Goal: Task Accomplishment & Management: Complete application form

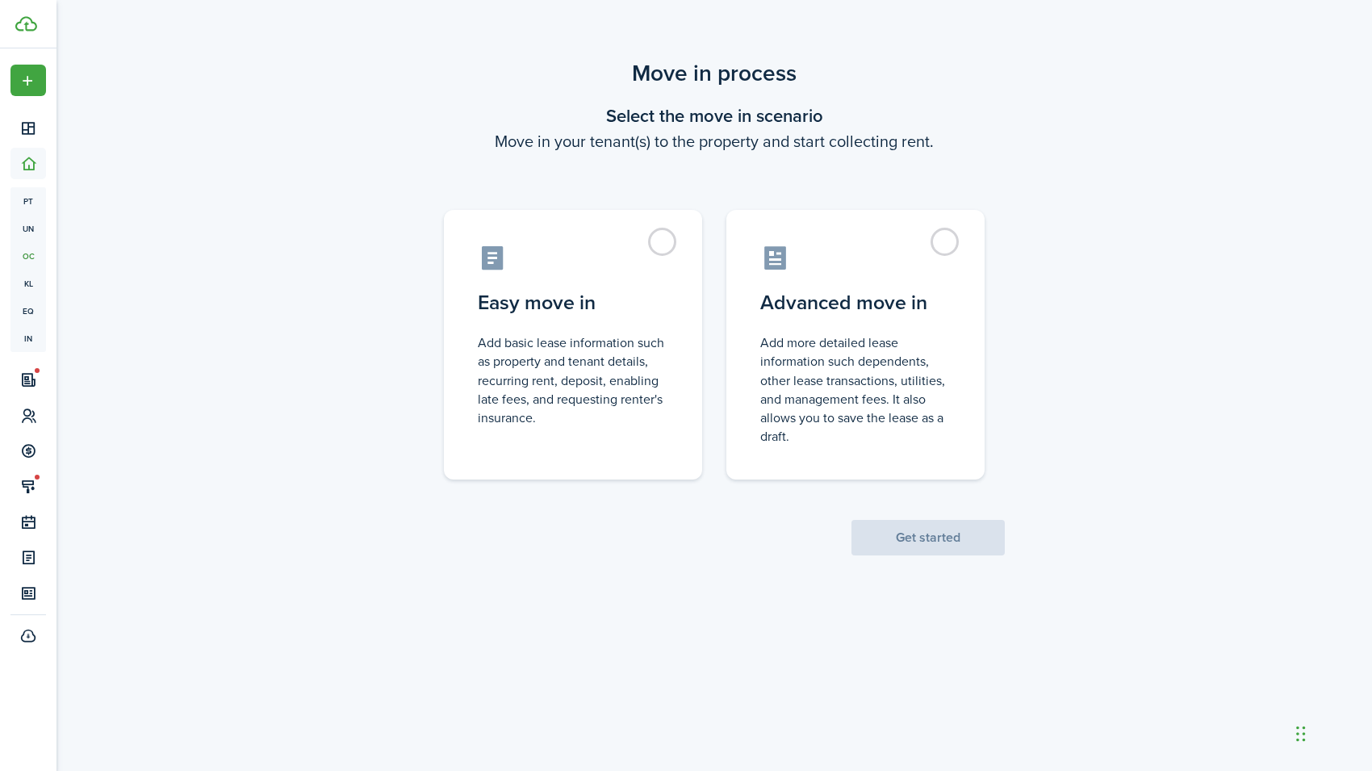
click at [945, 257] on control-radio-card-icon at bounding box center [855, 258] width 190 height 28
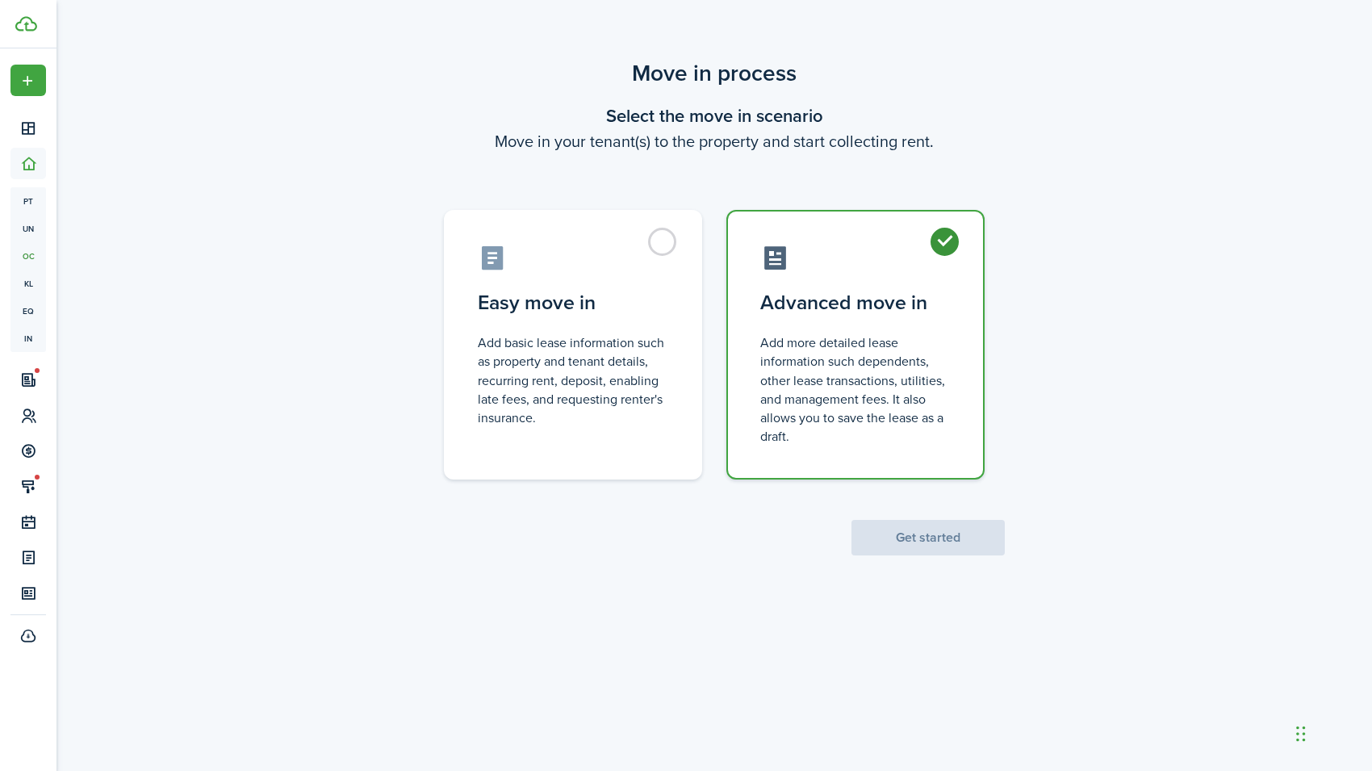
radio input "true"
click at [945, 533] on button "Get started" at bounding box center [927, 538] width 153 height 36
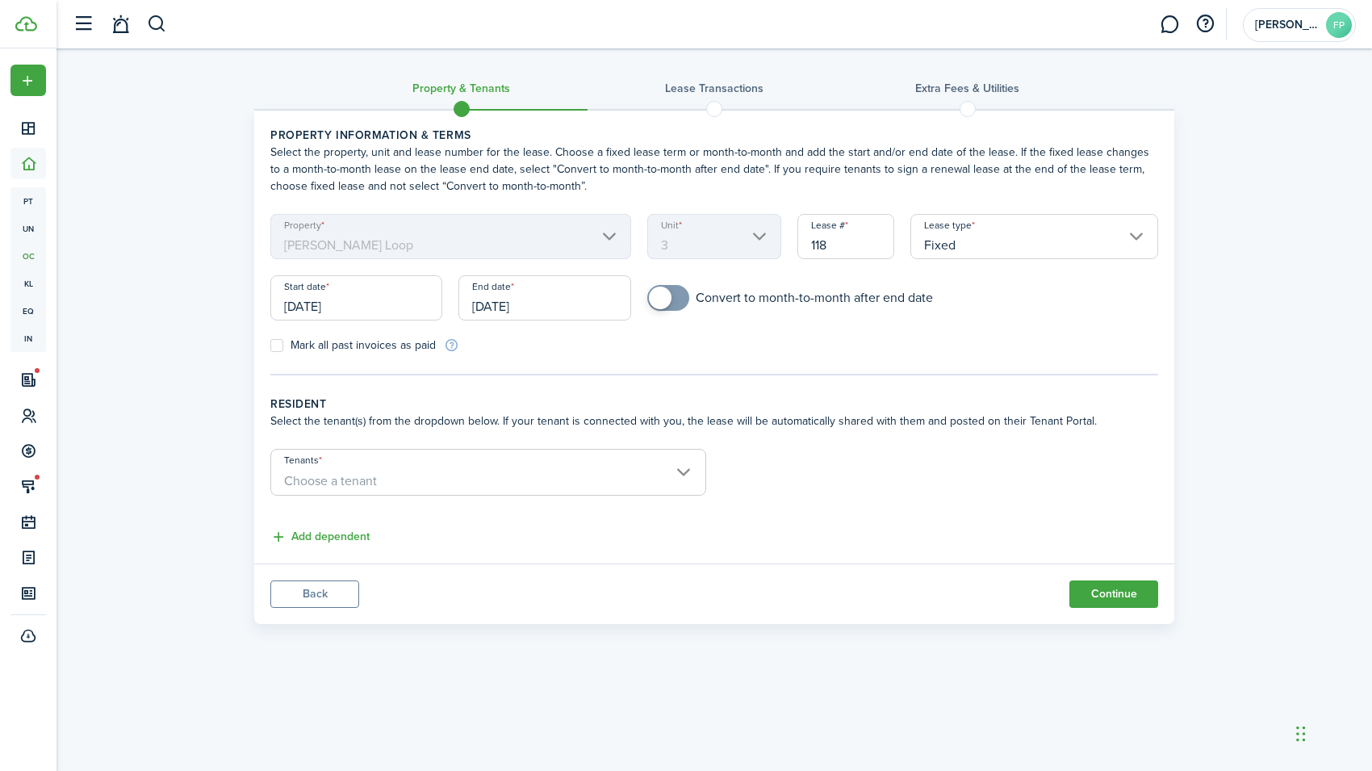
click at [333, 307] on input "[DATE]" at bounding box center [356, 297] width 172 height 45
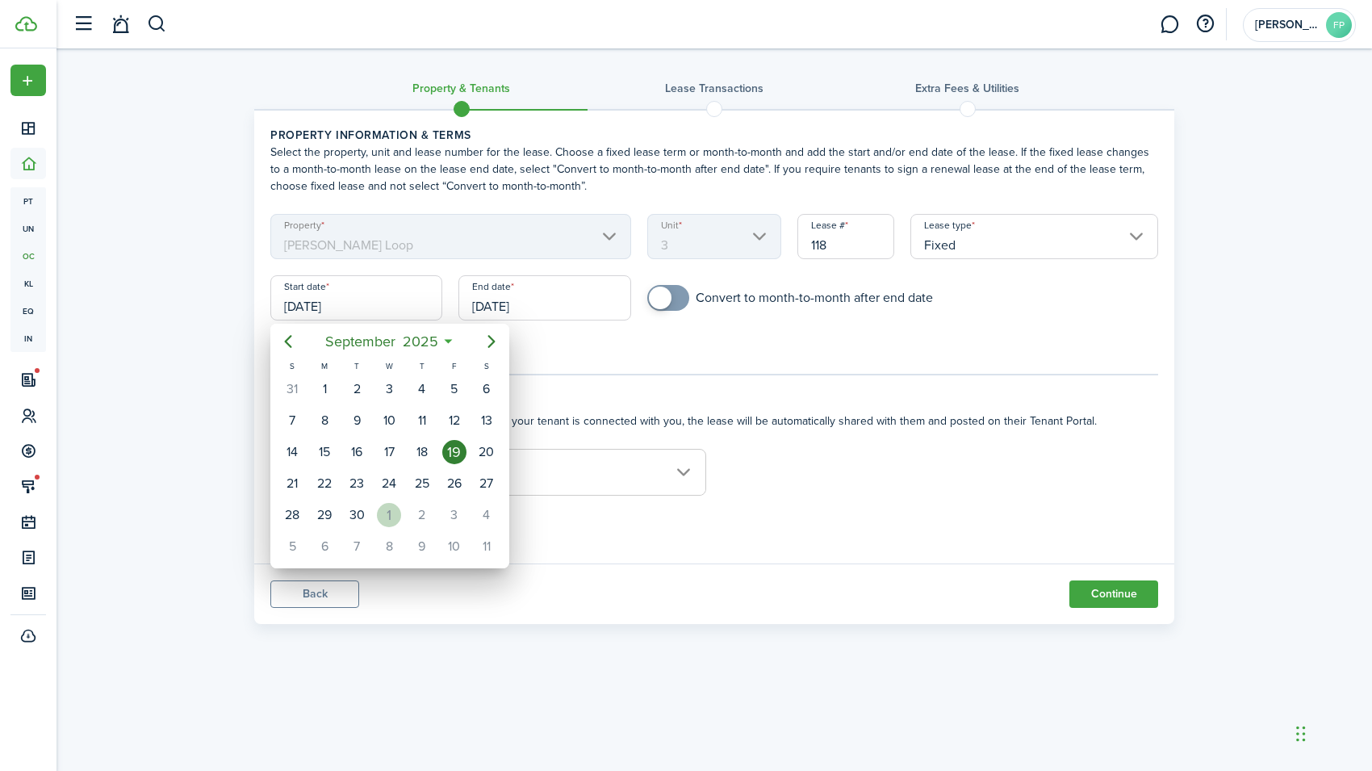
click at [377, 510] on div "1" at bounding box center [389, 515] width 24 height 24
type input "[DATE]"
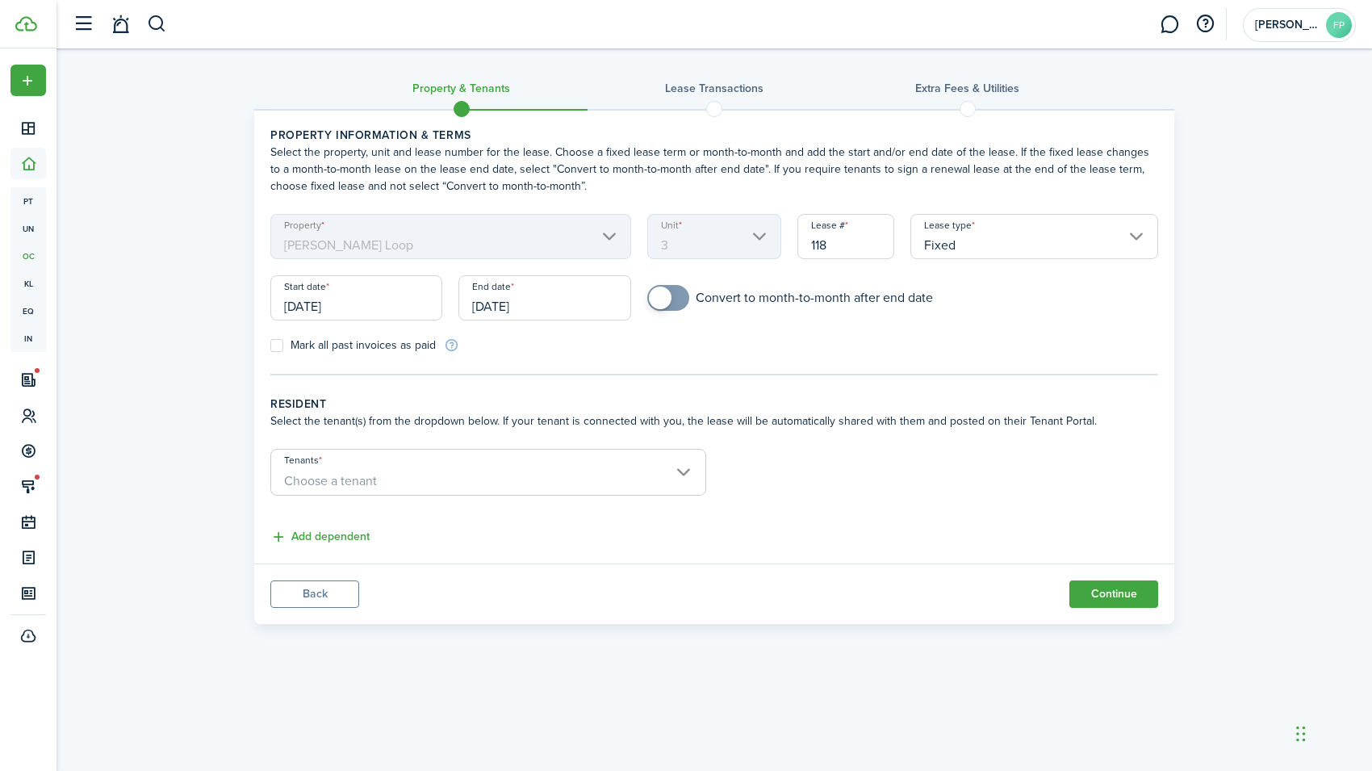
click at [501, 305] on input "[DATE]" at bounding box center [544, 297] width 172 height 45
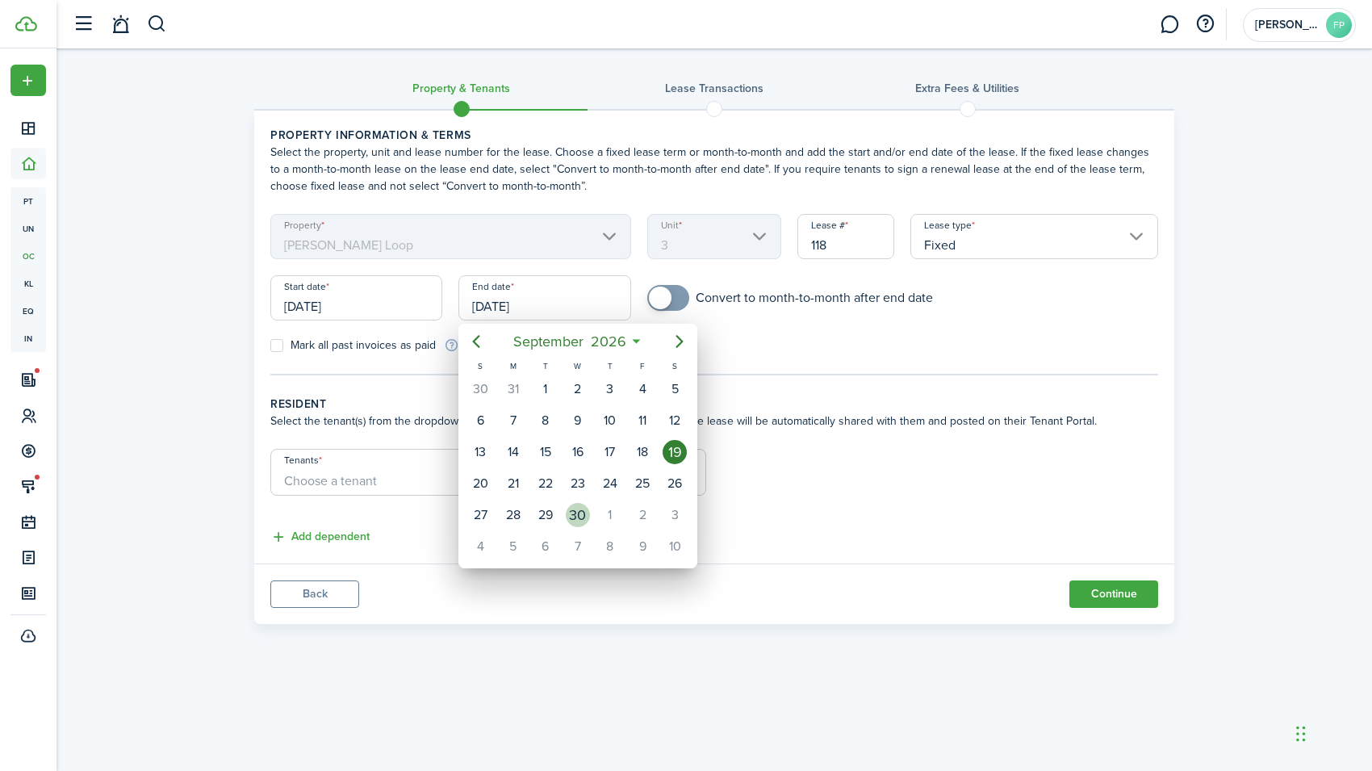
click at [572, 510] on div "30" at bounding box center [578, 515] width 24 height 24
type input "[DATE]"
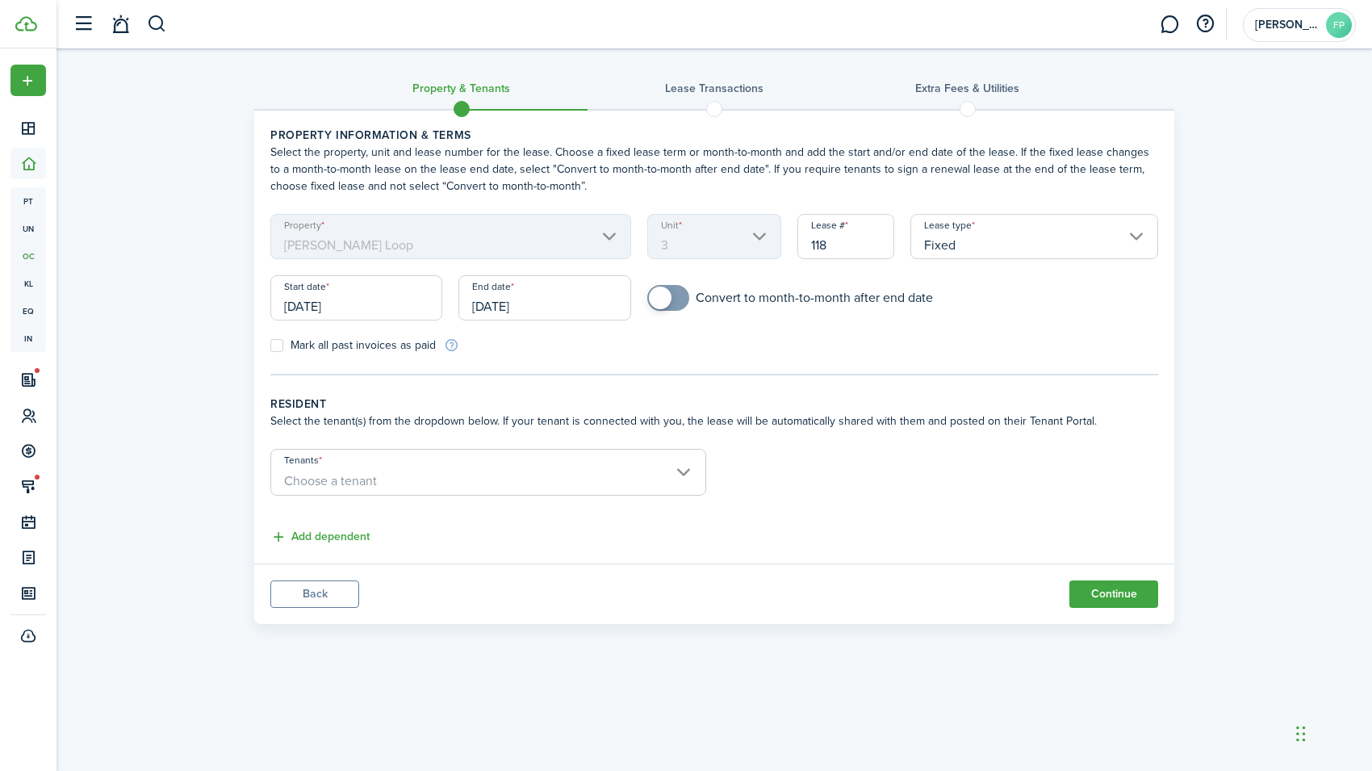
click at [545, 470] on span "Choose a tenant" at bounding box center [488, 480] width 434 height 27
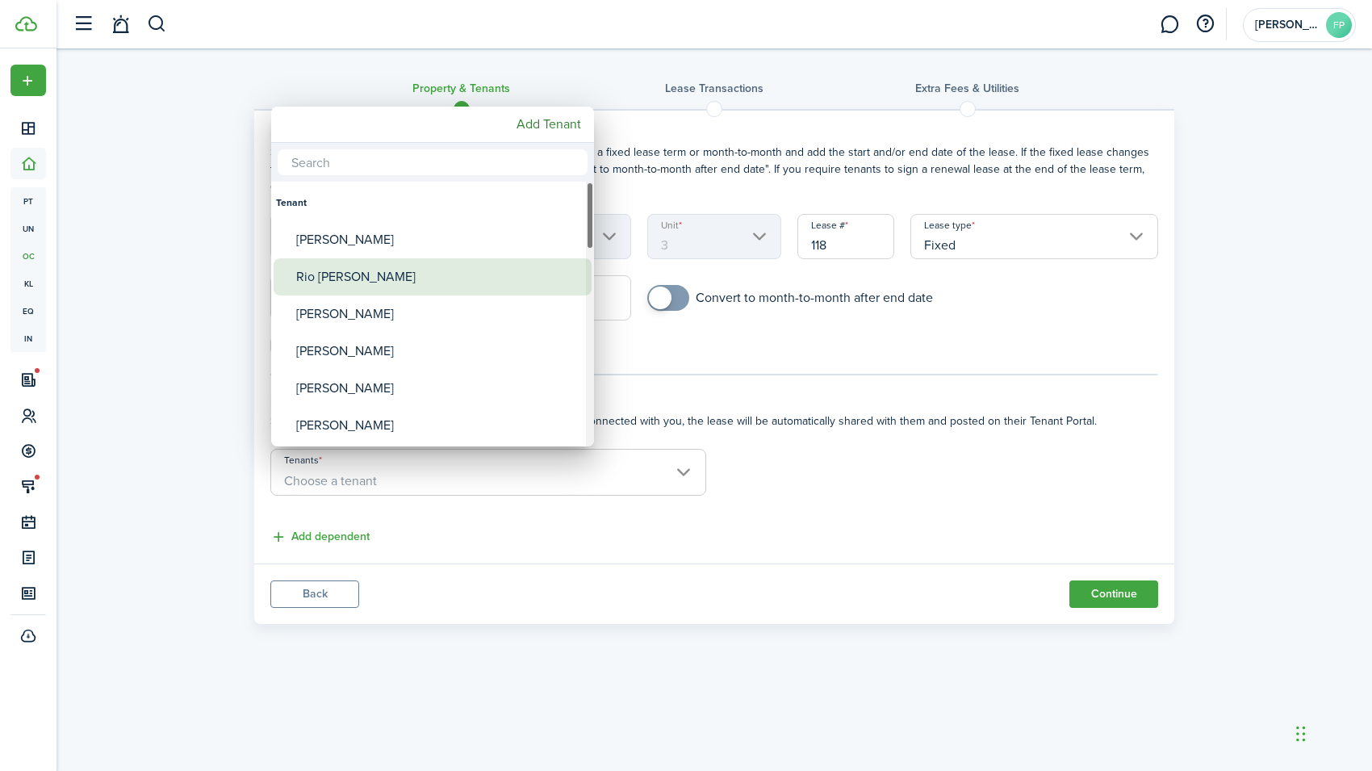
click at [383, 282] on div "Rio [PERSON_NAME]" at bounding box center [439, 276] width 286 height 37
type input "Rio [PERSON_NAME]"
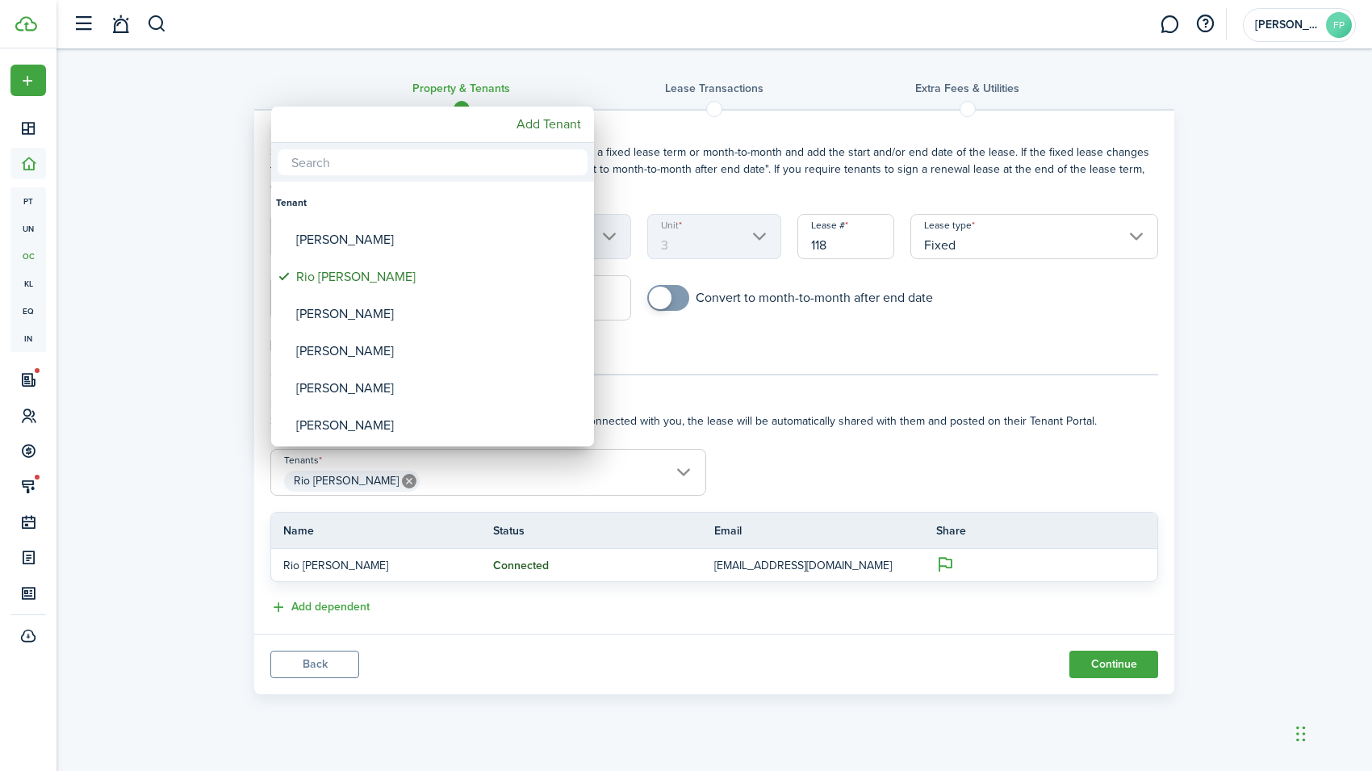
click at [541, 484] on div at bounding box center [686, 385] width 1630 height 1029
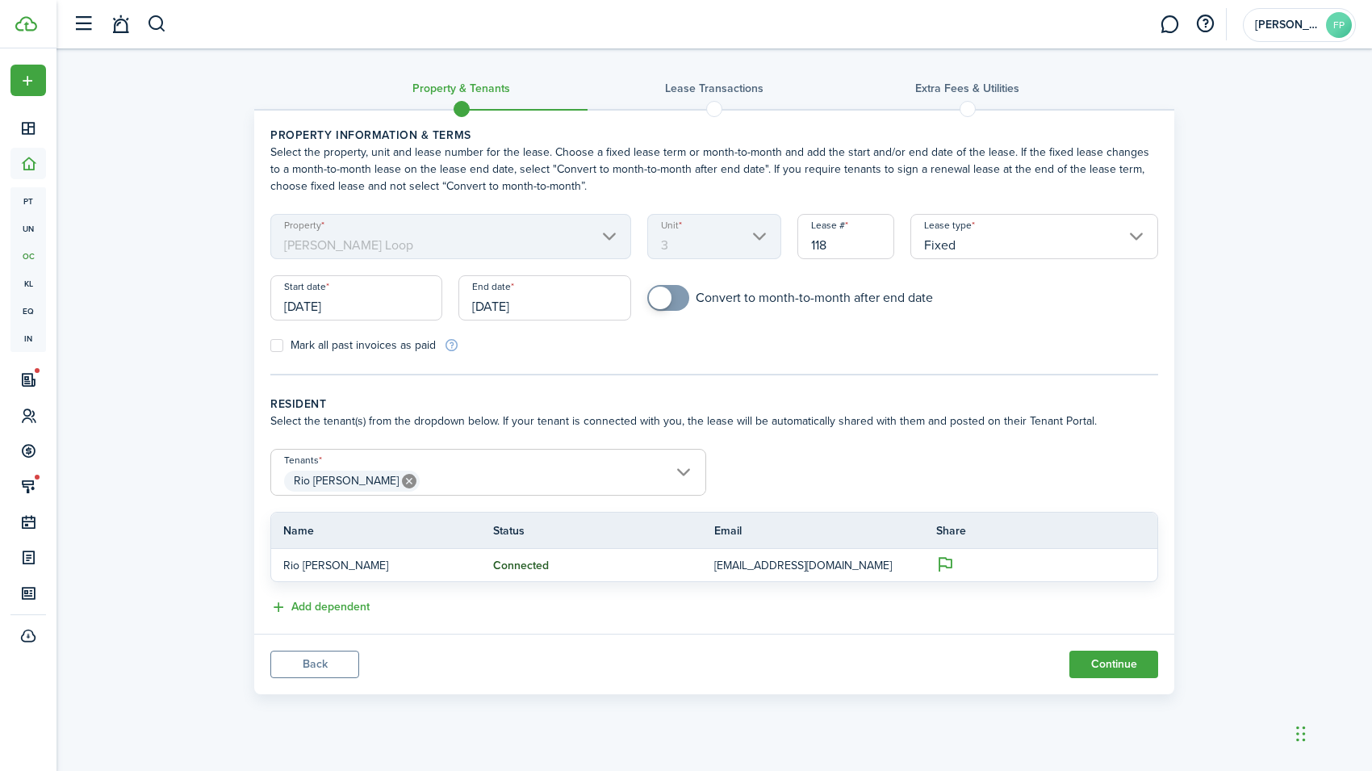
click at [484, 483] on span "Rio [PERSON_NAME]" at bounding box center [488, 480] width 434 height 27
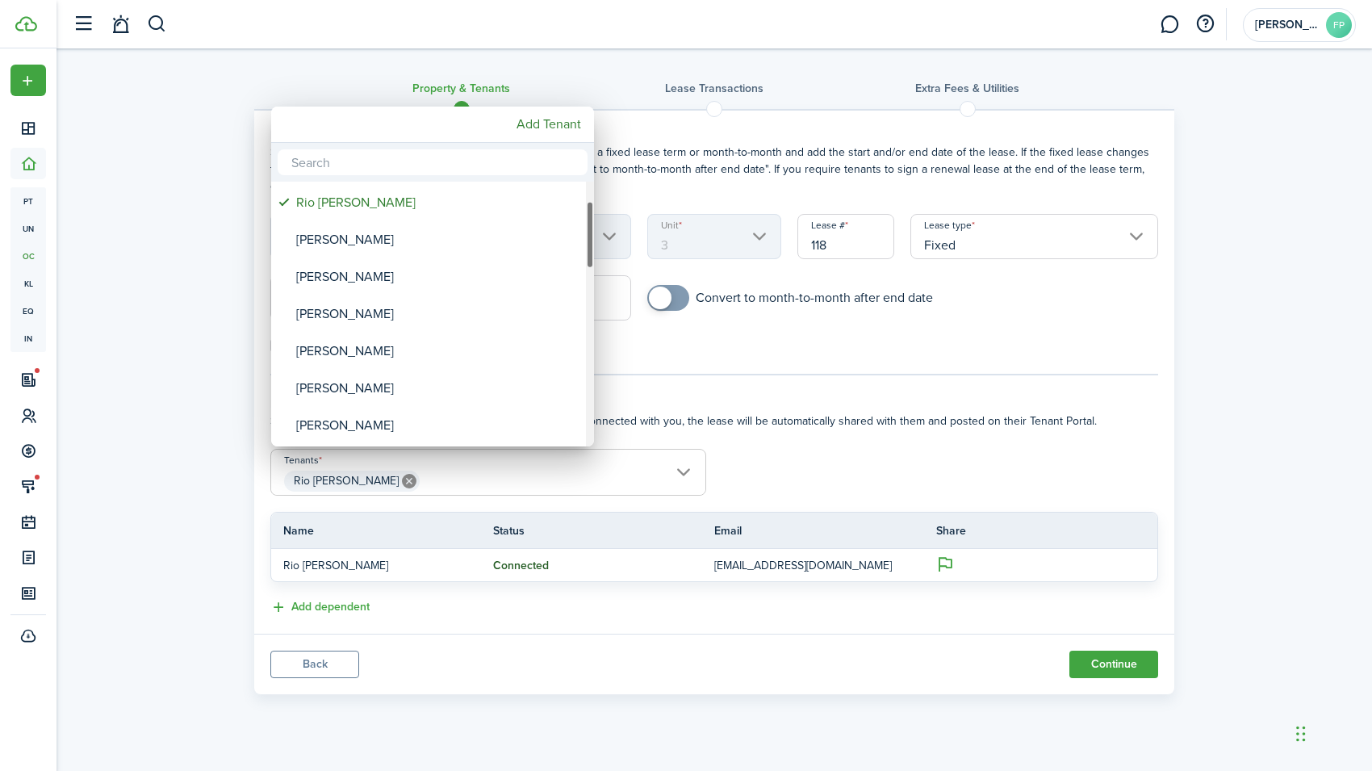
click at [586, 420] on div "Tenants" at bounding box center [590, 314] width 8 height 265
click at [586, 420] on div "Tenants" at bounding box center [590, 388] width 8 height 67
click at [587, 312] on div "Tenants" at bounding box center [590, 314] width 8 height 265
click at [587, 312] on div "Tenants" at bounding box center [590, 311] width 8 height 67
click at [484, 162] on input "text" at bounding box center [433, 162] width 310 height 26
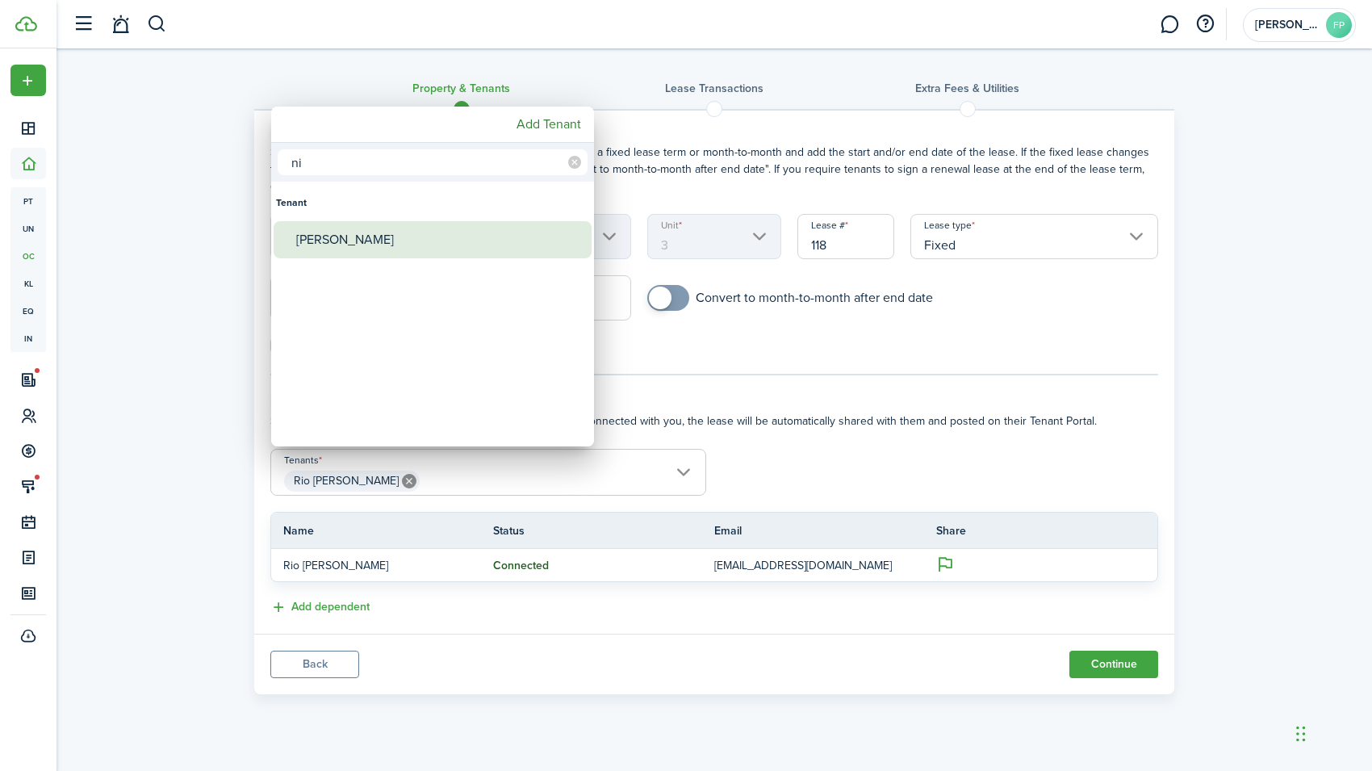
type input "ni"
click at [427, 240] on div "[PERSON_NAME]" at bounding box center [439, 239] width 286 height 37
type input "[PERSON_NAME], [PERSON_NAME]"
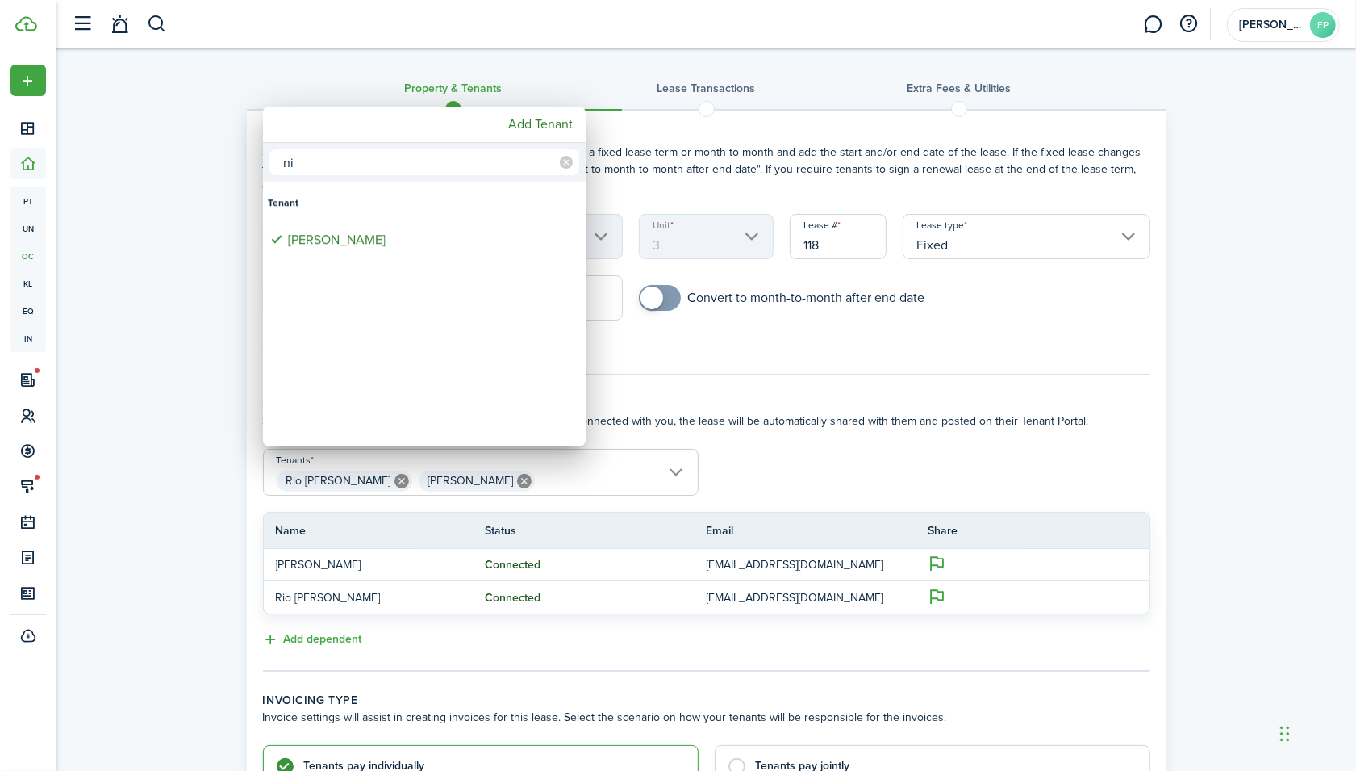
click at [872, 480] on div at bounding box center [678, 385] width 1615 height 1029
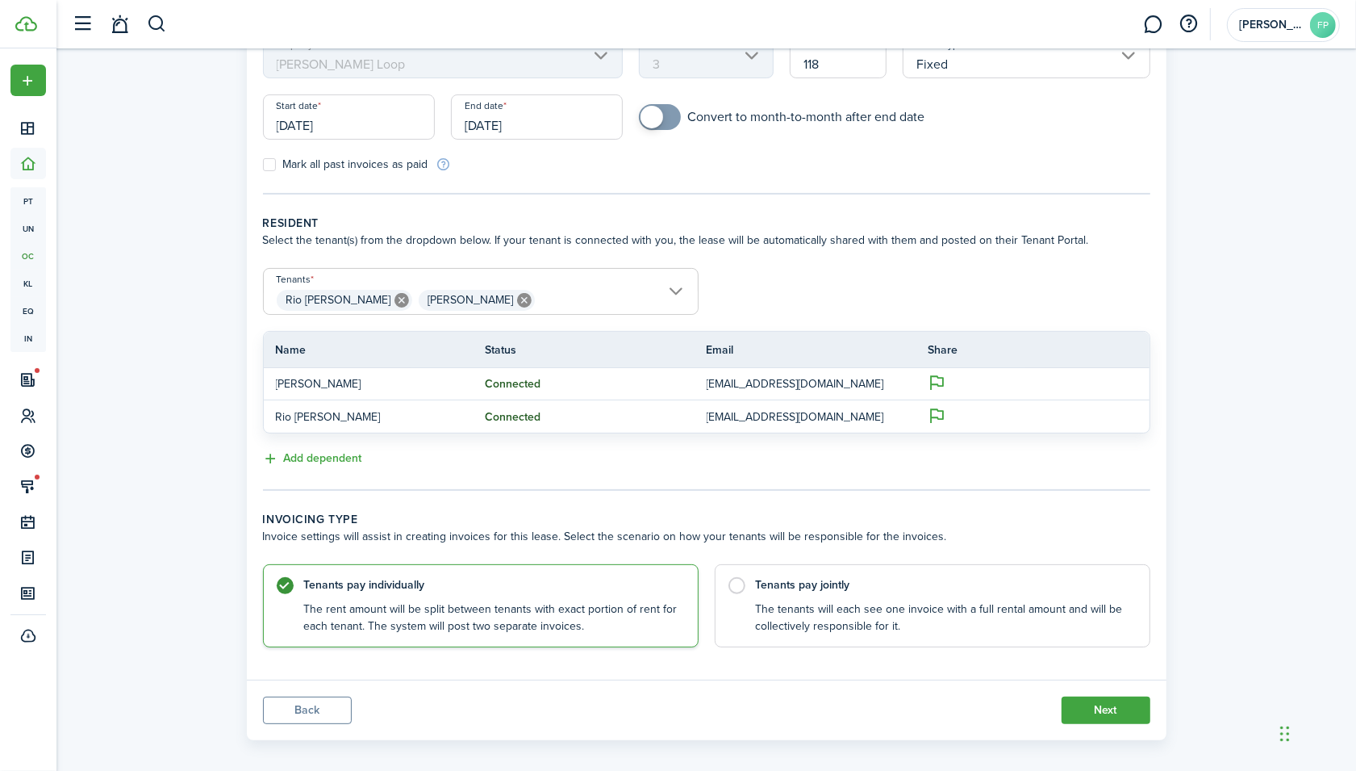
scroll to position [191, 0]
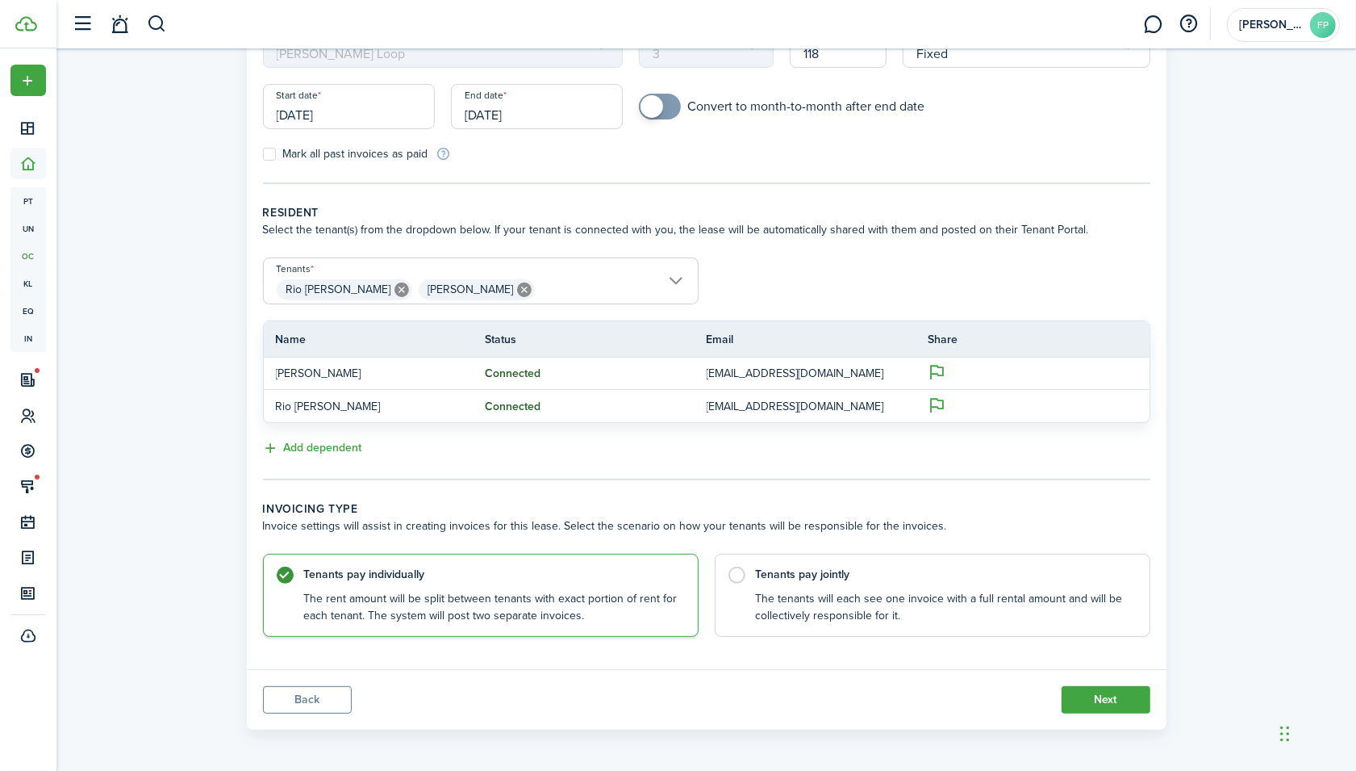
click at [767, 606] on control-radio-card-description "The tenants will each see one invoice with a full rental amount and will be col…" at bounding box center [945, 607] width 378 height 33
radio input "false"
radio input "true"
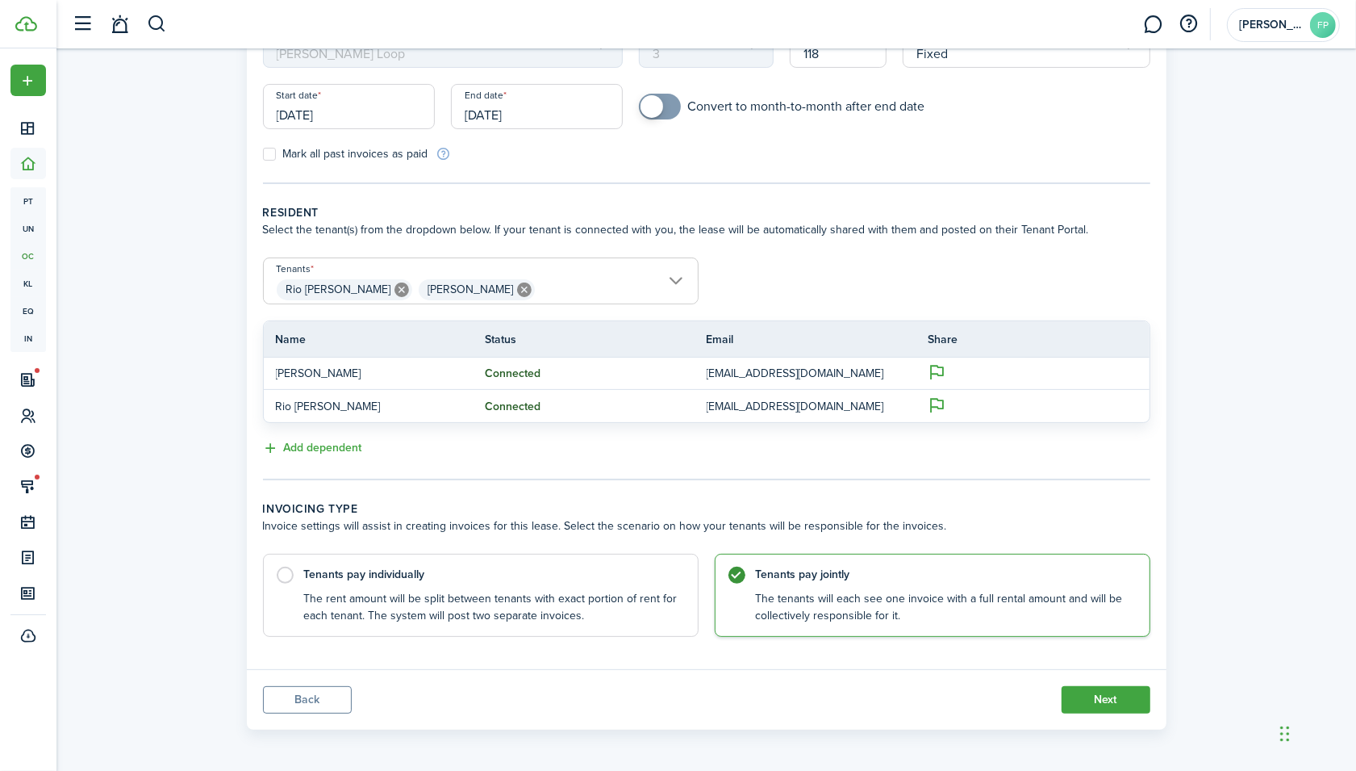
click at [1084, 692] on button "Next" at bounding box center [1106, 699] width 89 height 27
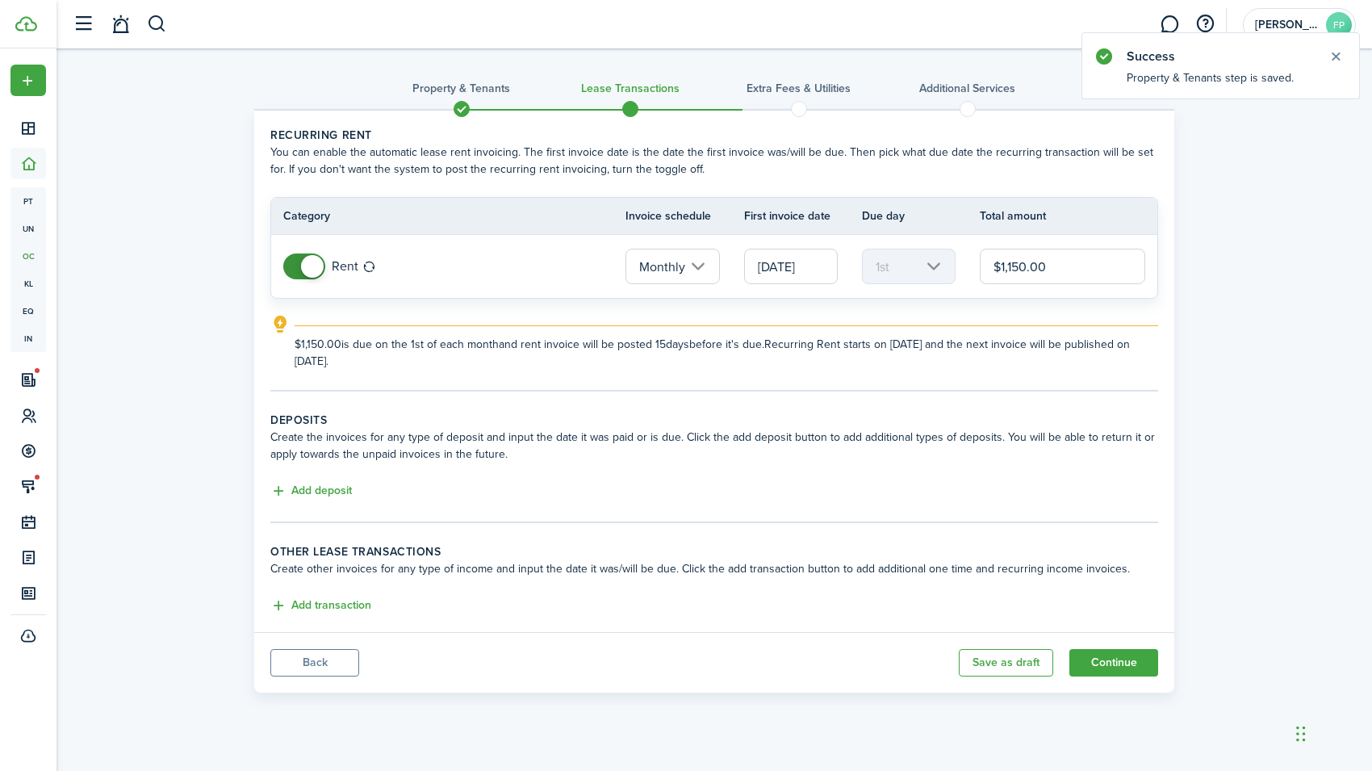
click at [1024, 269] on input "$1,150.00" at bounding box center [1062, 267] width 165 height 36
type input "$1,650.00"
click at [671, 367] on explanation-description "$1,650.00 is due on the 1st of each month and rent invoice will be posted 15 da…" at bounding box center [726, 353] width 863 height 34
click at [309, 491] on button "Add deposit" at bounding box center [310, 491] width 81 height 19
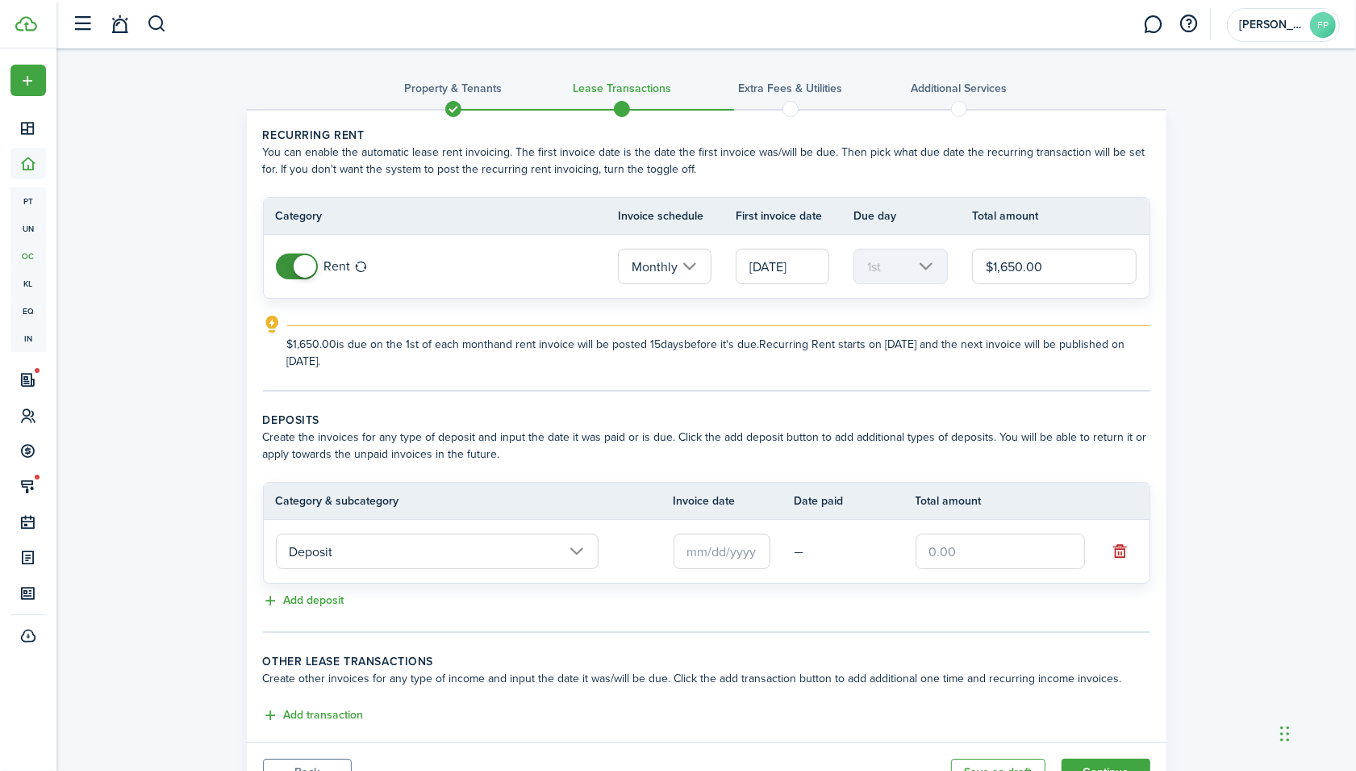
click at [491, 537] on input "Deposit" at bounding box center [437, 551] width 323 height 36
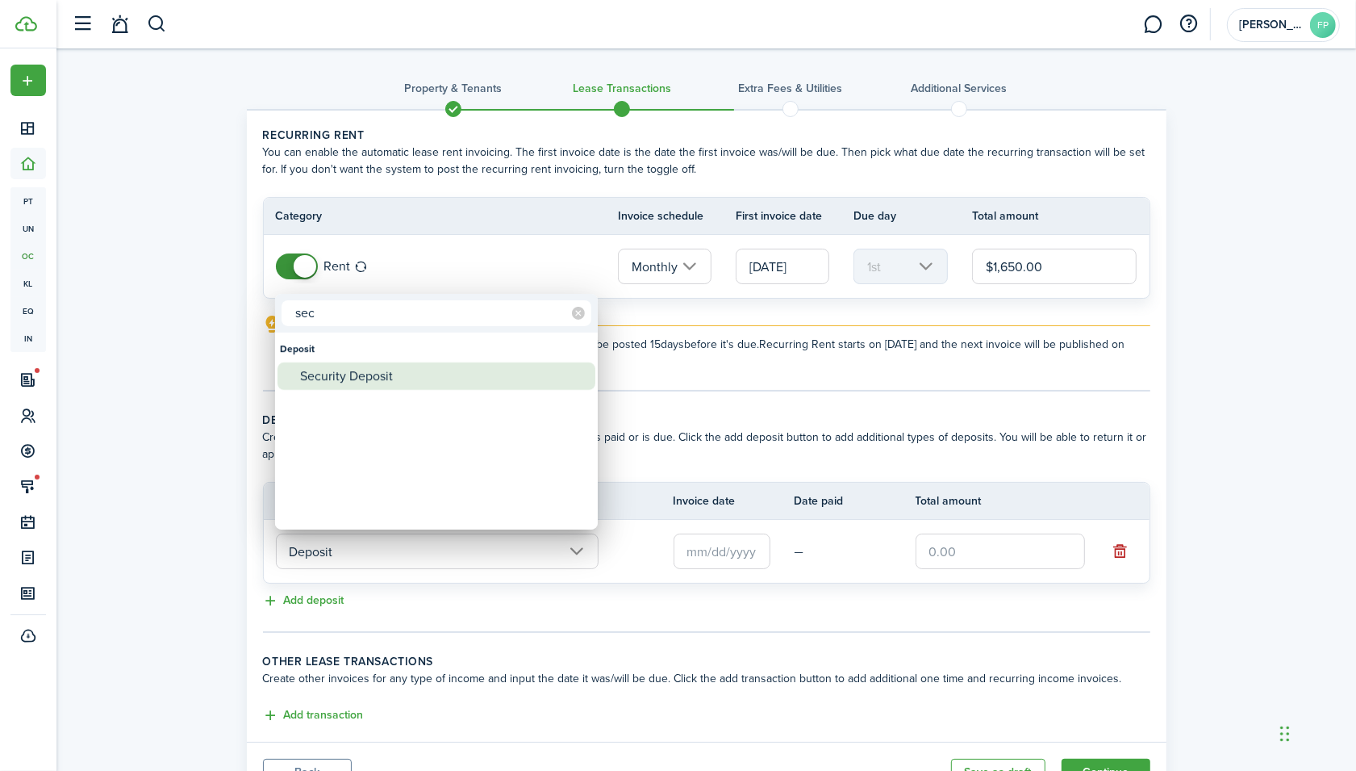
type input "sec"
click at [387, 372] on div "Security Deposit" at bounding box center [443, 375] width 286 height 27
type input "Deposit / Security Deposit"
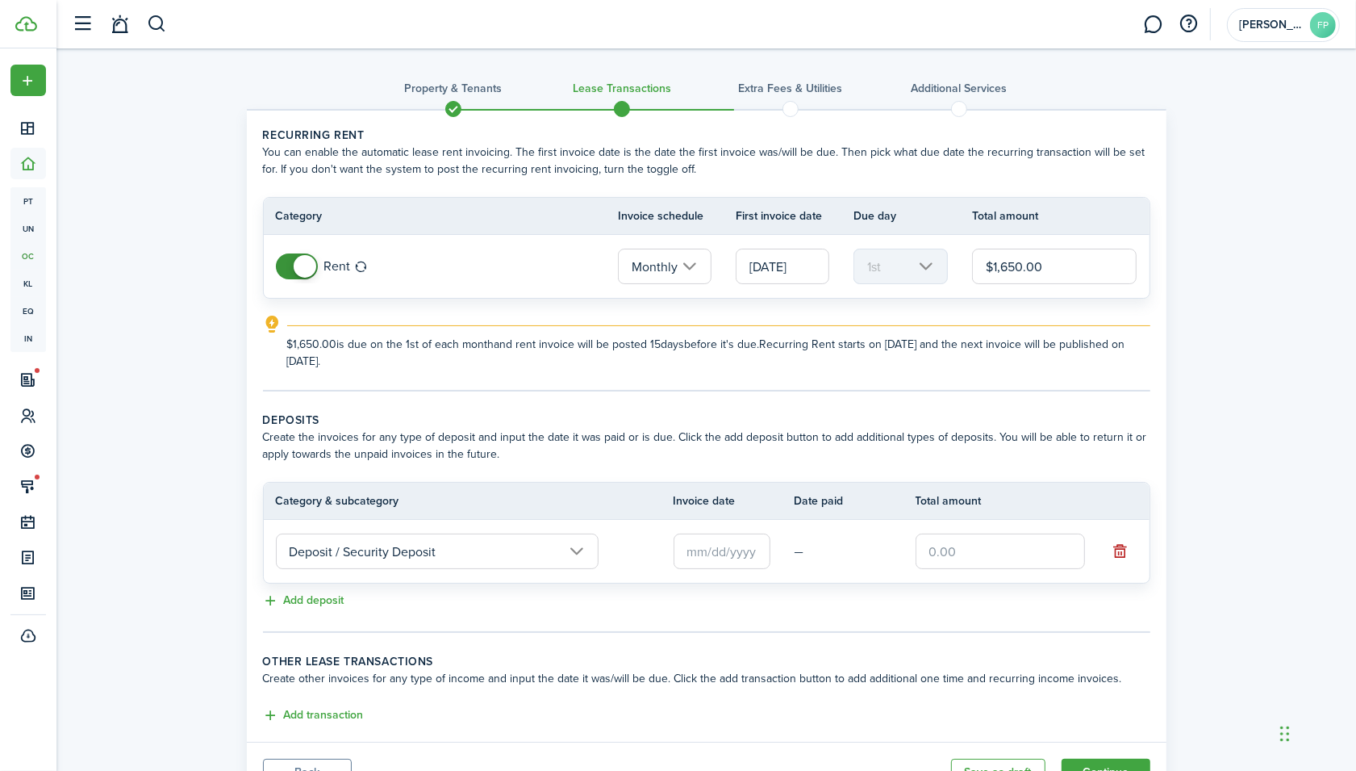
click at [723, 558] on input "text" at bounding box center [722, 551] width 97 height 36
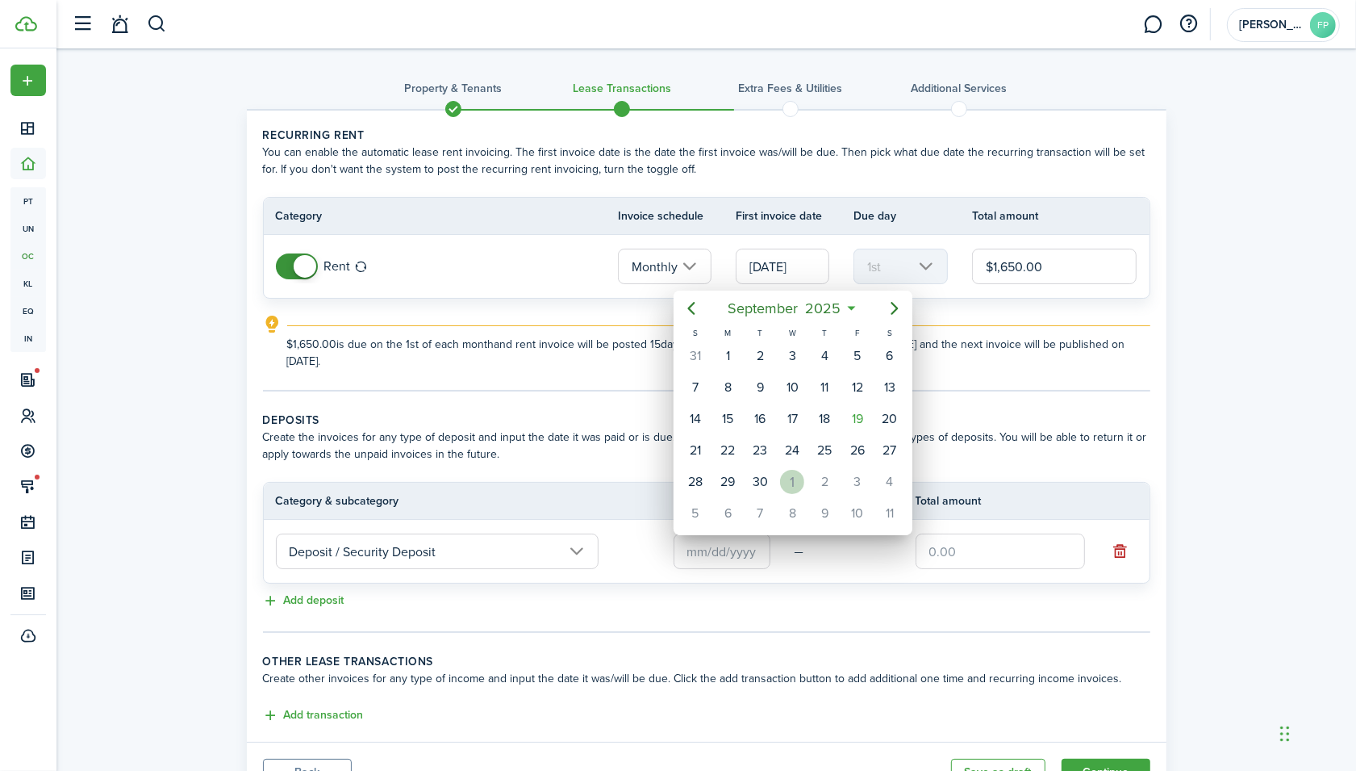
click at [777, 478] on div "[DATE]" at bounding box center [792, 481] width 32 height 31
type input "[DATE]"
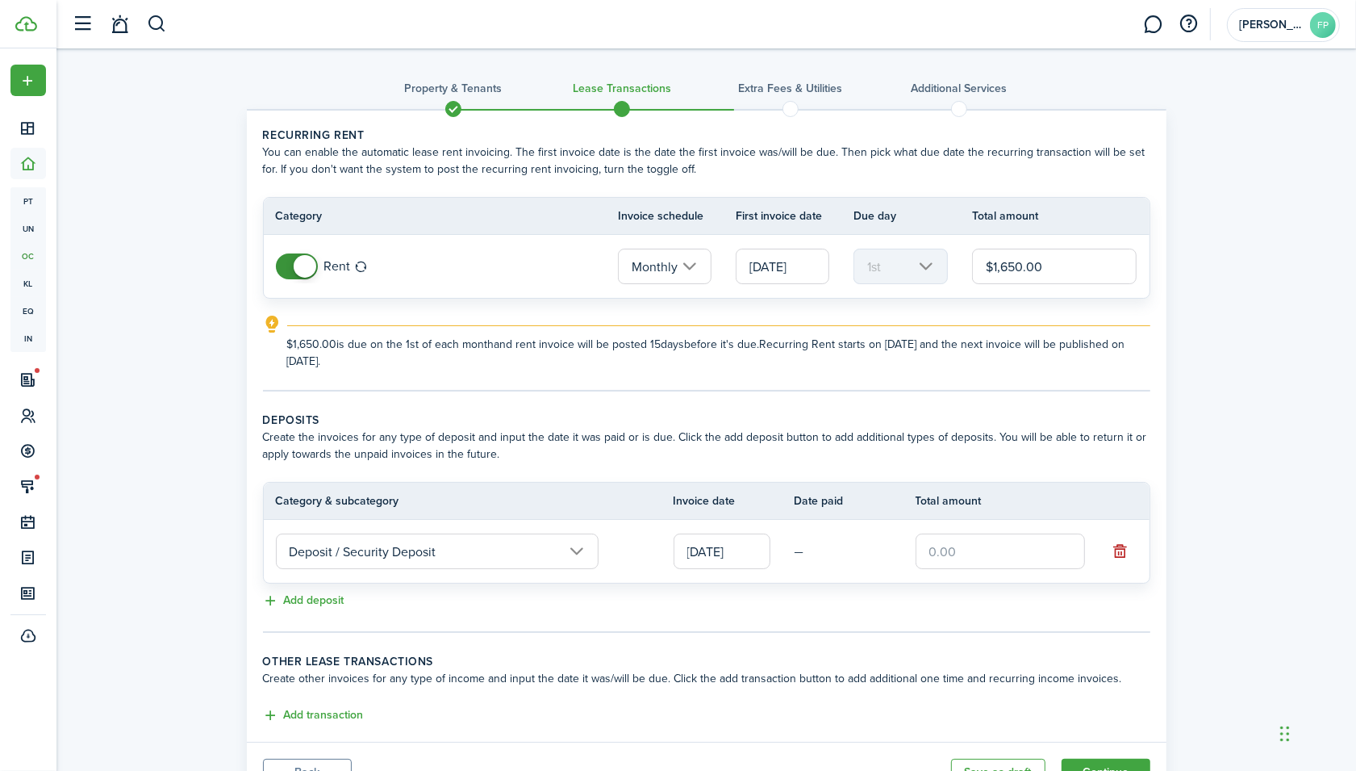
click at [985, 547] on input "text" at bounding box center [1000, 551] width 169 height 36
type input "$1,600.00"
click at [306, 600] on button "Add deposit" at bounding box center [303, 600] width 81 height 19
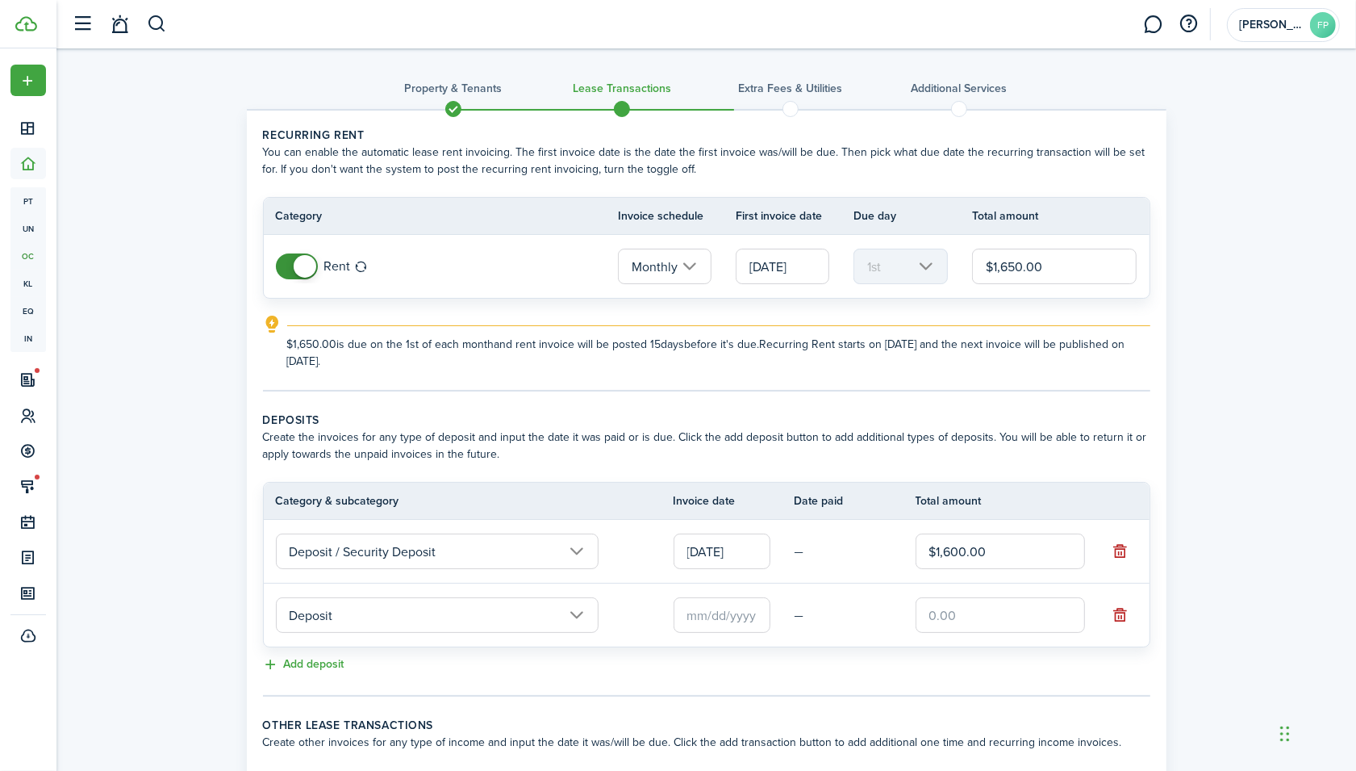
click at [330, 610] on input "Deposit" at bounding box center [437, 615] width 323 height 36
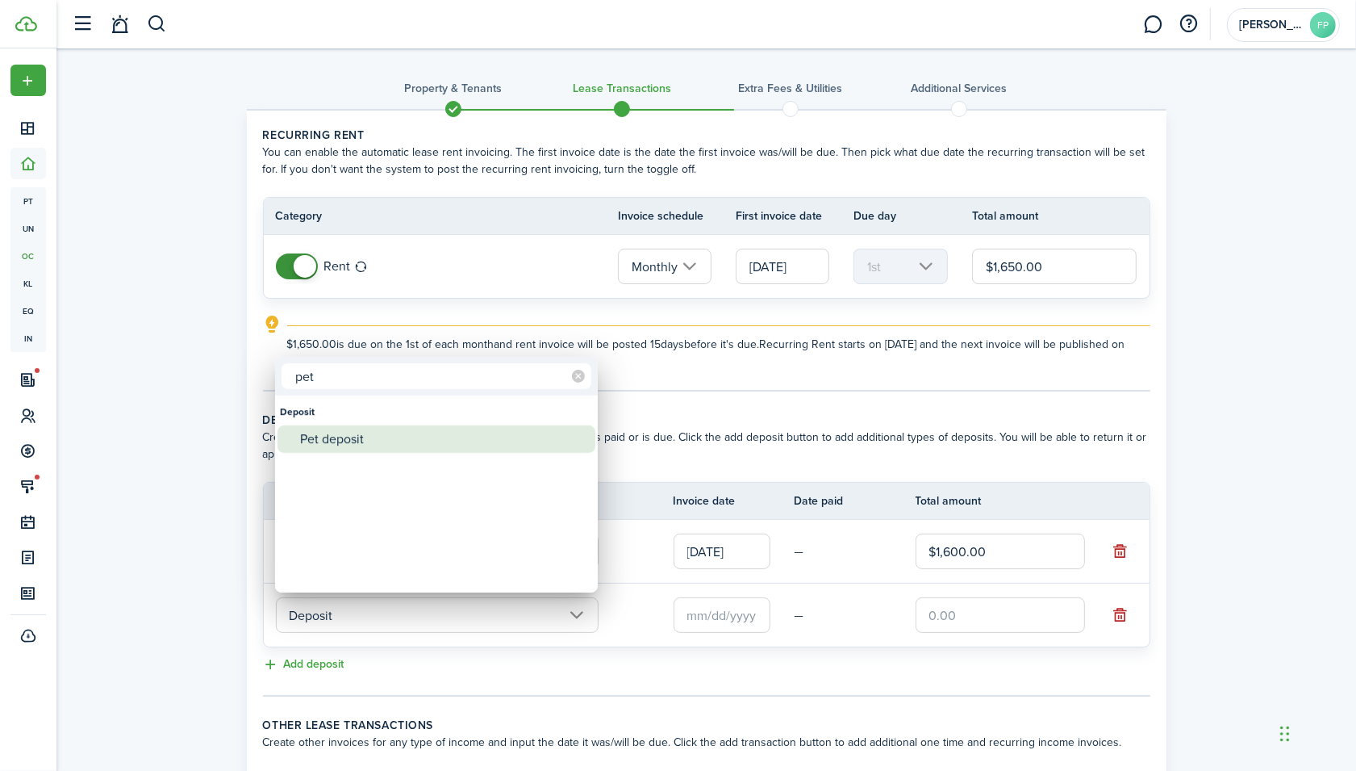
type input "pet"
click at [328, 425] on div "Pet deposit" at bounding box center [443, 438] width 286 height 27
type input "Deposit / Pet deposit"
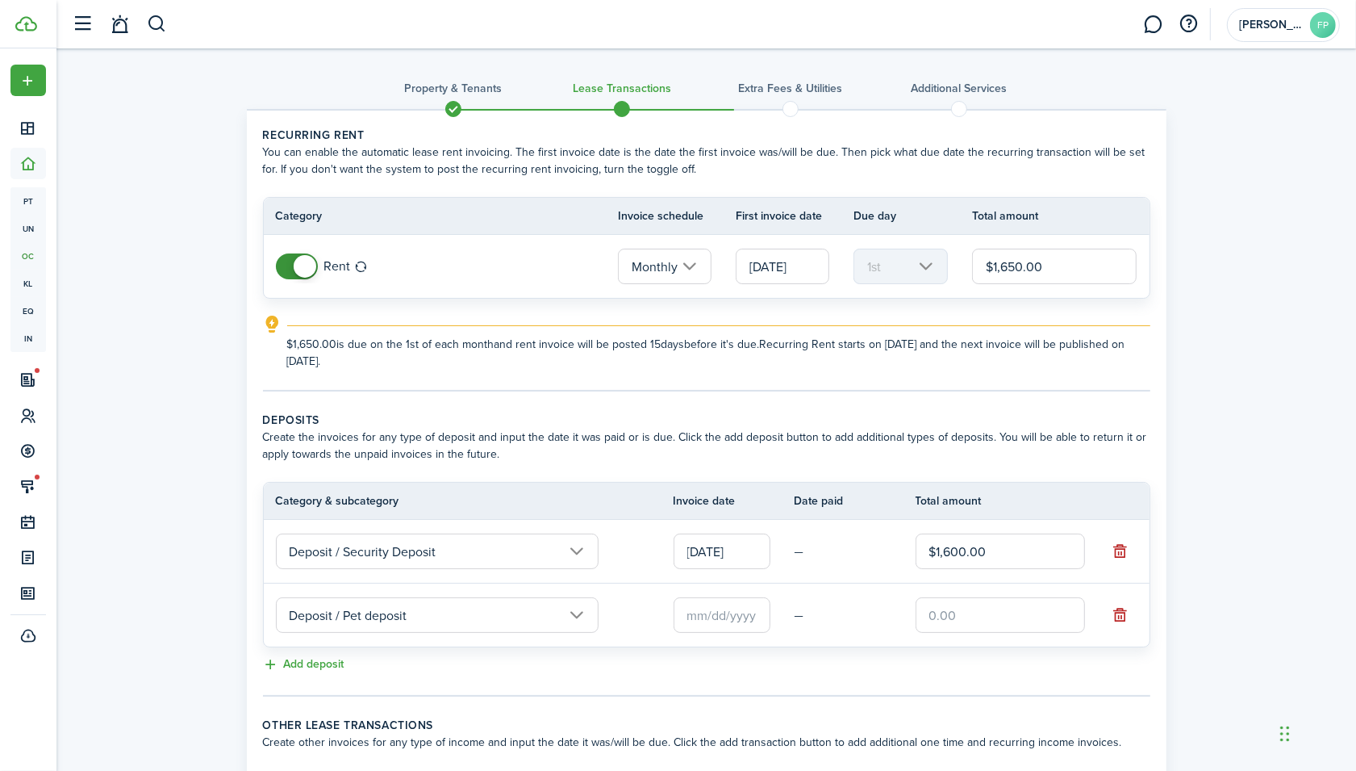
click at [706, 616] on input "text" at bounding box center [722, 615] width 97 height 36
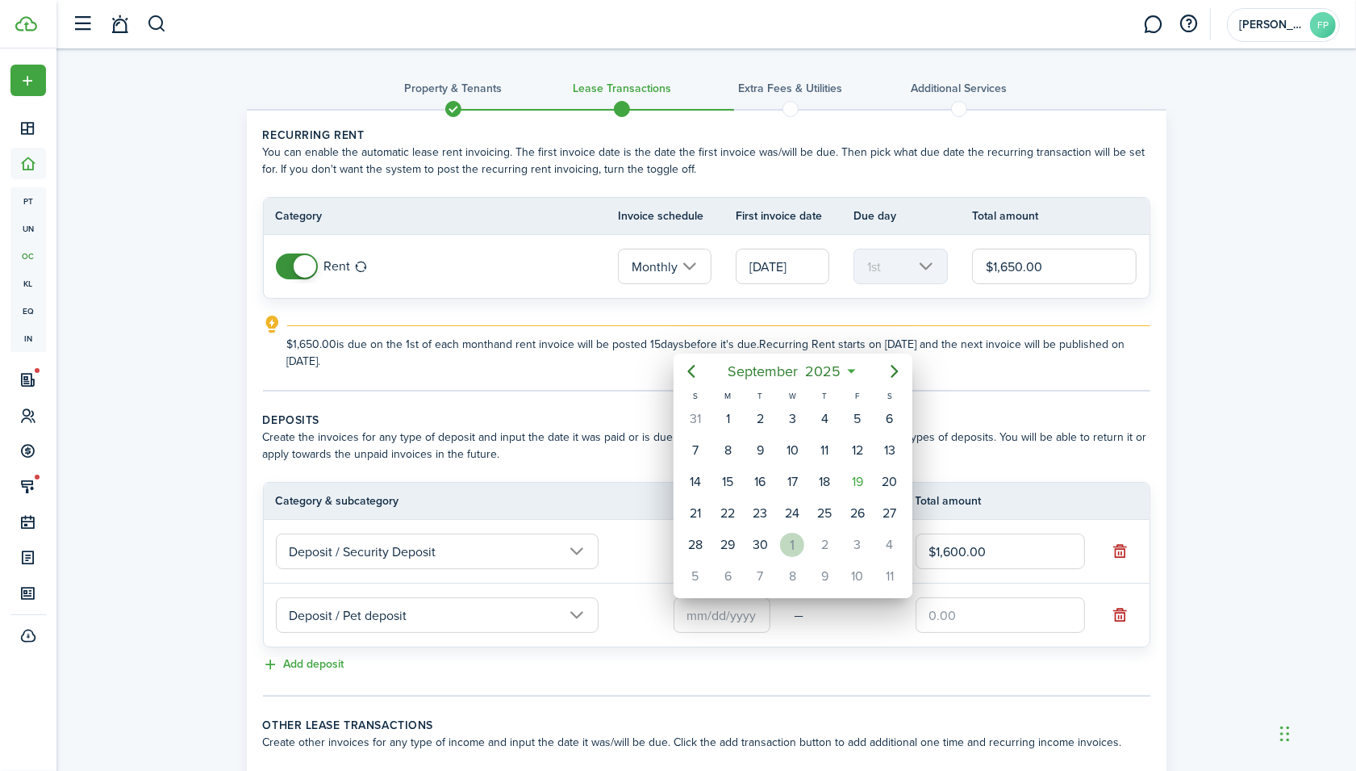
click at [800, 535] on div "1" at bounding box center [792, 545] width 24 height 24
type input "[DATE]"
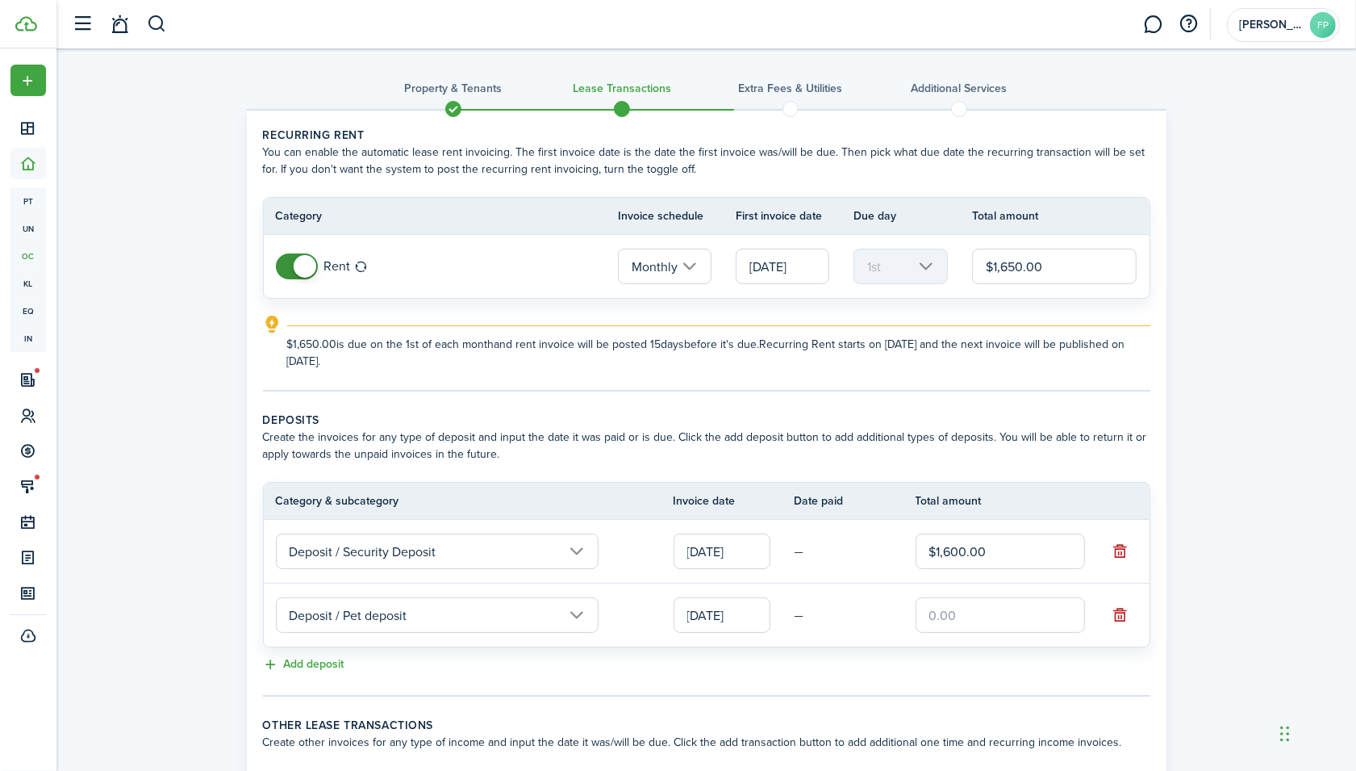
click at [969, 625] on input "text" at bounding box center [1000, 615] width 169 height 36
type input "$250.00"
click at [955, 648] on lease-classic-deposit "Deposits Create the invoices for any type of deposit and input the date it was …" at bounding box center [707, 543] width 888 height 263
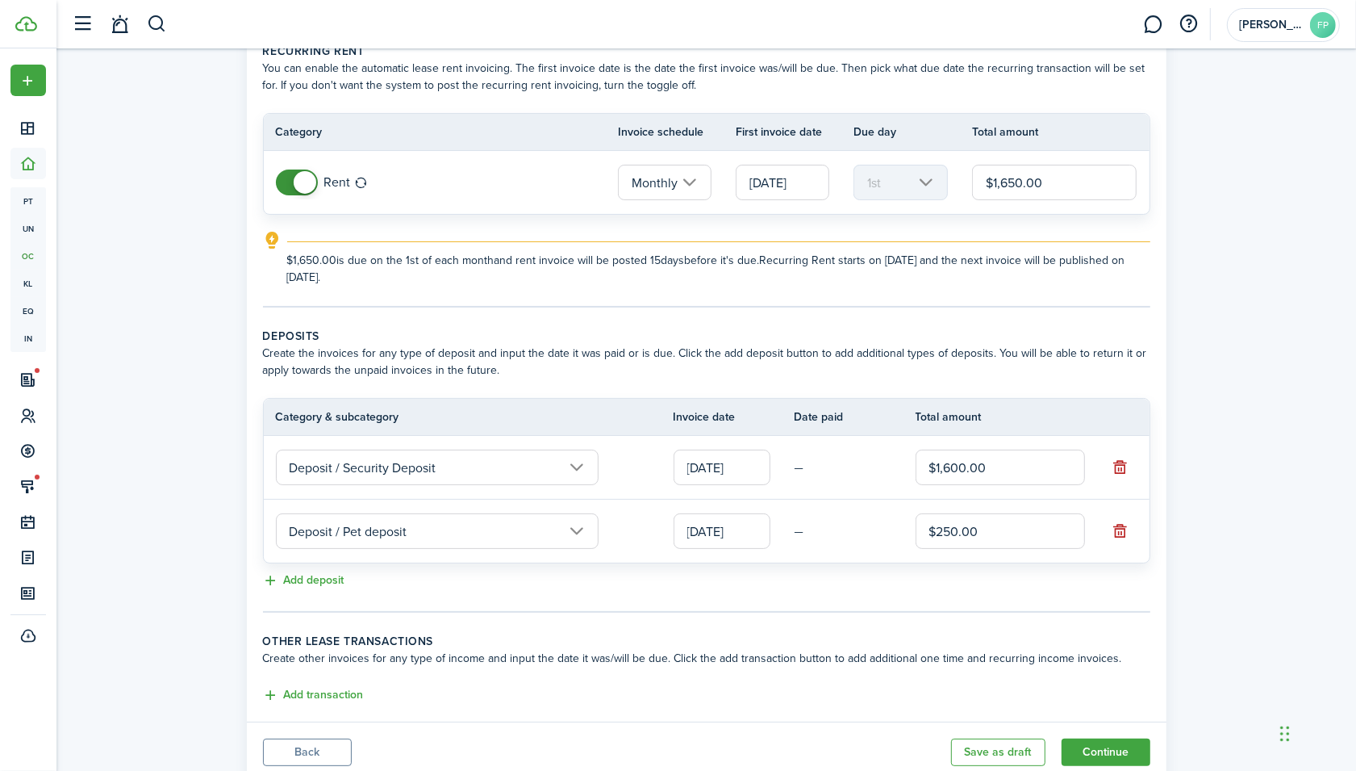
scroll to position [83, 0]
click at [1012, 182] on input "$1,650.00" at bounding box center [1054, 183] width 165 height 36
type input "$1,680.00"
click at [1152, 224] on panel-main-body "Recurring rent You can enable the automatic lease rent invoicing. The first inv…" at bounding box center [707, 374] width 920 height 695
click at [1121, 751] on button "Continue" at bounding box center [1106, 752] width 89 height 27
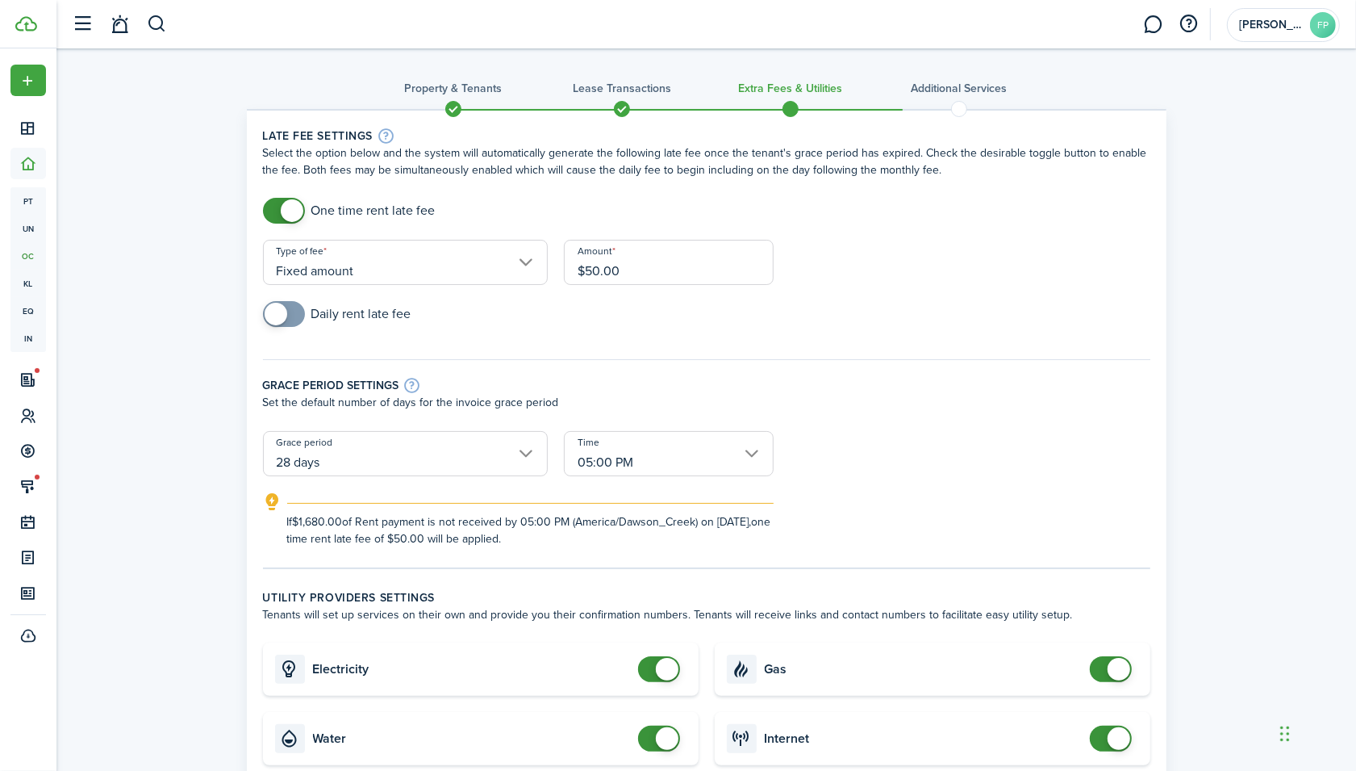
click at [590, 265] on input "$50.00" at bounding box center [669, 262] width 210 height 45
type input "$45.00"
checkbox input "true"
click at [282, 315] on span at bounding box center [276, 314] width 23 height 23
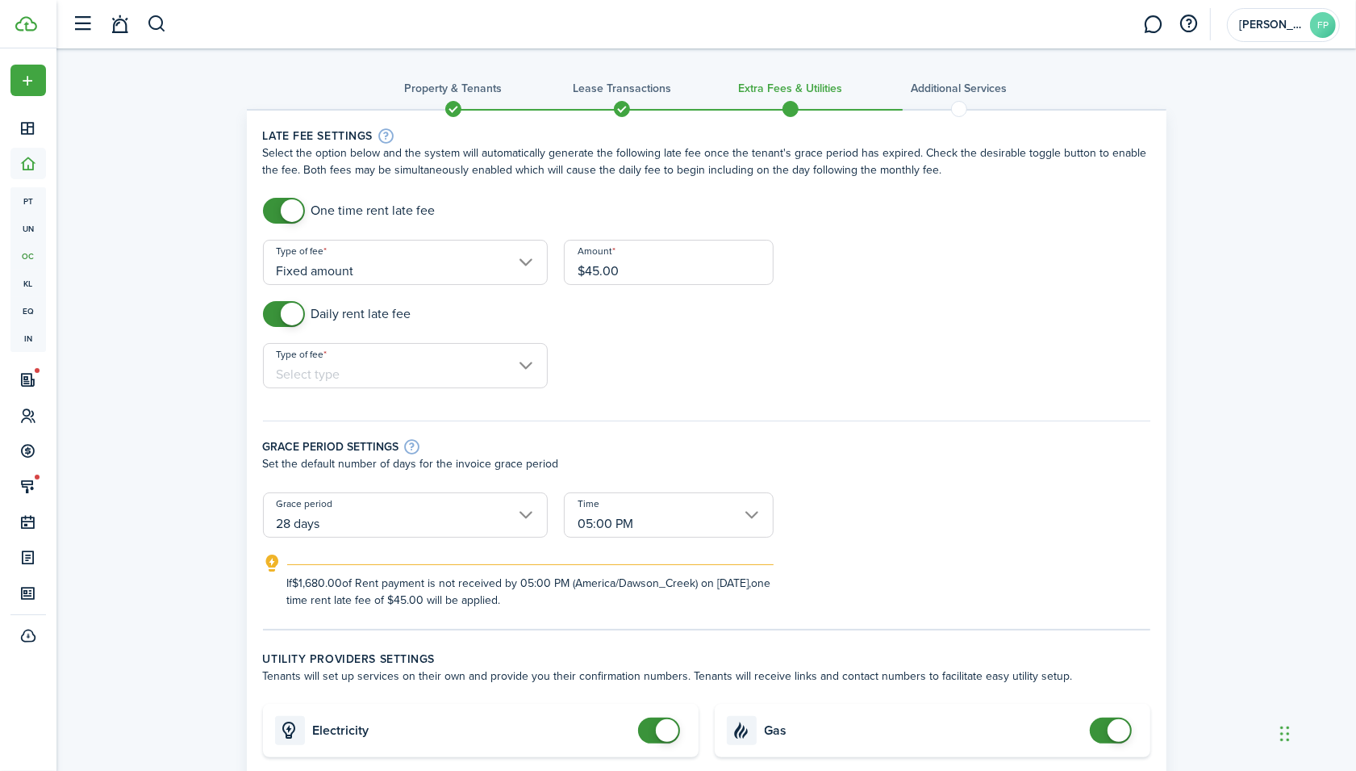
click at [301, 366] on input "Type of fee" at bounding box center [405, 365] width 285 height 45
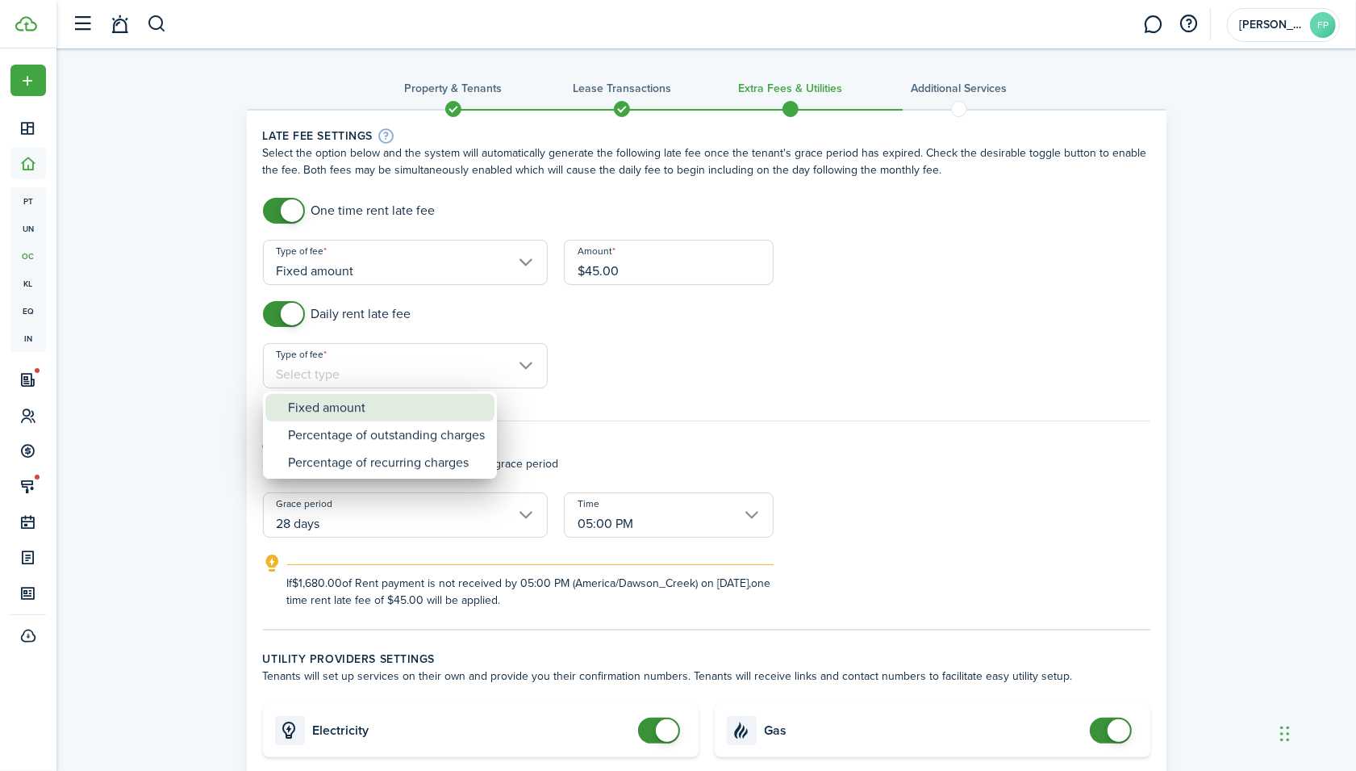
click at [332, 410] on div "Fixed amount" at bounding box center [386, 407] width 197 height 27
type input "Fixed amount"
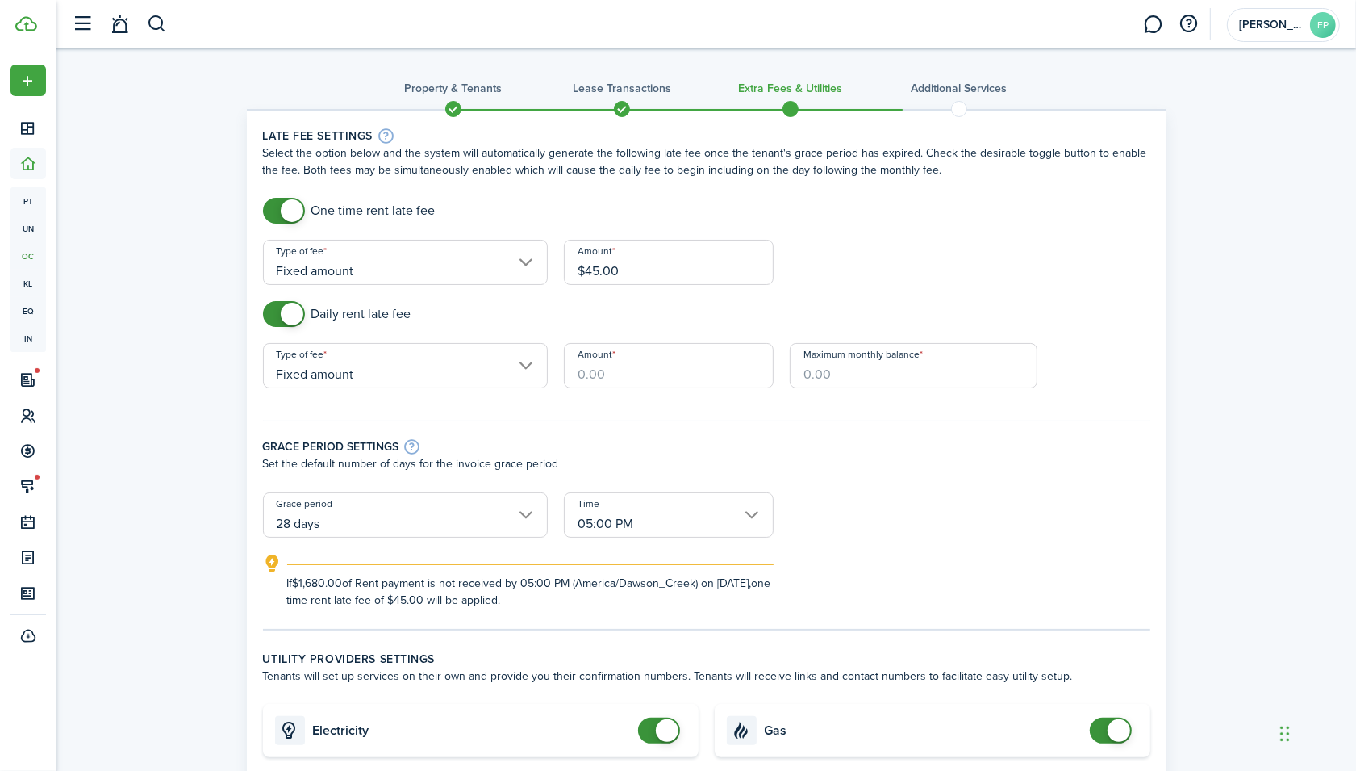
click at [596, 370] on input "Amount" at bounding box center [669, 365] width 210 height 45
type input "$5.00"
click at [836, 378] on input "Maximum monthly balance" at bounding box center [914, 365] width 248 height 45
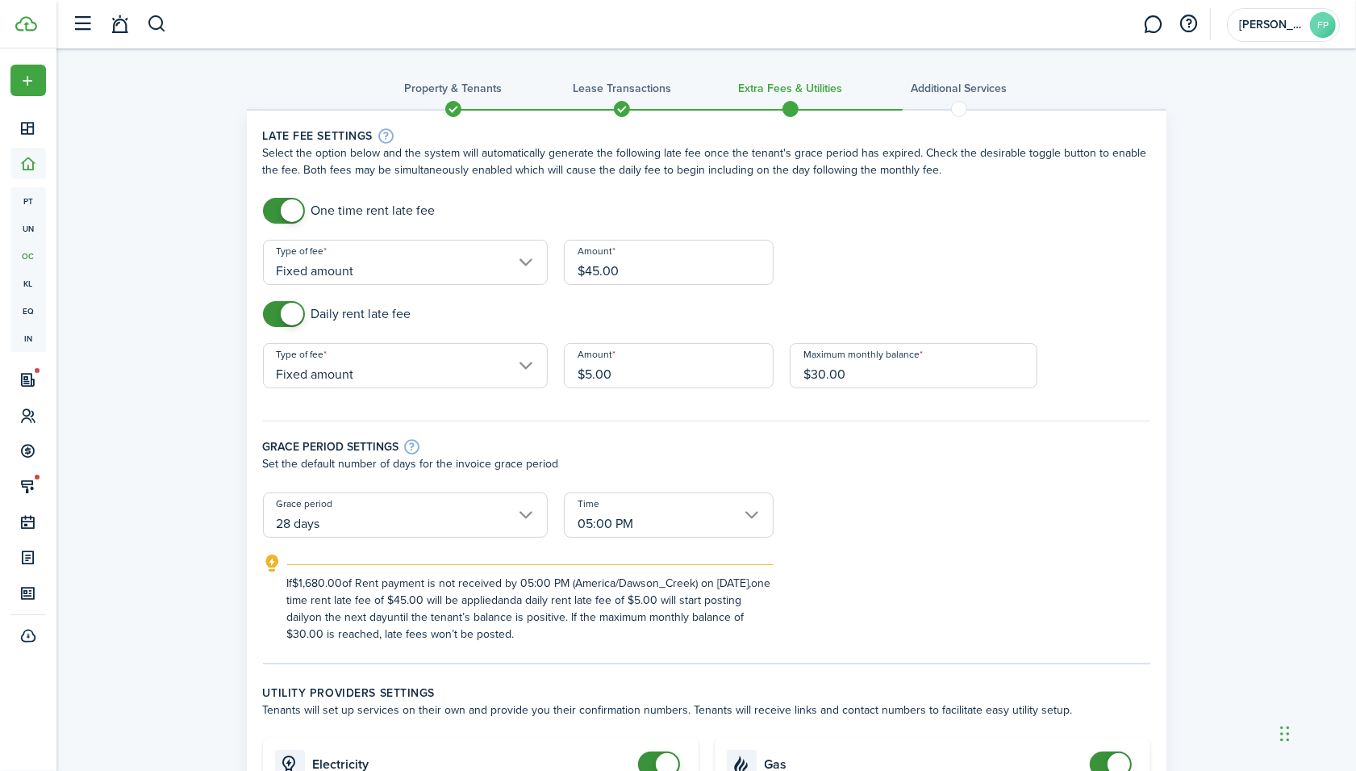
click at [867, 382] on input "$30.00" at bounding box center [914, 365] width 248 height 45
click at [478, 509] on input "28 days" at bounding box center [405, 514] width 285 height 45
type input "$30.00"
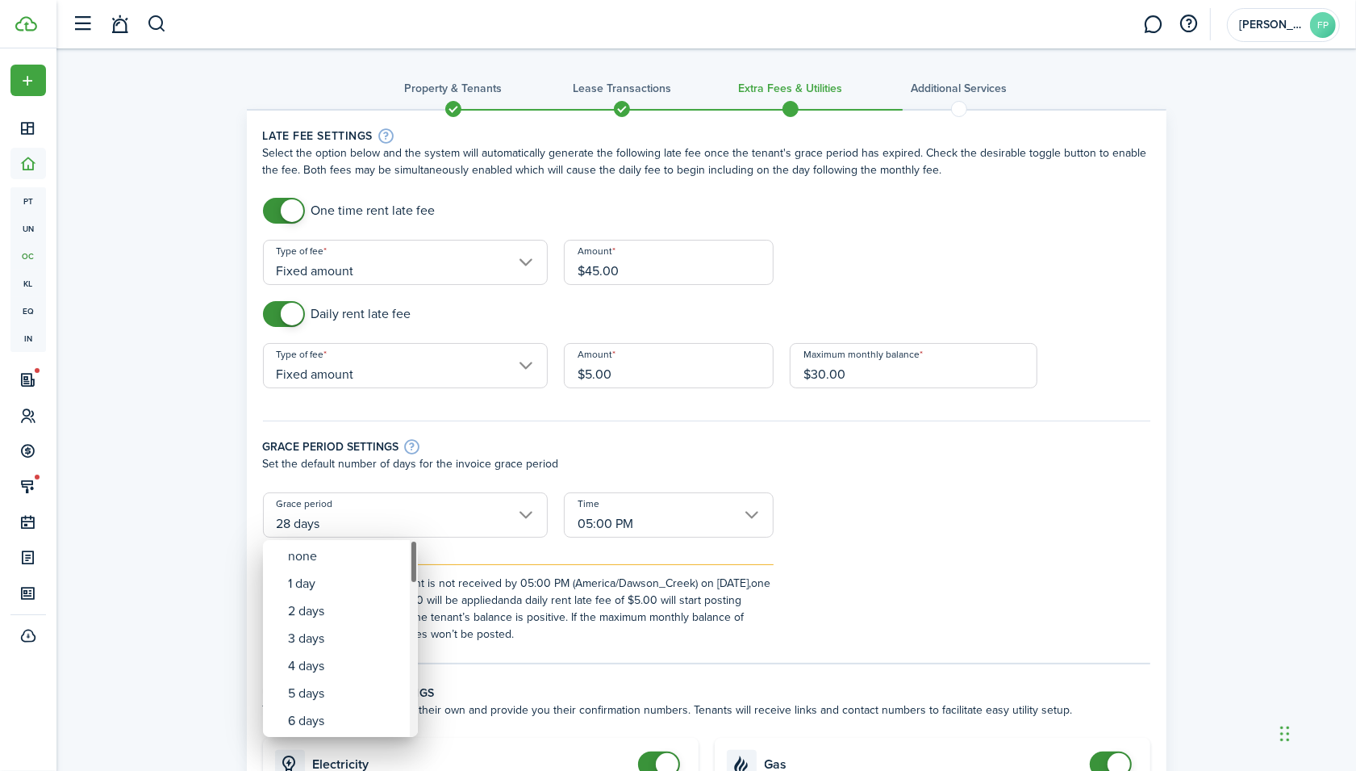
click at [410, 724] on div "Grace period" at bounding box center [414, 638] width 8 height 197
click at [345, 597] on div "8 days" at bounding box center [347, 610] width 118 height 27
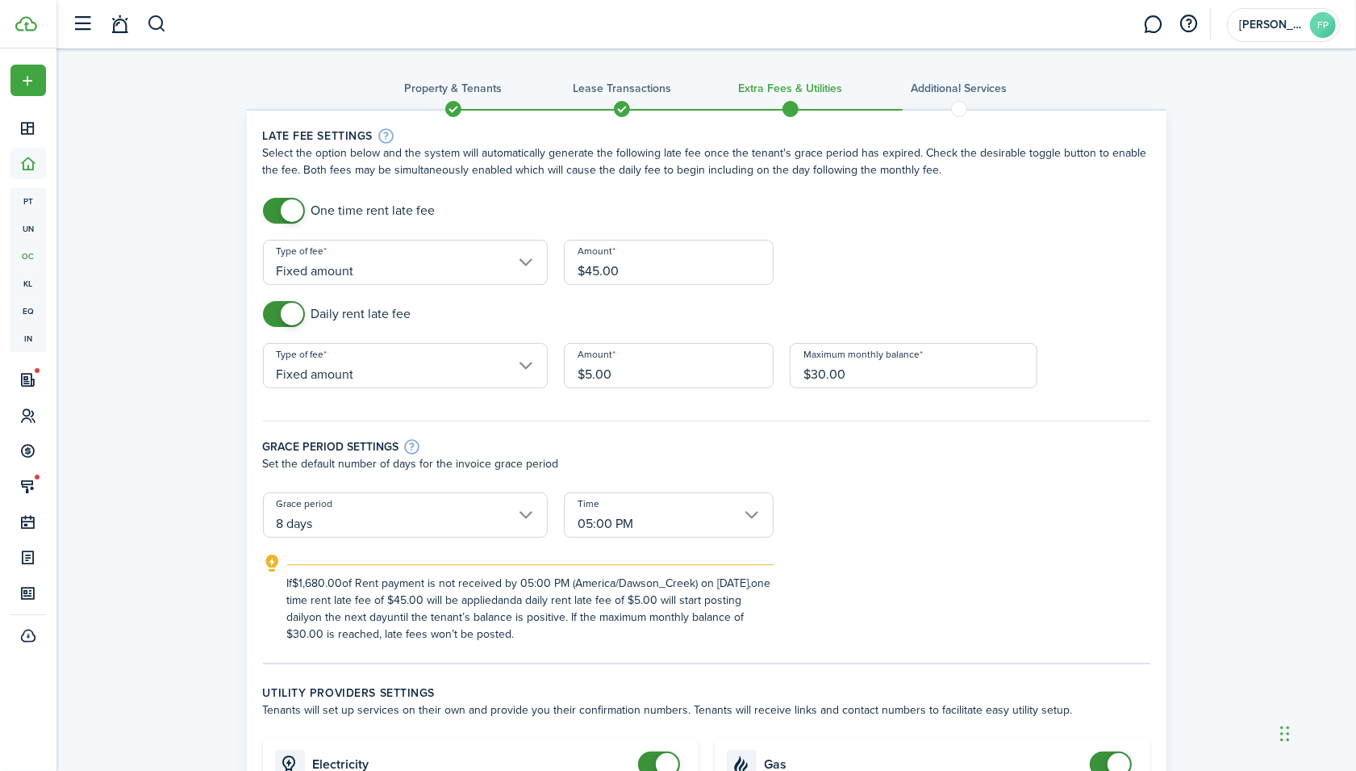
click at [480, 524] on input "8 days" at bounding box center [405, 514] width 285 height 45
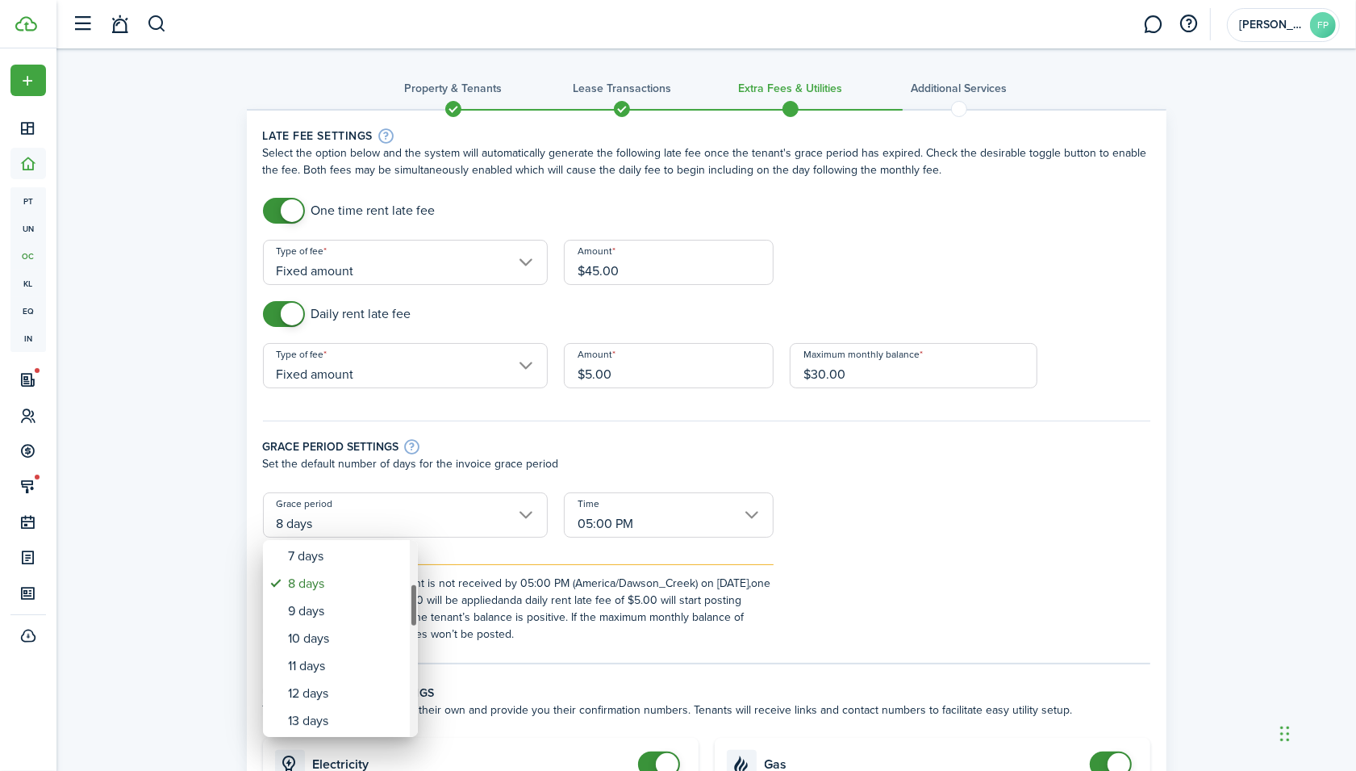
click at [363, 566] on div "7 days" at bounding box center [347, 555] width 118 height 27
type input "7 days"
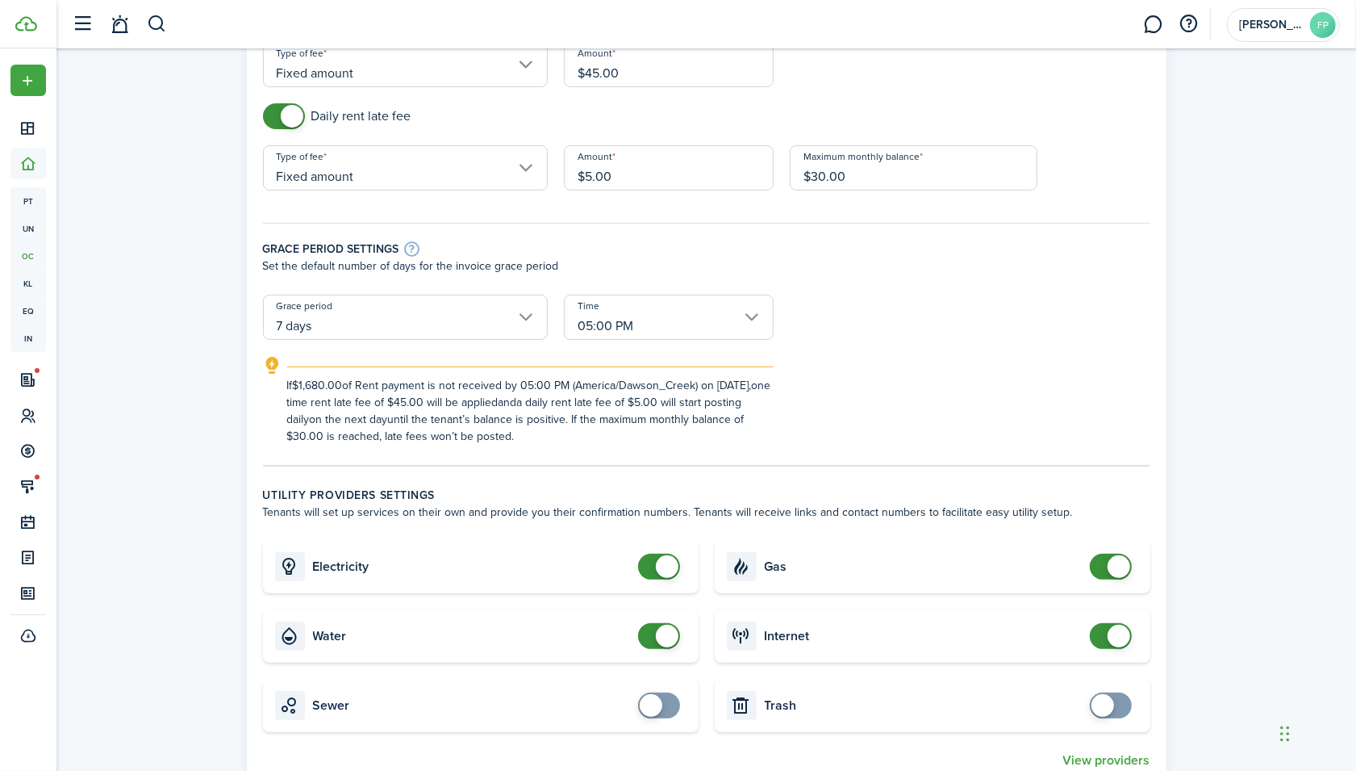
scroll to position [198, 0]
click at [740, 315] on input "05:00 PM" at bounding box center [669, 316] width 210 height 45
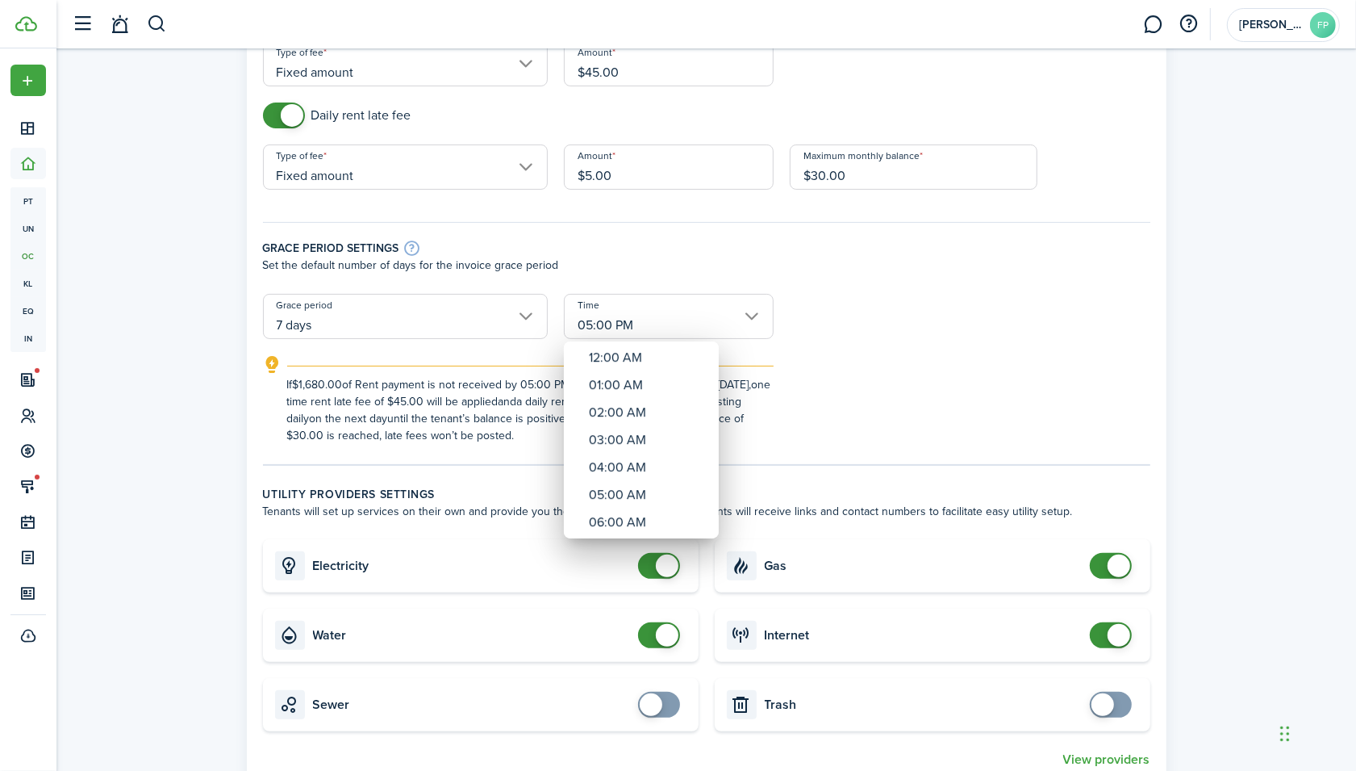
click at [838, 388] on div at bounding box center [678, 385] width 1615 height 1029
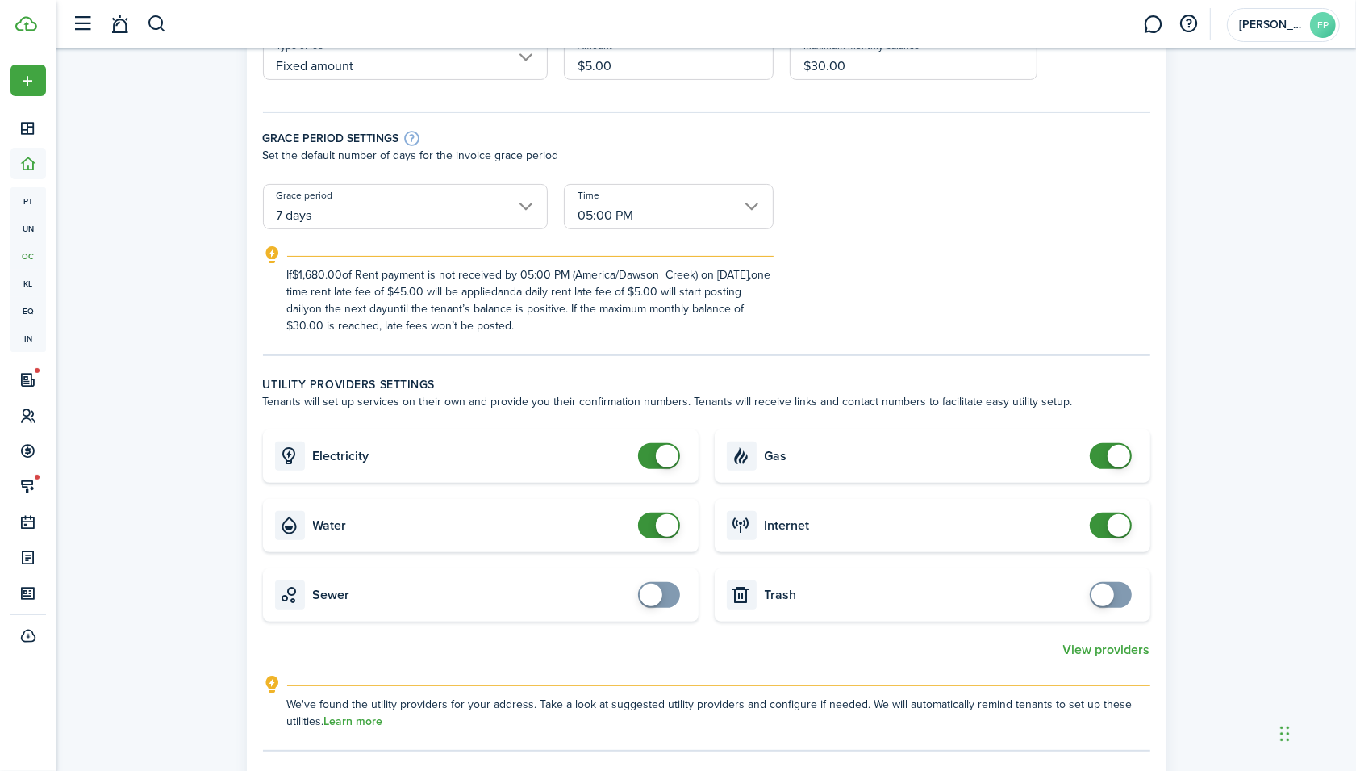
scroll to position [317, 0]
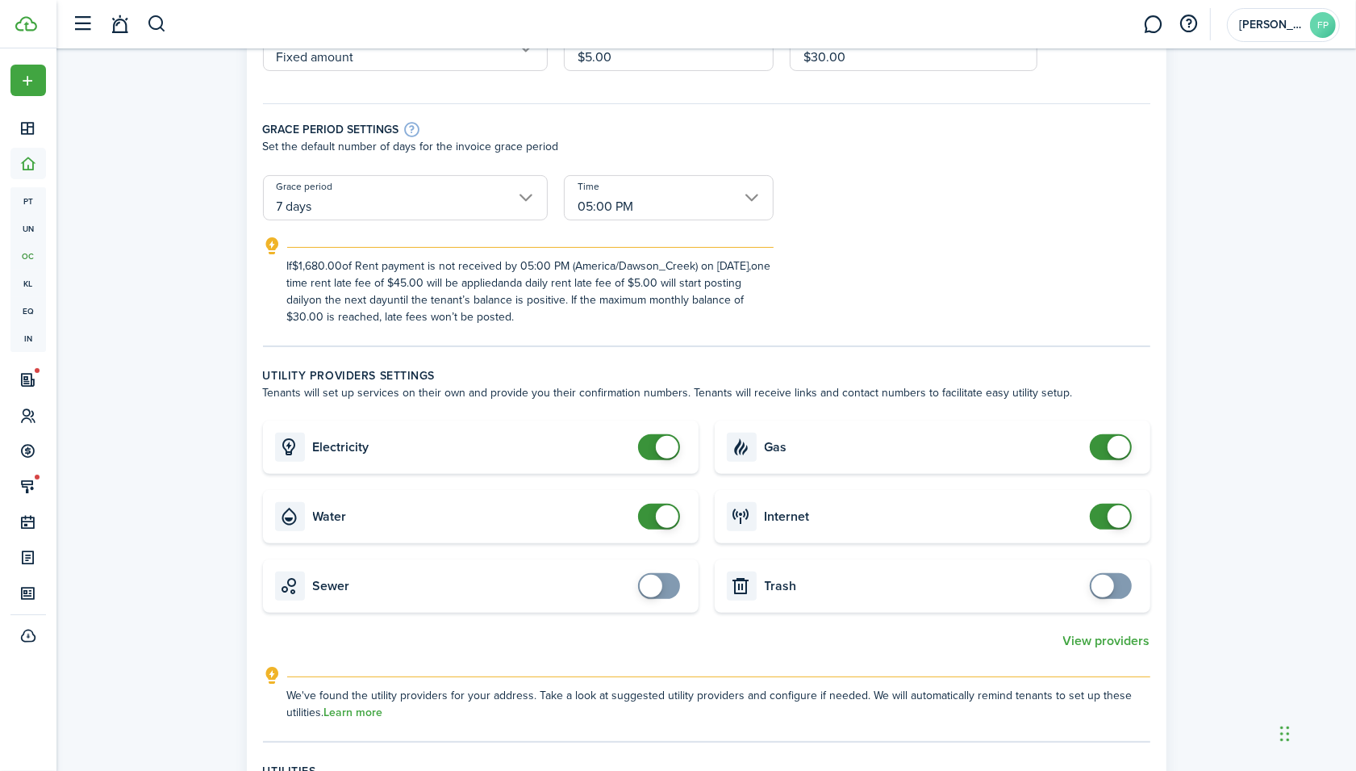
checkbox input "false"
click at [1103, 450] on span at bounding box center [1111, 447] width 16 height 26
click at [1115, 520] on span at bounding box center [1119, 516] width 23 height 23
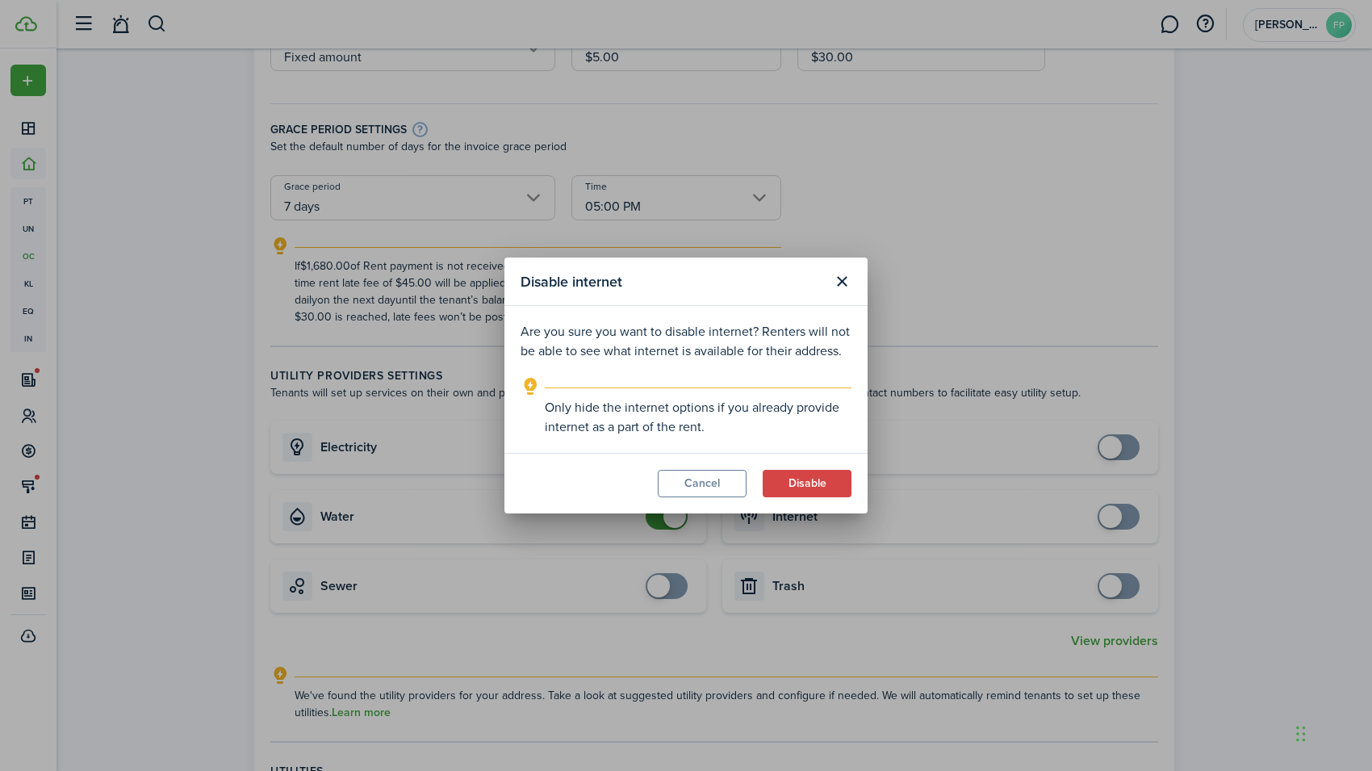
click at [707, 487] on button "Cancel" at bounding box center [702, 483] width 89 height 27
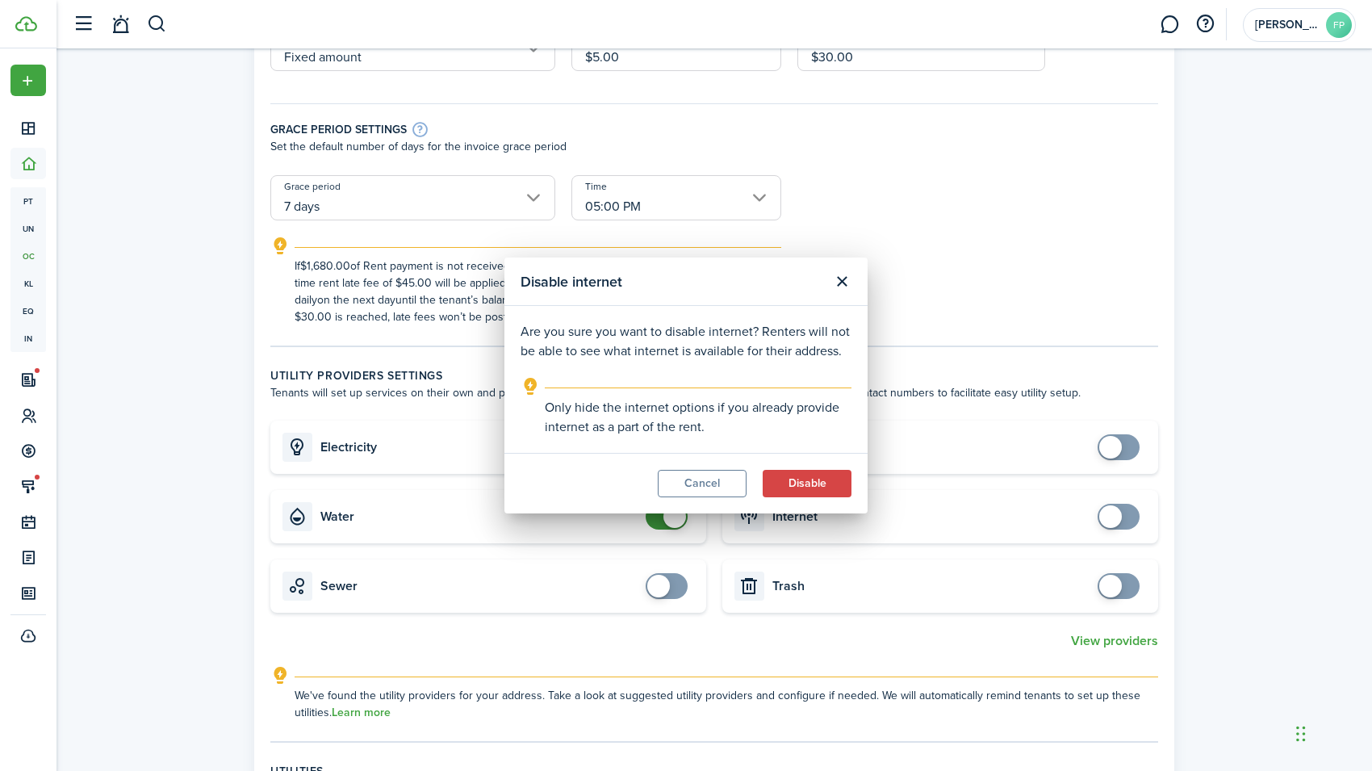
checkbox input "true"
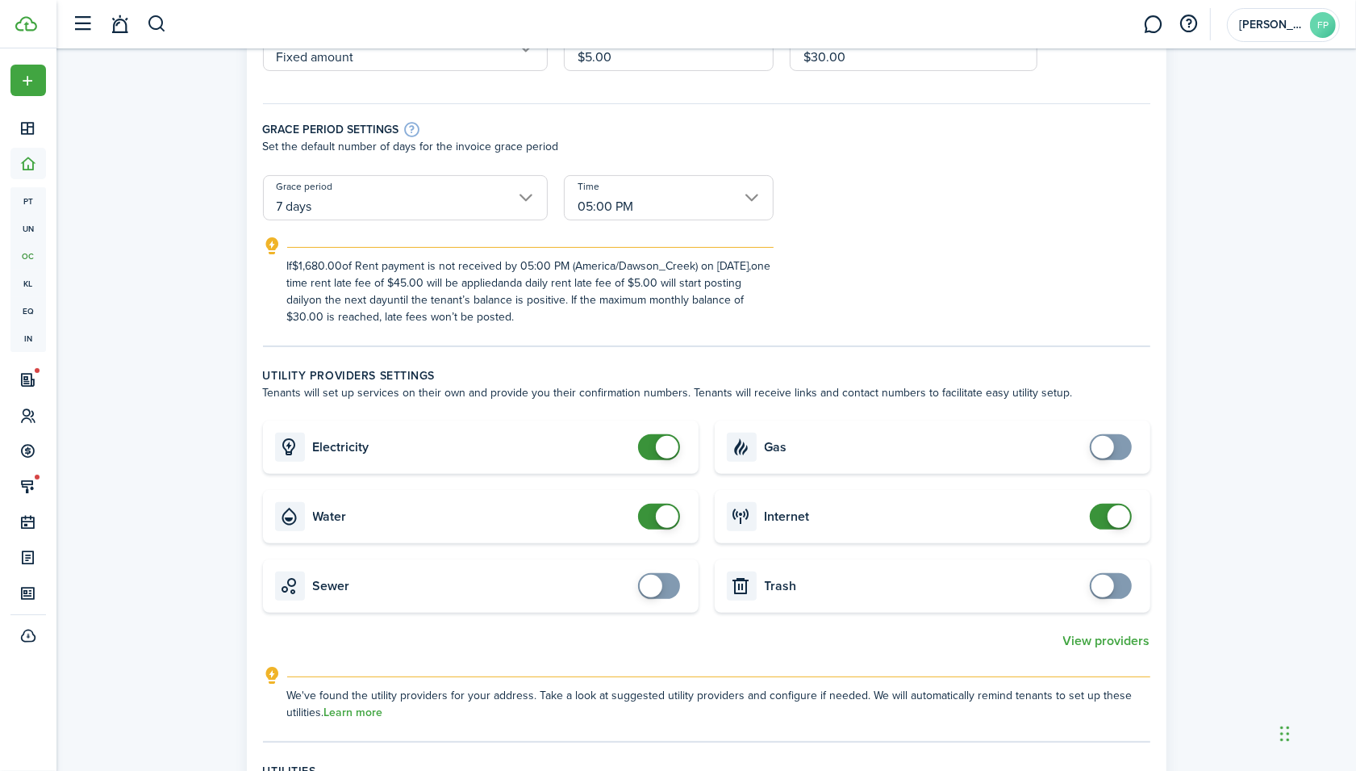
checkbox input "false"
click at [666, 518] on span at bounding box center [667, 516] width 23 height 23
click at [1132, 633] on button "View providers" at bounding box center [1106, 640] width 87 height 15
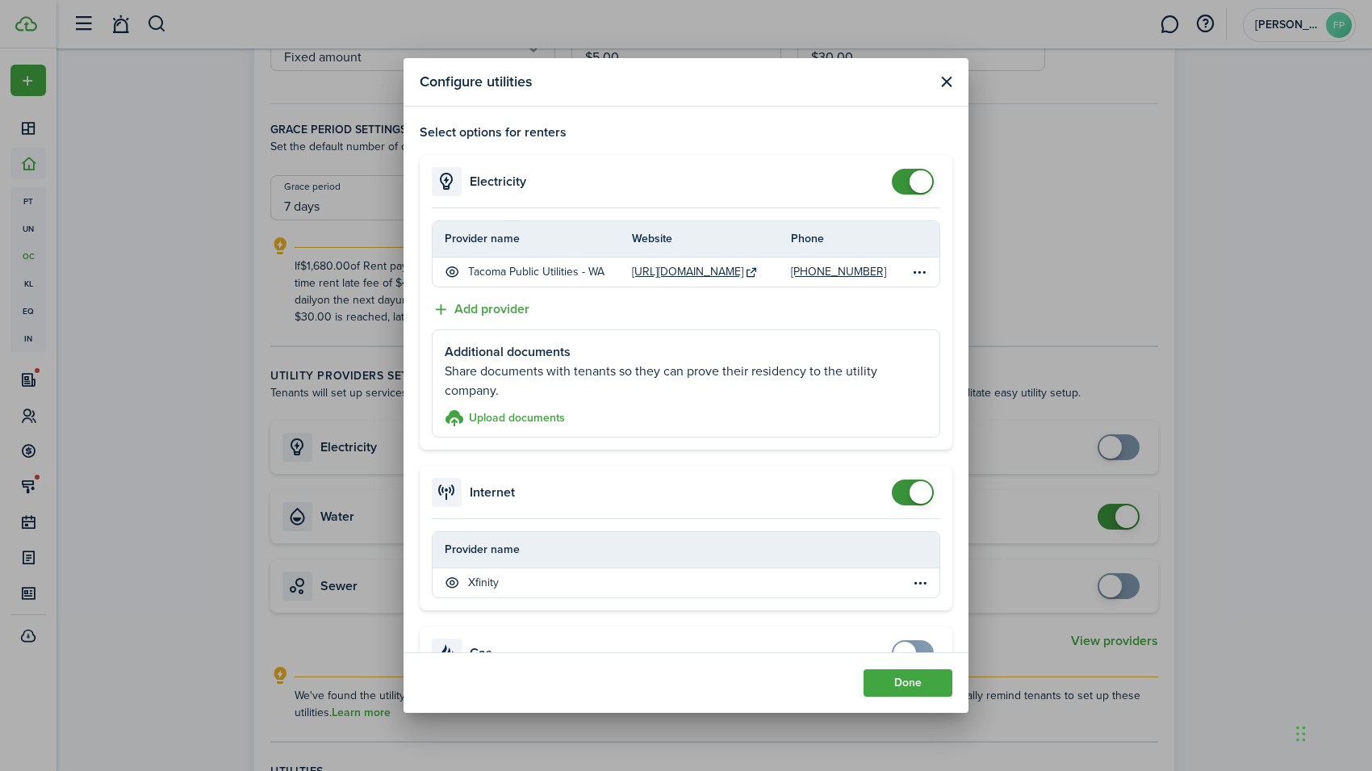
click at [909, 494] on span at bounding box center [920, 492] width 23 height 23
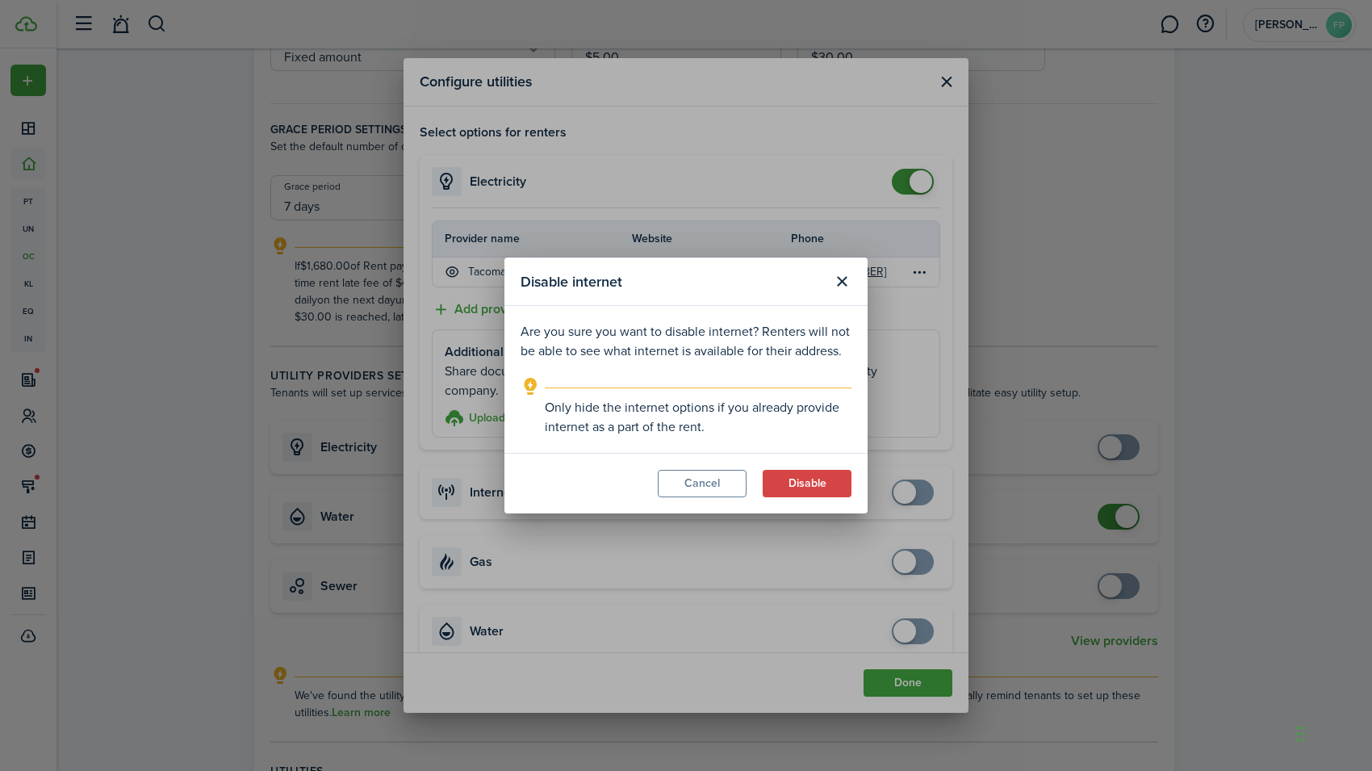
click at [677, 485] on button "Cancel" at bounding box center [702, 483] width 89 height 27
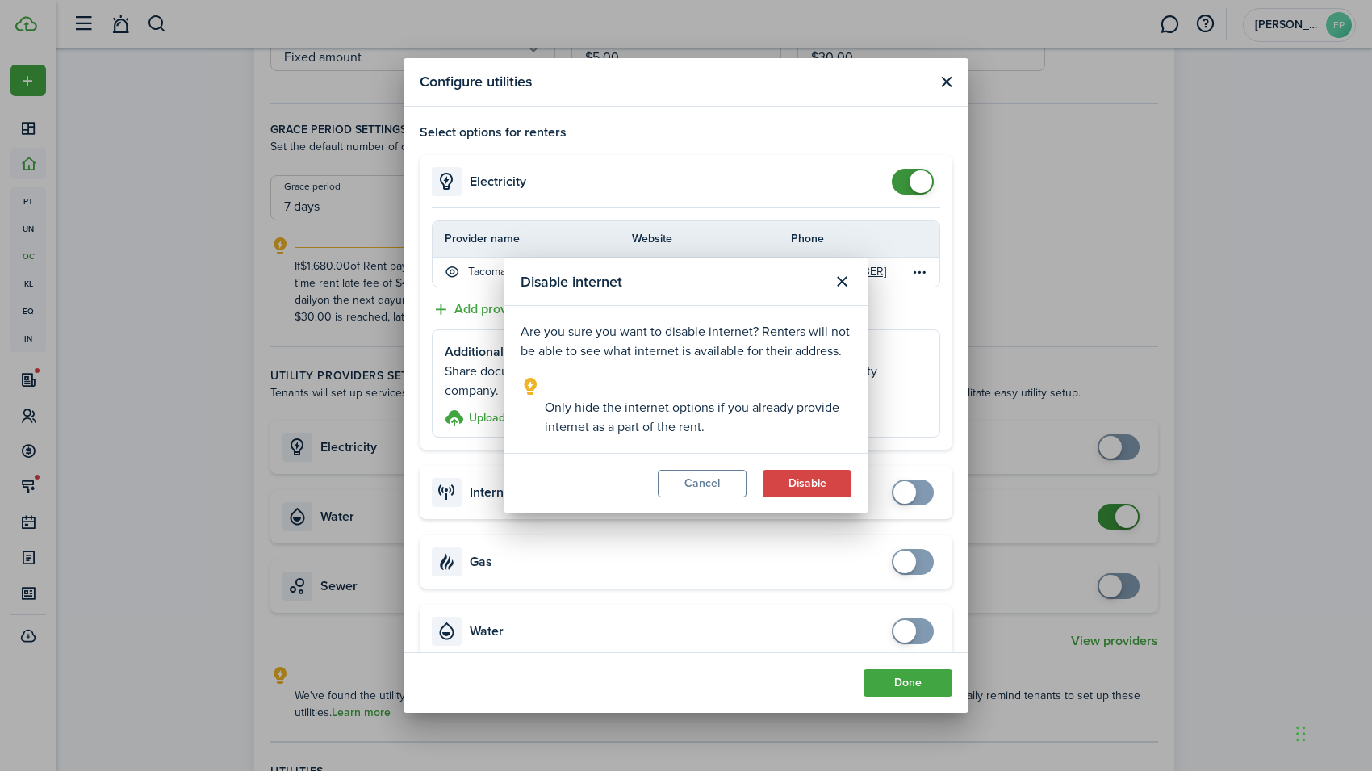
checkbox input "true"
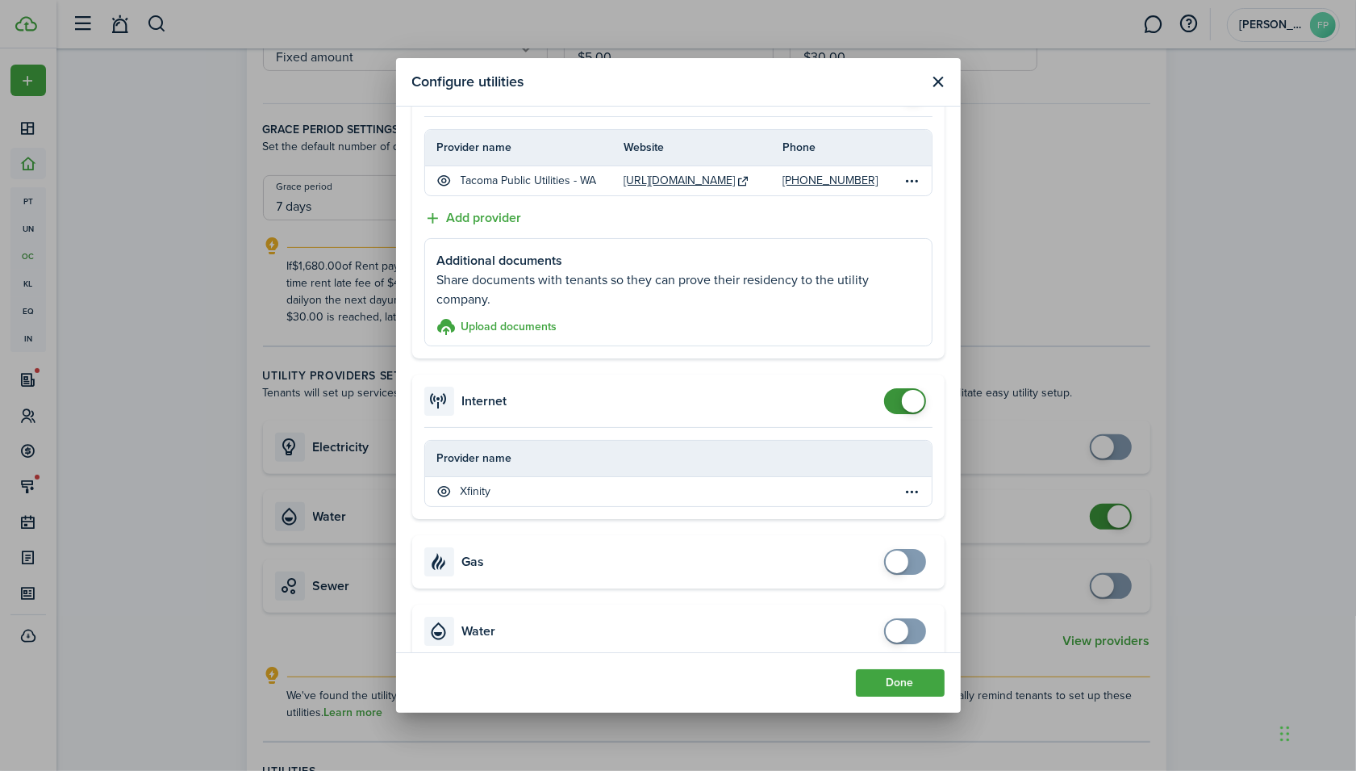
scroll to position [0, 0]
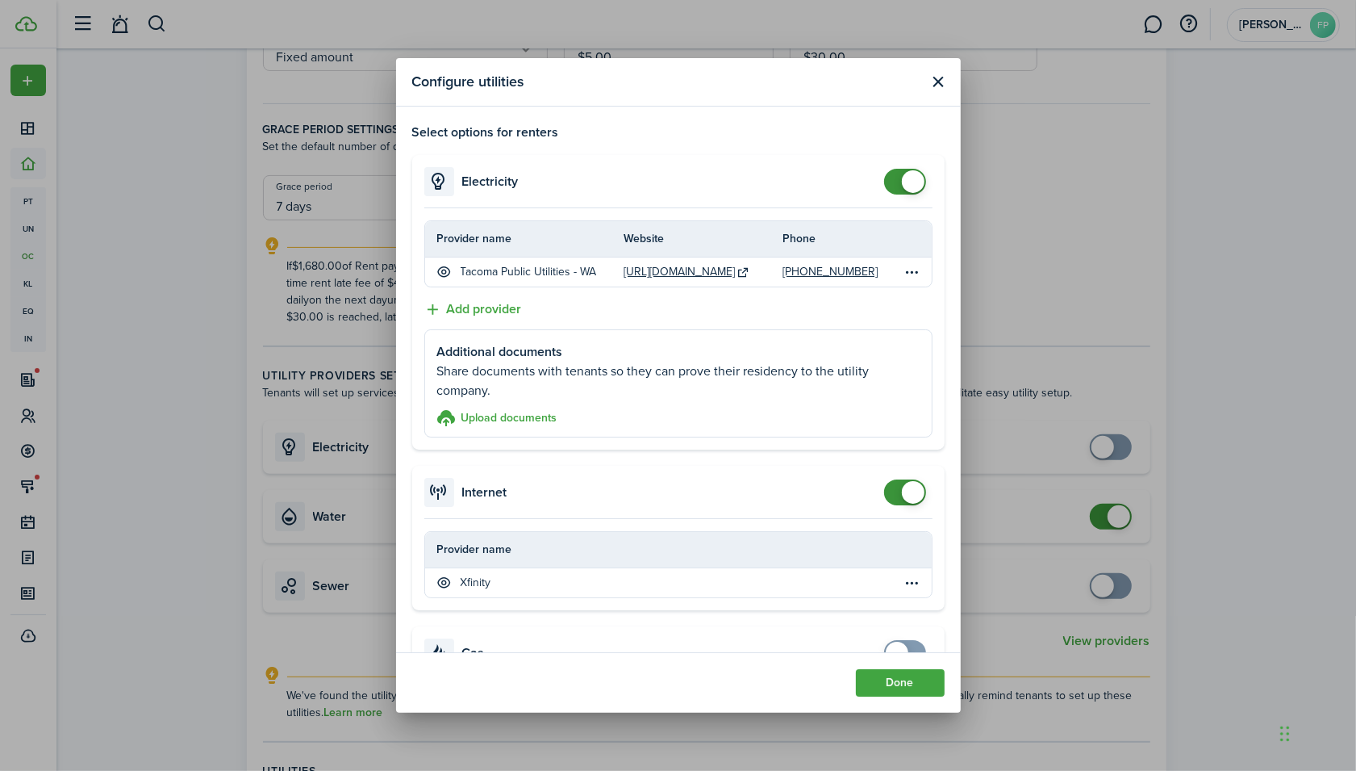
click at [915, 680] on button "Done" at bounding box center [900, 682] width 89 height 27
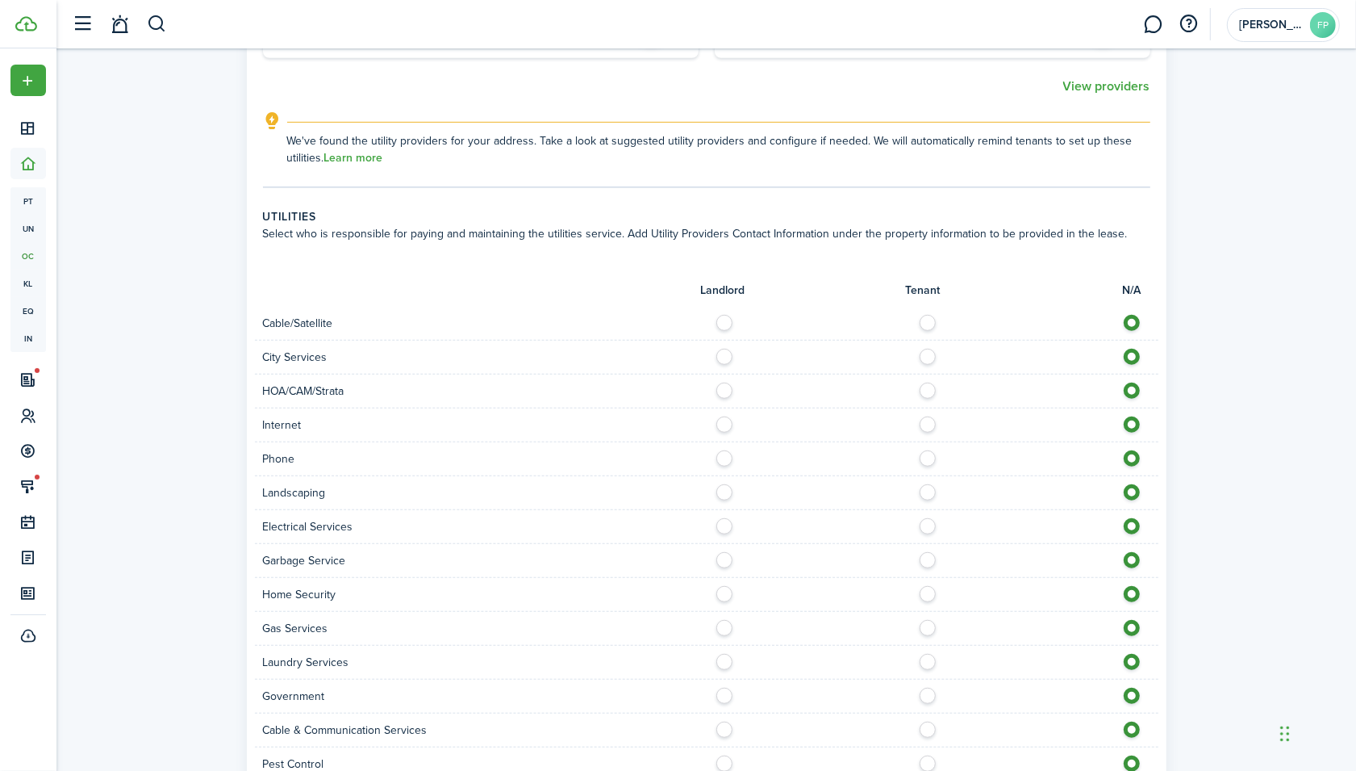
scroll to position [876, 0]
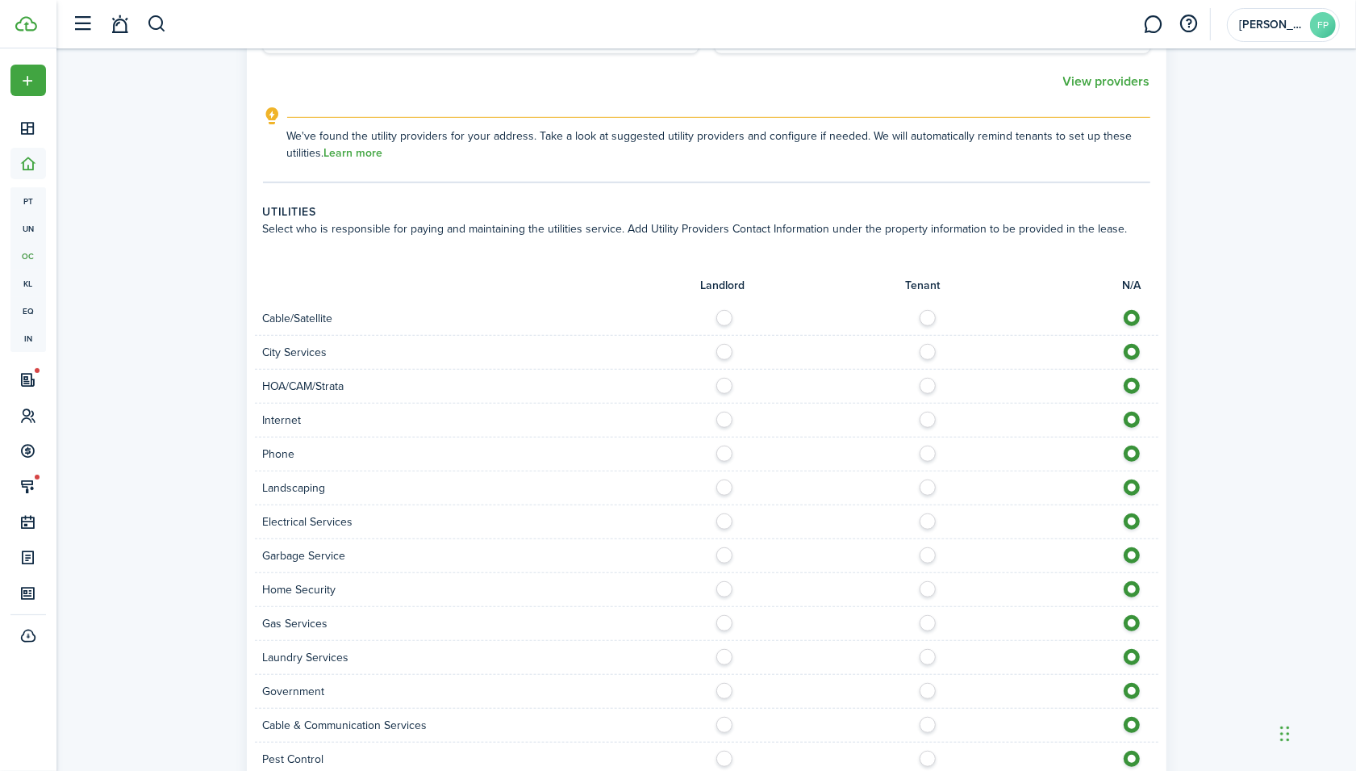
click at [726, 382] on label at bounding box center [729, 382] width 28 height 8
radio input "true"
click at [726, 350] on label at bounding box center [729, 348] width 28 height 8
radio input "true"
click at [722, 487] on label at bounding box center [729, 483] width 28 height 8
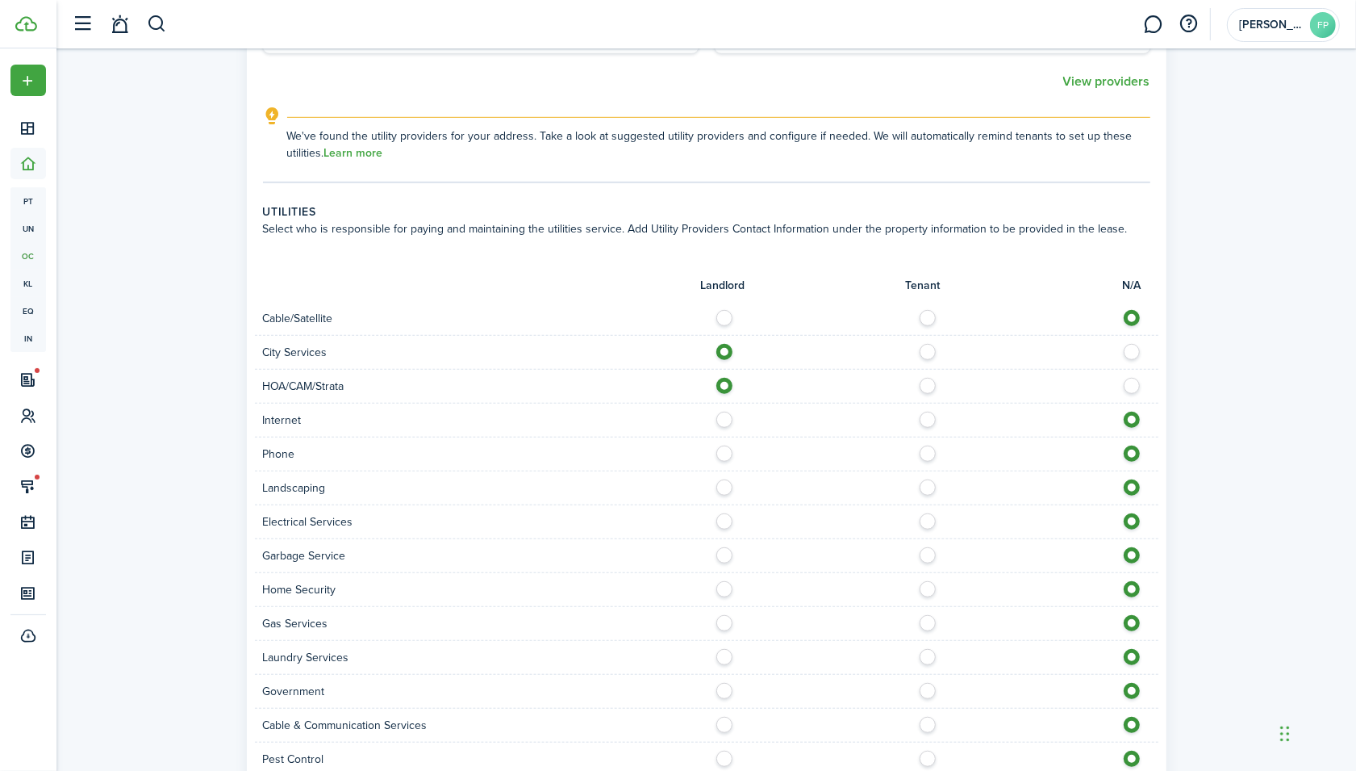
radio input "true"
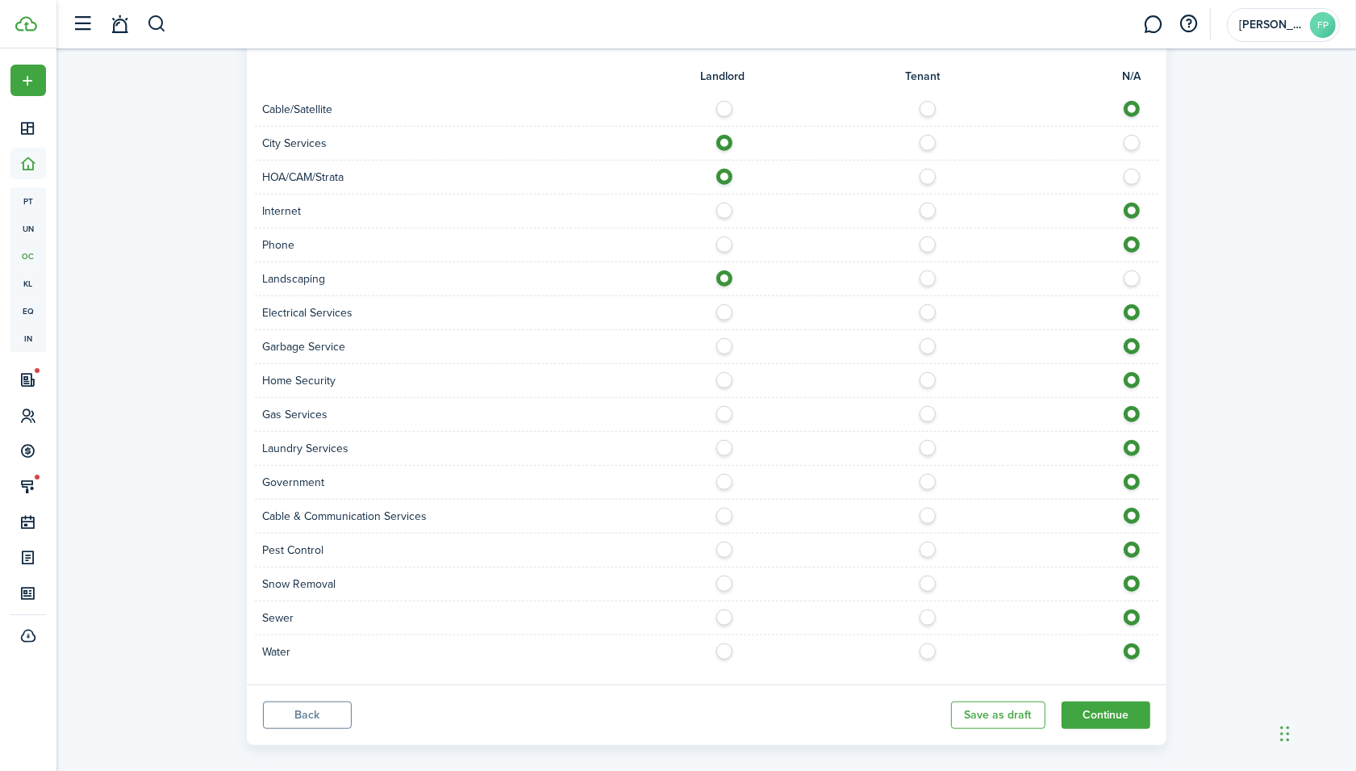
scroll to position [1097, 0]
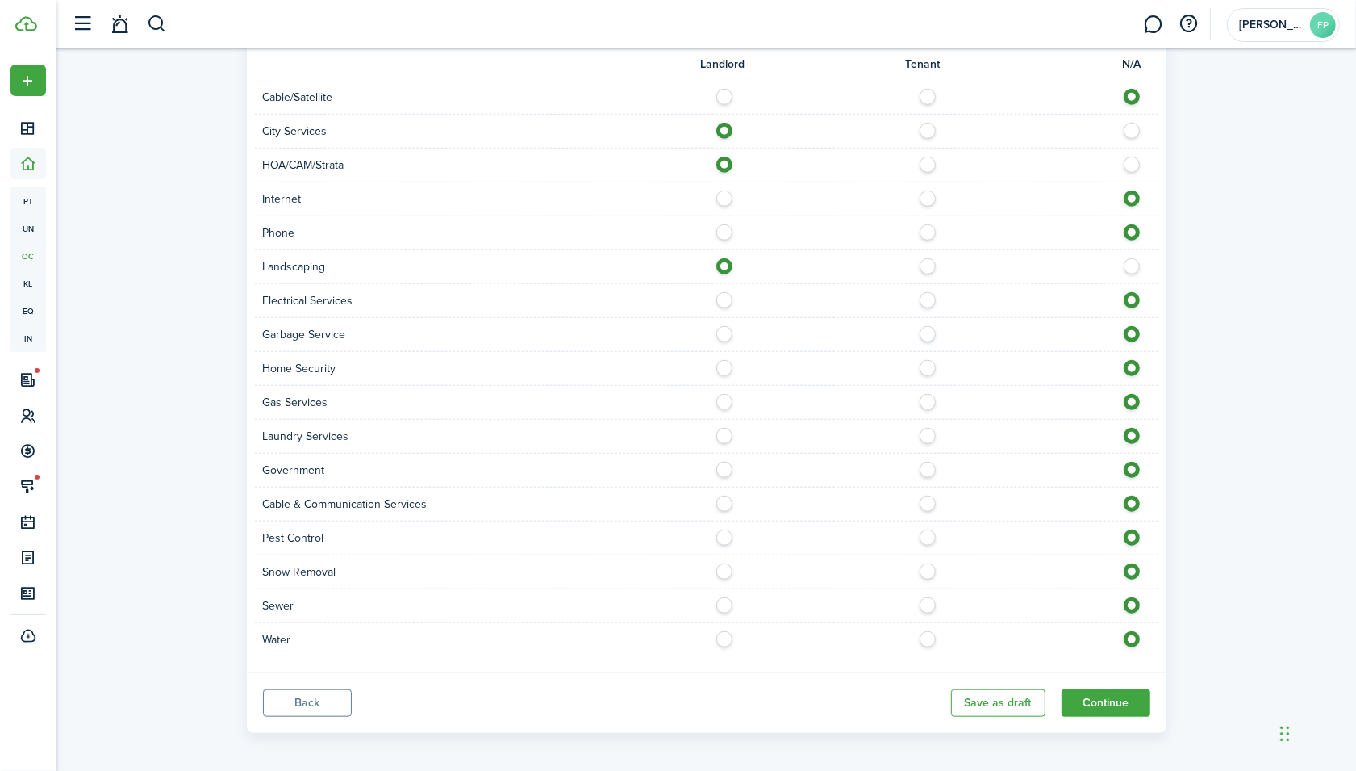
click at [1090, 697] on button "Continue" at bounding box center [1106, 702] width 89 height 27
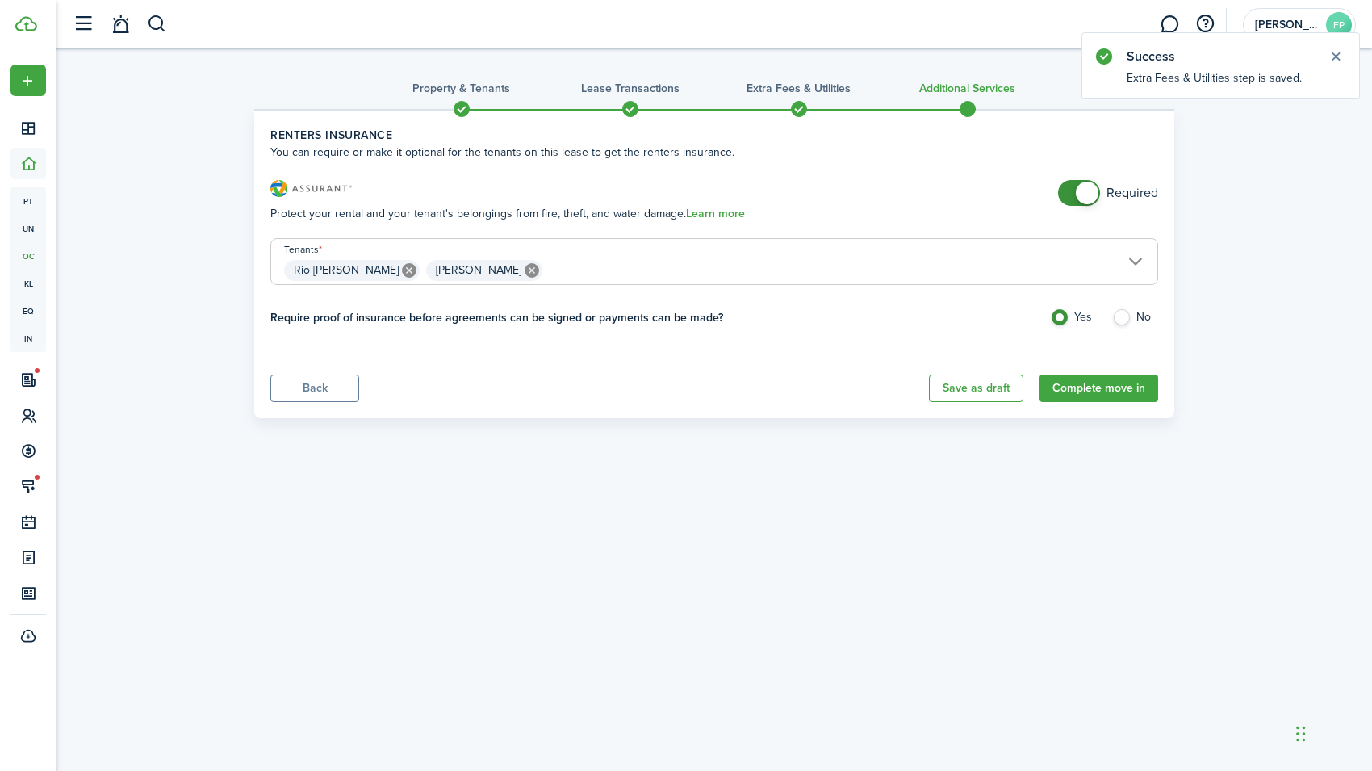
click at [1122, 315] on label "No" at bounding box center [1135, 321] width 46 height 24
radio input "false"
radio input "true"
checkbox input "false"
click at [1086, 192] on span at bounding box center [1087, 193] width 23 height 23
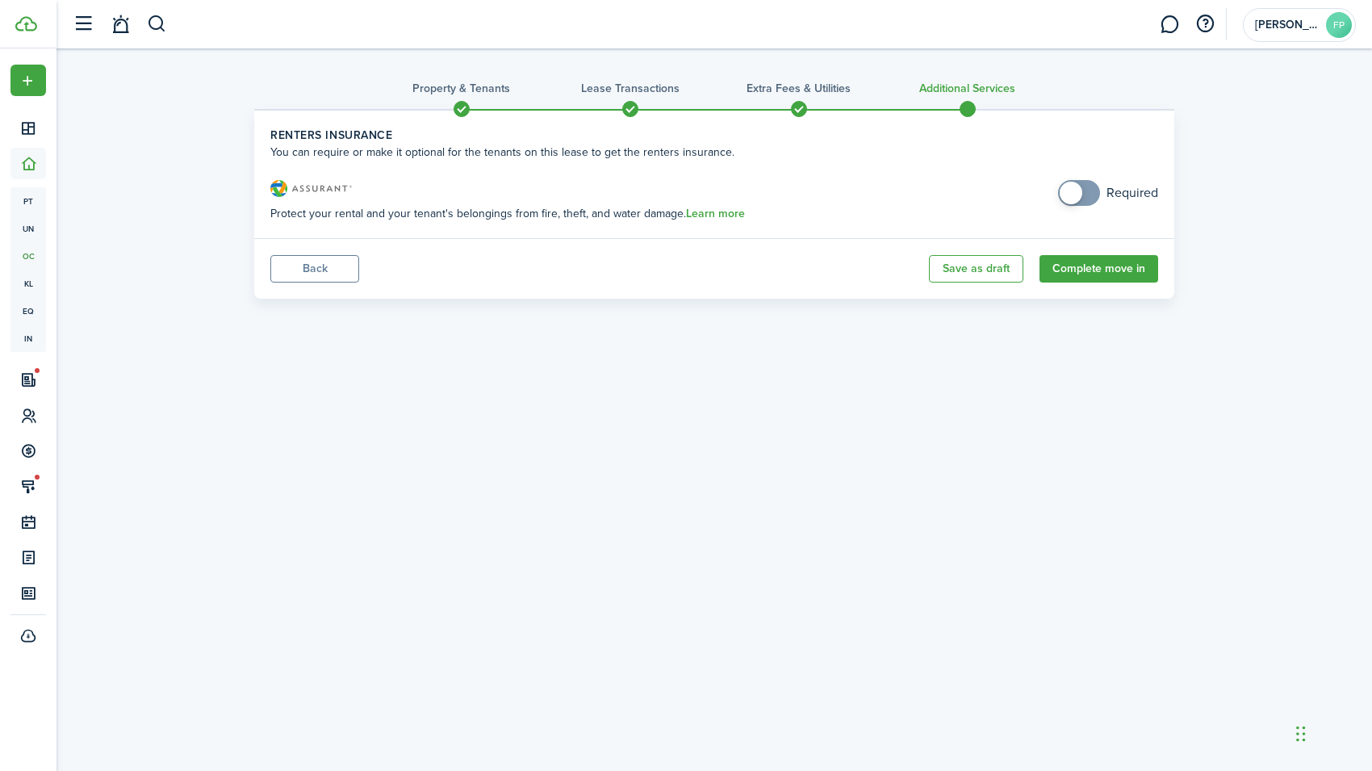
click at [992, 262] on button "Save as draft" at bounding box center [976, 268] width 94 height 27
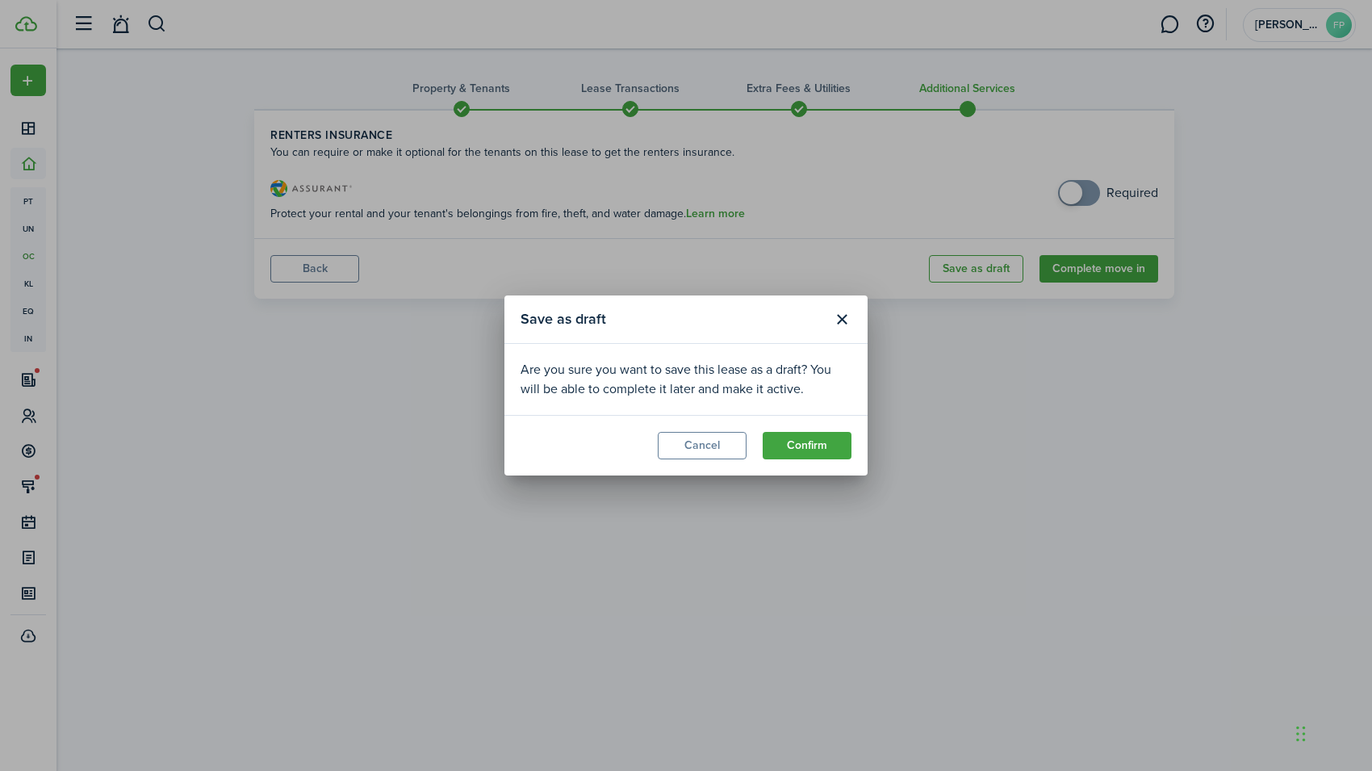
click at [808, 446] on button "Confirm" at bounding box center [806, 445] width 89 height 27
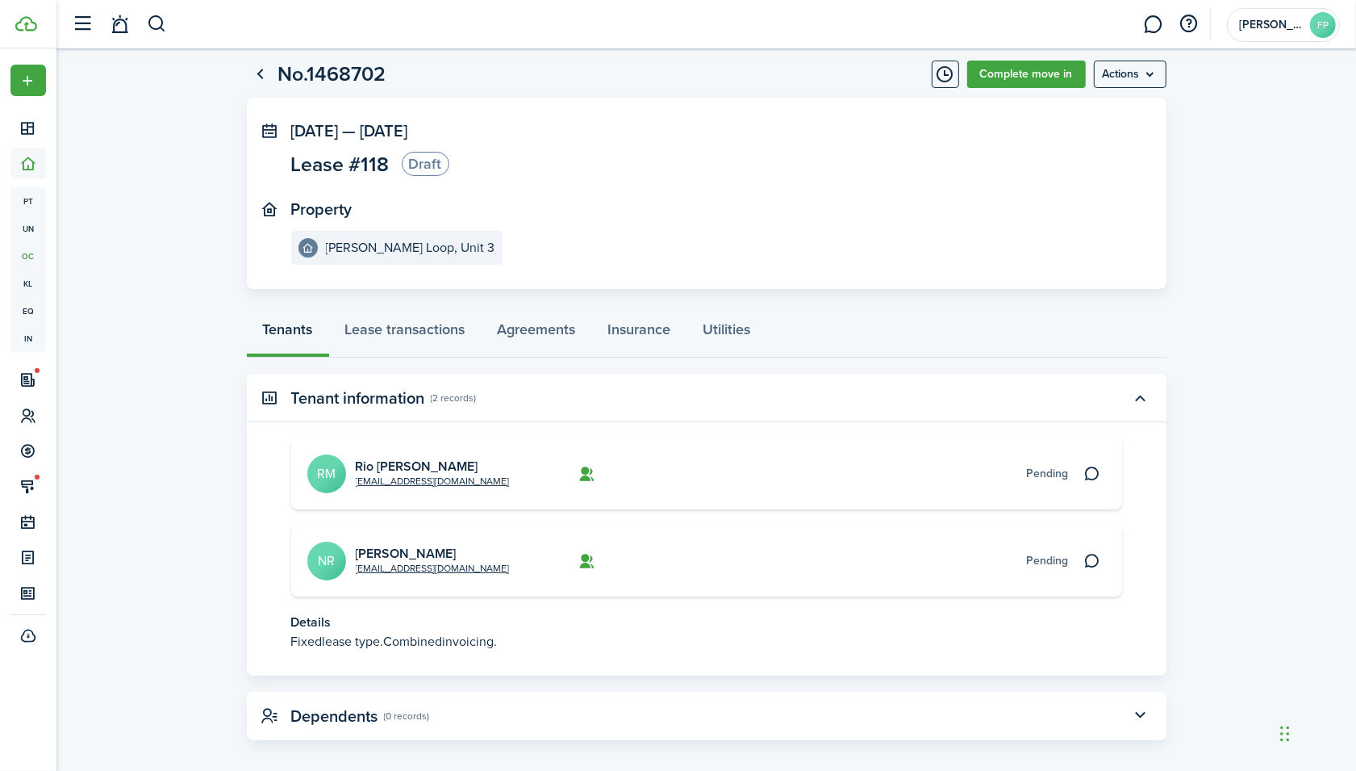
scroll to position [47, 0]
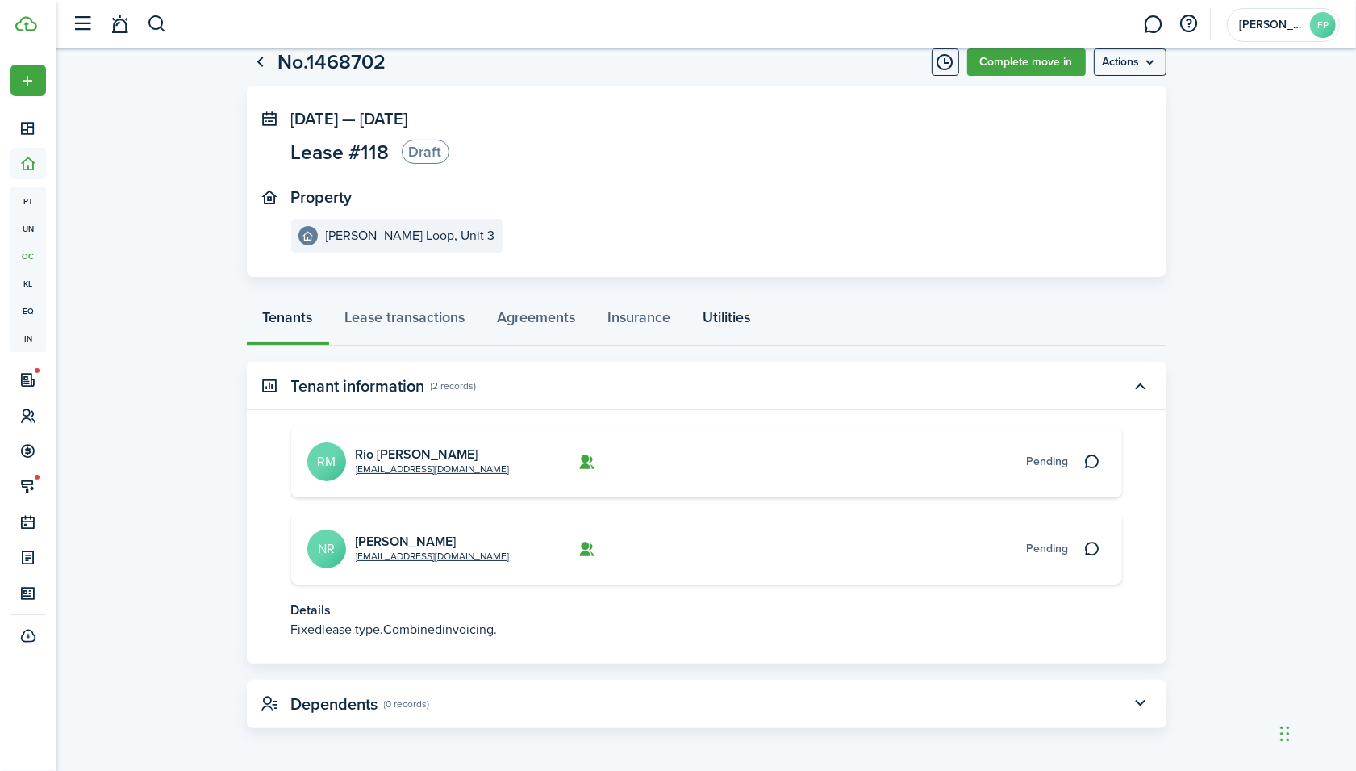
click at [747, 307] on link "Utilities" at bounding box center [727, 321] width 80 height 48
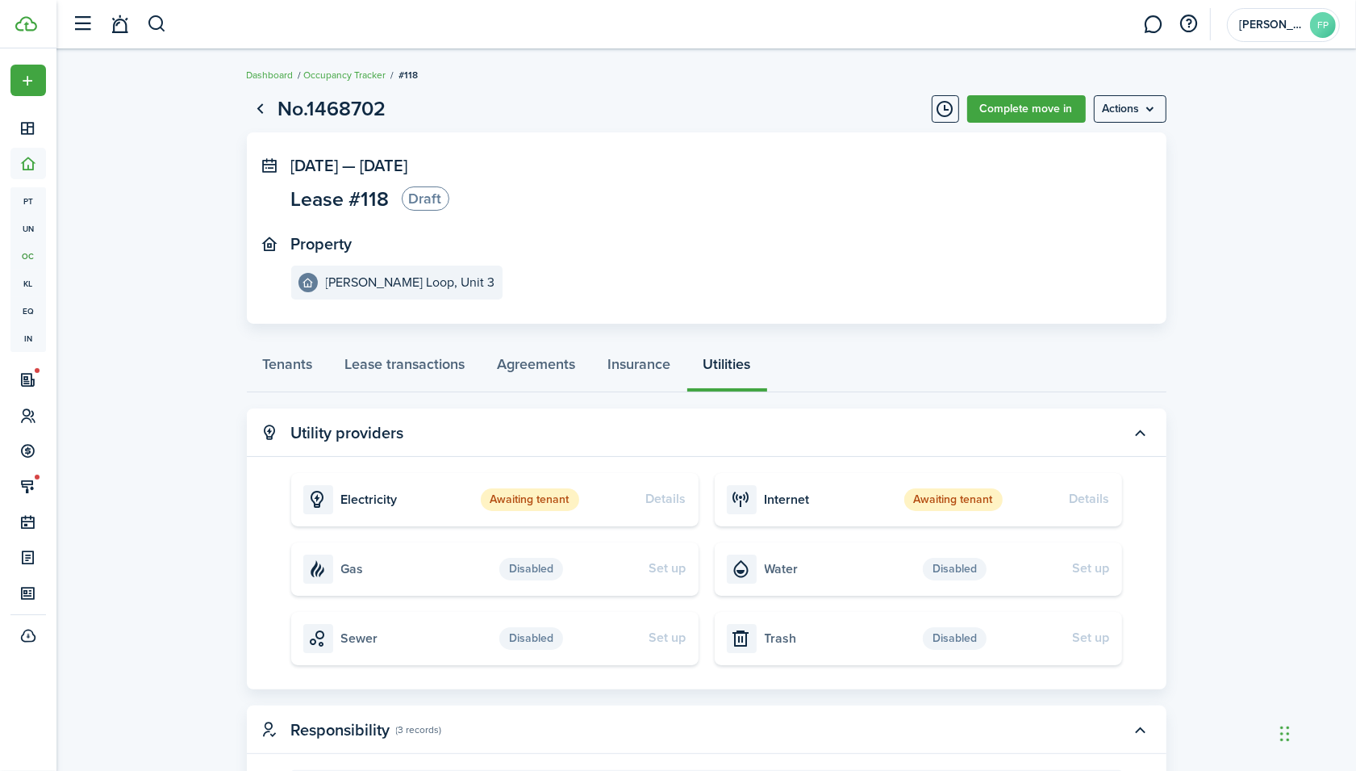
click at [747, 307] on panel-main-body "[DATE] — [DATE] Lease #118 Draft Property [PERSON_NAME][GEOGRAPHIC_DATA]" at bounding box center [707, 227] width 920 height 191
click at [1131, 106] on menu-btn "Actions" at bounding box center [1130, 108] width 73 height 27
click at [1049, 110] on link "Complete move in" at bounding box center [1026, 108] width 119 height 27
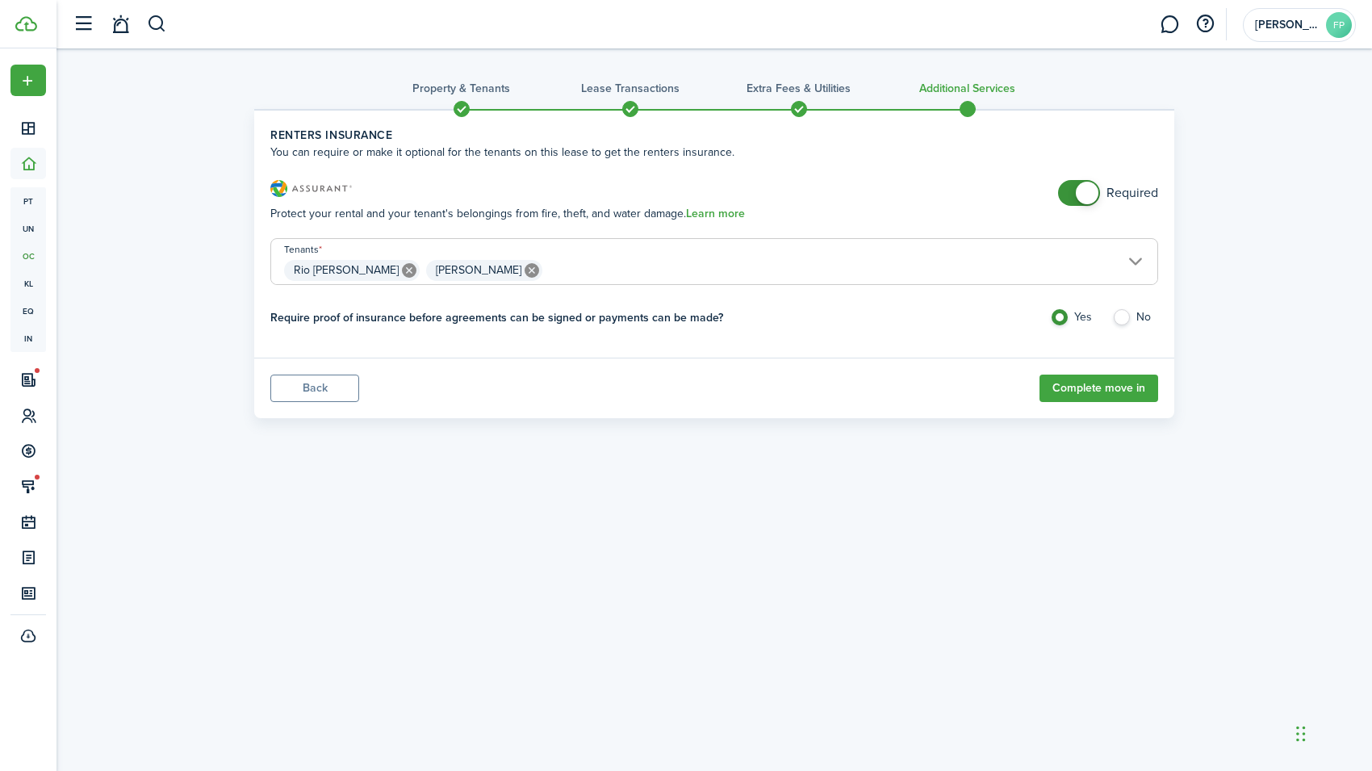
checkbox input "false"
click at [1083, 196] on span at bounding box center [1087, 193] width 23 height 23
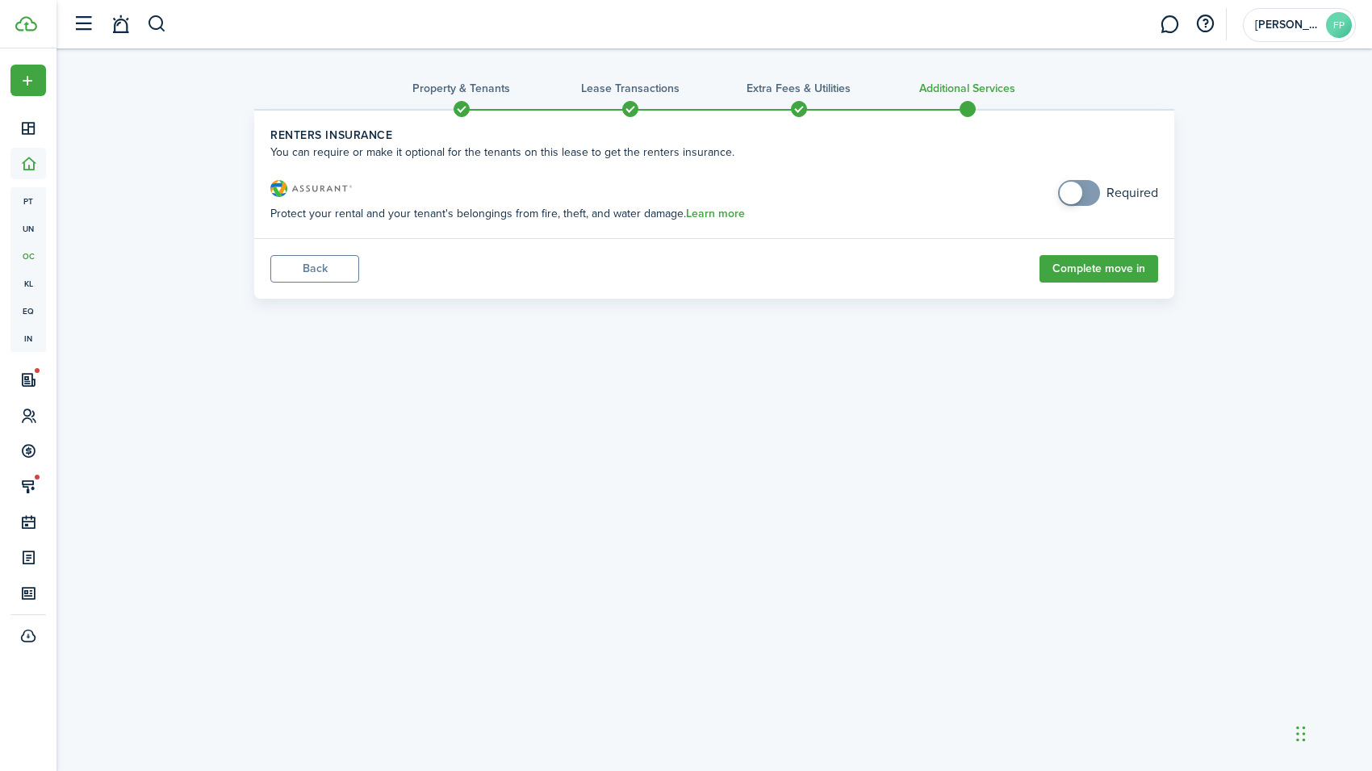
click at [294, 276] on button "Back" at bounding box center [314, 268] width 89 height 27
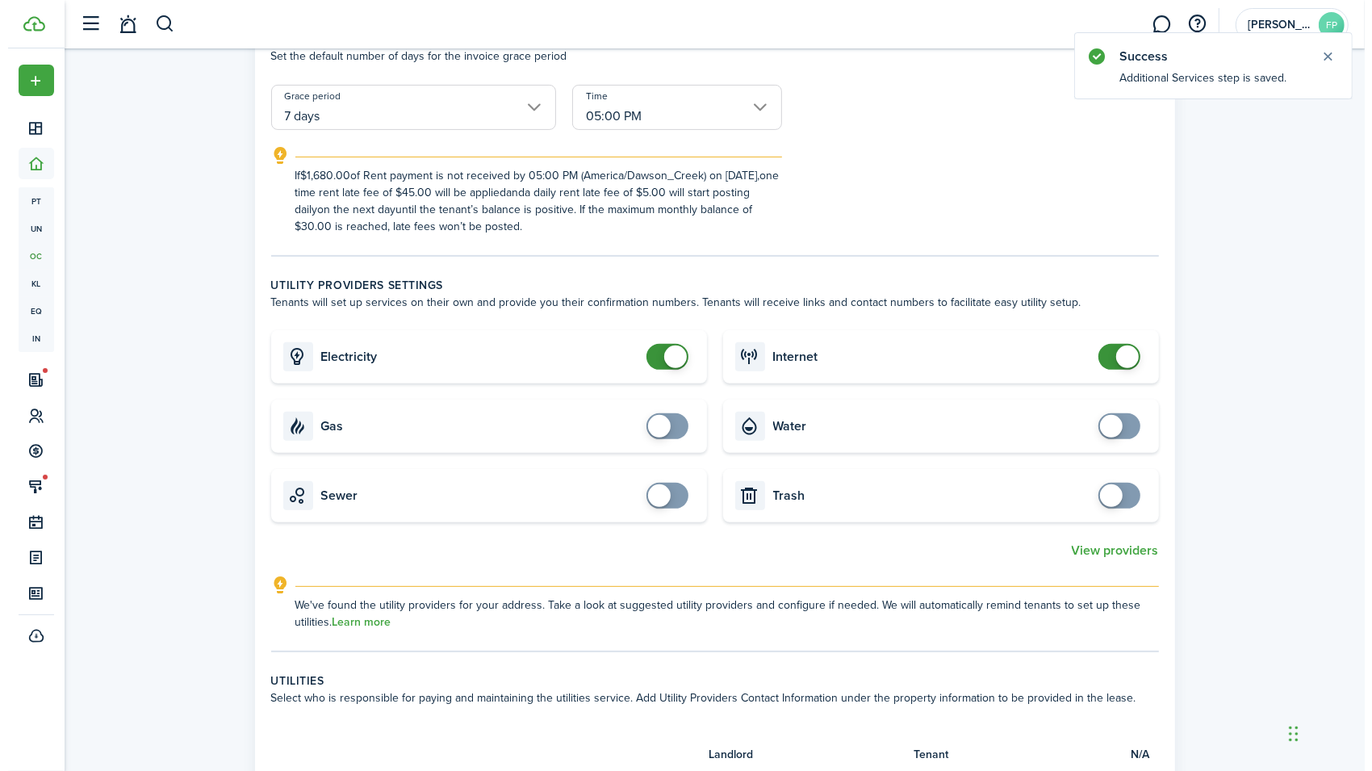
scroll to position [412, 0]
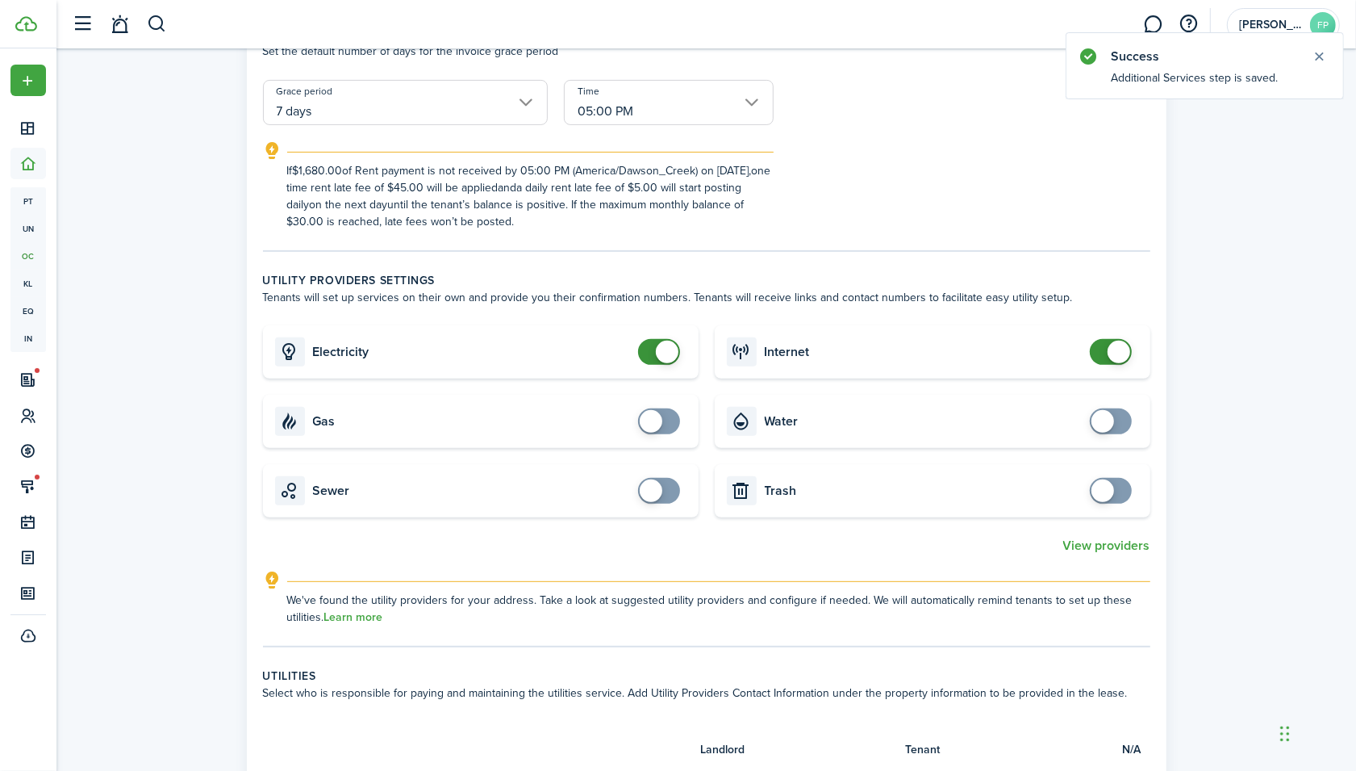
click at [1128, 545] on button "View providers" at bounding box center [1106, 545] width 87 height 15
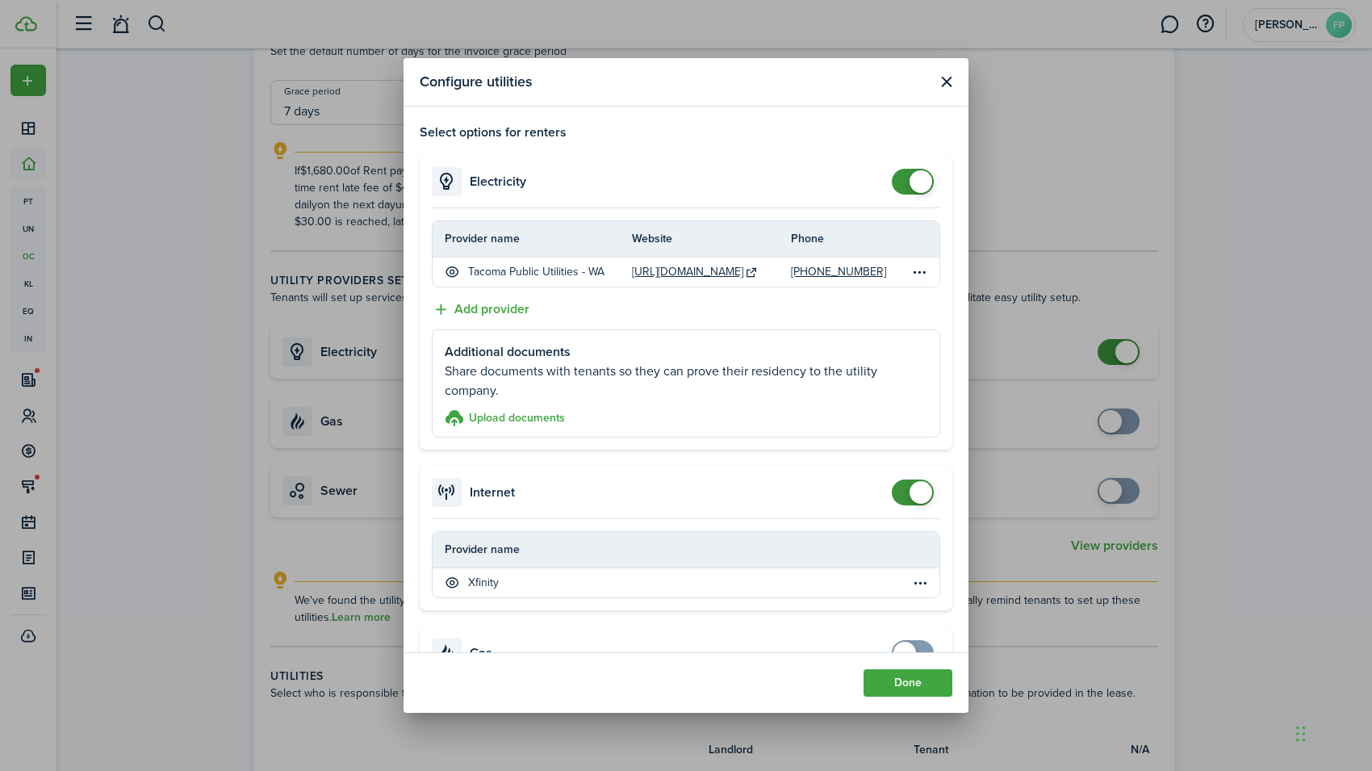
click at [910, 579] on table-menu-btn-icon "Open menu" at bounding box center [919, 582] width 19 height 19
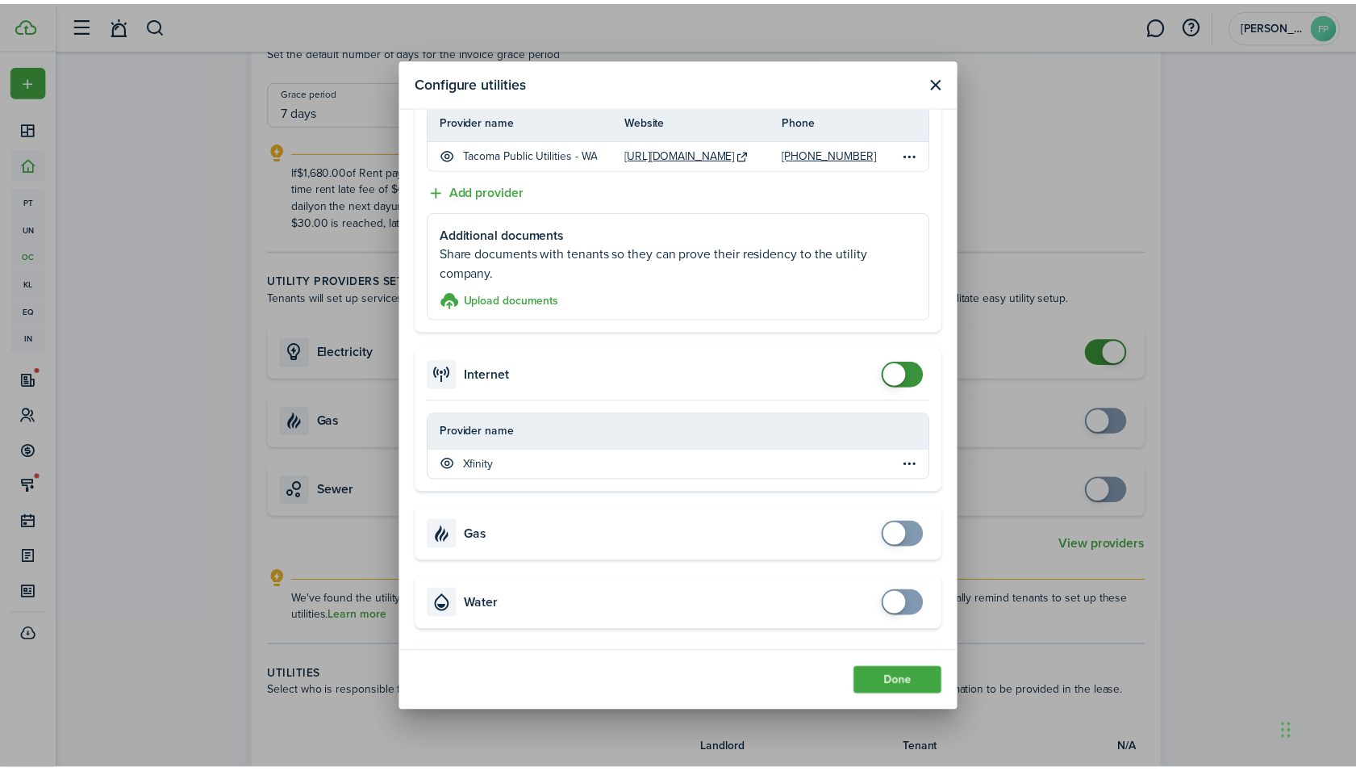
scroll to position [0, 0]
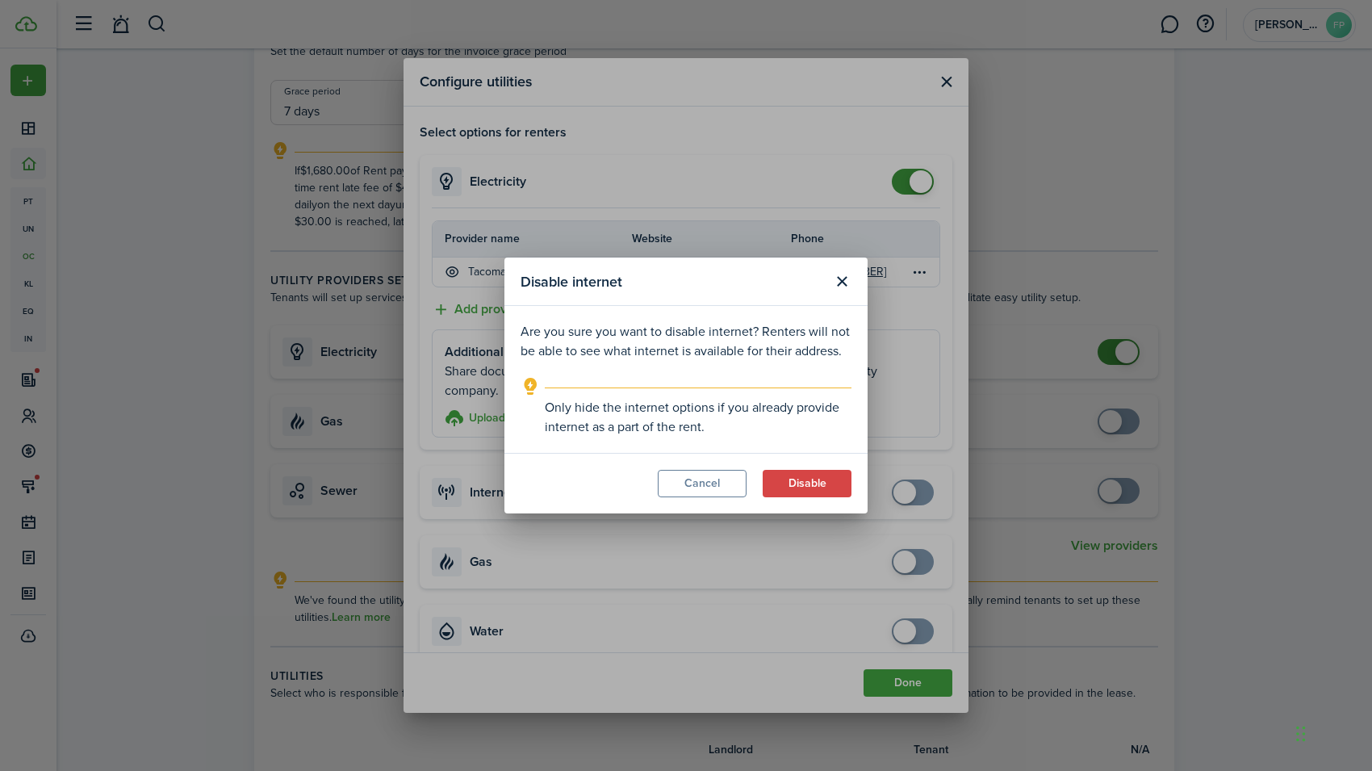
click at [839, 282] on button "Close modal" at bounding box center [841, 281] width 27 height 27
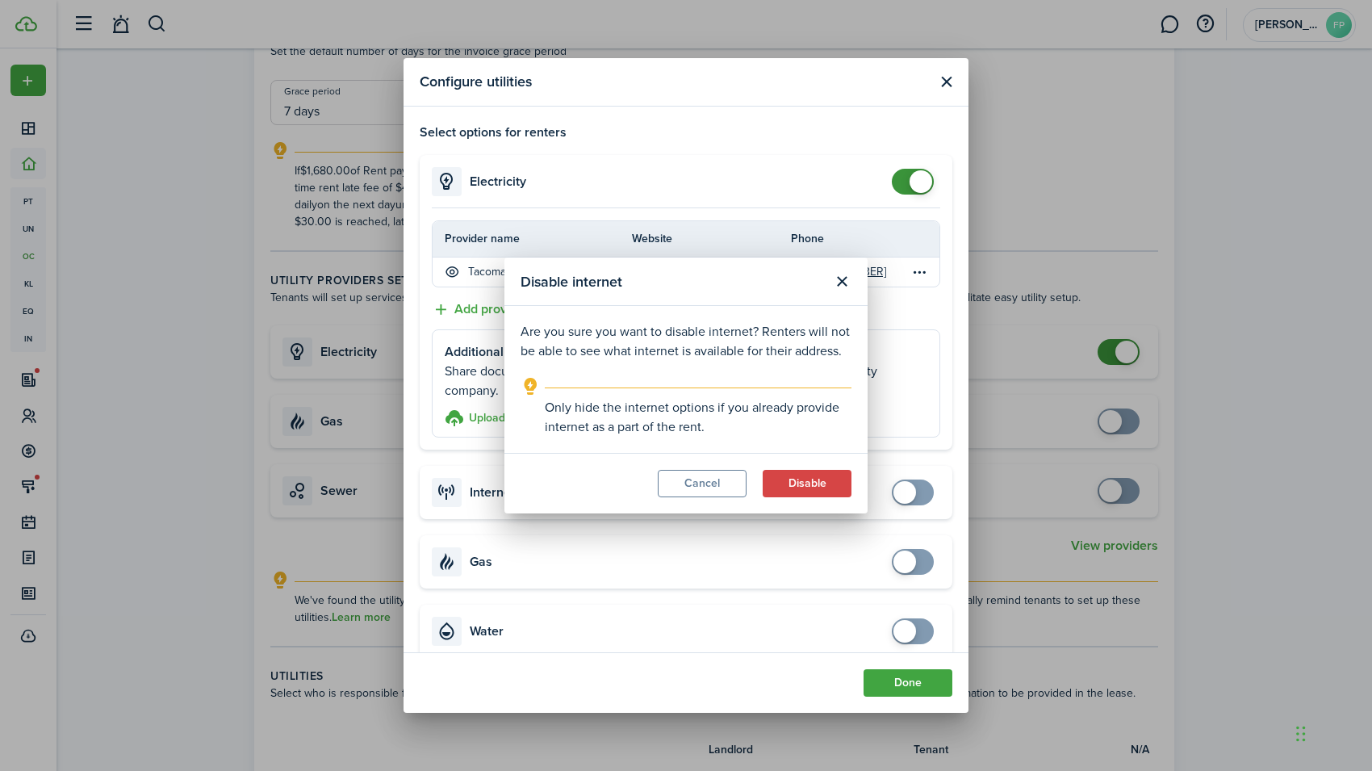
checkbox input "true"
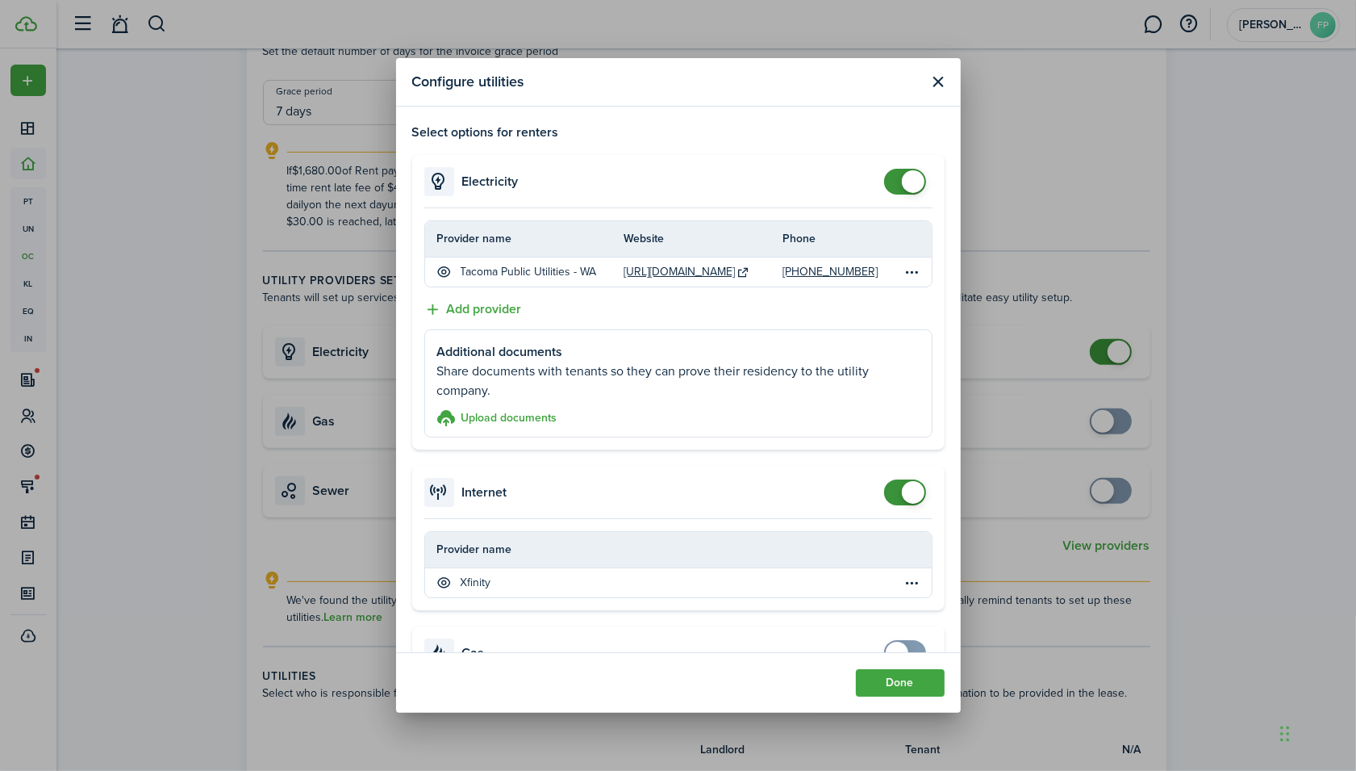
click at [924, 678] on button "Done" at bounding box center [900, 682] width 89 height 27
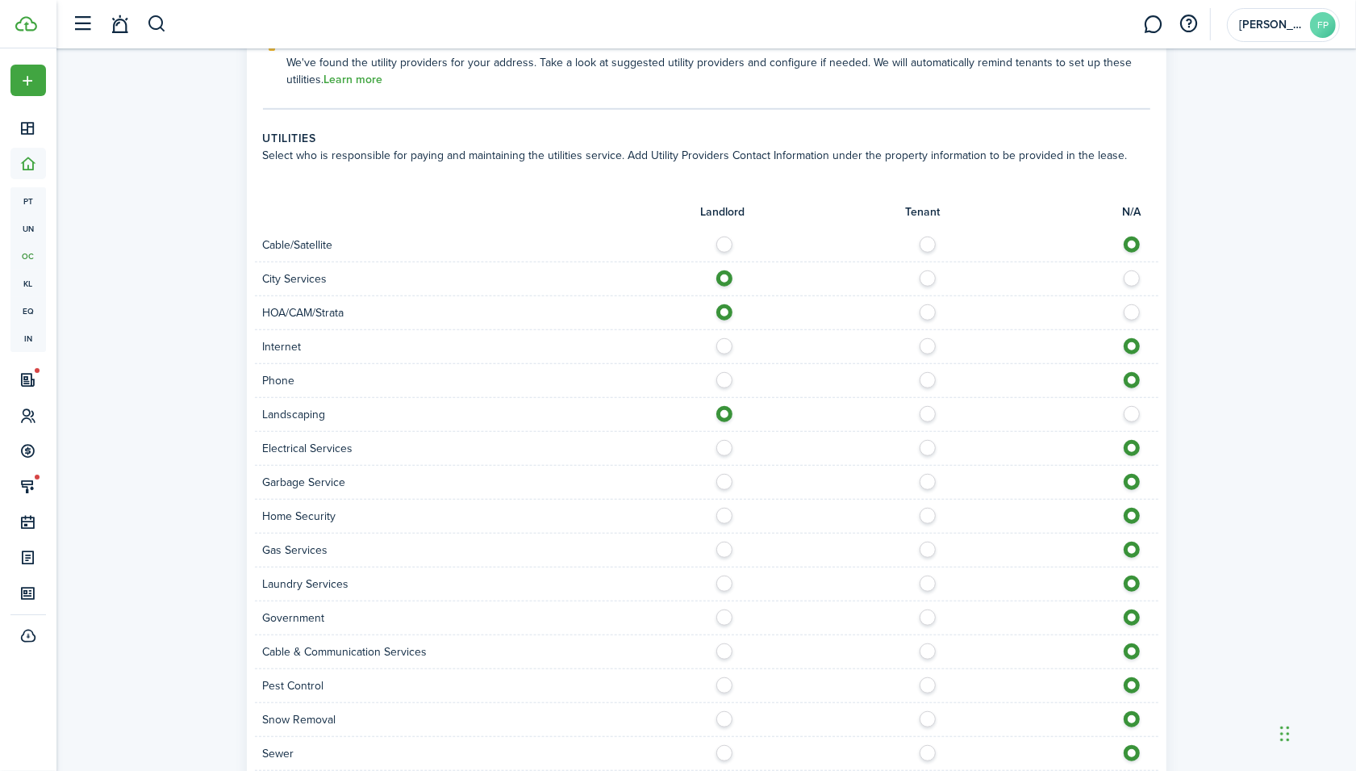
scroll to position [1097, 0]
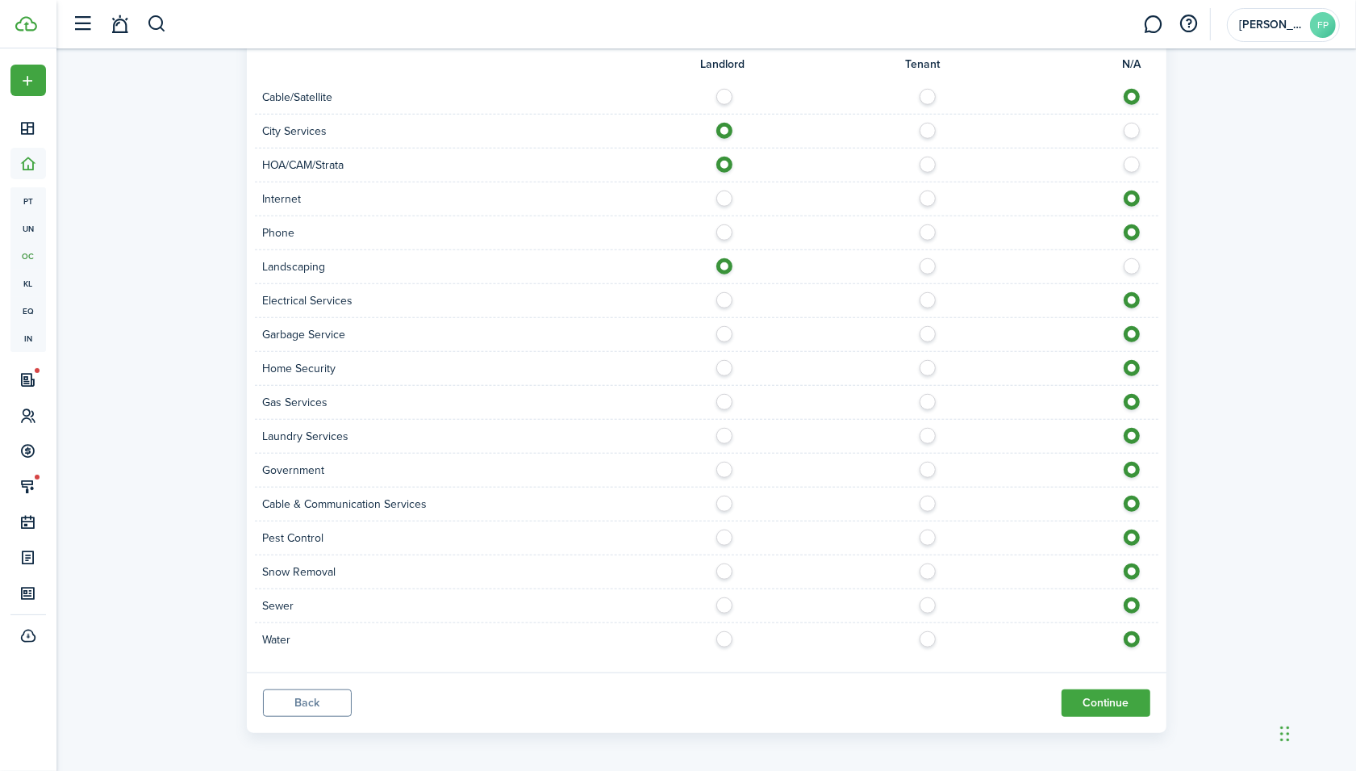
click at [1123, 699] on button "Continue" at bounding box center [1106, 702] width 89 height 27
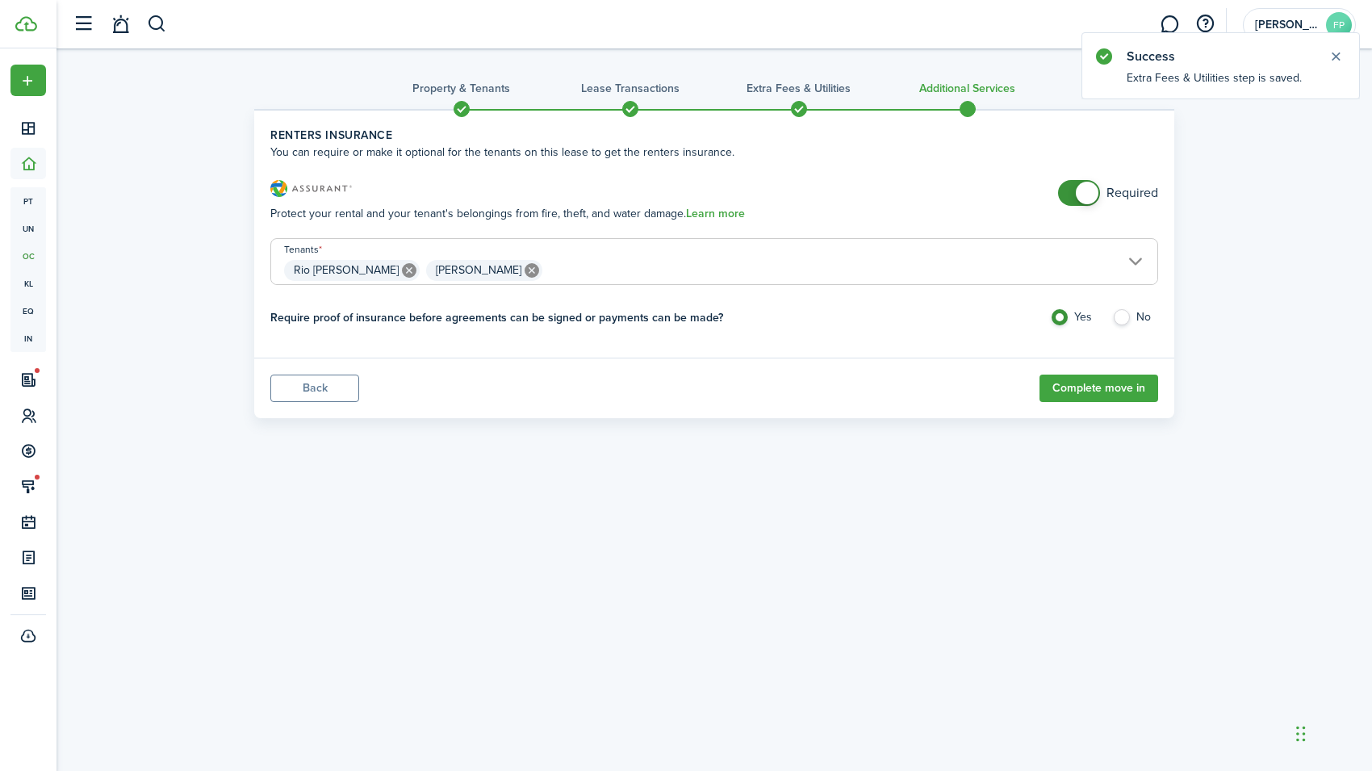
click at [1084, 182] on span at bounding box center [1087, 193] width 23 height 23
checkbox input "false"
click at [1082, 197] on span at bounding box center [1087, 193] width 23 height 23
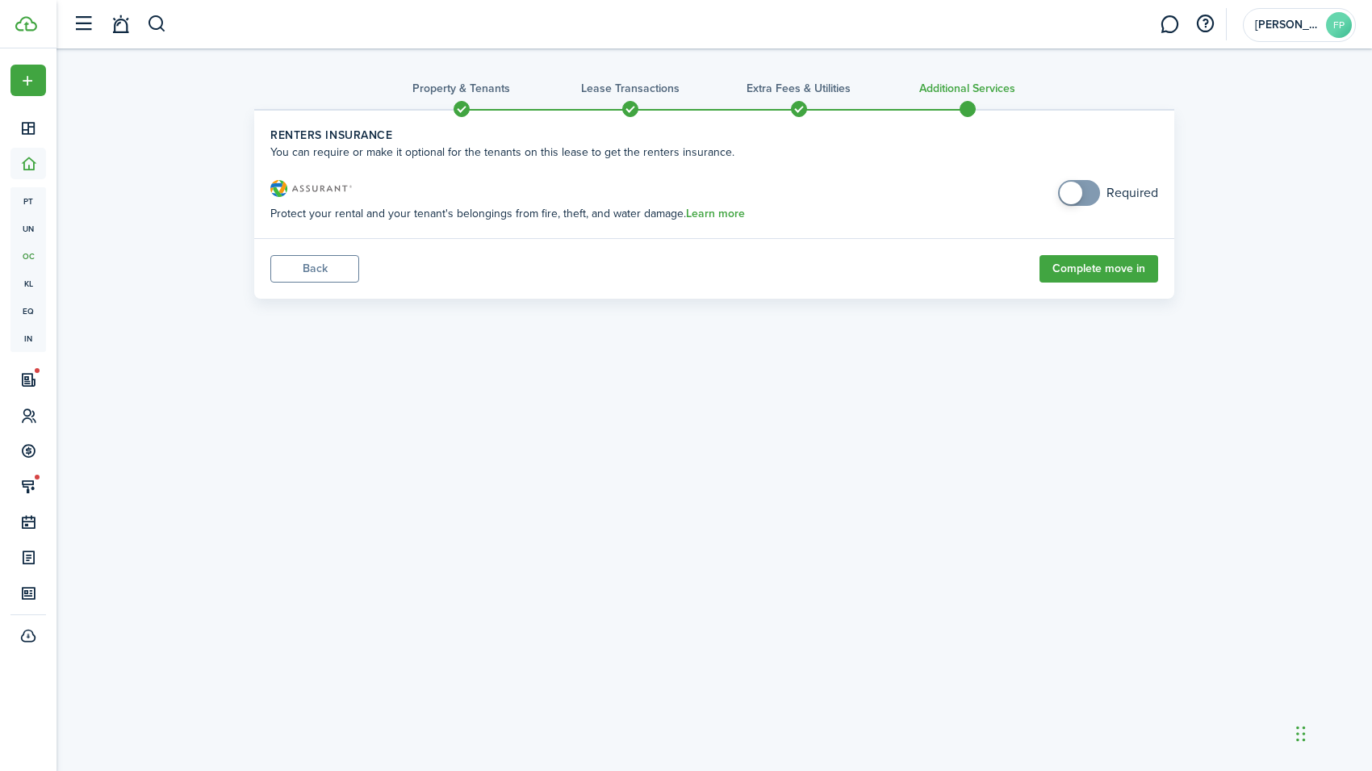
click at [1097, 272] on button "Complete move in" at bounding box center [1098, 268] width 119 height 27
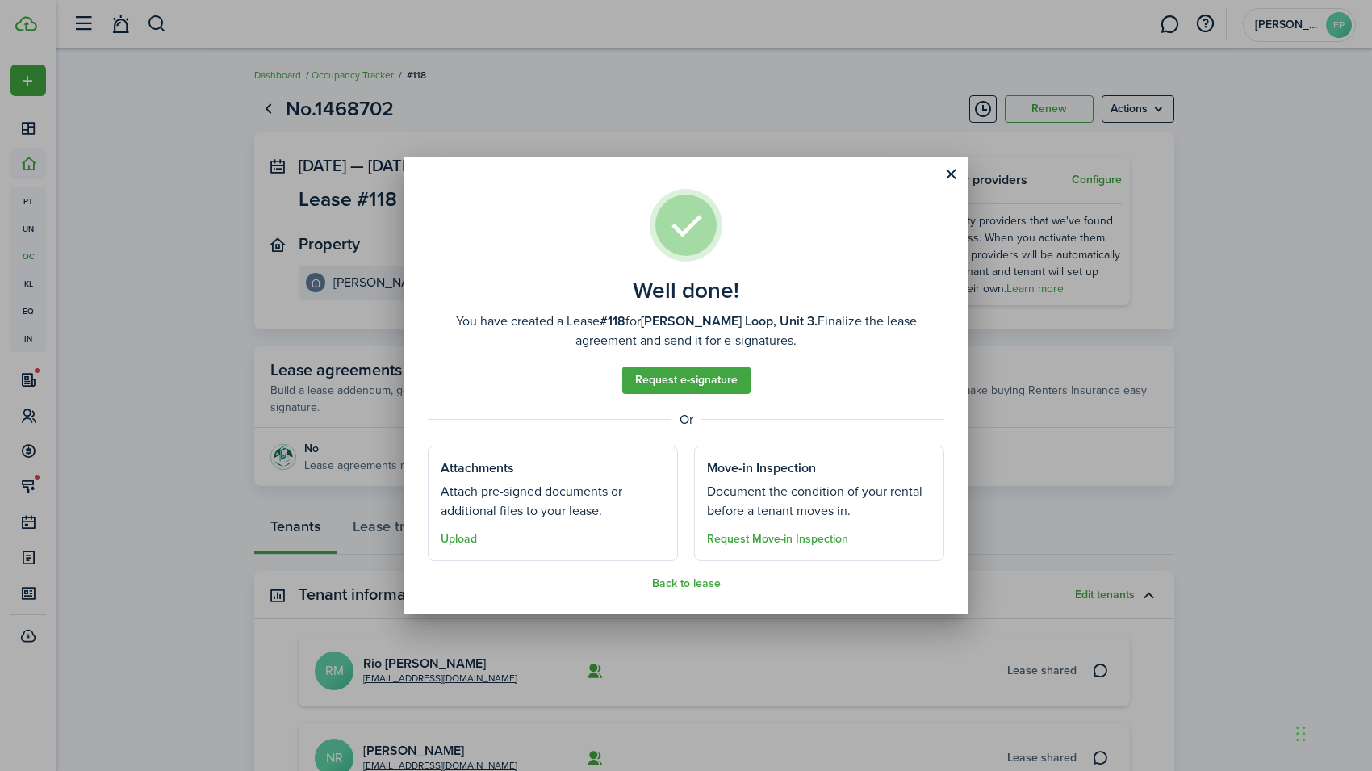
click at [730, 377] on link "Request e-signature" at bounding box center [686, 379] width 128 height 27
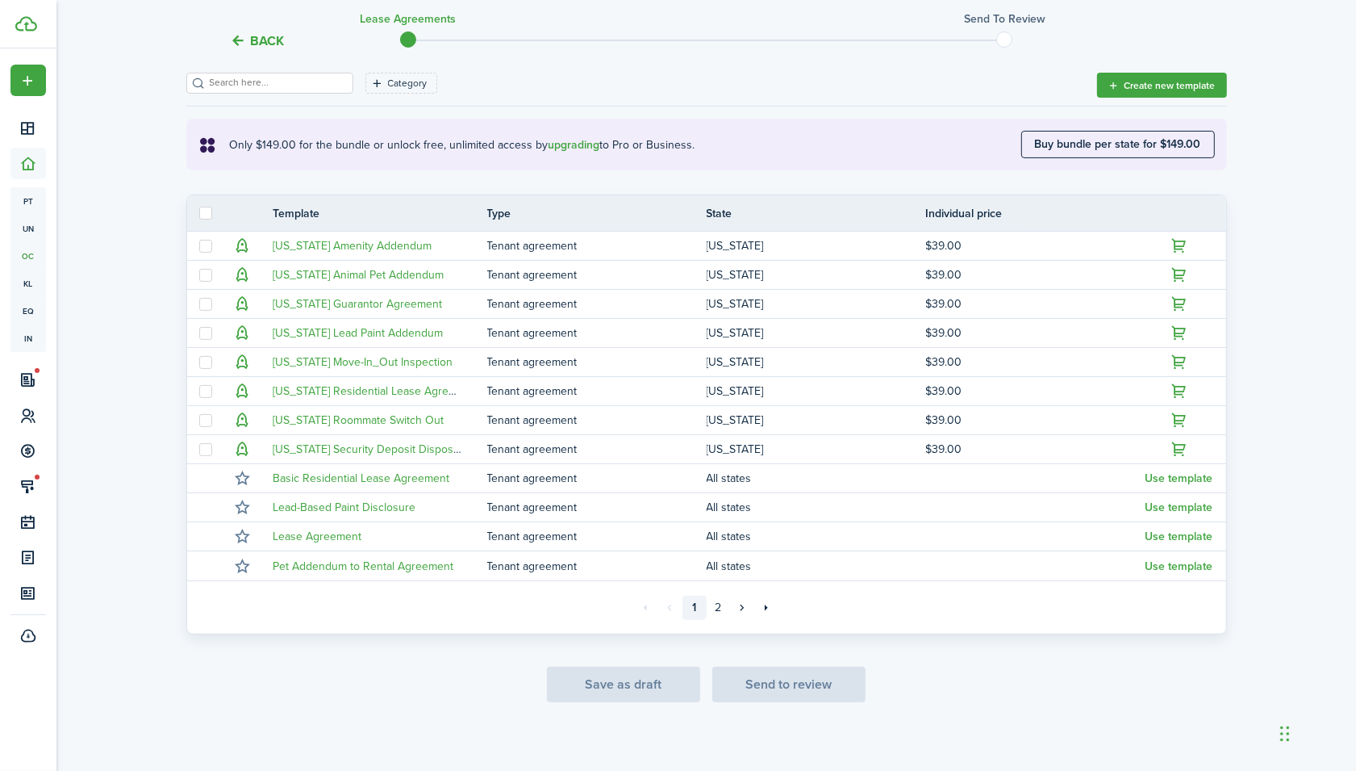
scroll to position [246, 0]
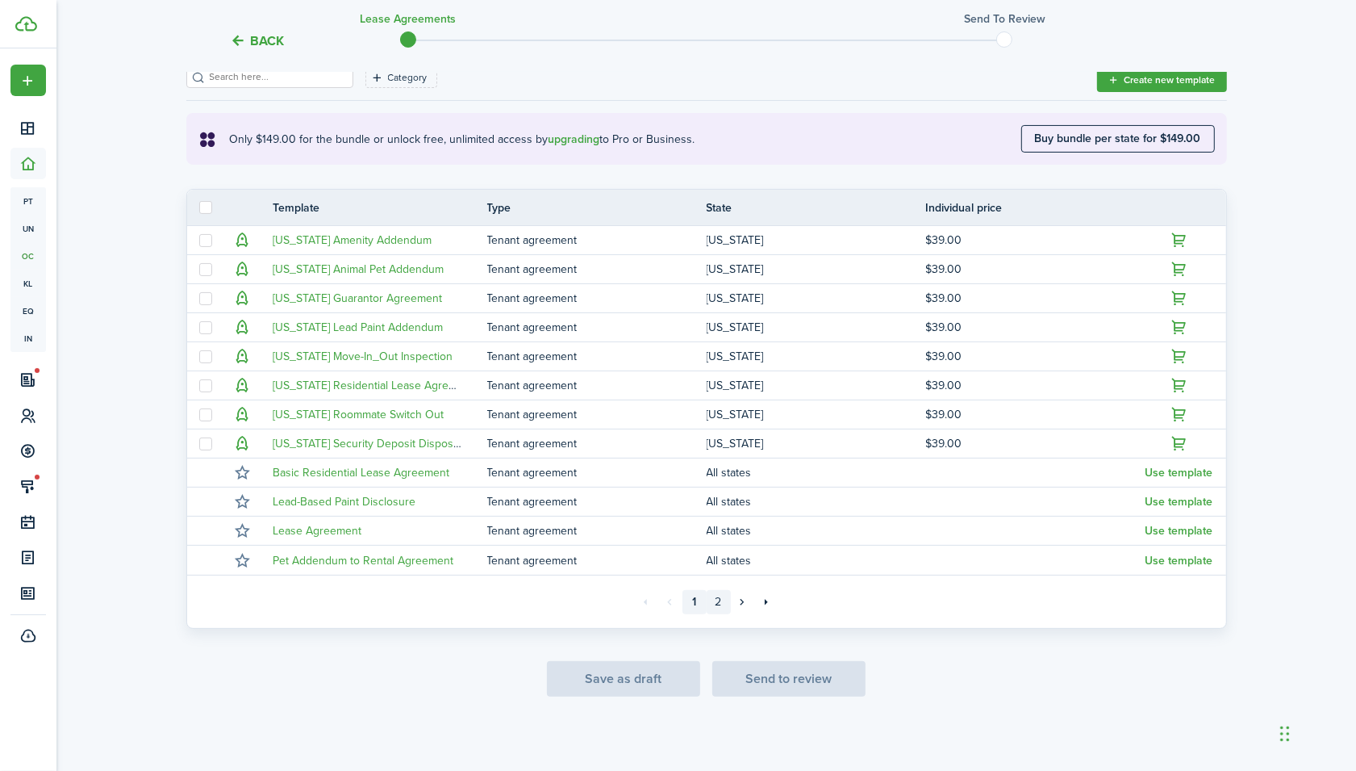
click at [721, 594] on link "2" at bounding box center [719, 602] width 24 height 24
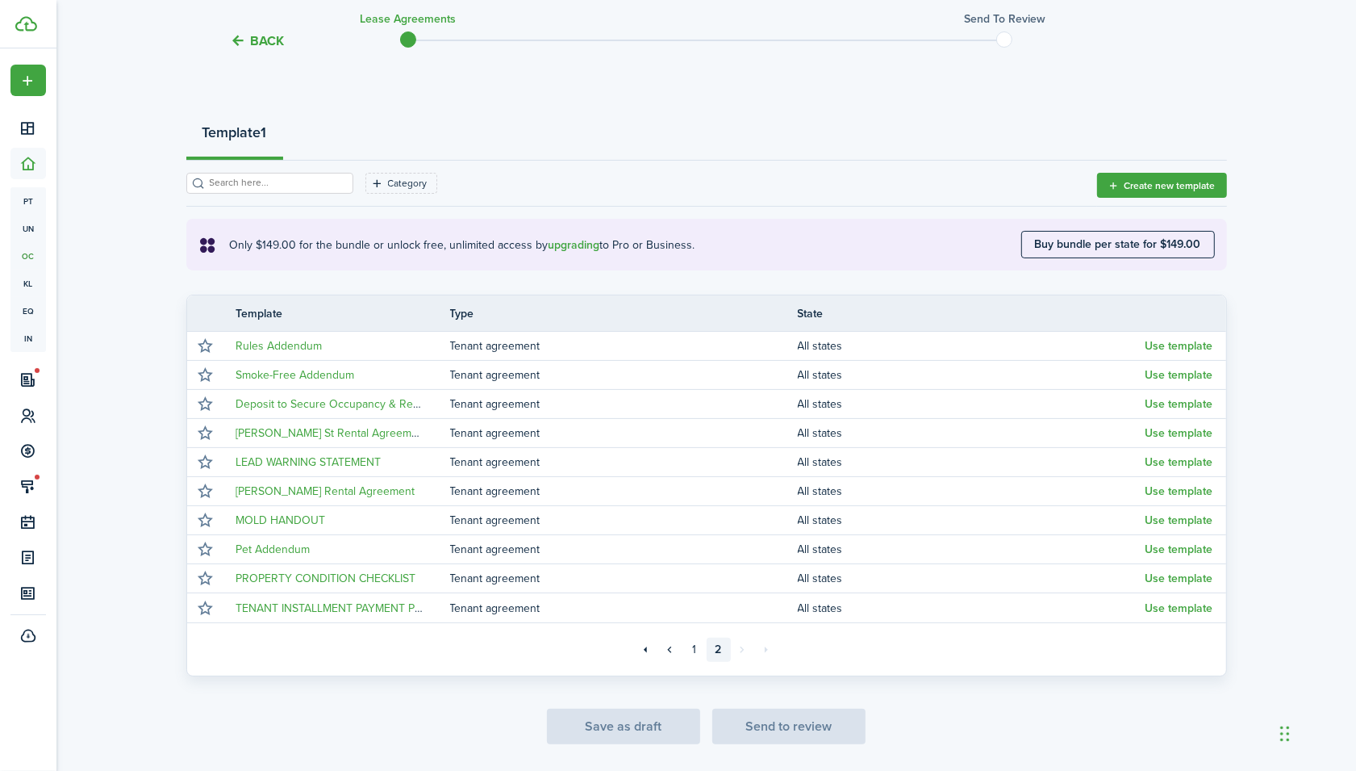
scroll to position [188, 0]
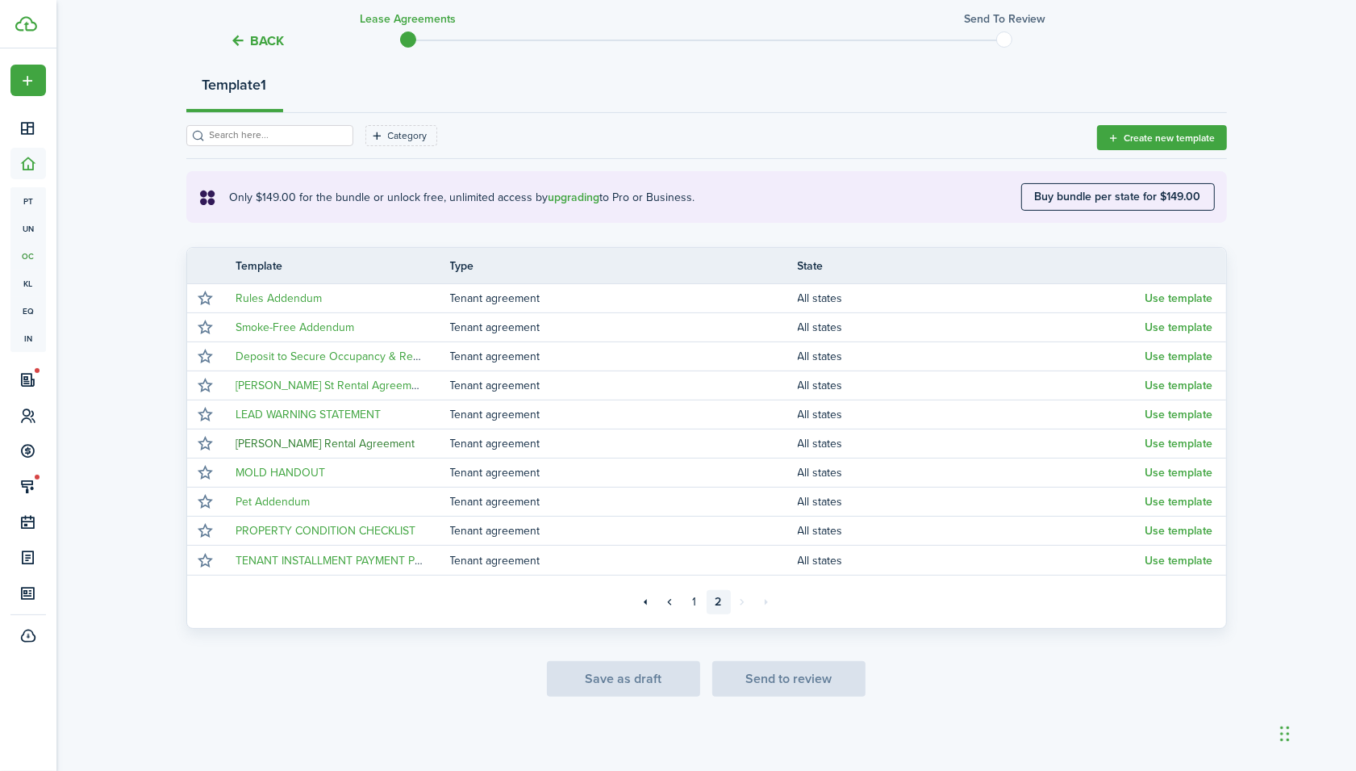
click at [324, 449] on link "[PERSON_NAME] Rental Agreement" at bounding box center [325, 443] width 179 height 17
click at [1182, 445] on button "Use template" at bounding box center [1180, 443] width 68 height 13
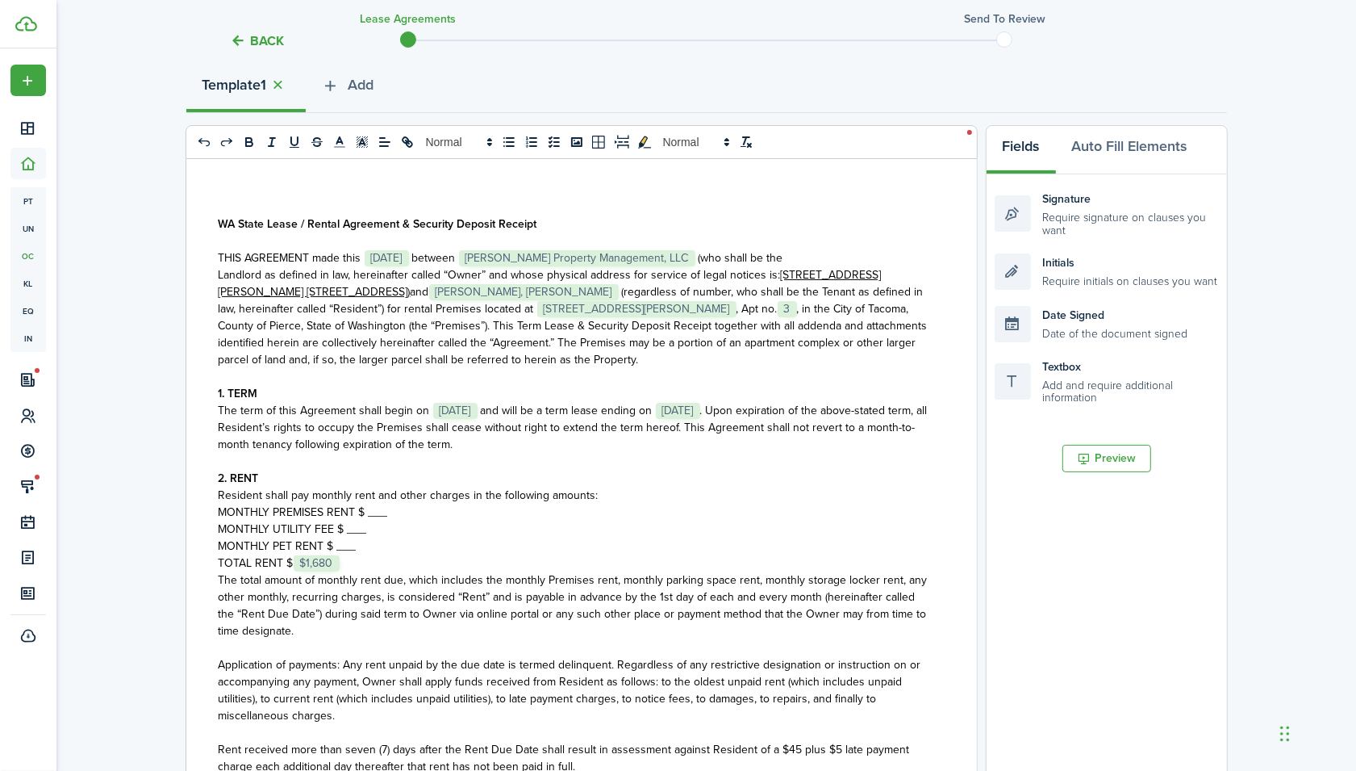
click at [352, 549] on span "MONTHLY PET RENT $ ___" at bounding box center [288, 545] width 138 height 17
click at [352, 549] on p "MONTHLY PET RENT $ 30" at bounding box center [576, 545] width 714 height 17
click at [290, 563] on span "TOTAL RENT $" at bounding box center [256, 562] width 75 height 17
click at [363, 529] on span "MONTHLY UTILITY FEE $ ___" at bounding box center [293, 528] width 148 height 17
click at [395, 508] on p "MONTHLY PREMISES RENT $ ___" at bounding box center [576, 511] width 714 height 17
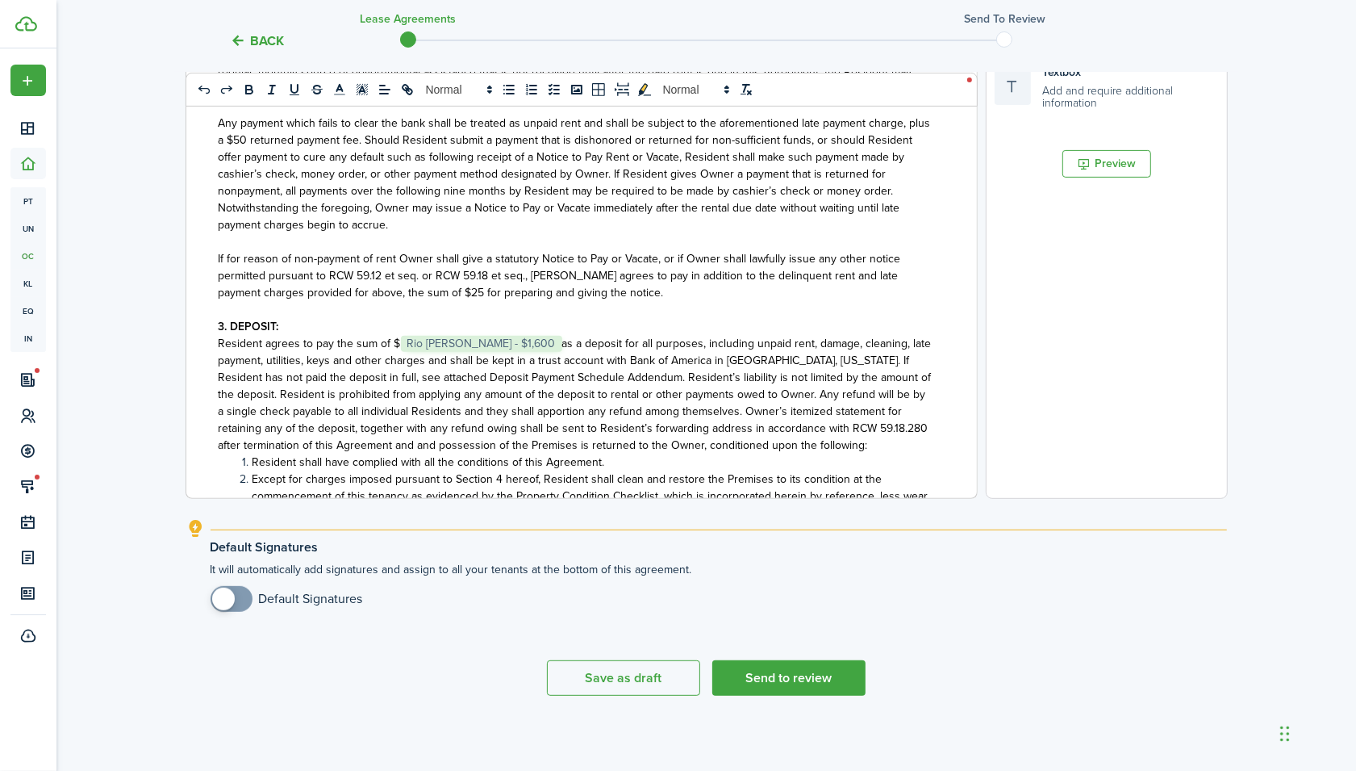
scroll to position [461, 0]
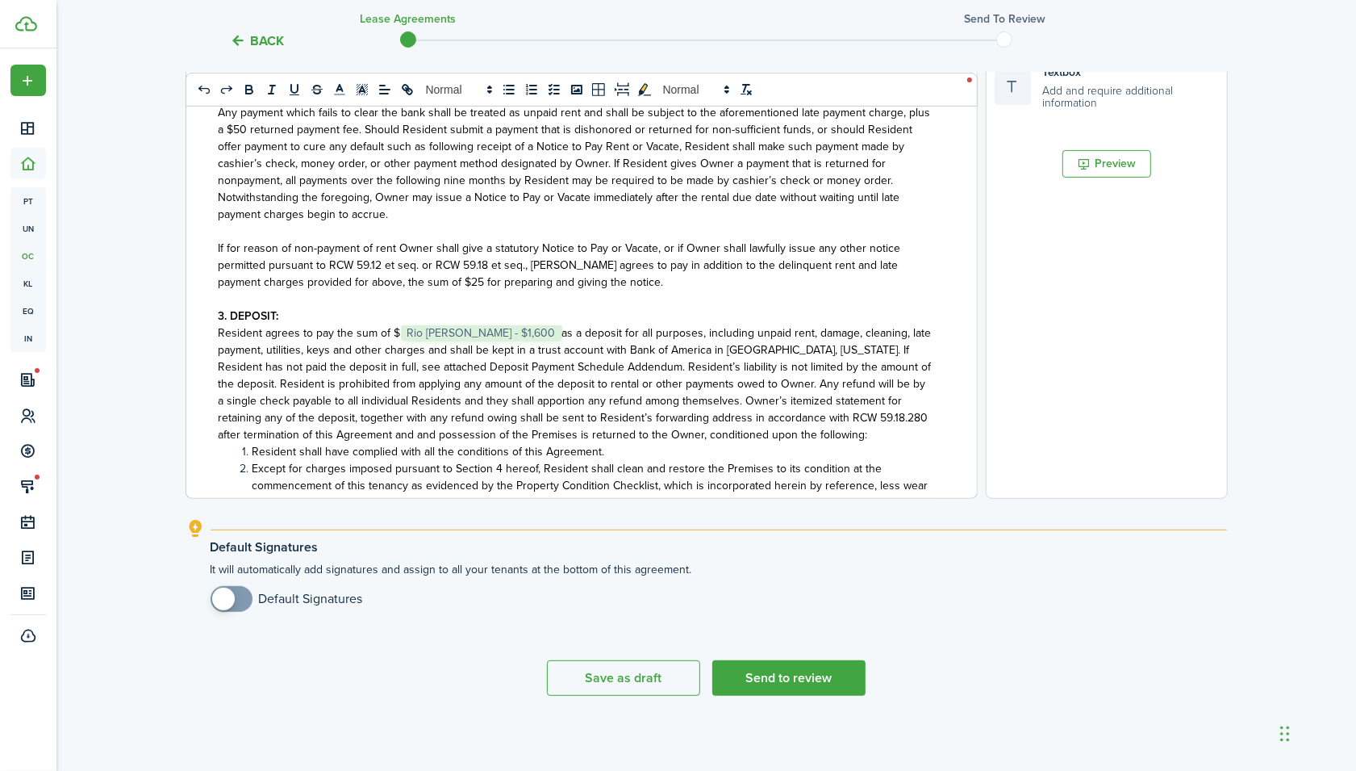
click at [476, 335] on span "Rio [PERSON_NAME] - $1,600" at bounding box center [481, 333] width 161 height 16
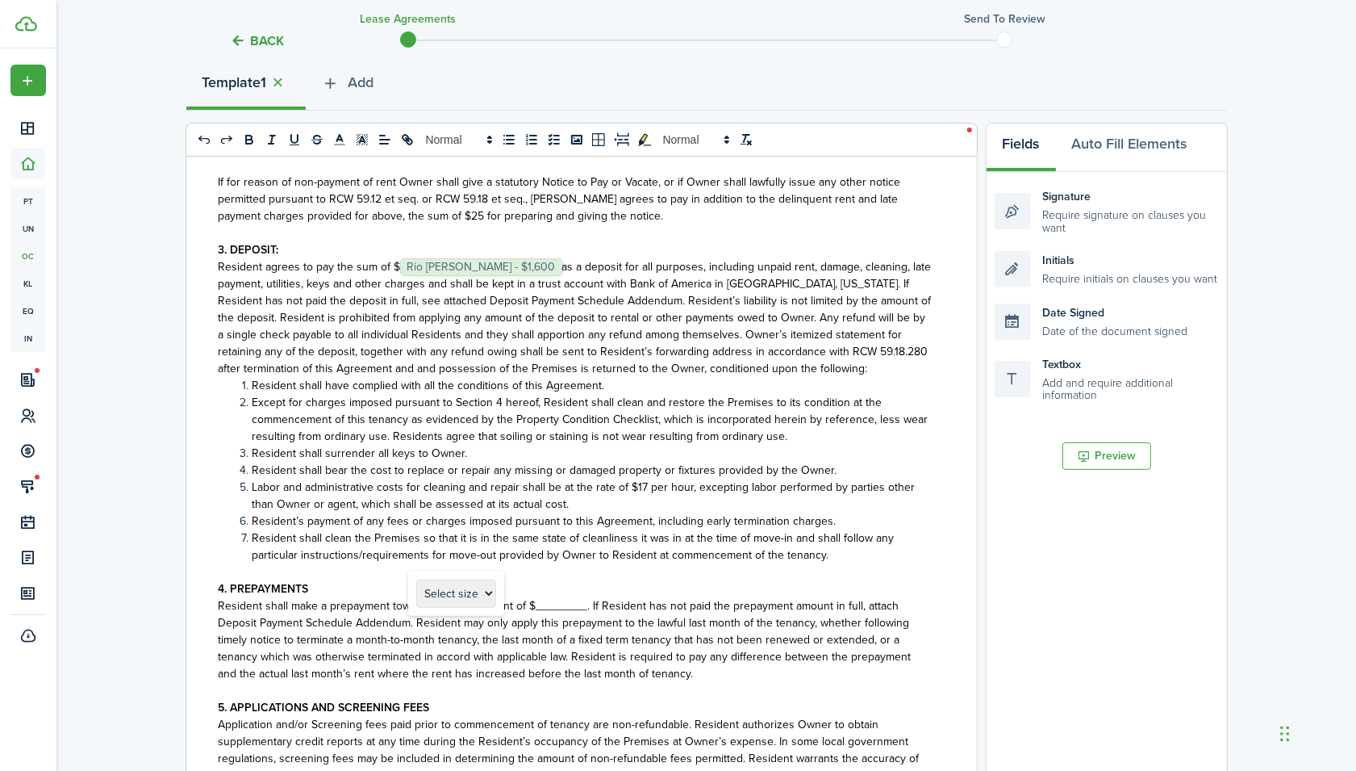
scroll to position [832, 0]
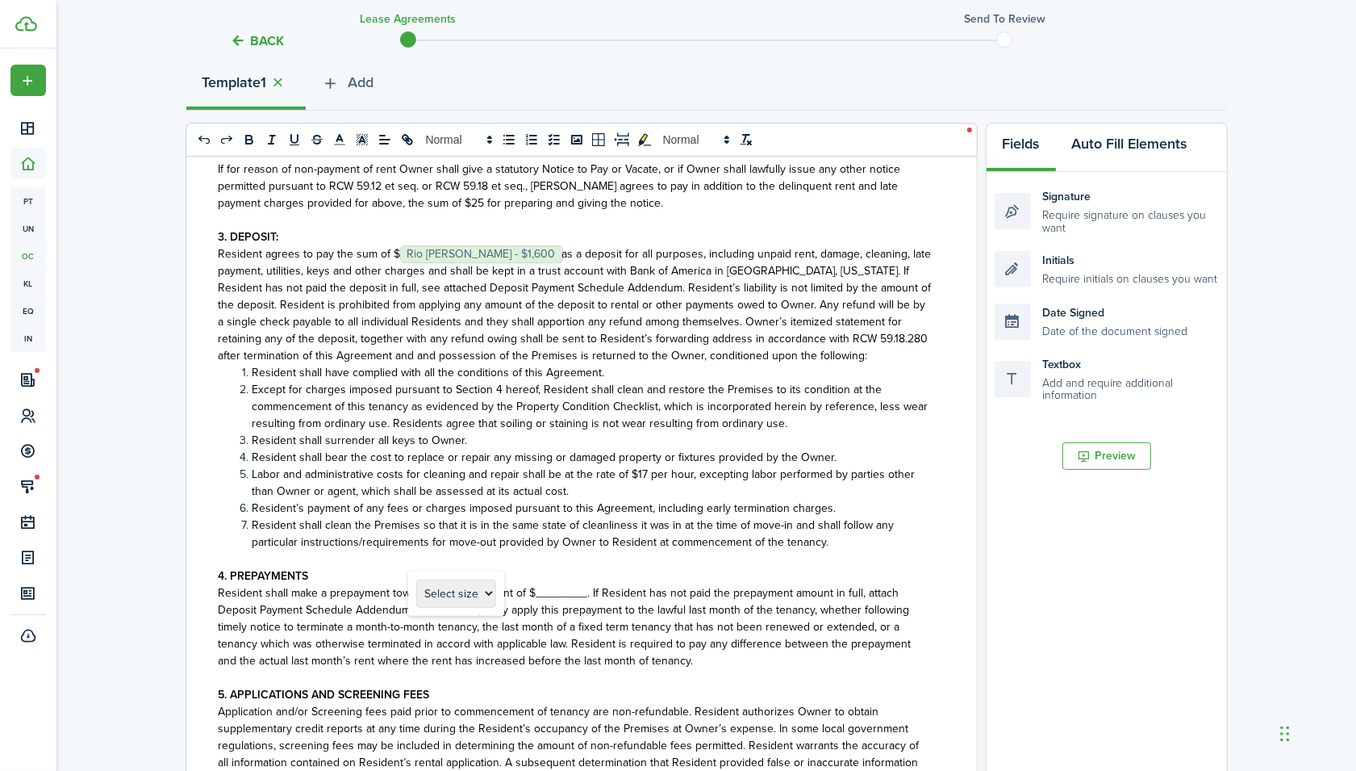
click at [1096, 152] on button "Auto Fill Elements" at bounding box center [1130, 147] width 148 height 48
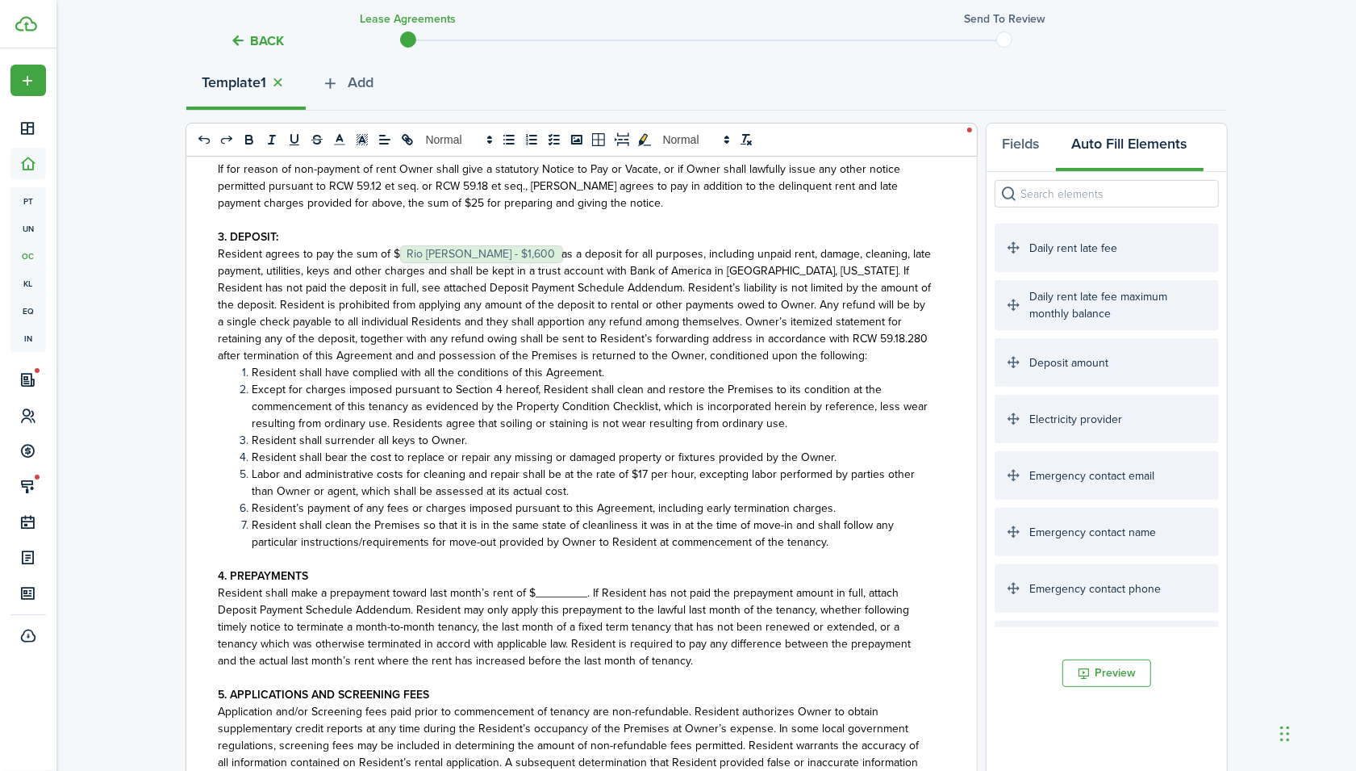
click at [1098, 194] on input "search" at bounding box center [1107, 193] width 224 height 27
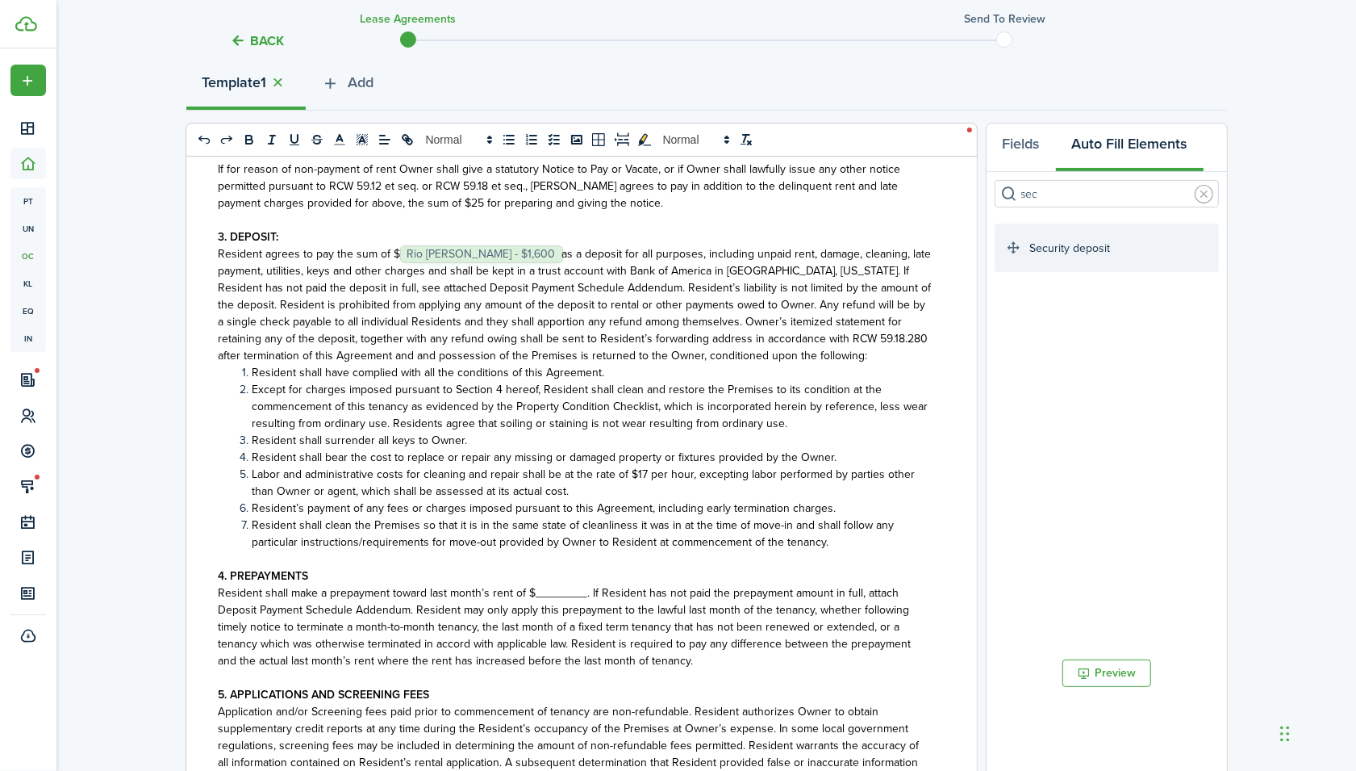
type input "sec"
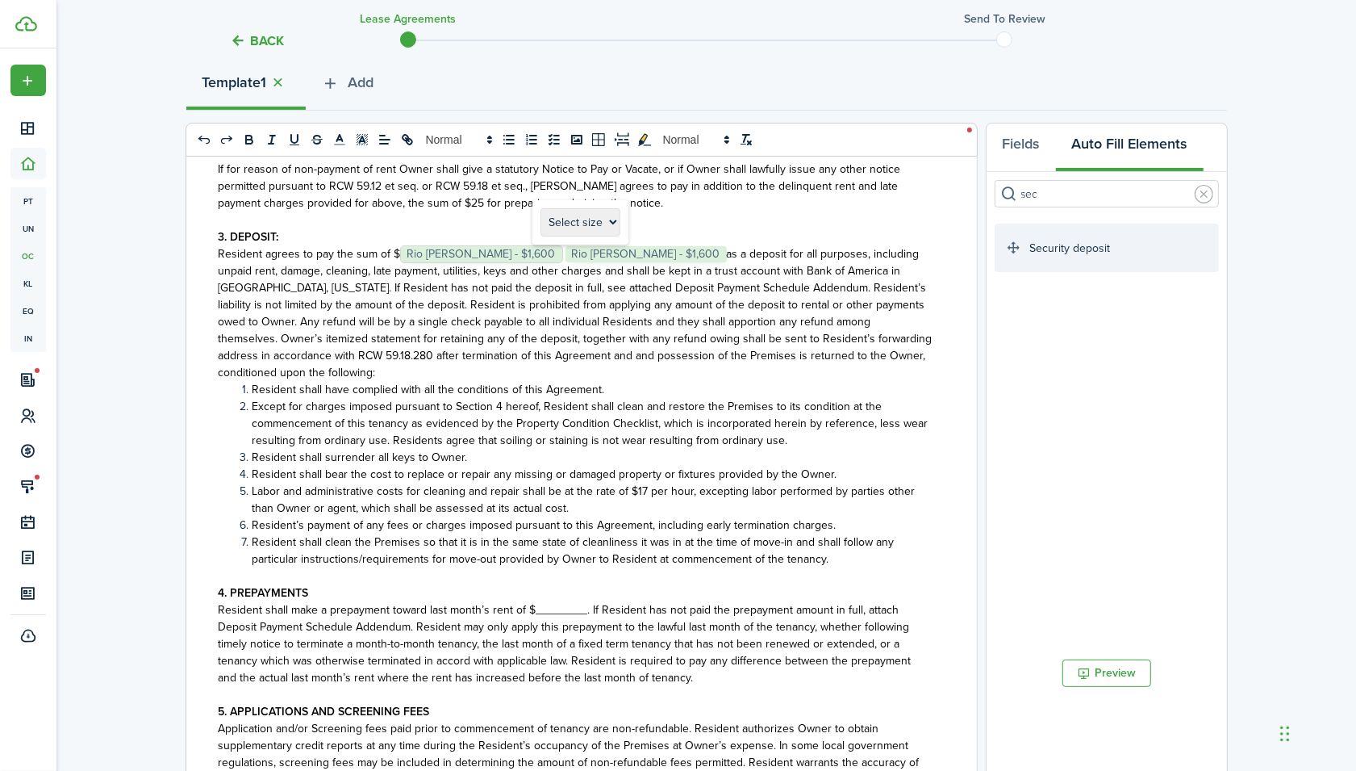
click at [644, 254] on span "Resident agrees to pay the sum of $﻿﻿﻿ Rio [PERSON_NAME] - $1,600 ﻿﻿﻿ ﻿ Rio [PE…" at bounding box center [576, 313] width 714 height 136
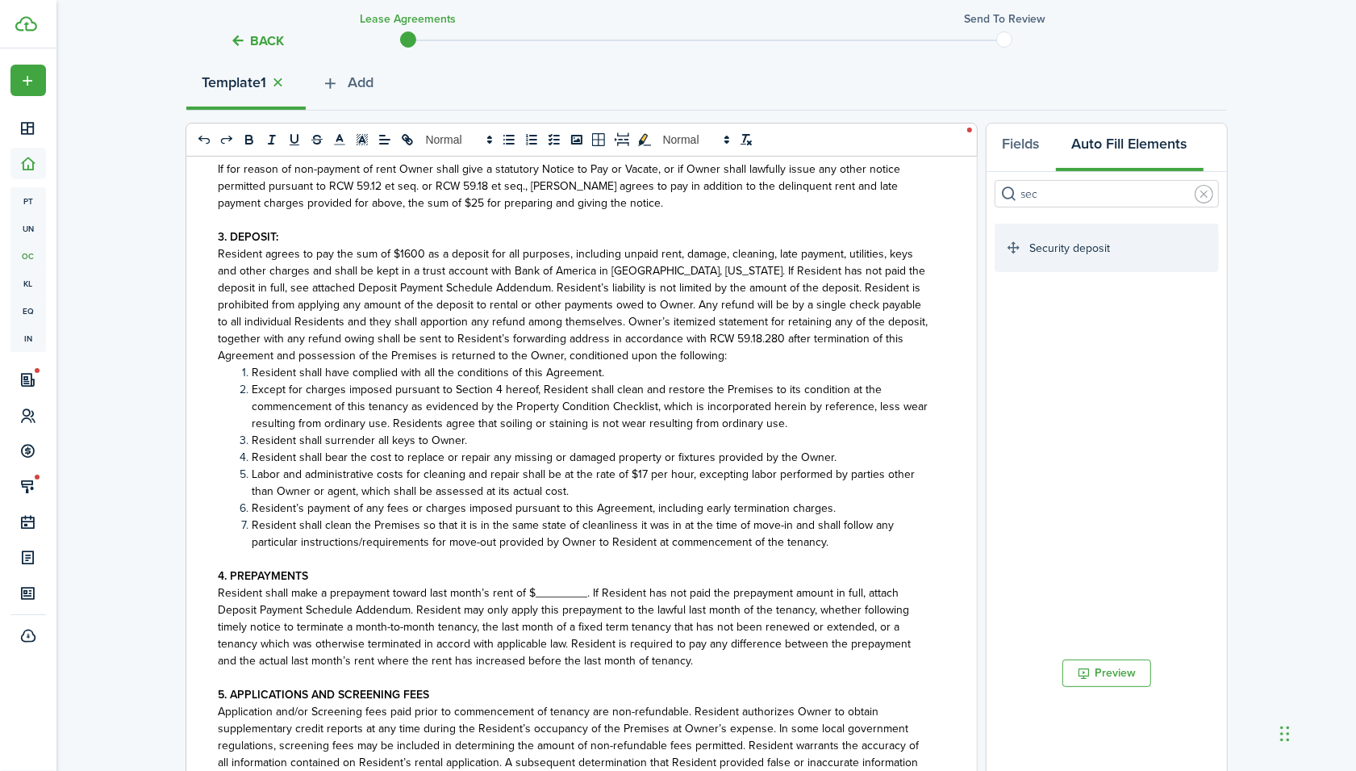
click at [565, 591] on span "Resident shall make a prepayment toward last month’s rent of $________. If Resi…" at bounding box center [565, 626] width 693 height 85
click at [767, 612] on span "Resident shall make a prepayment toward last month’s rent of $___N/A___. If Res…" at bounding box center [565, 626] width 693 height 85
click at [900, 677] on p at bounding box center [576, 677] width 714 height 17
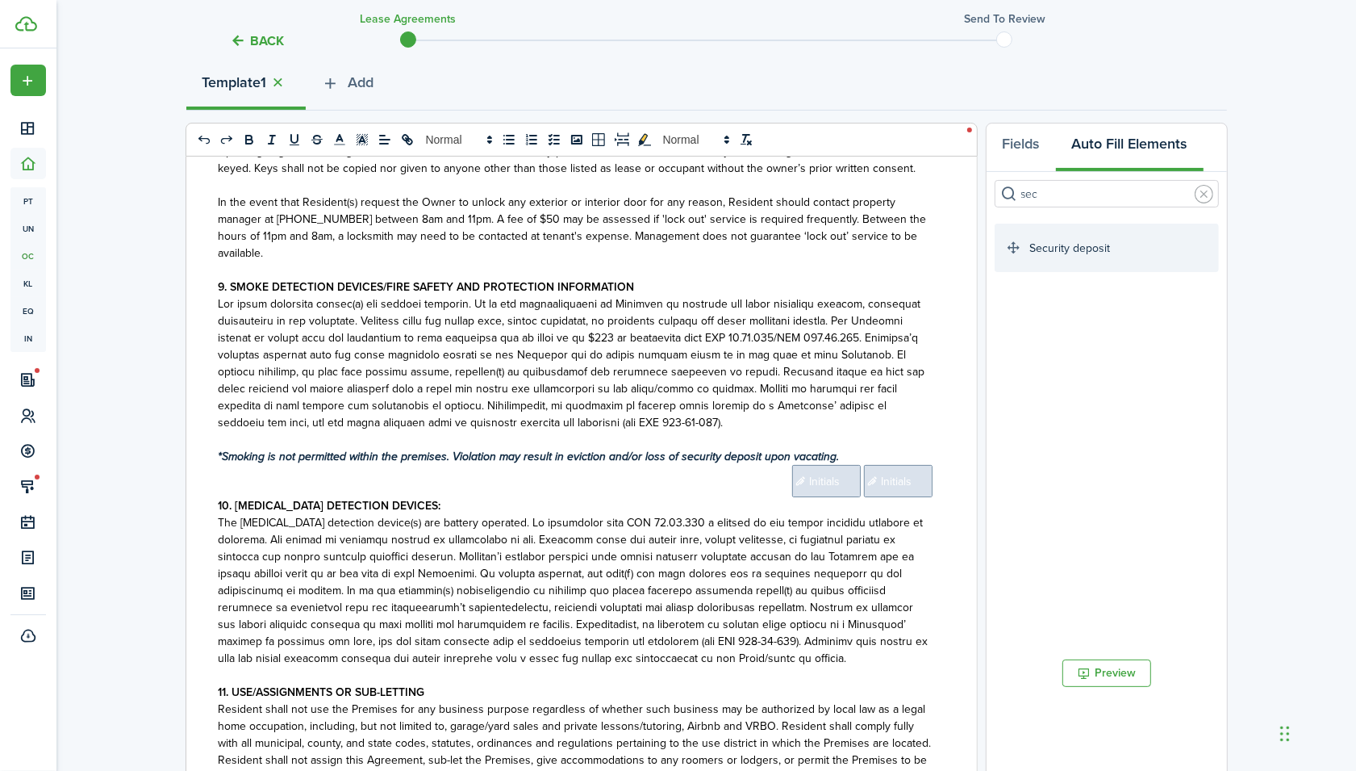
scroll to position [1824, 0]
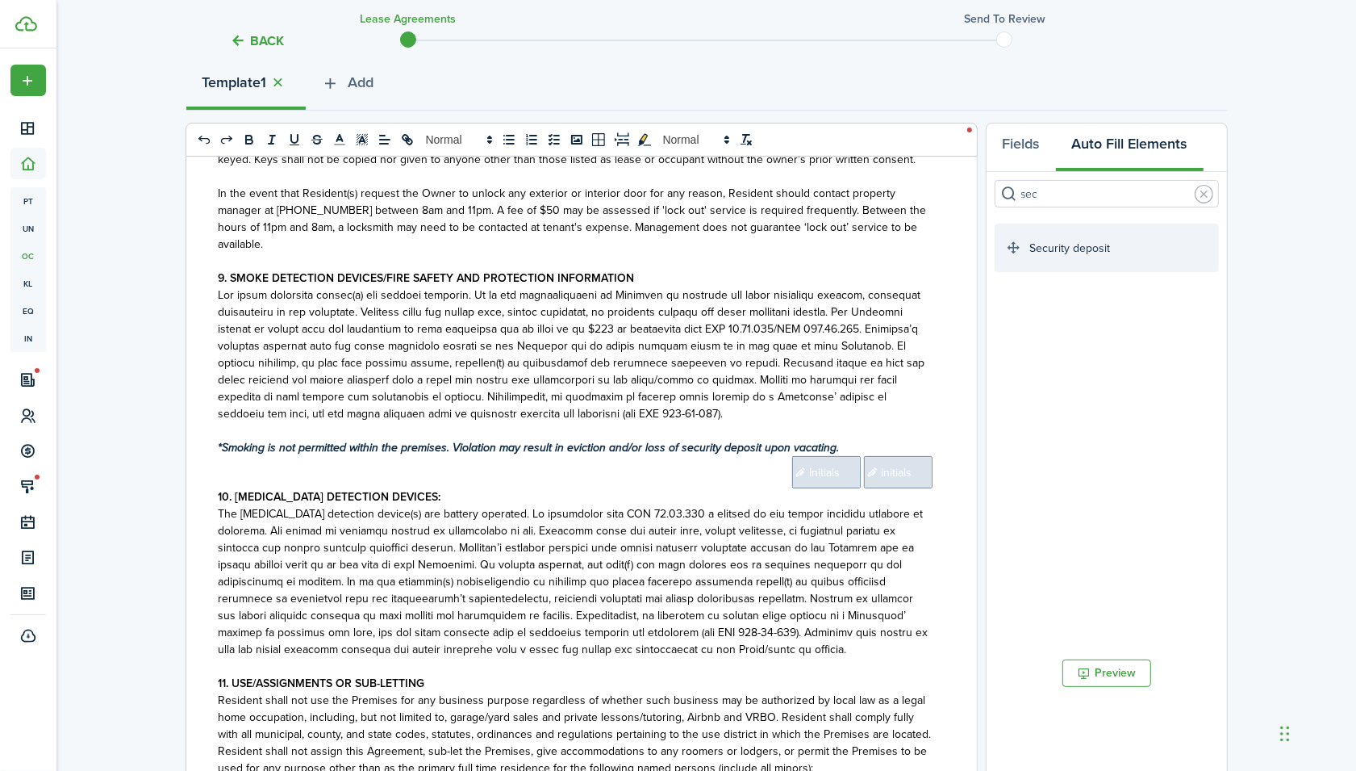
click at [807, 488] on span "Initials" at bounding box center [826, 472] width 69 height 32
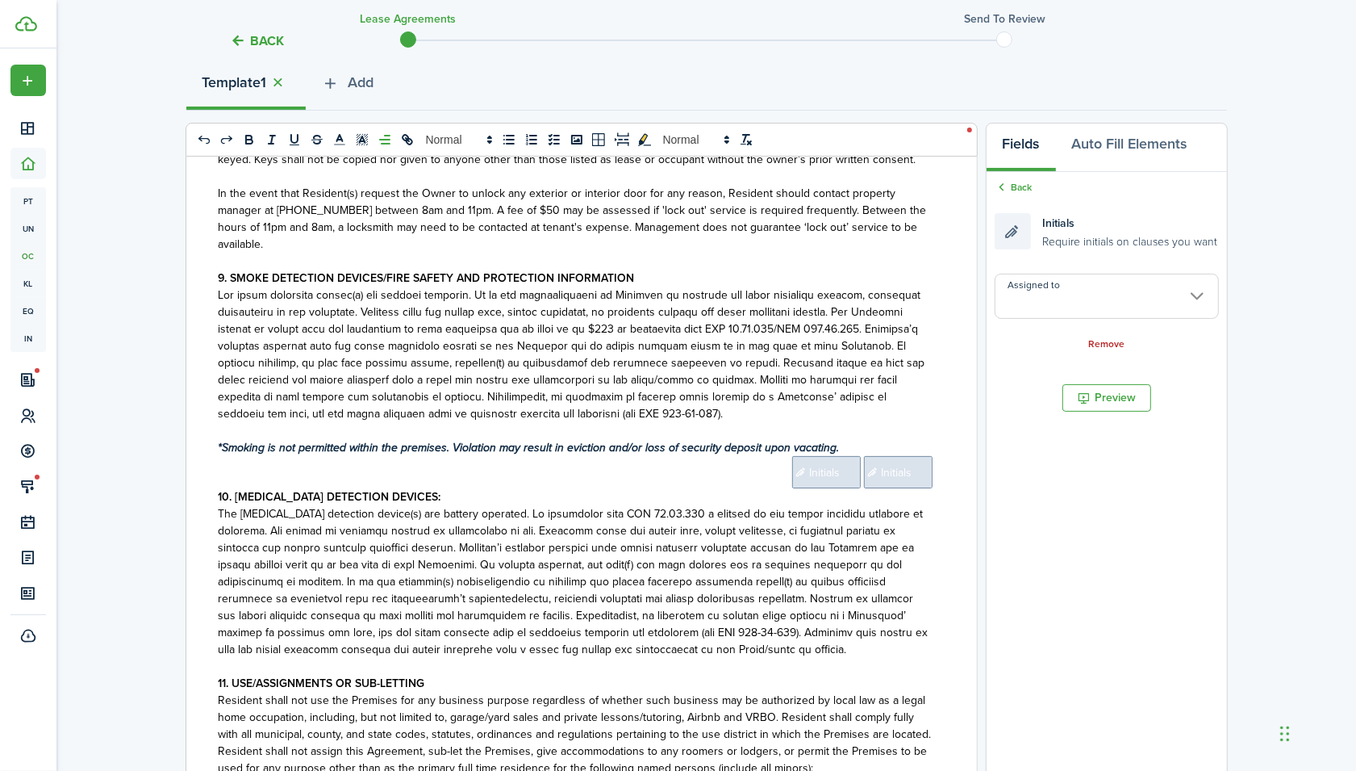
click at [1067, 295] on input "Assigned to" at bounding box center [1107, 296] width 224 height 45
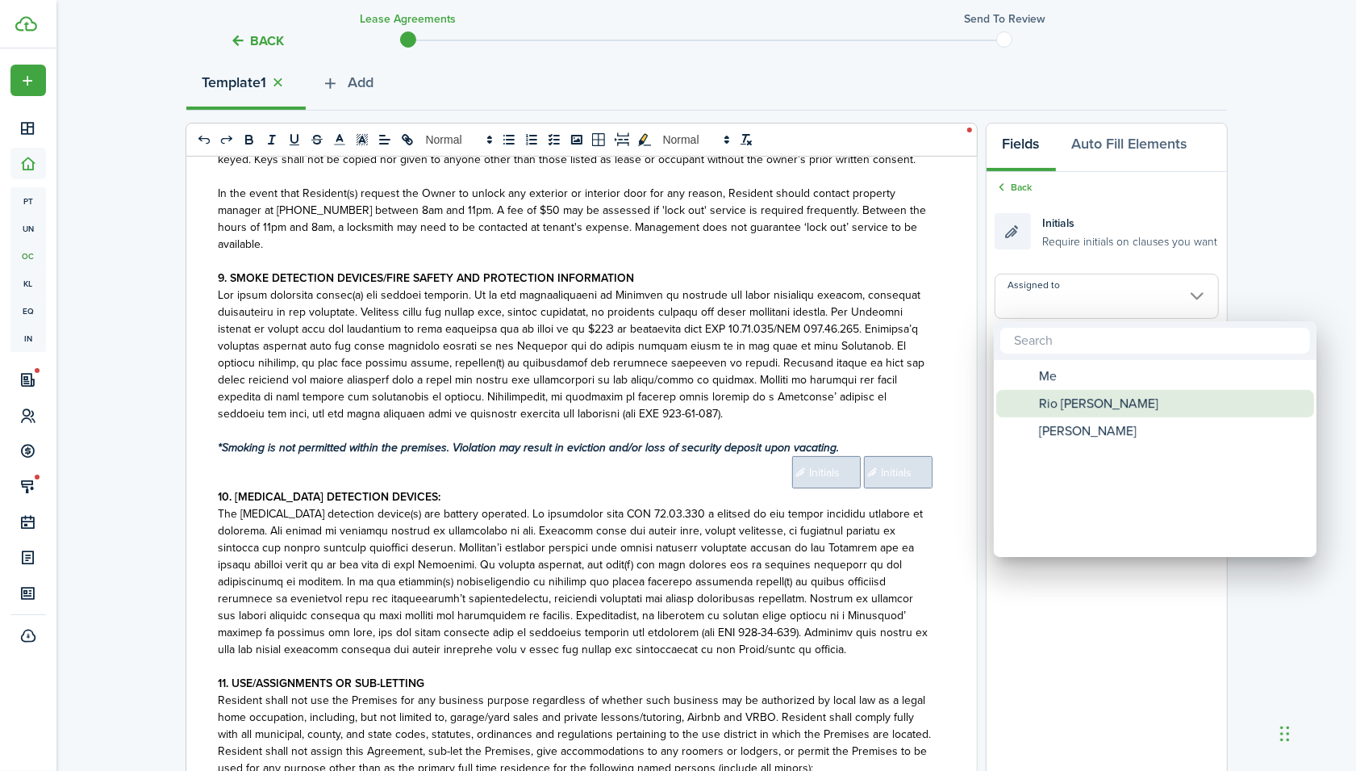
click at [1076, 402] on span "Rio [PERSON_NAME]" at bounding box center [1098, 403] width 119 height 27
type input "Rio [PERSON_NAME]"
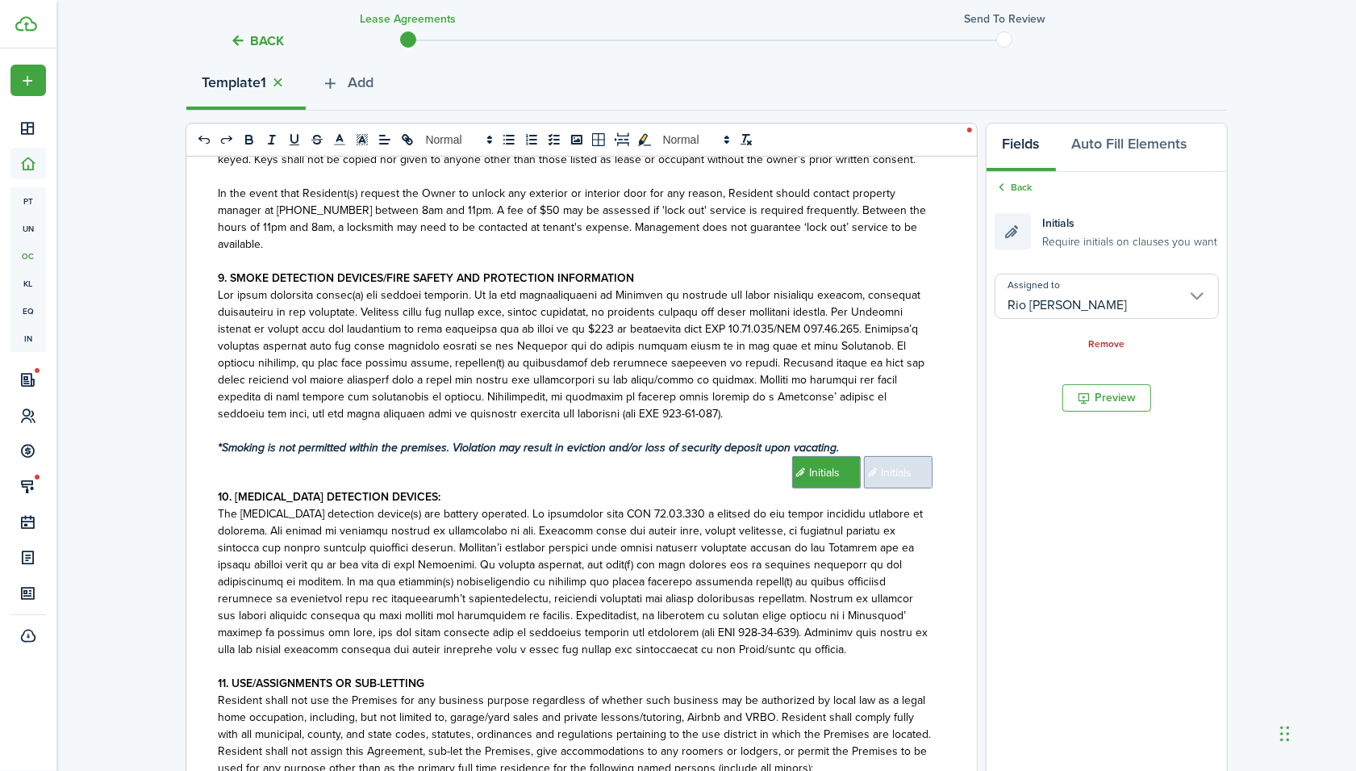
click at [905, 488] on span "Initials" at bounding box center [898, 472] width 69 height 32
click at [1069, 292] on input "Assigned to" at bounding box center [1107, 296] width 224 height 45
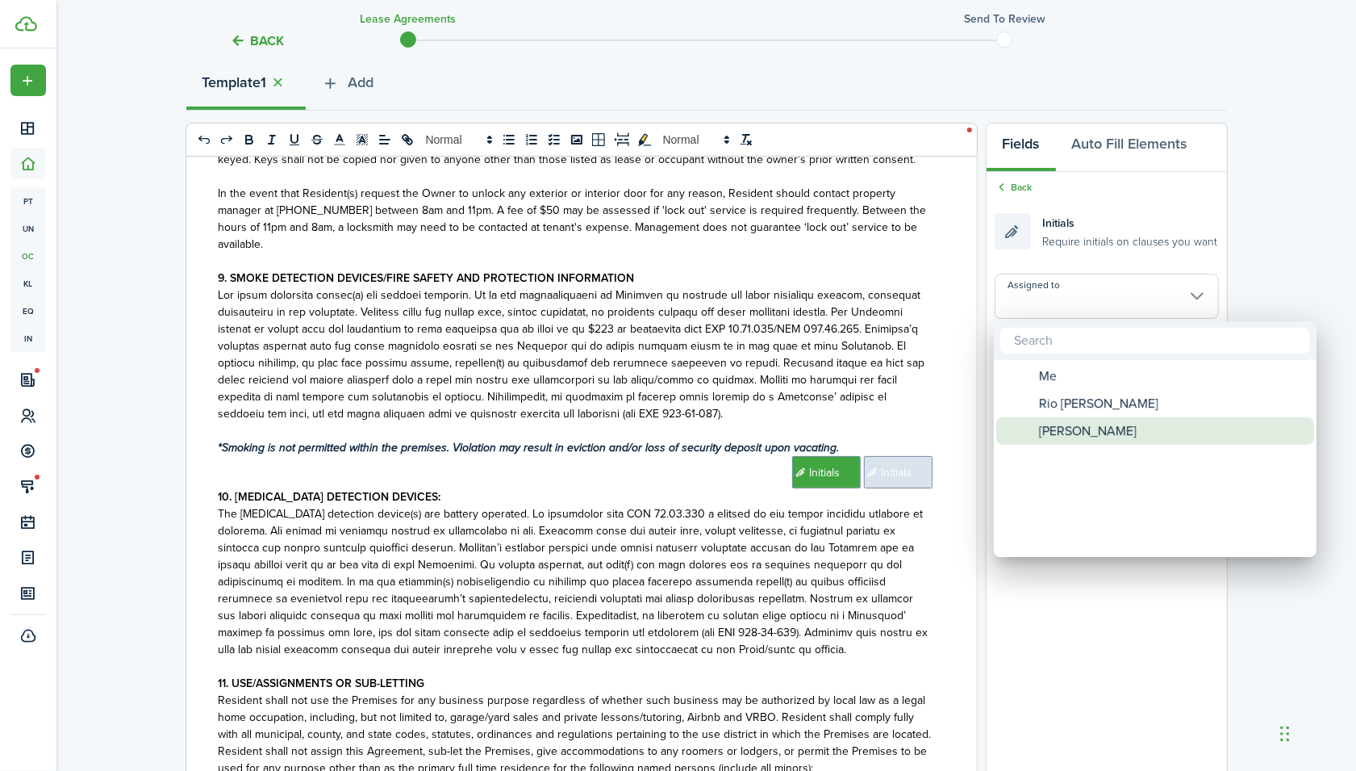
click at [1051, 426] on span "[PERSON_NAME]" at bounding box center [1088, 430] width 98 height 27
type input "[PERSON_NAME]"
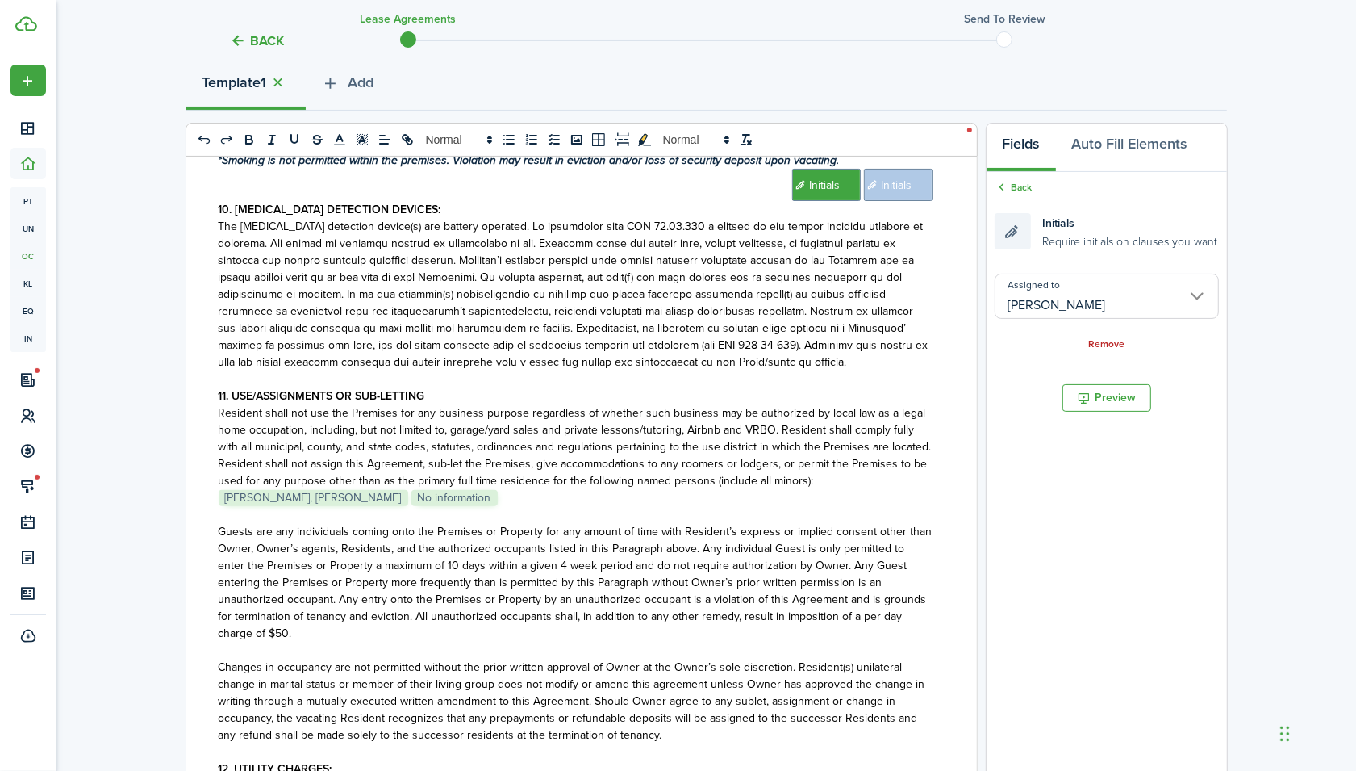
scroll to position [2124, 0]
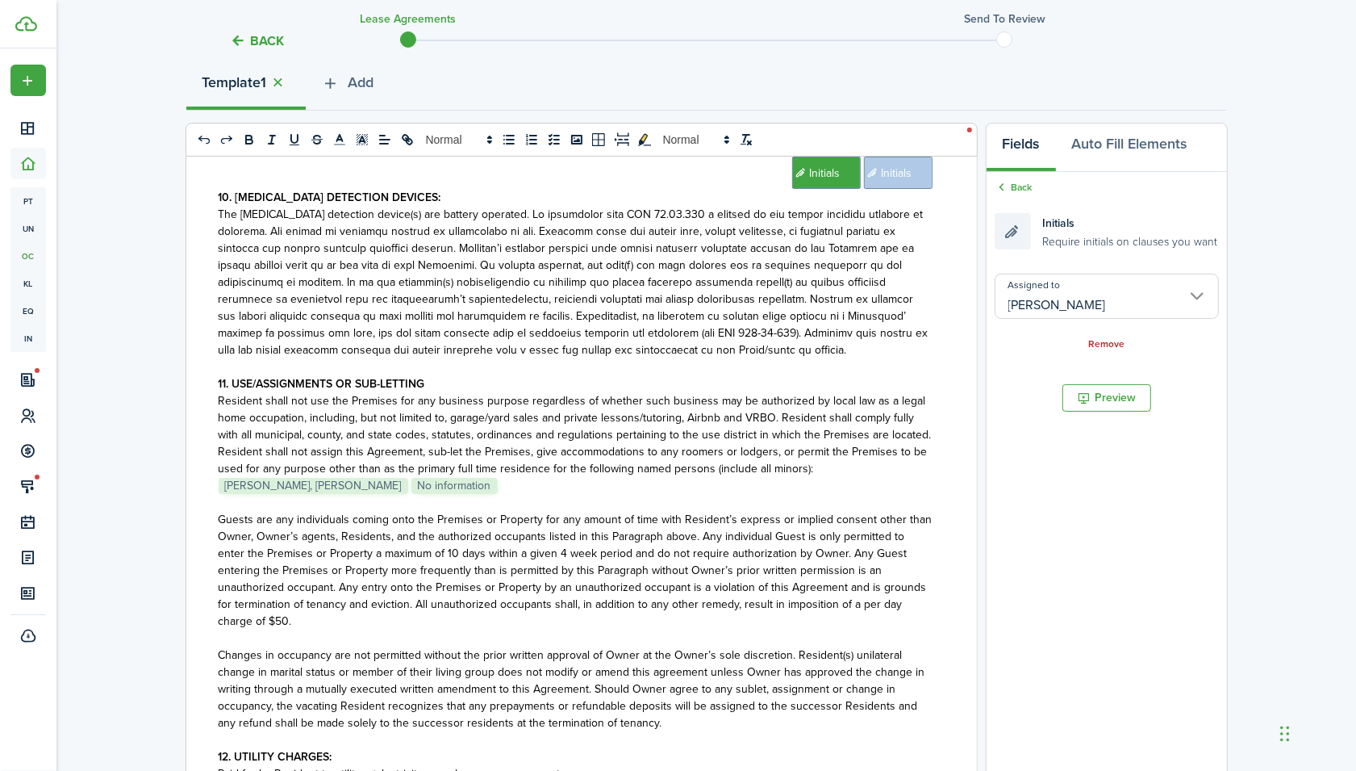
click at [562, 511] on p at bounding box center [576, 502] width 714 height 17
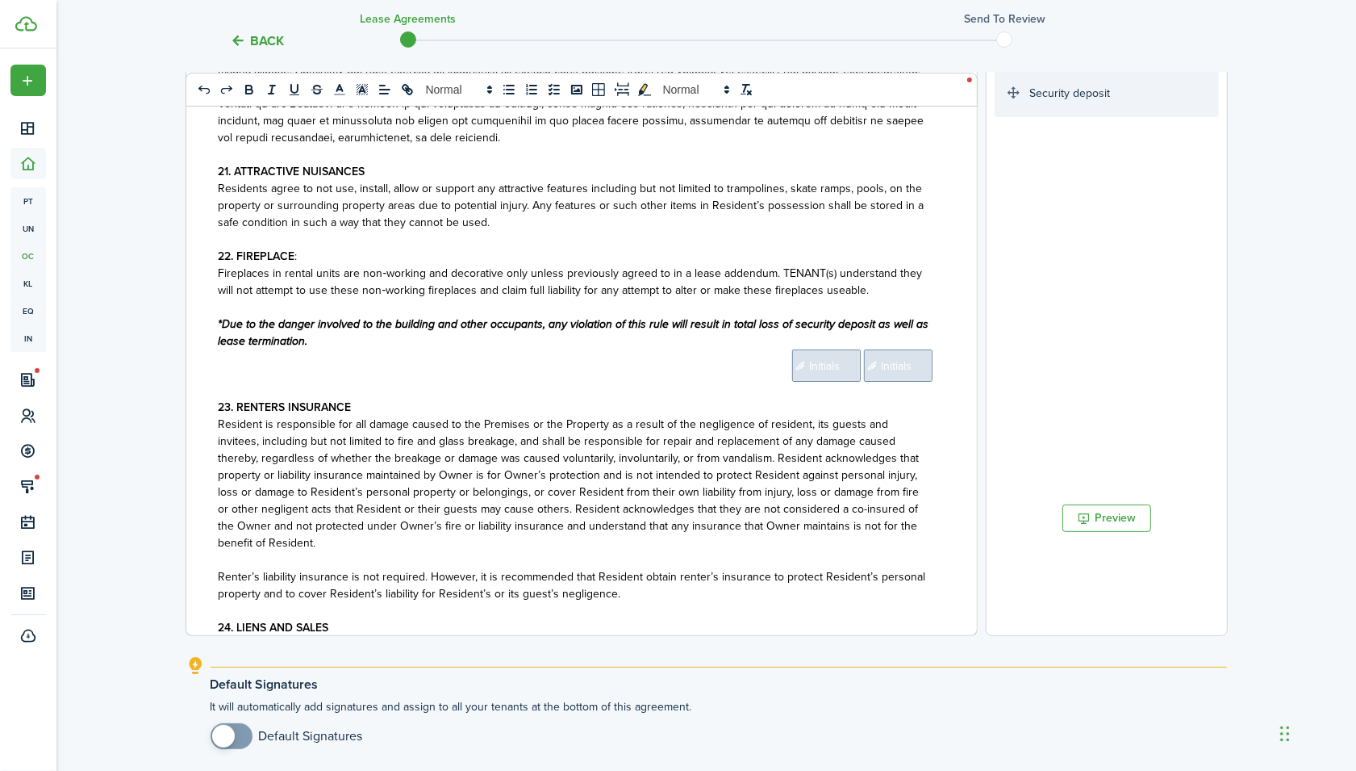
scroll to position [3899, 0]
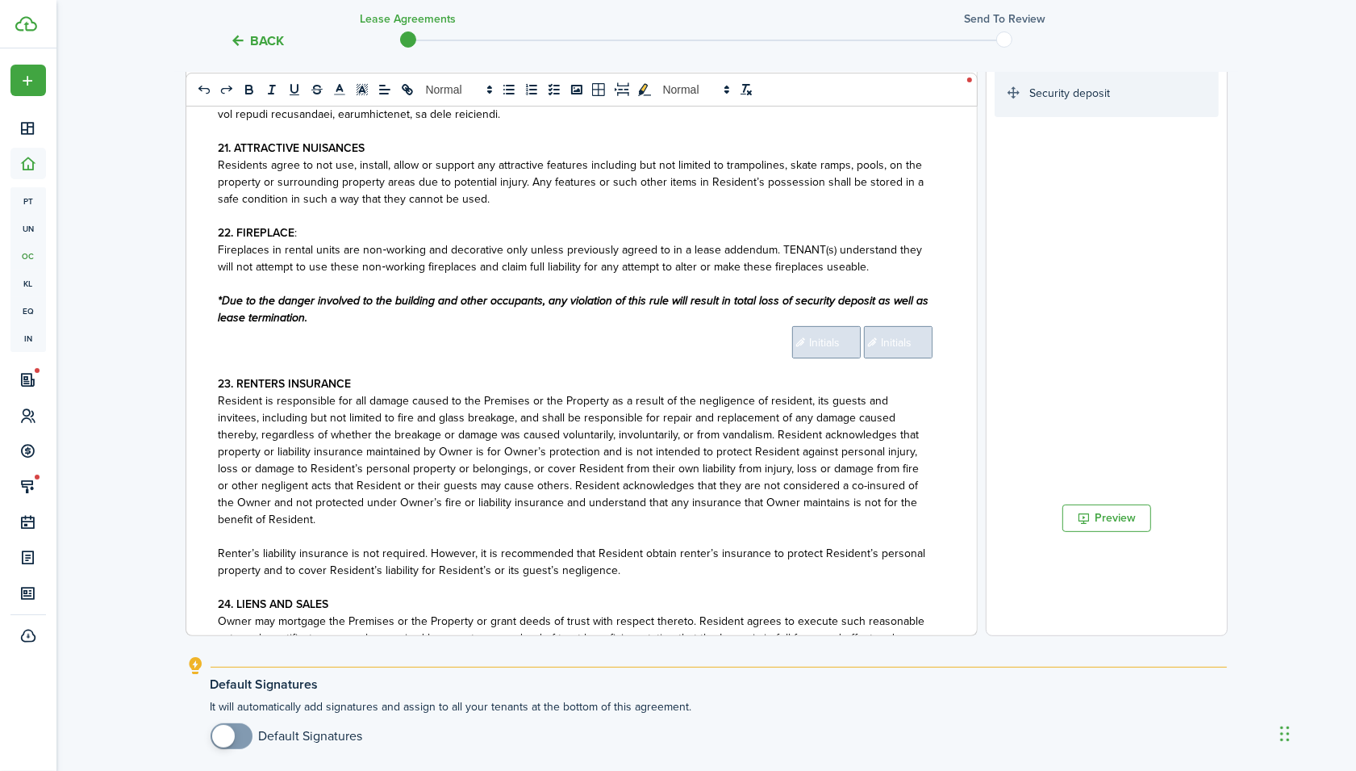
click at [805, 358] on span "Initials" at bounding box center [826, 342] width 69 height 32
click at [1189, 127] on input "Assigned to" at bounding box center [1107, 141] width 224 height 45
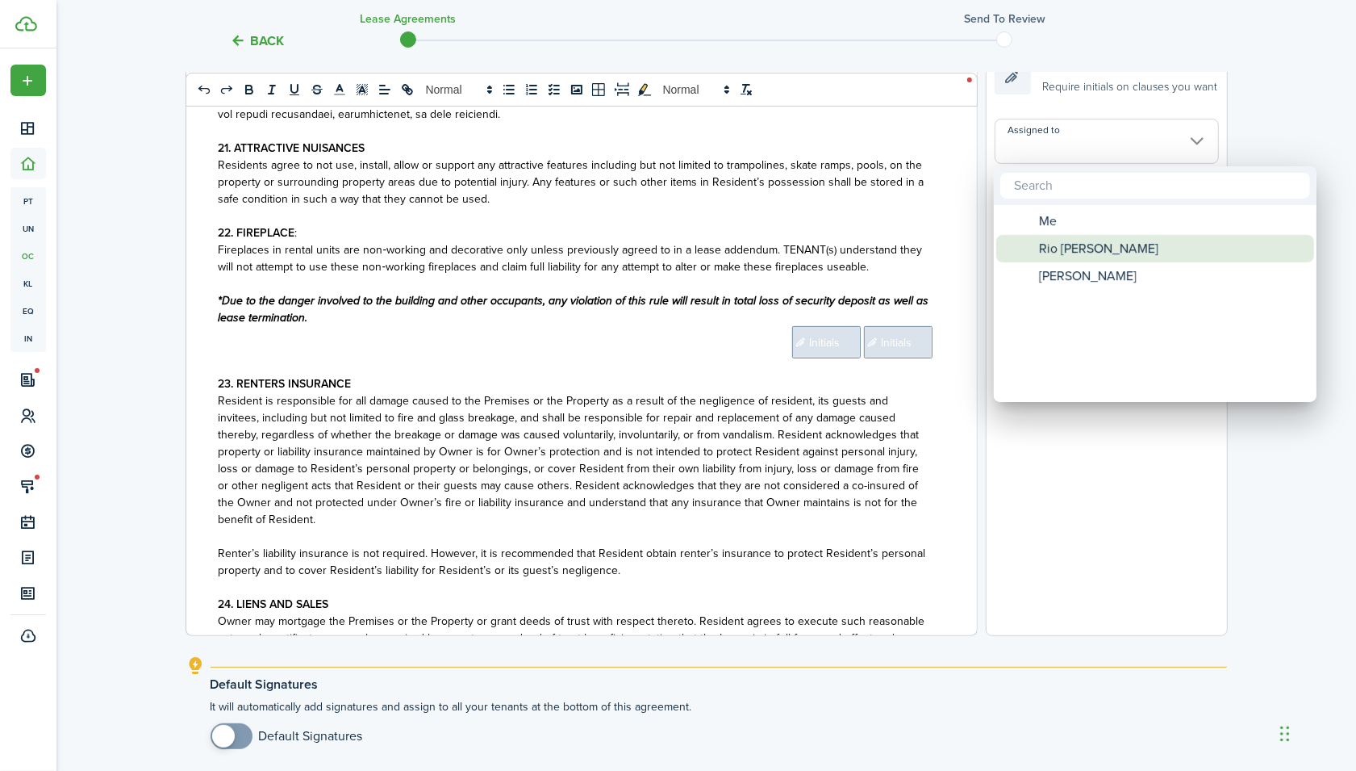
click at [1112, 239] on span "Rio [PERSON_NAME]" at bounding box center [1098, 248] width 119 height 27
type input "Rio [PERSON_NAME]"
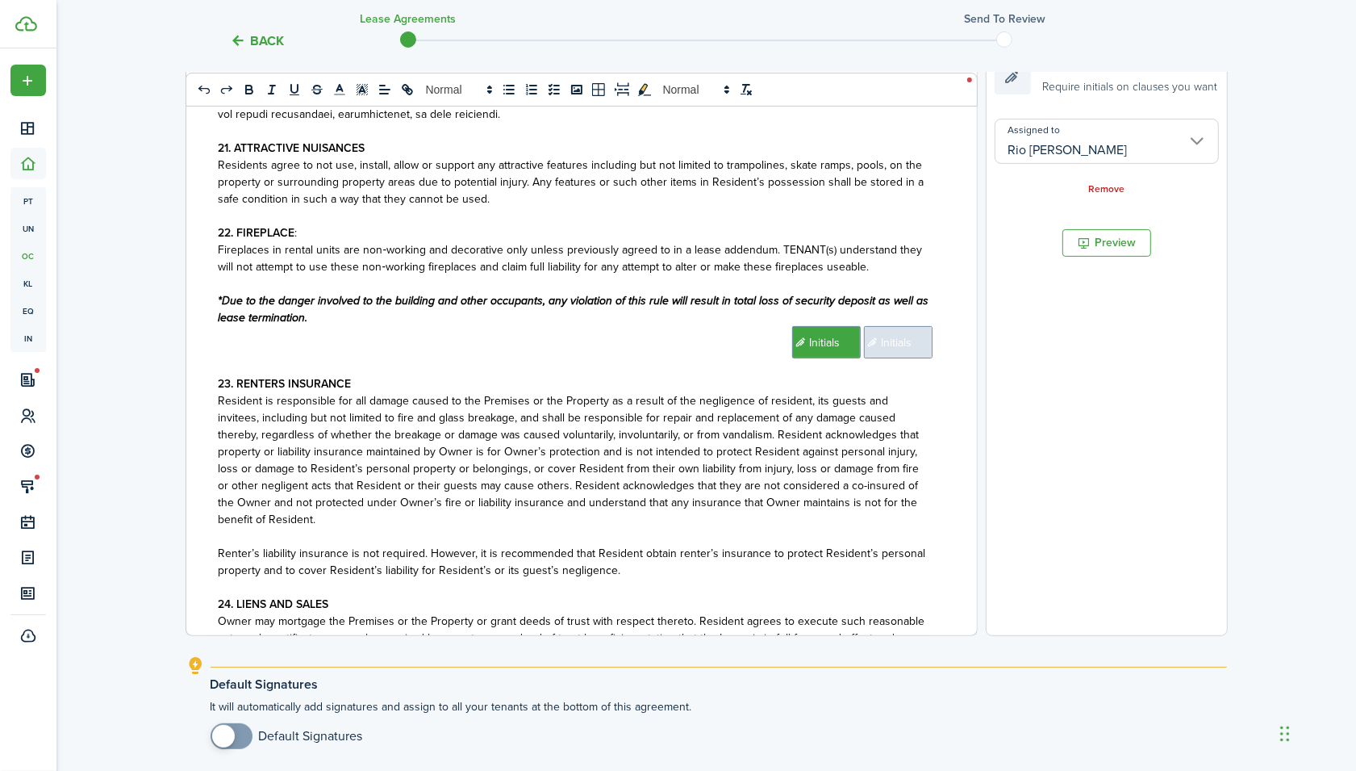
click at [884, 358] on span "Initials" at bounding box center [898, 342] width 69 height 32
click at [1039, 146] on input "Assigned to" at bounding box center [1107, 141] width 224 height 45
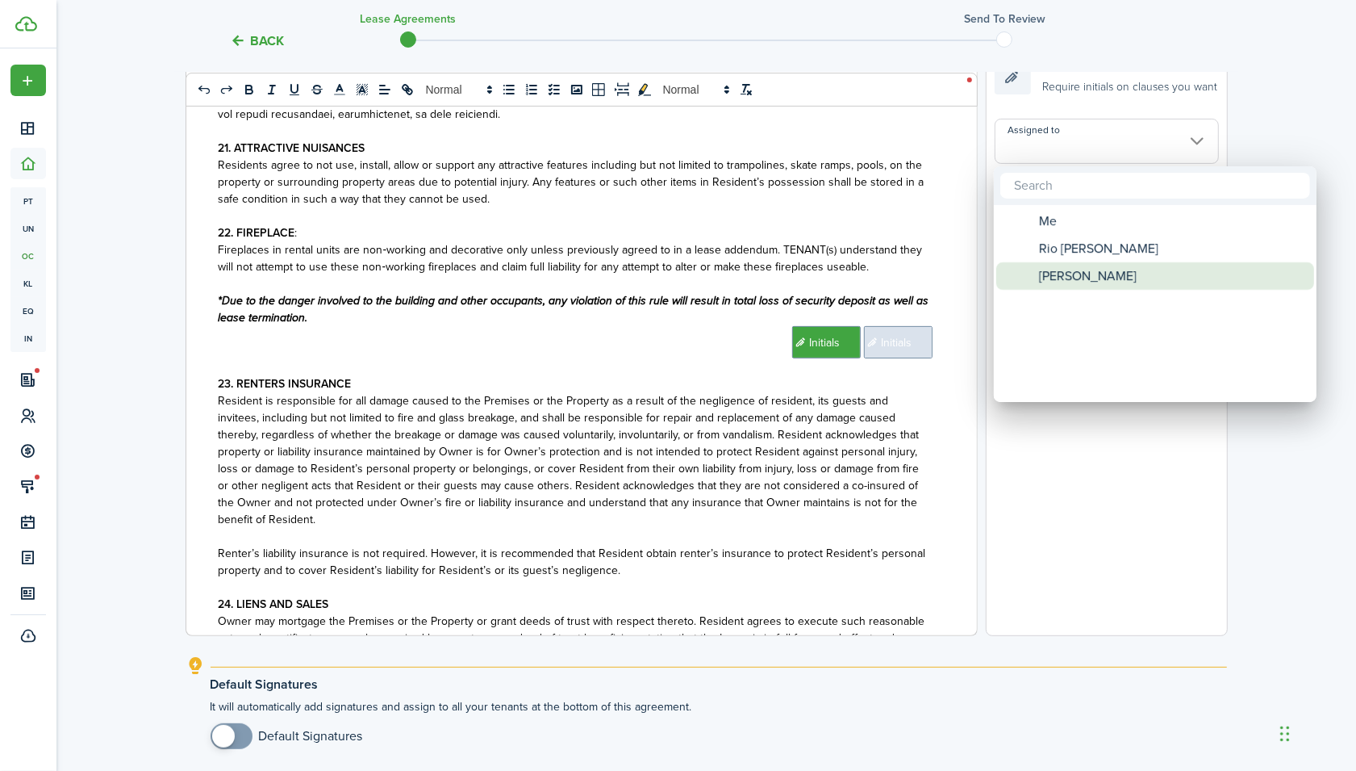
click at [1056, 278] on span "[PERSON_NAME]" at bounding box center [1088, 275] width 98 height 27
type input "[PERSON_NAME]"
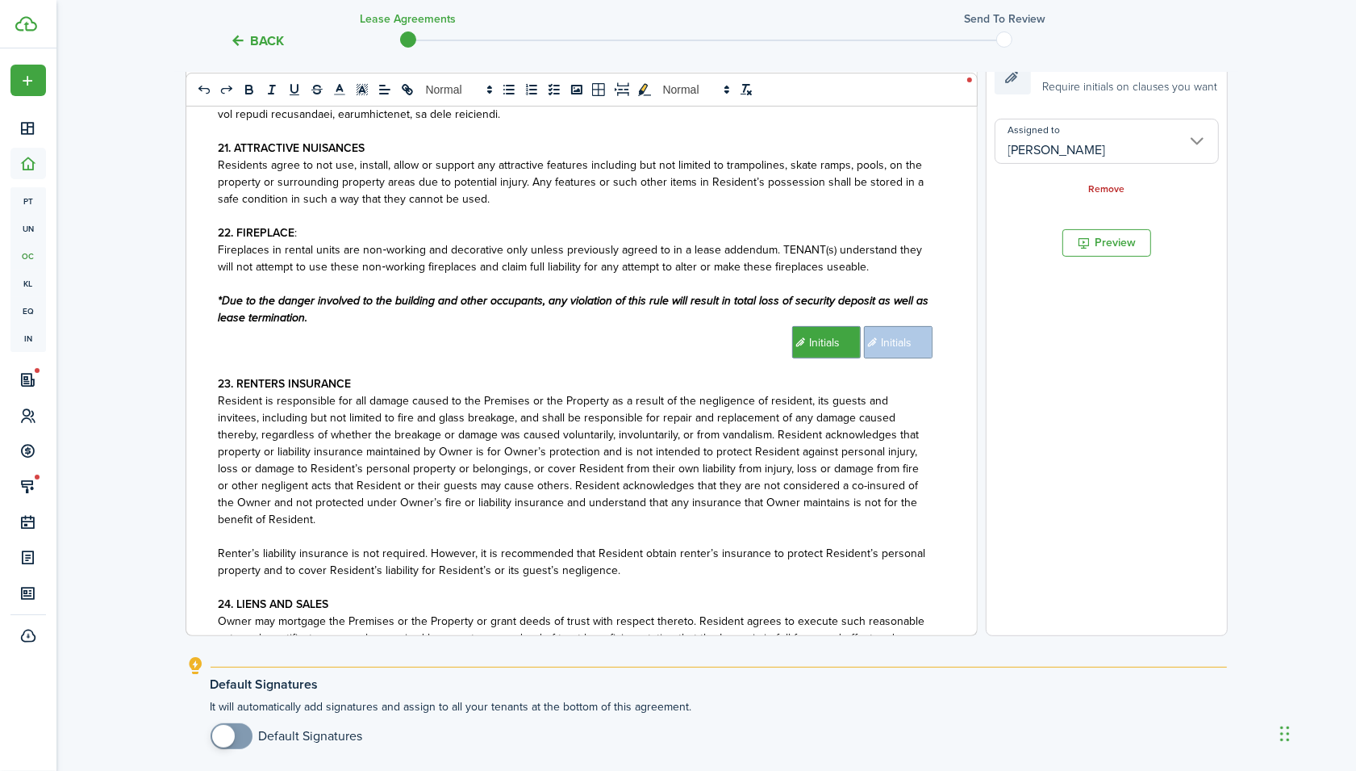
click at [863, 448] on span "Resident is responsible for all damage caused to the Premises or the Property a…" at bounding box center [569, 460] width 701 height 136
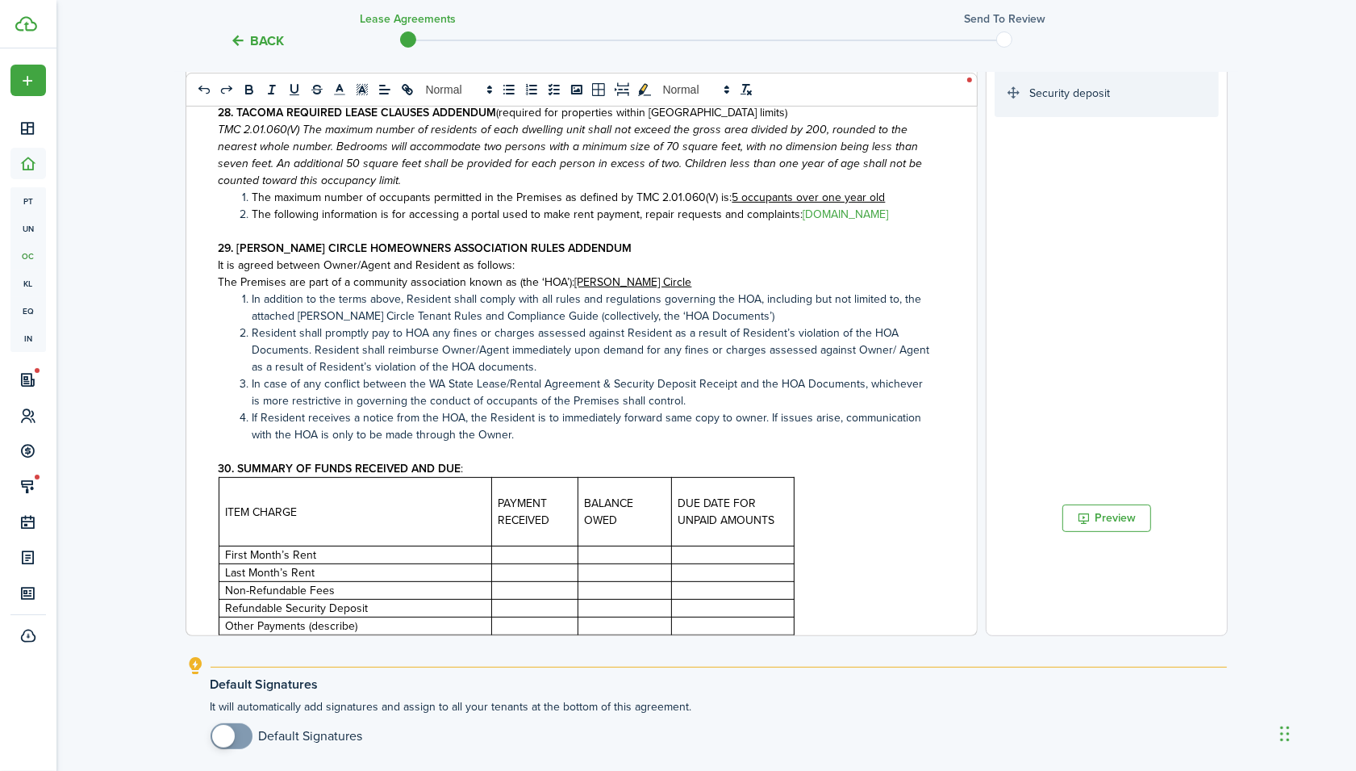
scroll to position [7102, 0]
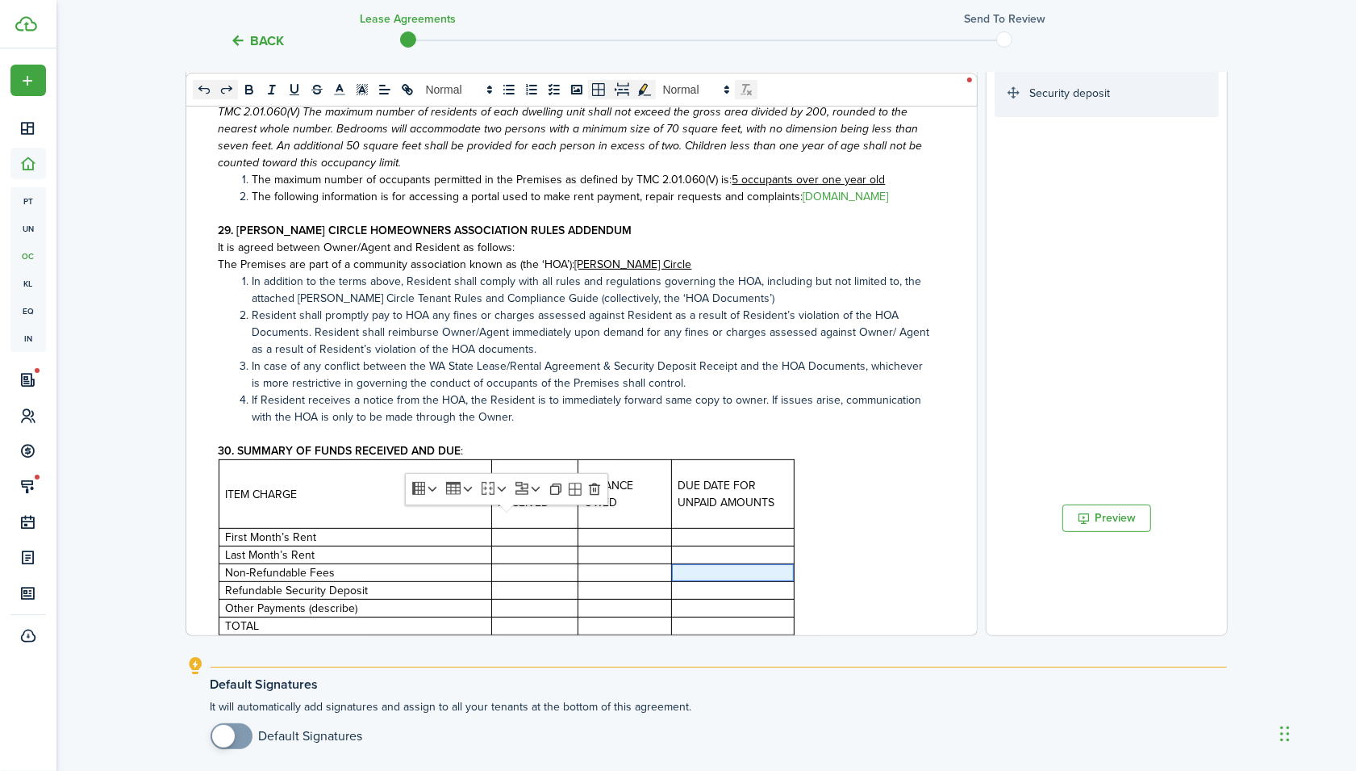
click at [587, 545] on p at bounding box center [624, 537] width 81 height 17
click at [594, 563] on p at bounding box center [624, 554] width 81 height 17
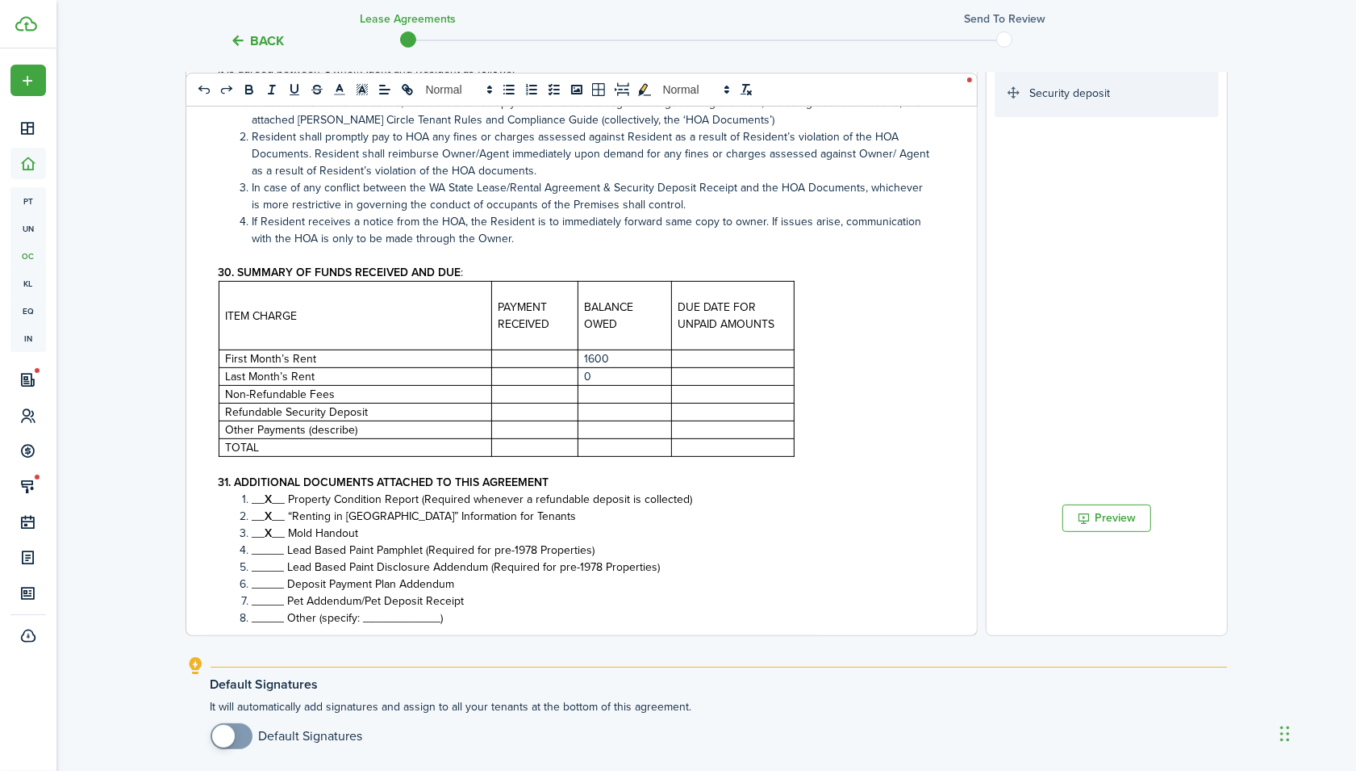
scroll to position [7368, 0]
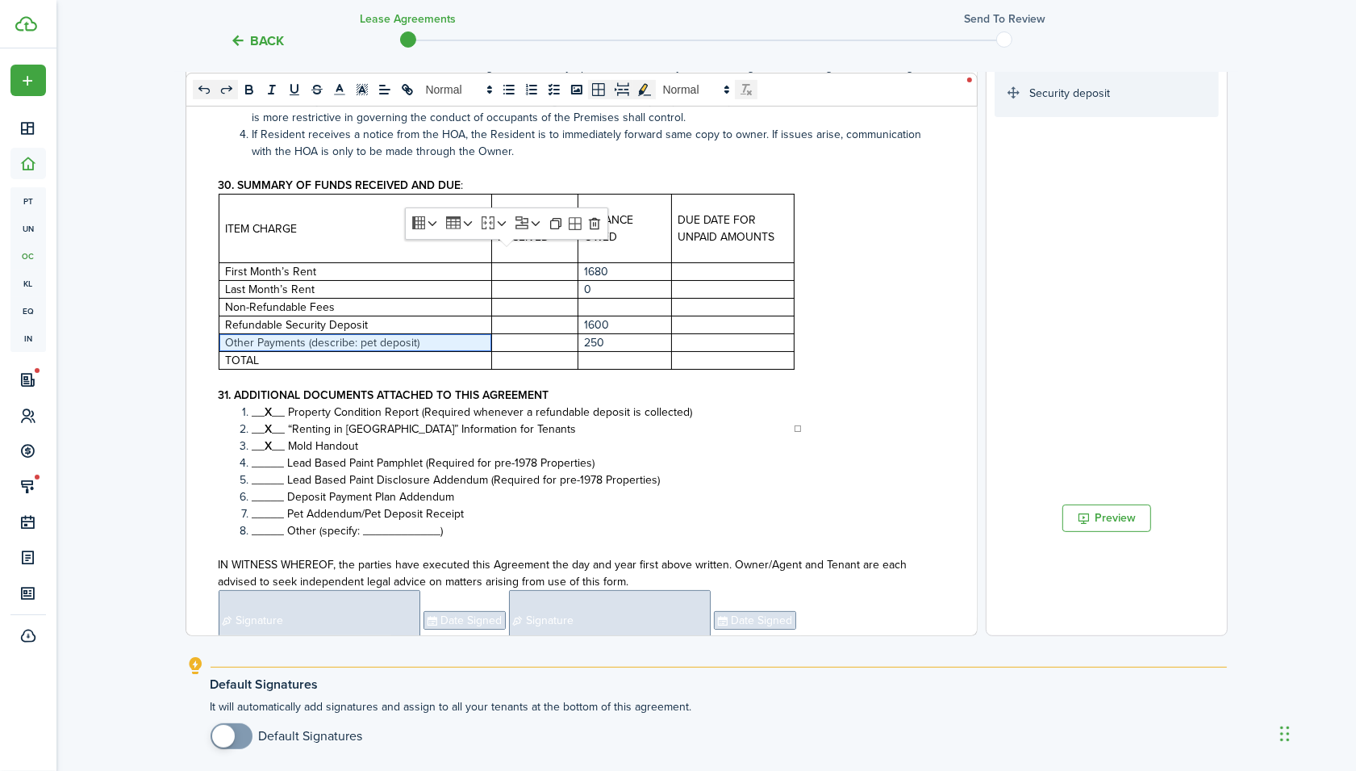
click at [612, 423] on div at bounding box center [582, 425] width 792 height 4
click at [615, 369] on p at bounding box center [624, 360] width 81 height 17
click at [266, 522] on span "_____ Pet Addendum/Pet Deposit Receipt" at bounding box center [359, 513] width 212 height 17
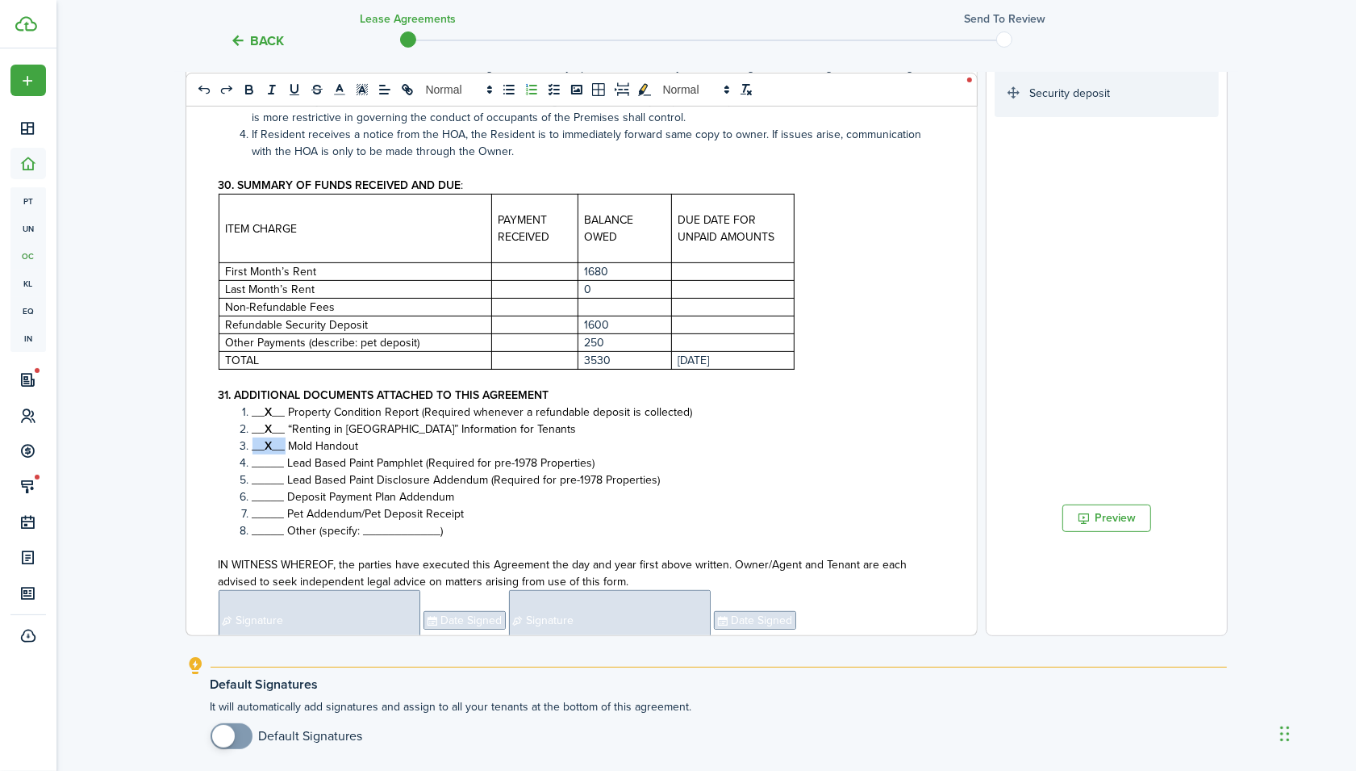
drag, startPoint x: 282, startPoint y: 504, endPoint x: 250, endPoint y: 504, distance: 32.3
click at [250, 454] on li "__ X __ Mold Handout" at bounding box center [584, 445] width 697 height 17
copy li "__ X __"
drag, startPoint x: 283, startPoint y: 577, endPoint x: 254, endPoint y: 570, distance: 29.9
click at [254, 522] on span "_____ Pet Addendum/Pet Deposit Receipt" at bounding box center [359, 513] width 212 height 17
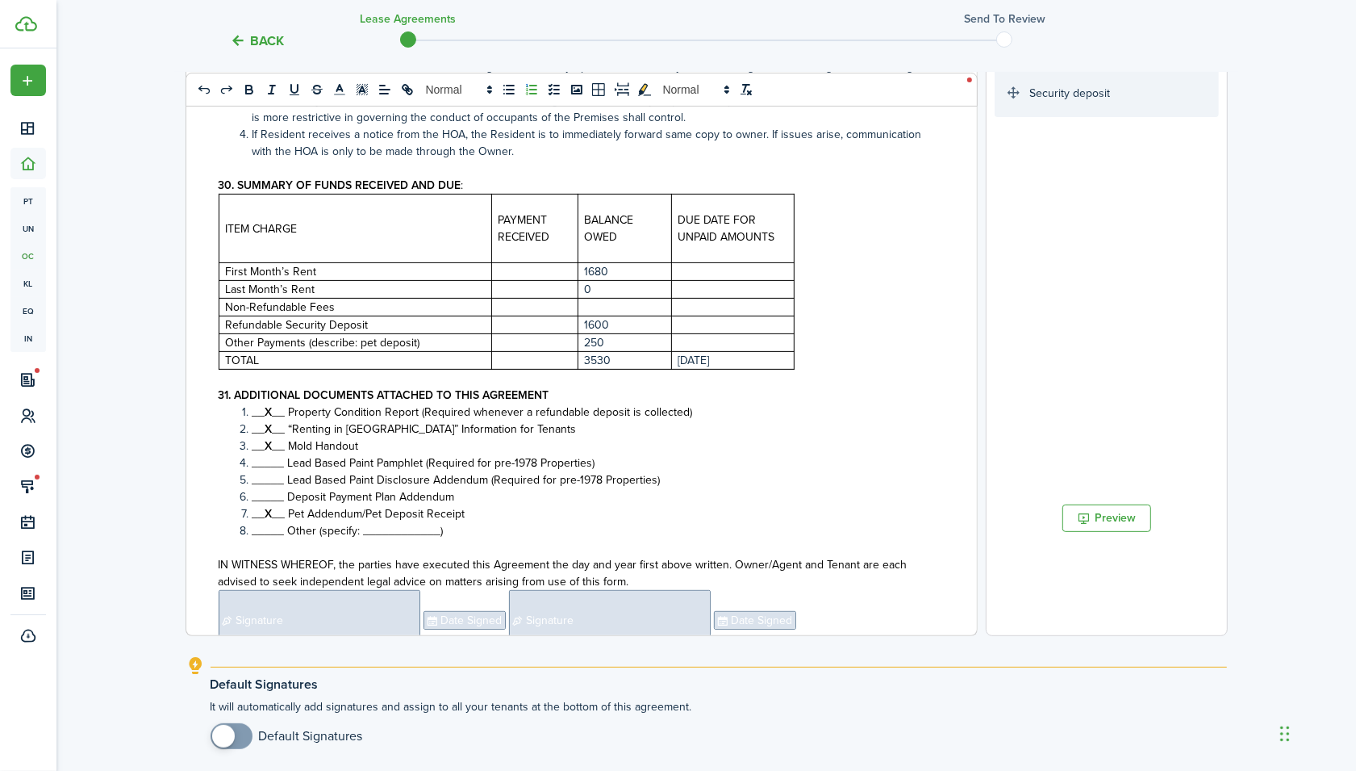
click at [483, 539] on li "_____ Other (specify: ____________)" at bounding box center [584, 530] width 697 height 17
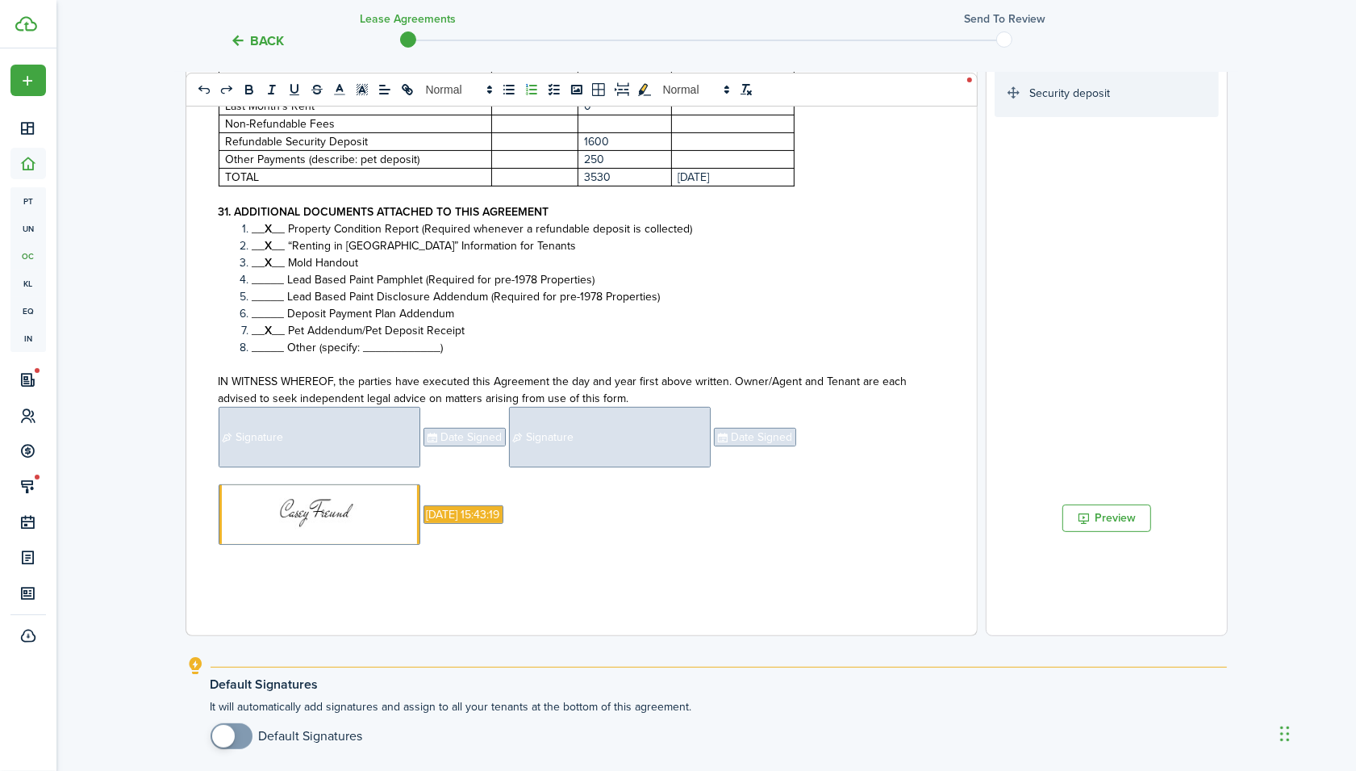
scroll to position [7608, 0]
click at [327, 420] on span "Signature" at bounding box center [320, 437] width 202 height 61
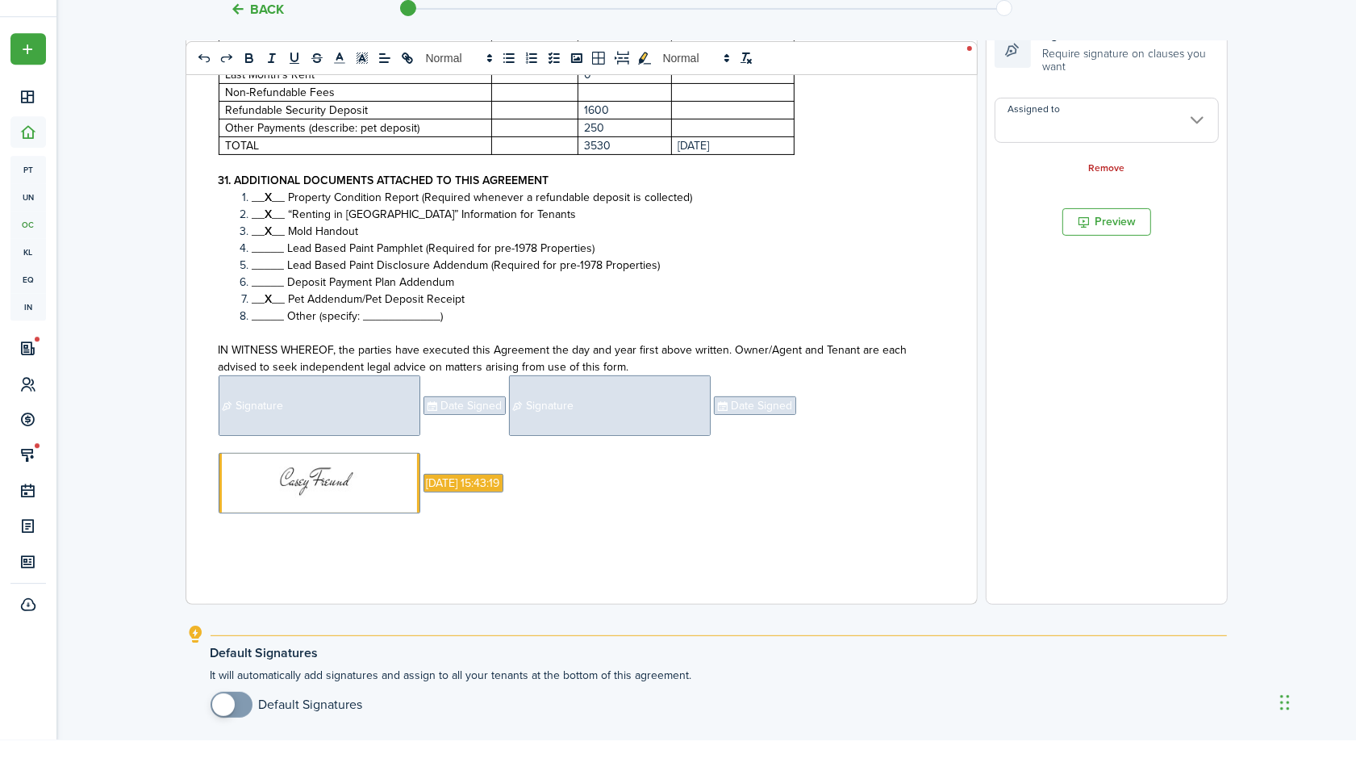
click at [1026, 147] on input "Assigned to" at bounding box center [1107, 151] width 224 height 45
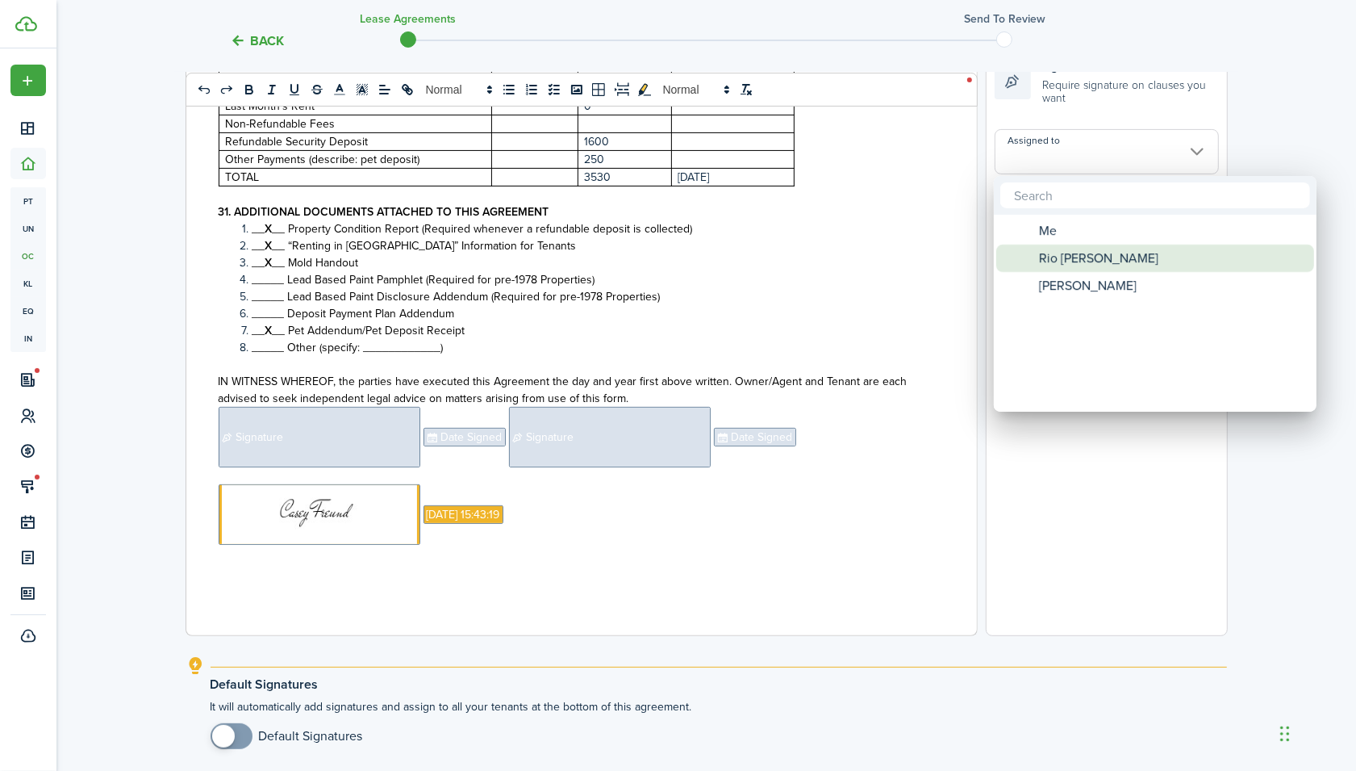
click at [1071, 255] on span "Rio [PERSON_NAME]" at bounding box center [1098, 257] width 119 height 27
type input "Rio [PERSON_NAME]"
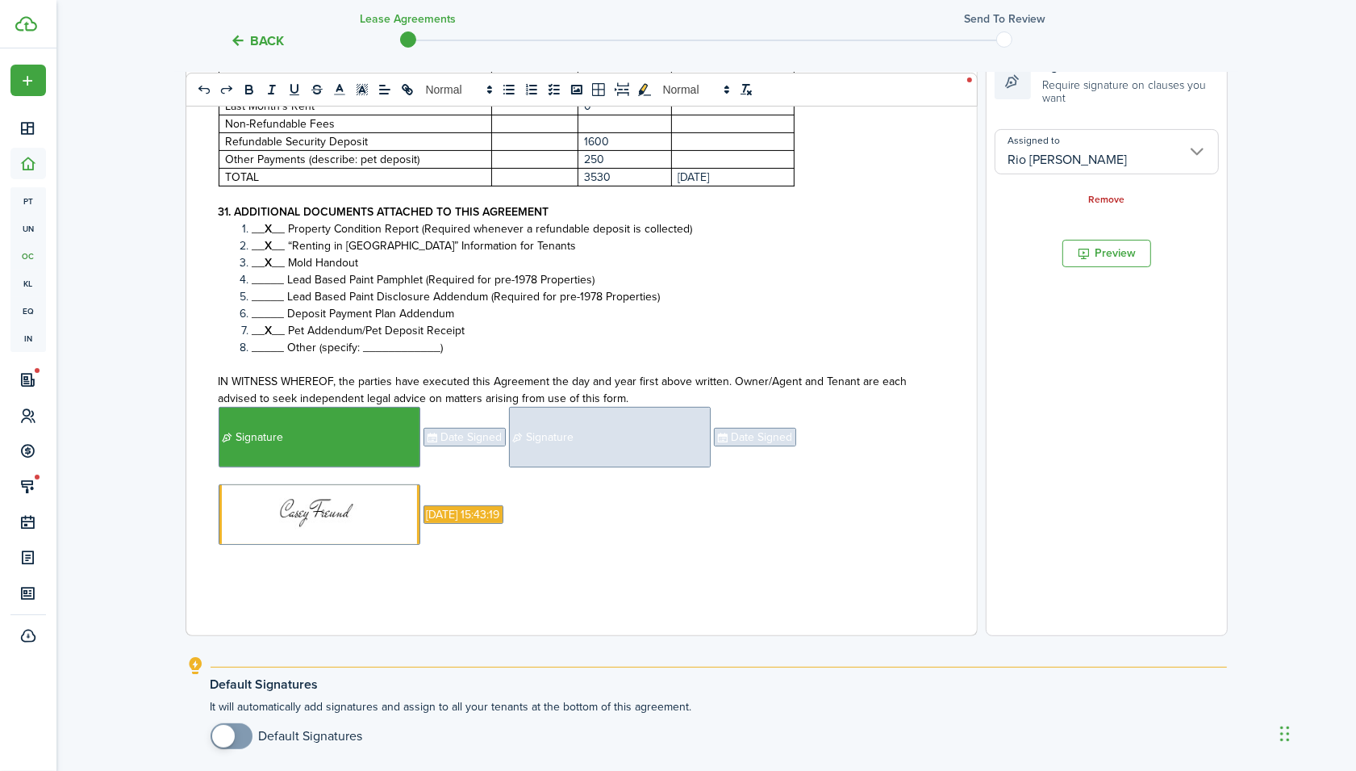
click at [480, 436] on span "Date Signed" at bounding box center [465, 437] width 82 height 19
click at [1042, 148] on input "Assigned to" at bounding box center [1107, 141] width 224 height 45
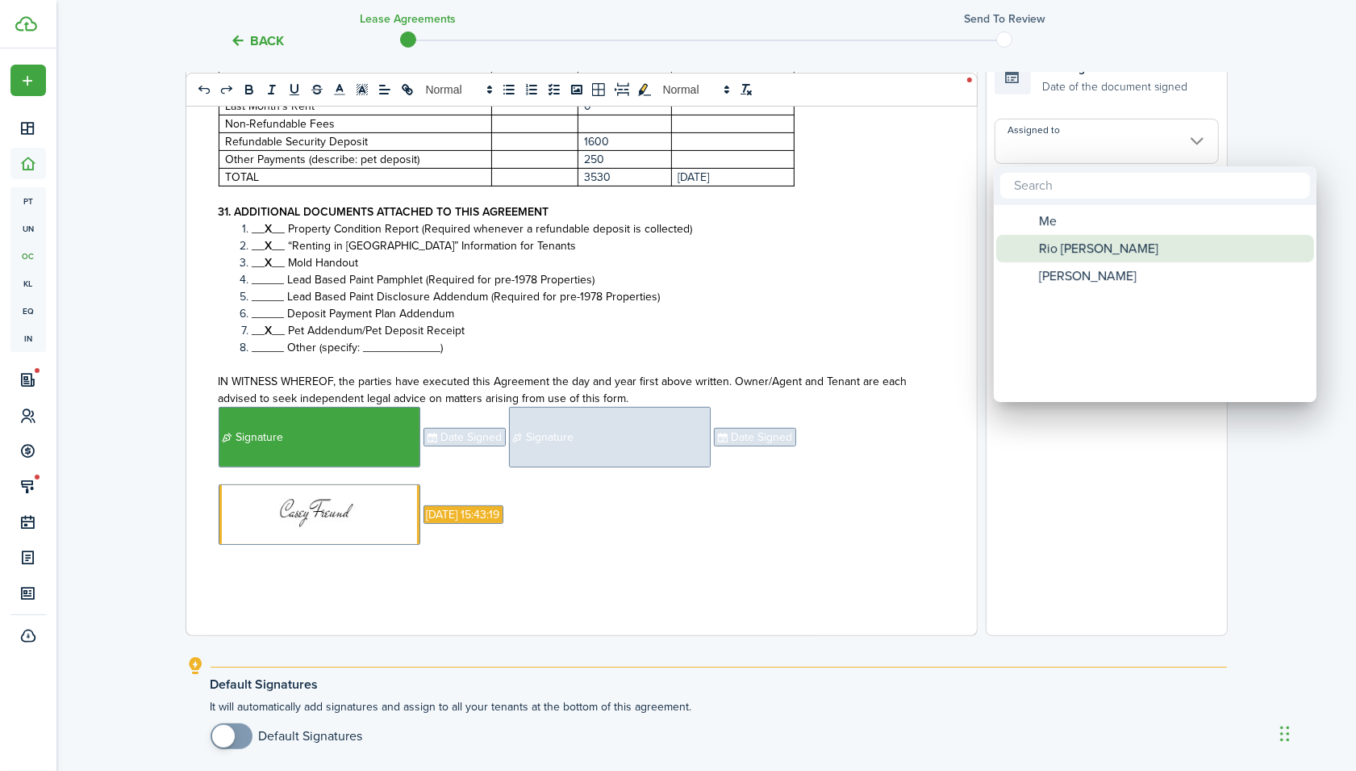
click at [1051, 250] on span "Rio [PERSON_NAME]" at bounding box center [1098, 248] width 119 height 27
type input "Rio [PERSON_NAME]"
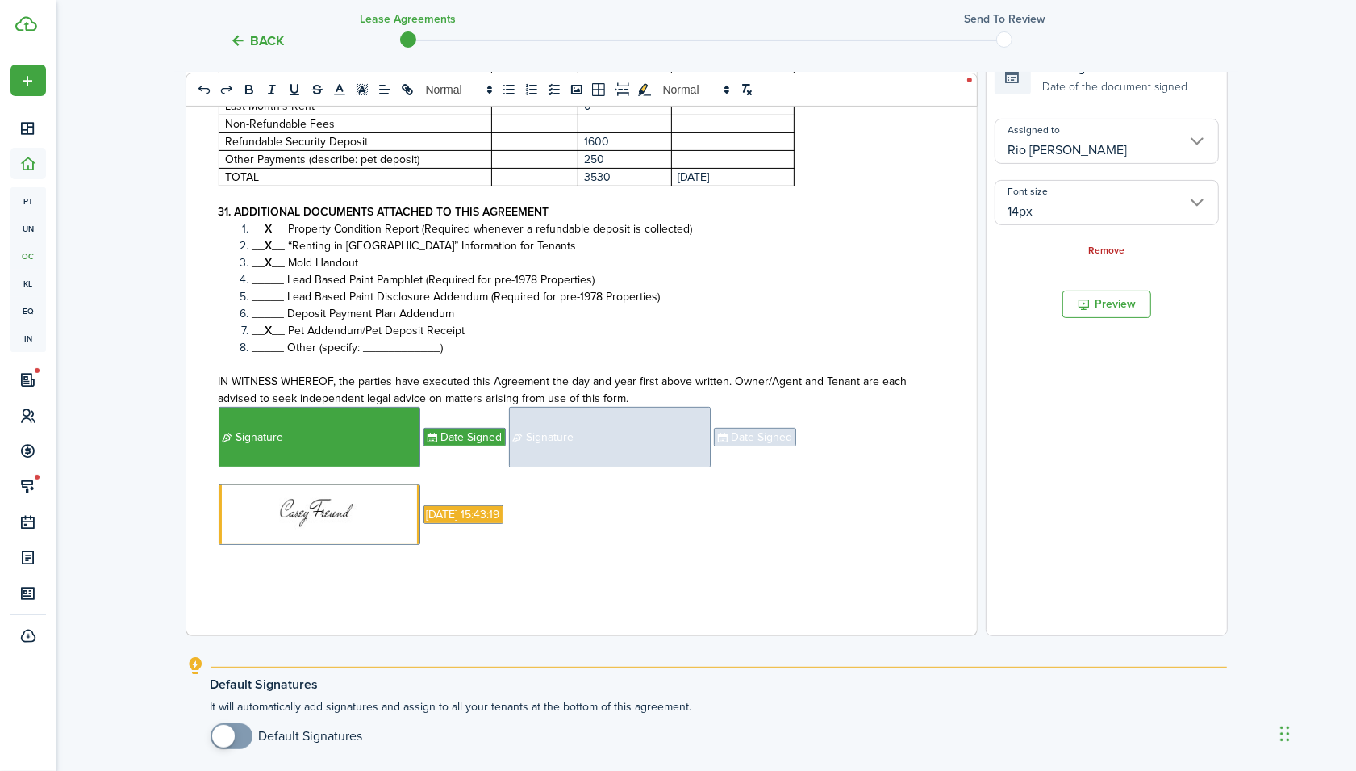
click at [571, 445] on span "Signature" at bounding box center [610, 437] width 202 height 61
click at [1025, 164] on input "Assigned to" at bounding box center [1107, 151] width 224 height 45
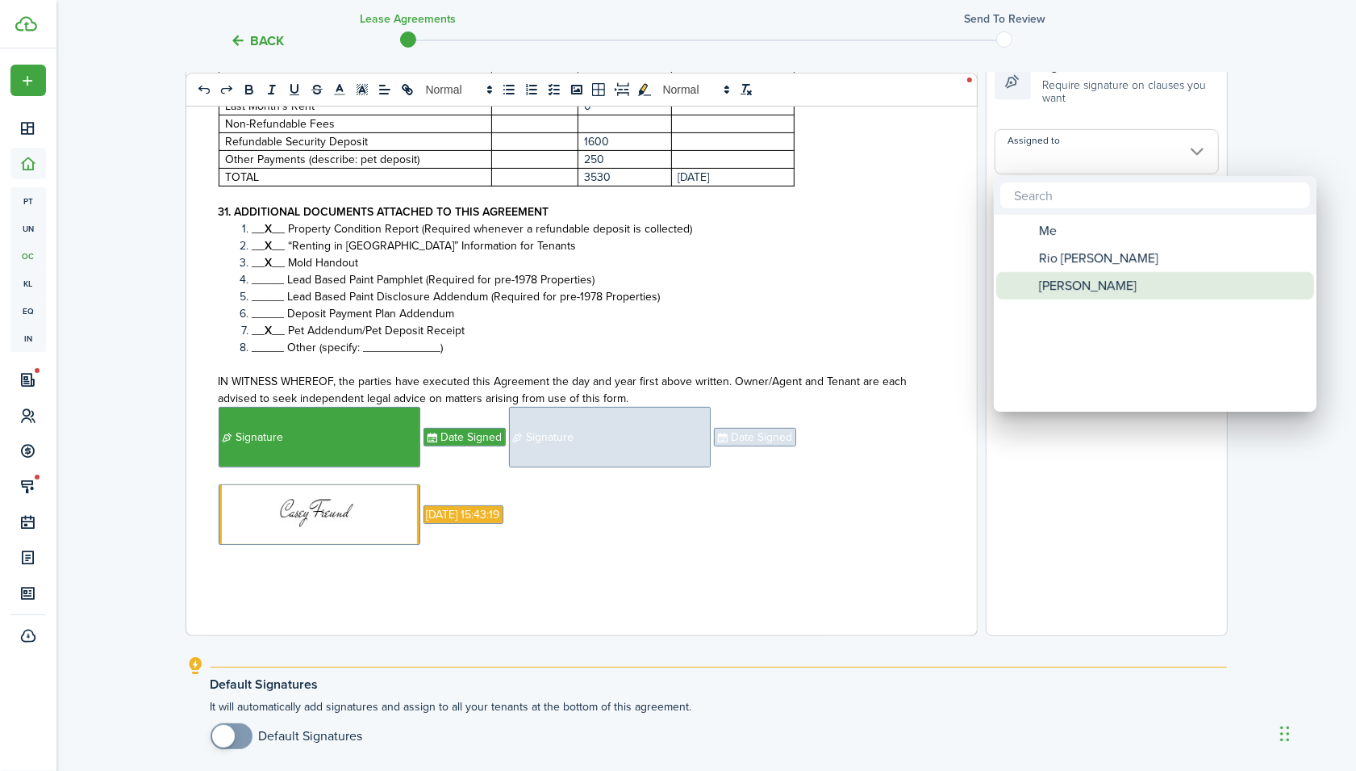
click at [1043, 278] on span "[PERSON_NAME]" at bounding box center [1088, 285] width 98 height 27
type input "[PERSON_NAME]"
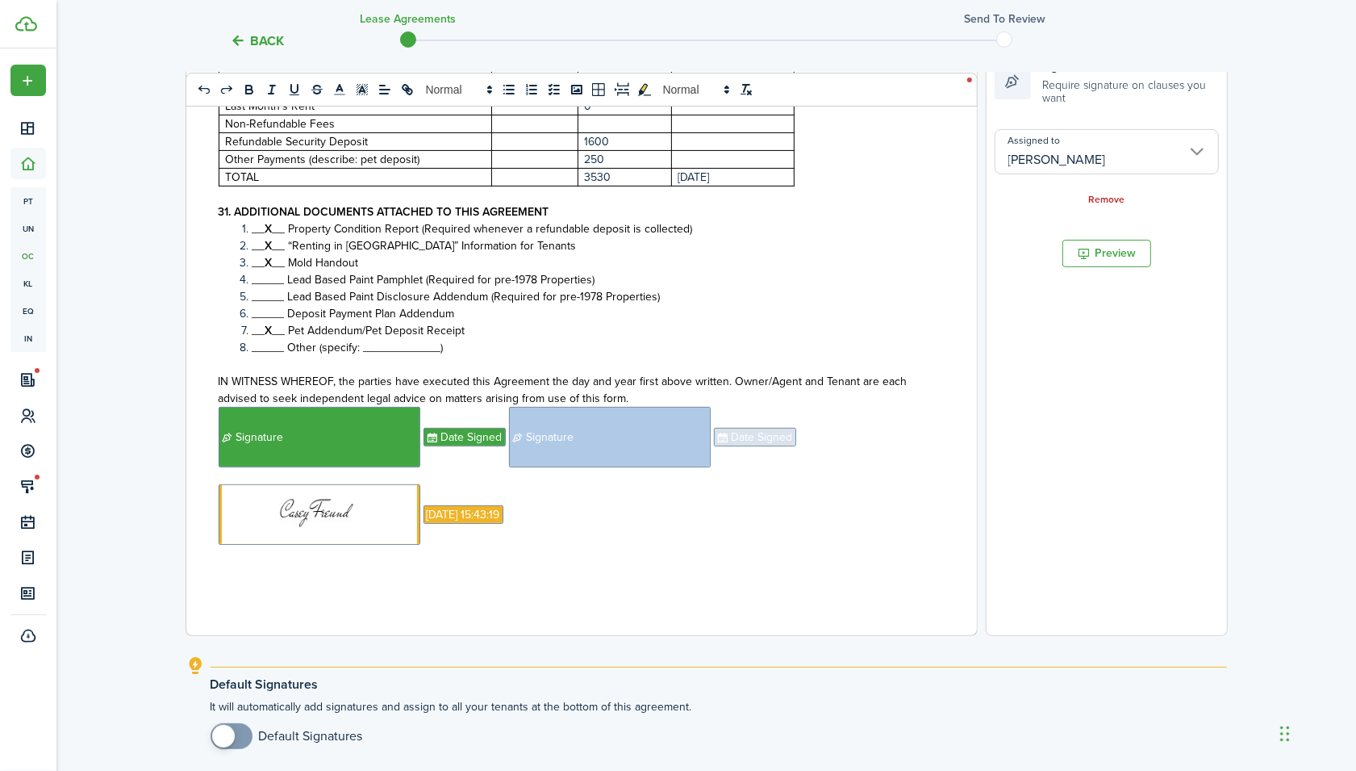
click at [719, 440] on span "Date Signed" at bounding box center [755, 437] width 82 height 19
click at [1063, 132] on input "Assigned to" at bounding box center [1107, 141] width 224 height 45
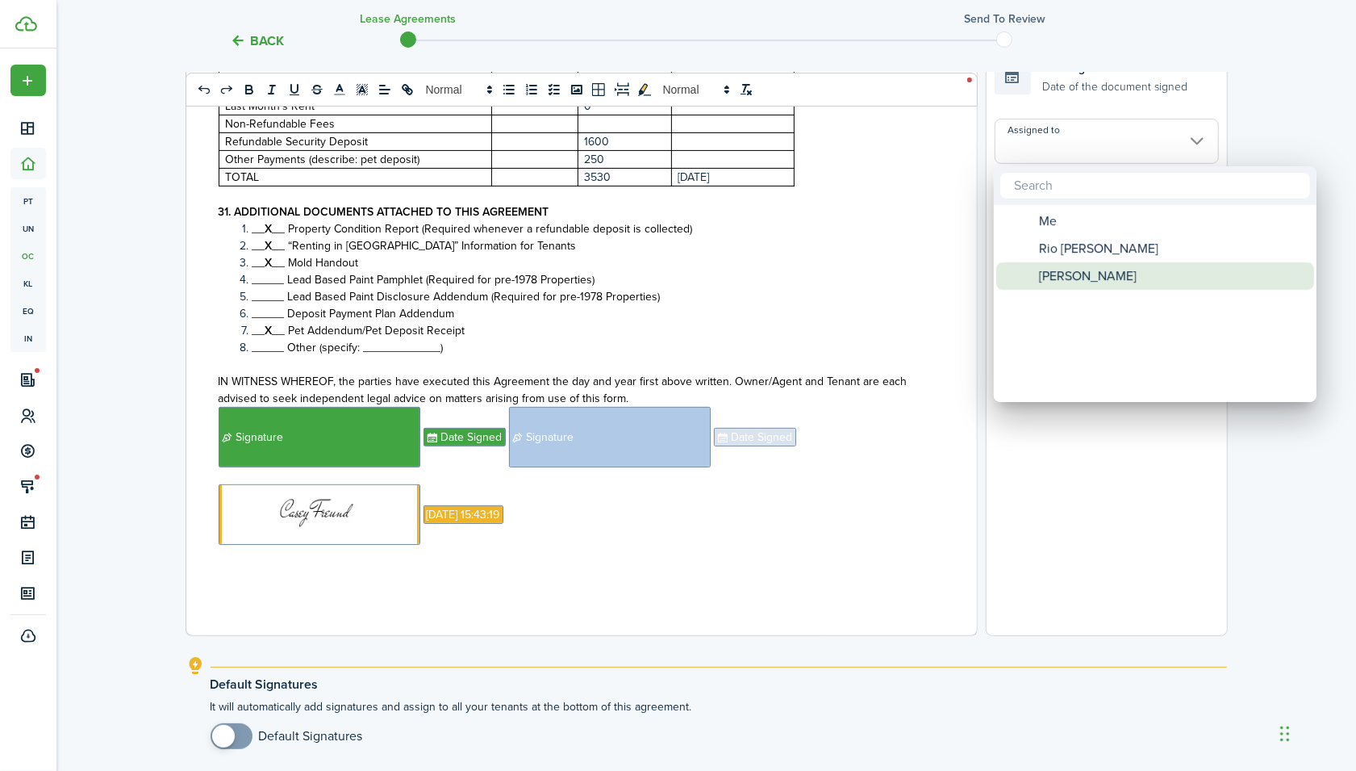
click at [1069, 274] on span "[PERSON_NAME]" at bounding box center [1088, 275] width 98 height 27
type input "[PERSON_NAME]"
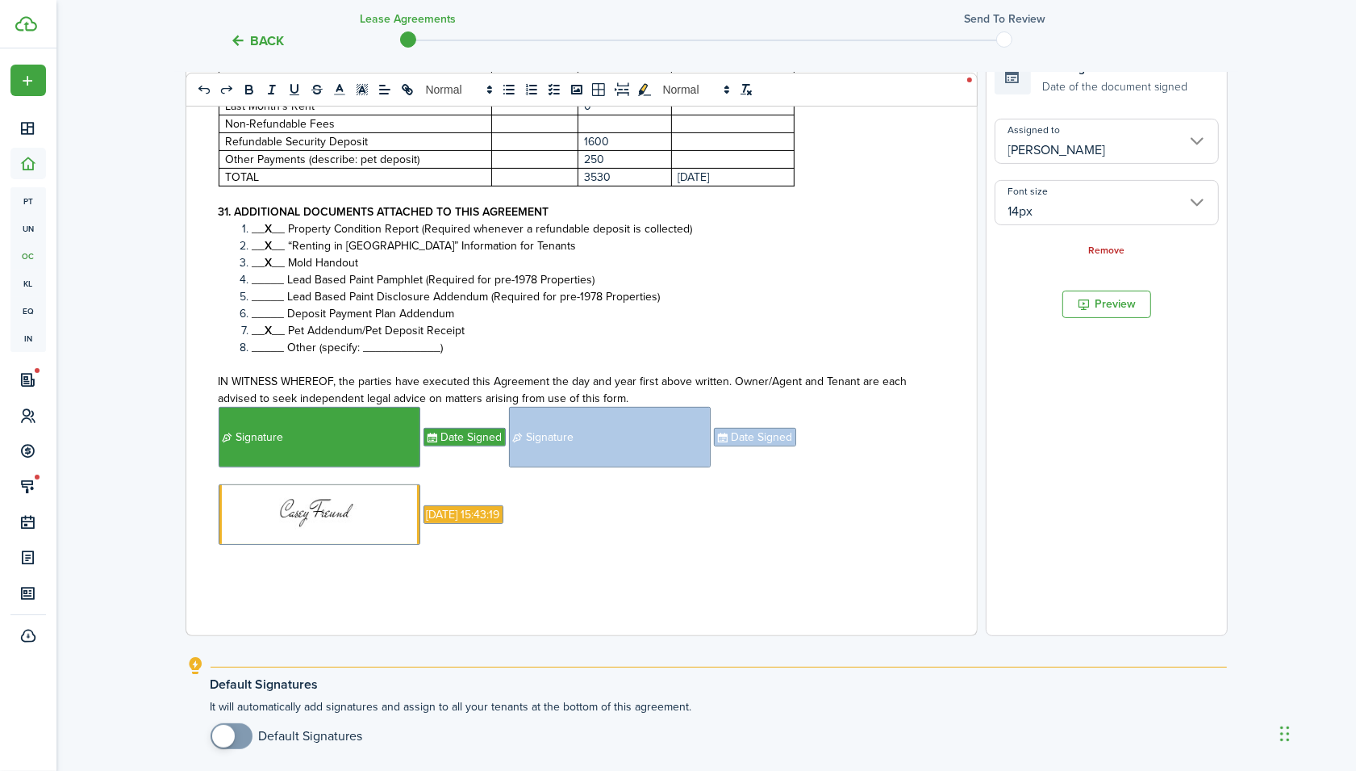
click at [714, 537] on p "﻿ ﻿ ﻿ [DATE] 15:43:19 ﻿" at bounding box center [576, 514] width 714 height 61
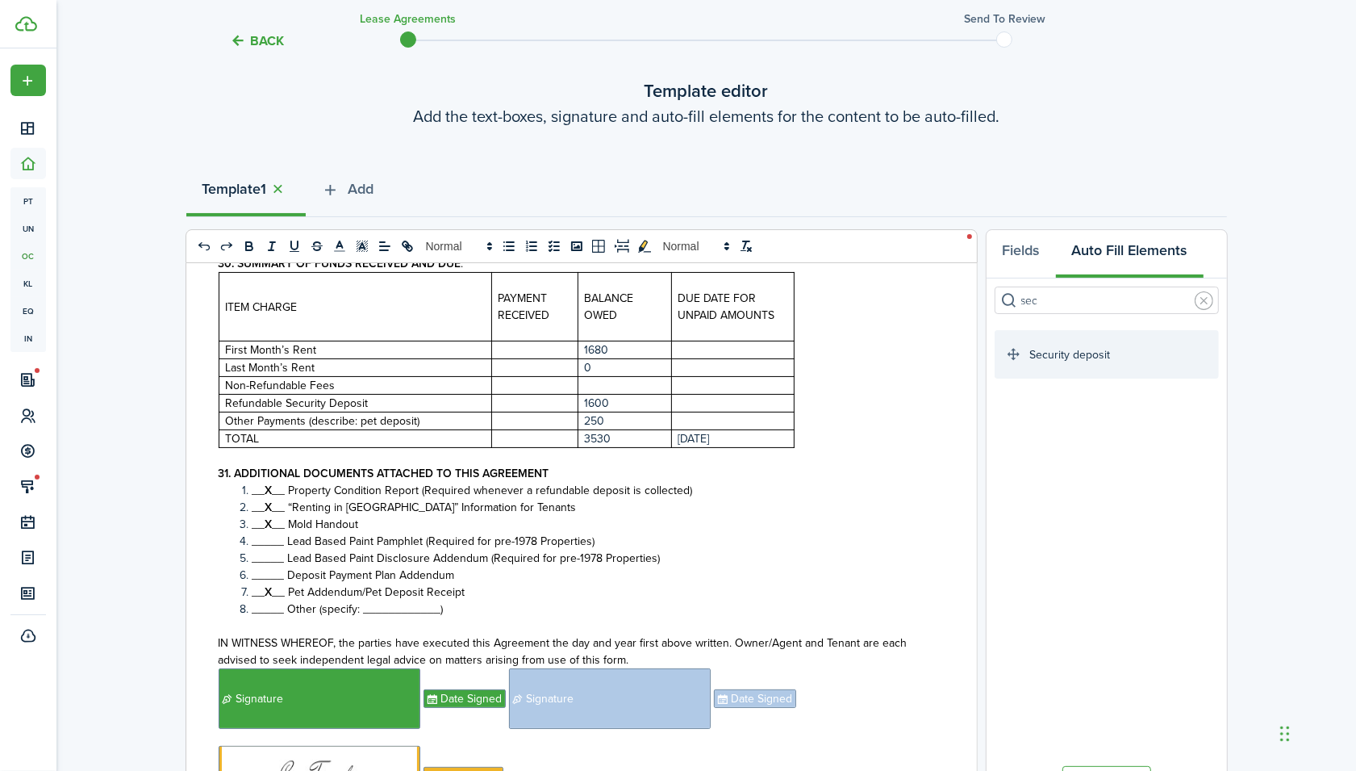
scroll to position [0, 0]
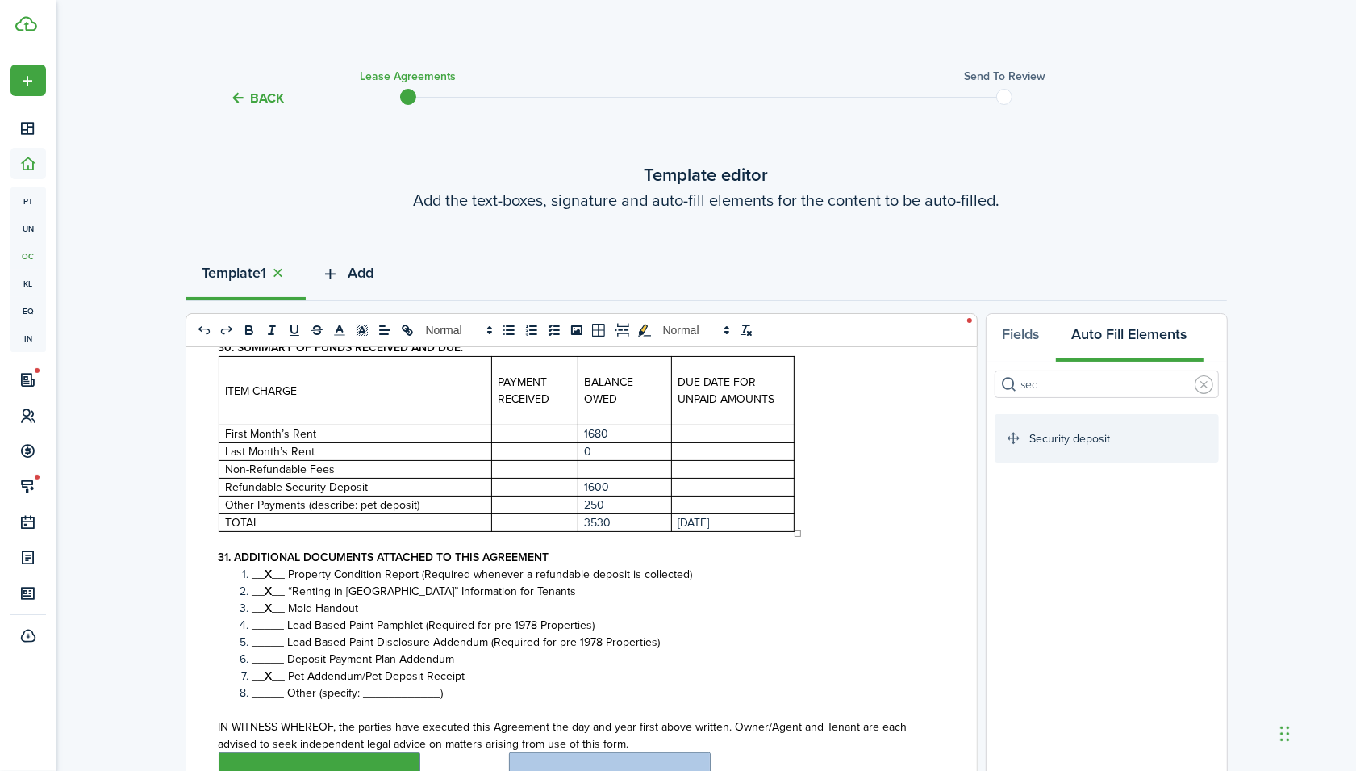
click at [347, 277] on button "Add" at bounding box center [348, 277] width 85 height 48
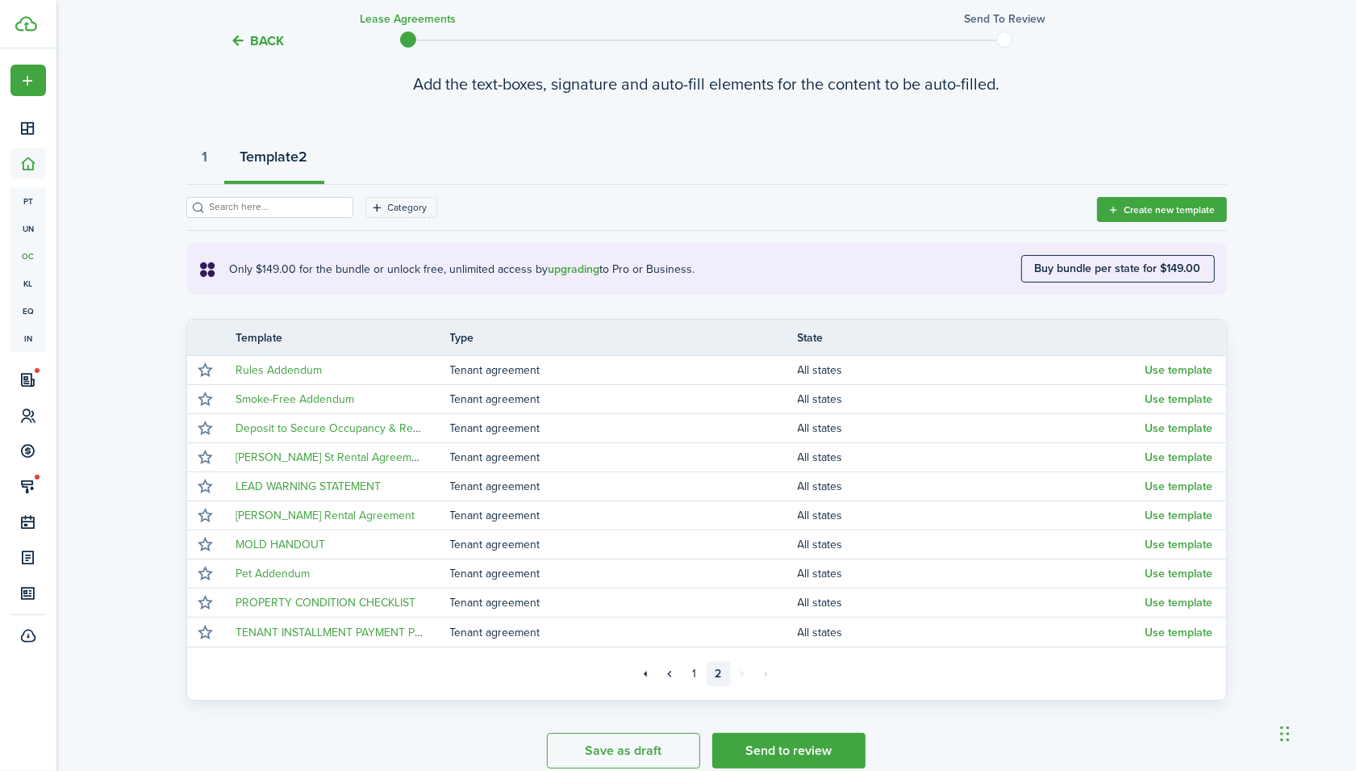
scroll to position [188, 0]
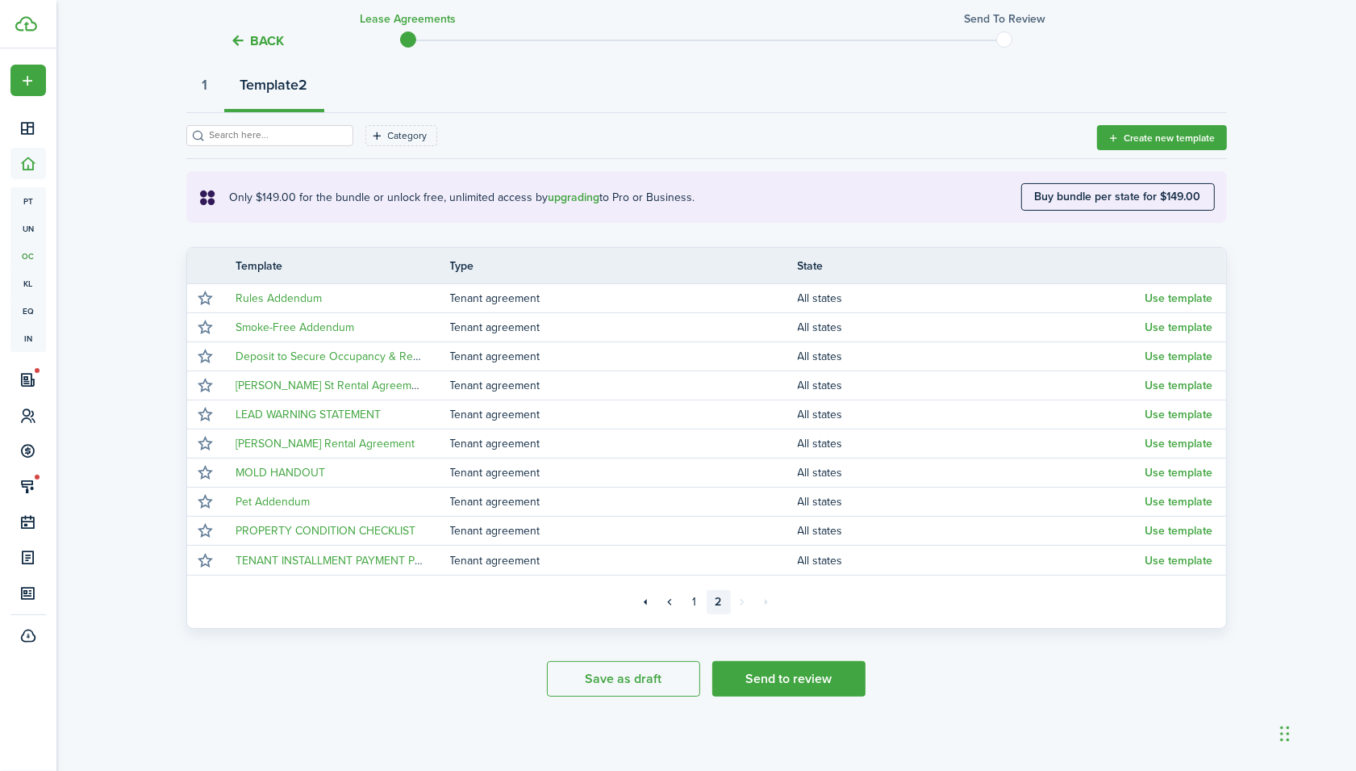
click at [1173, 470] on button "Use template" at bounding box center [1180, 472] width 68 height 13
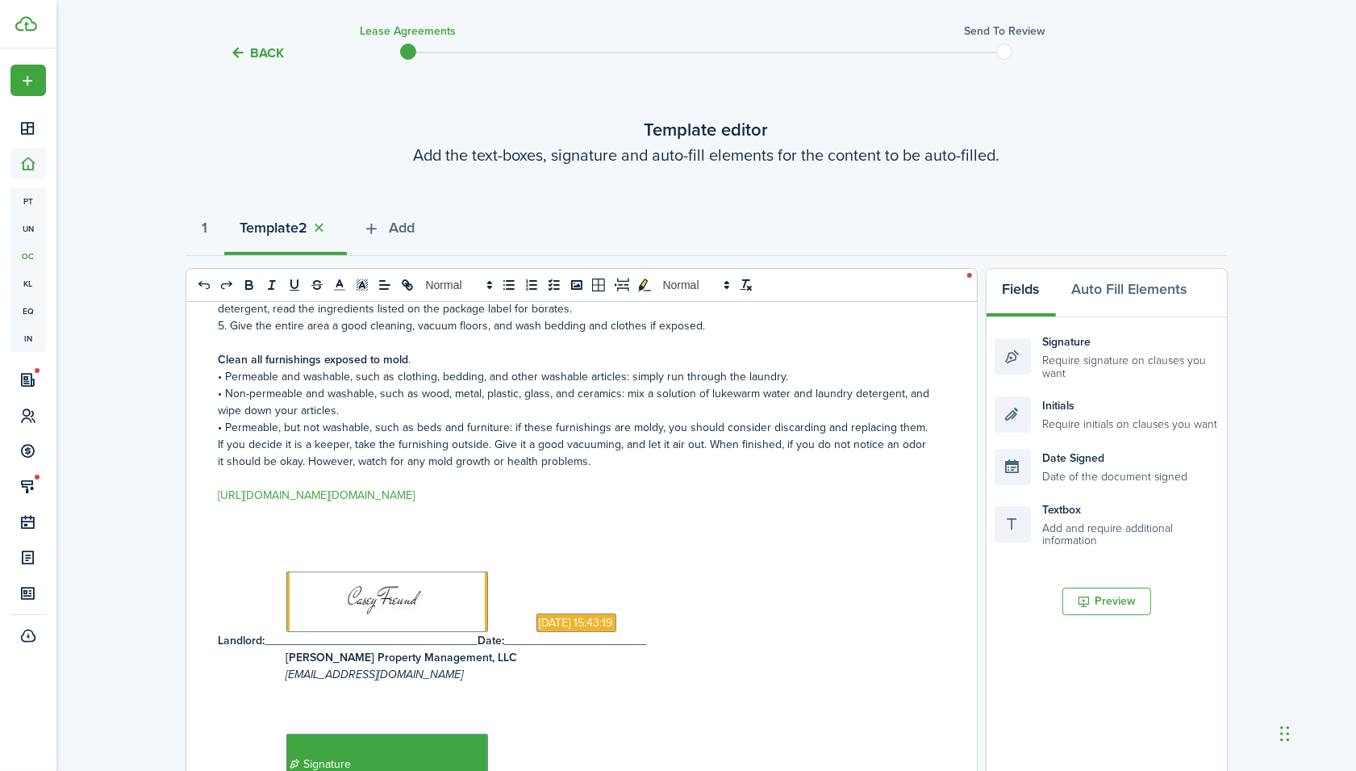
scroll to position [0, 0]
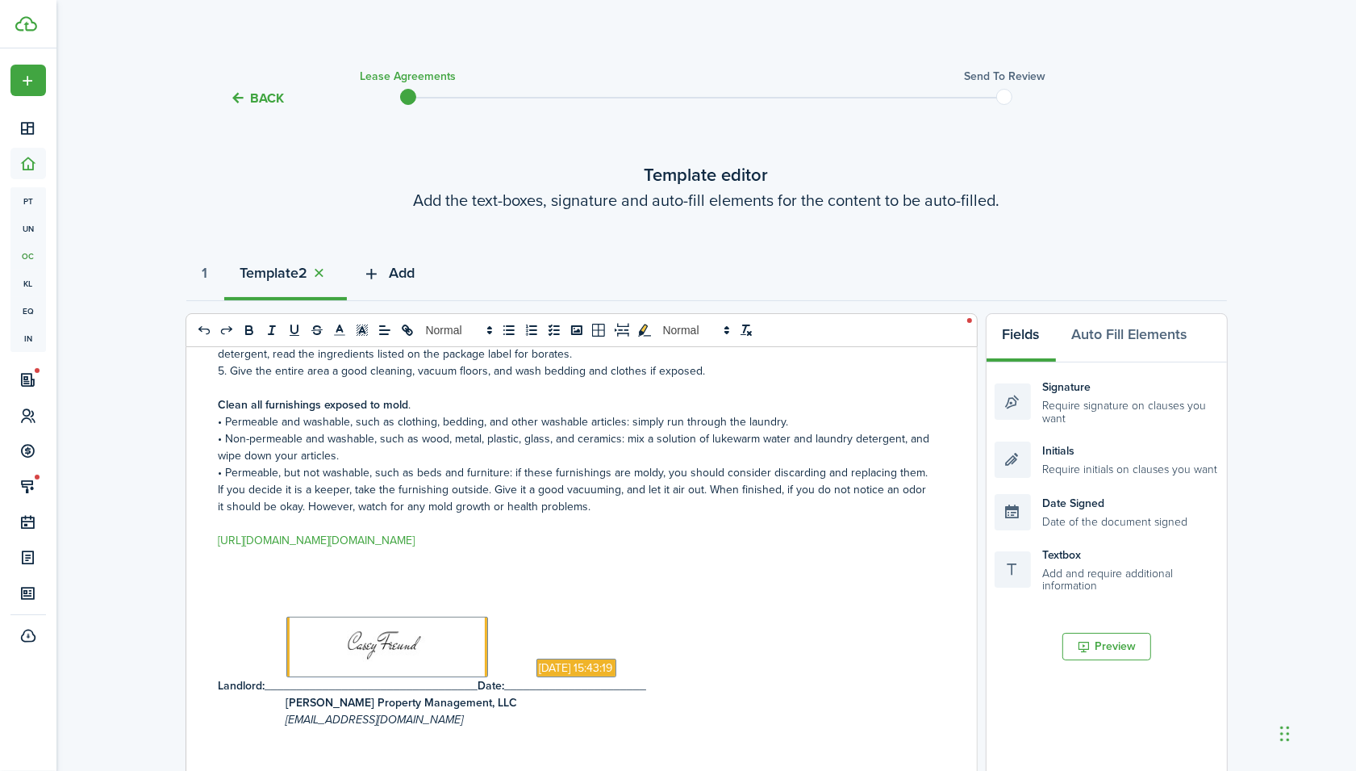
click at [382, 274] on icon "button" at bounding box center [372, 274] width 19 height 18
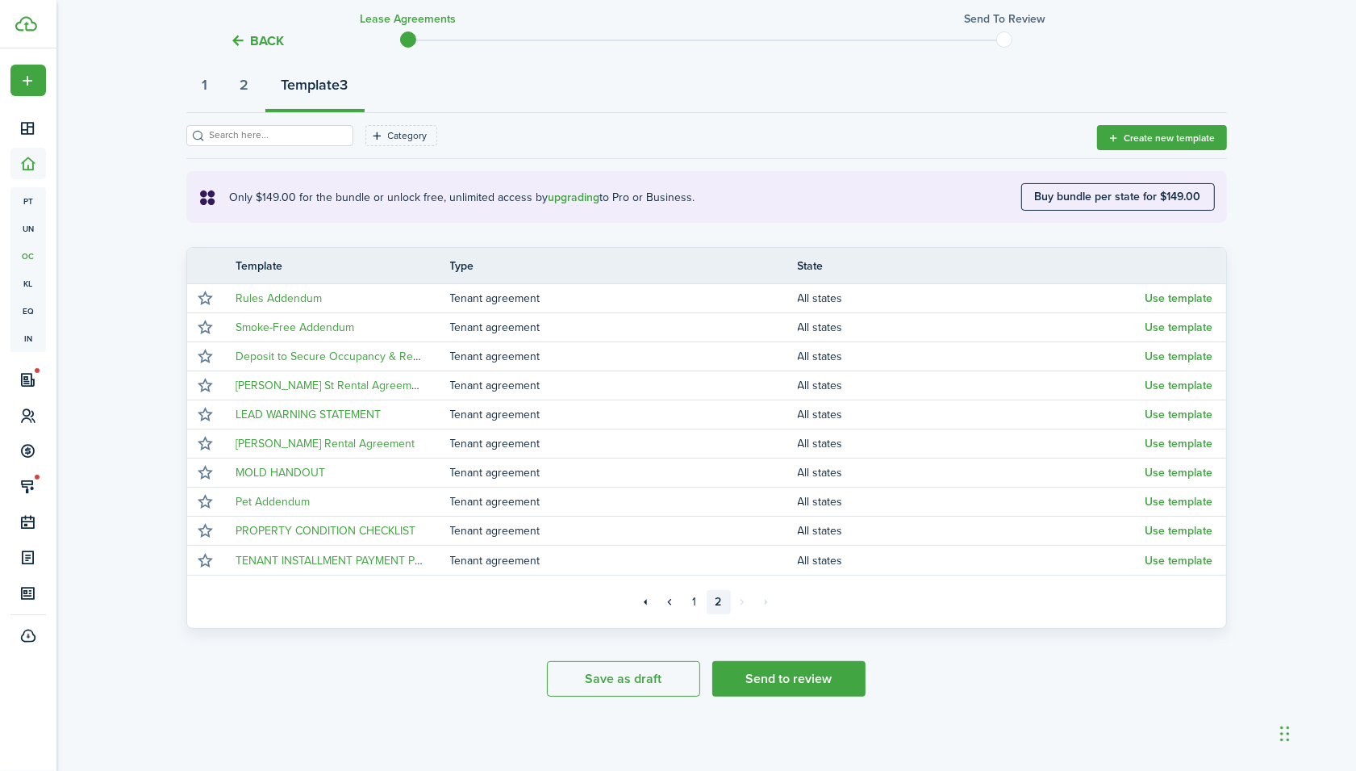
scroll to position [188, 0]
click at [1157, 501] on button "Use template" at bounding box center [1180, 501] width 68 height 13
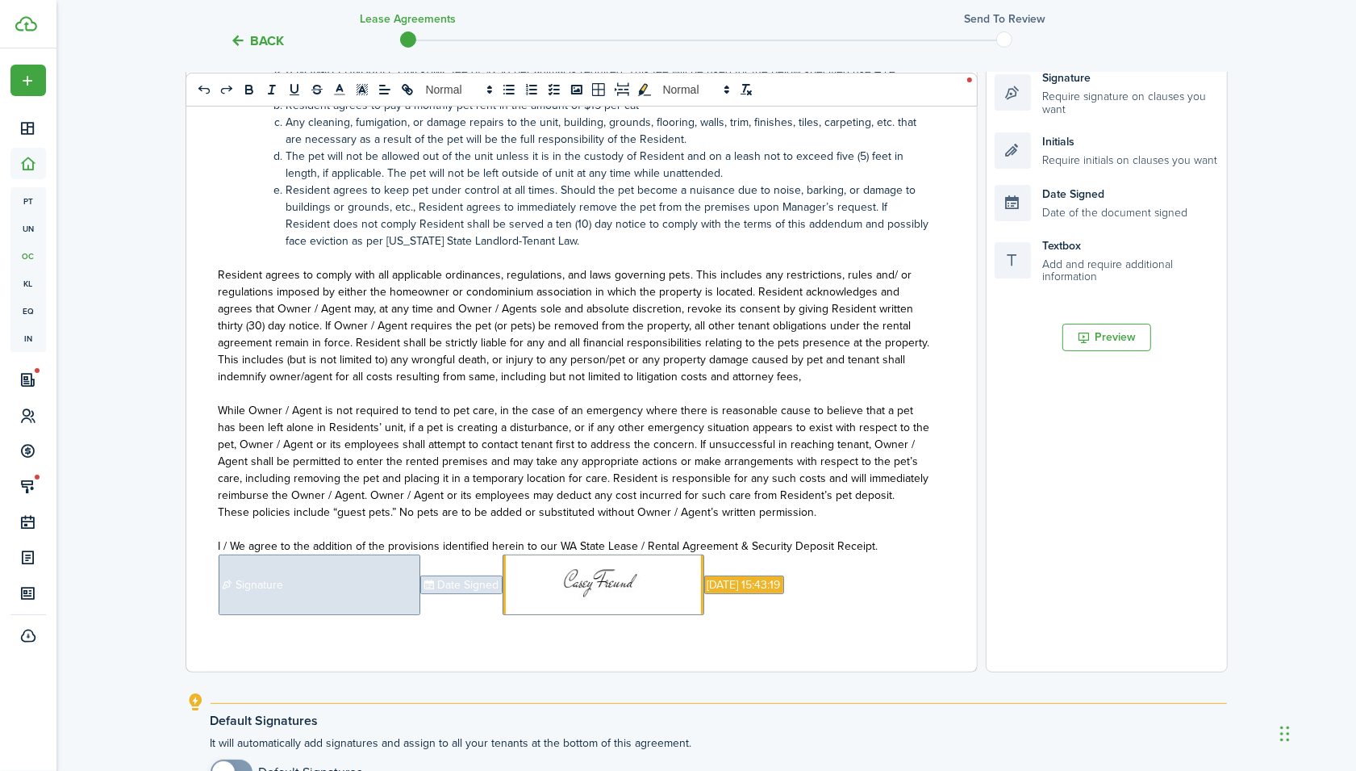
scroll to position [401, 0]
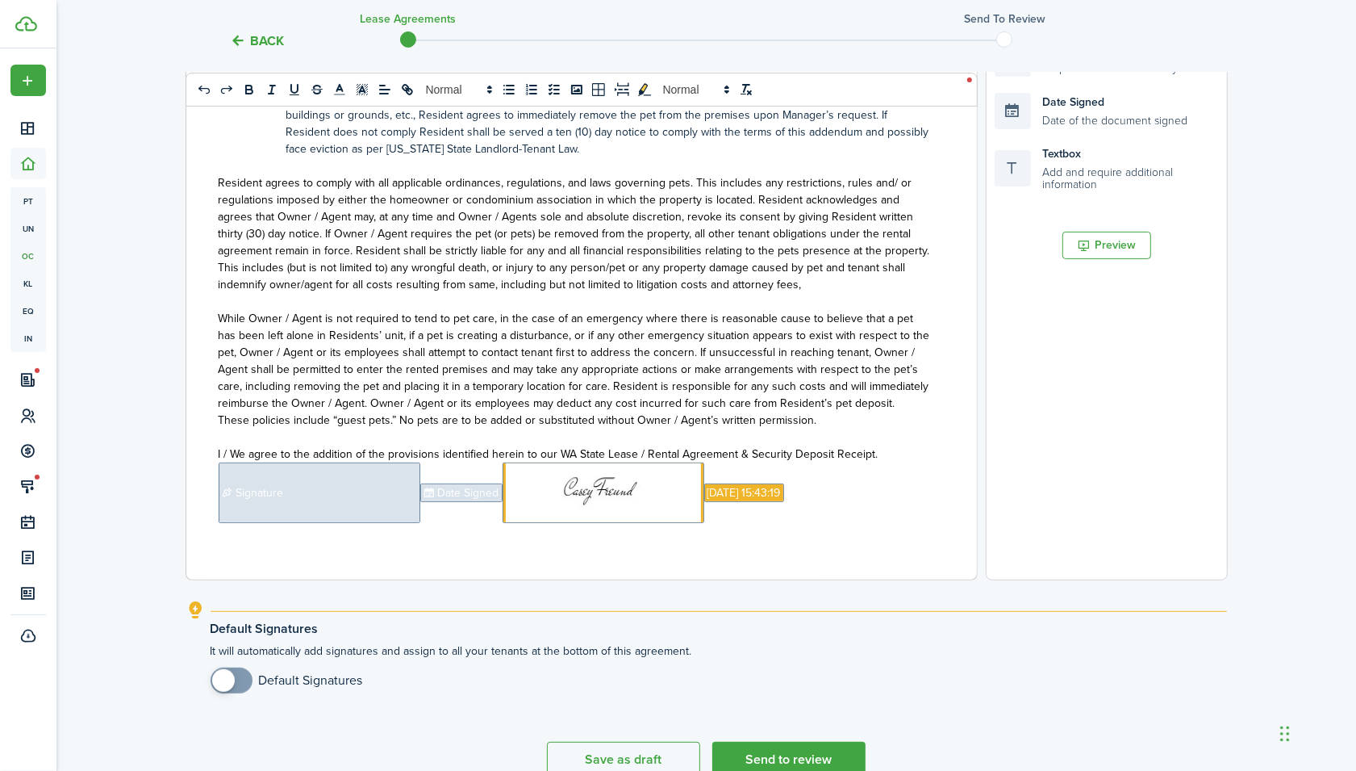
click at [289, 493] on span "Signature" at bounding box center [320, 492] width 202 height 61
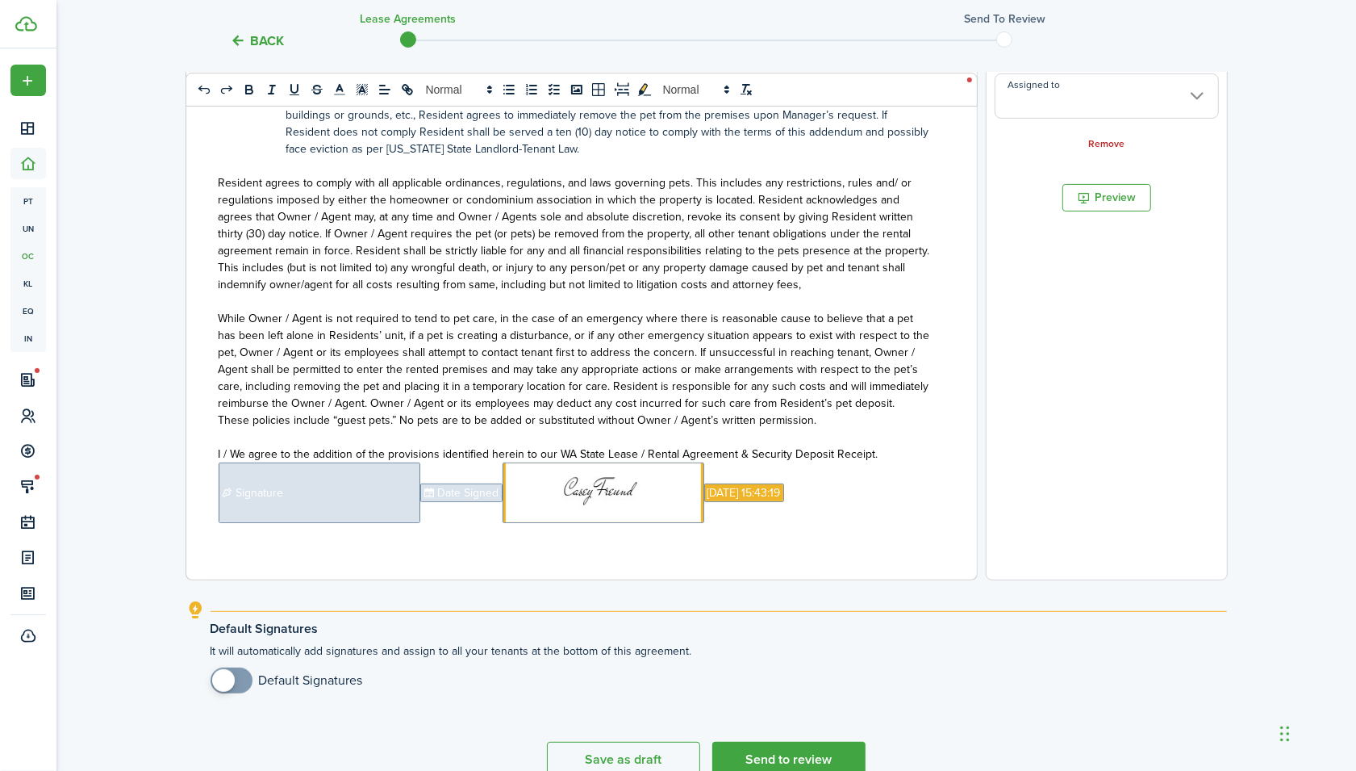
click at [1054, 105] on input "Assigned to" at bounding box center [1107, 95] width 224 height 45
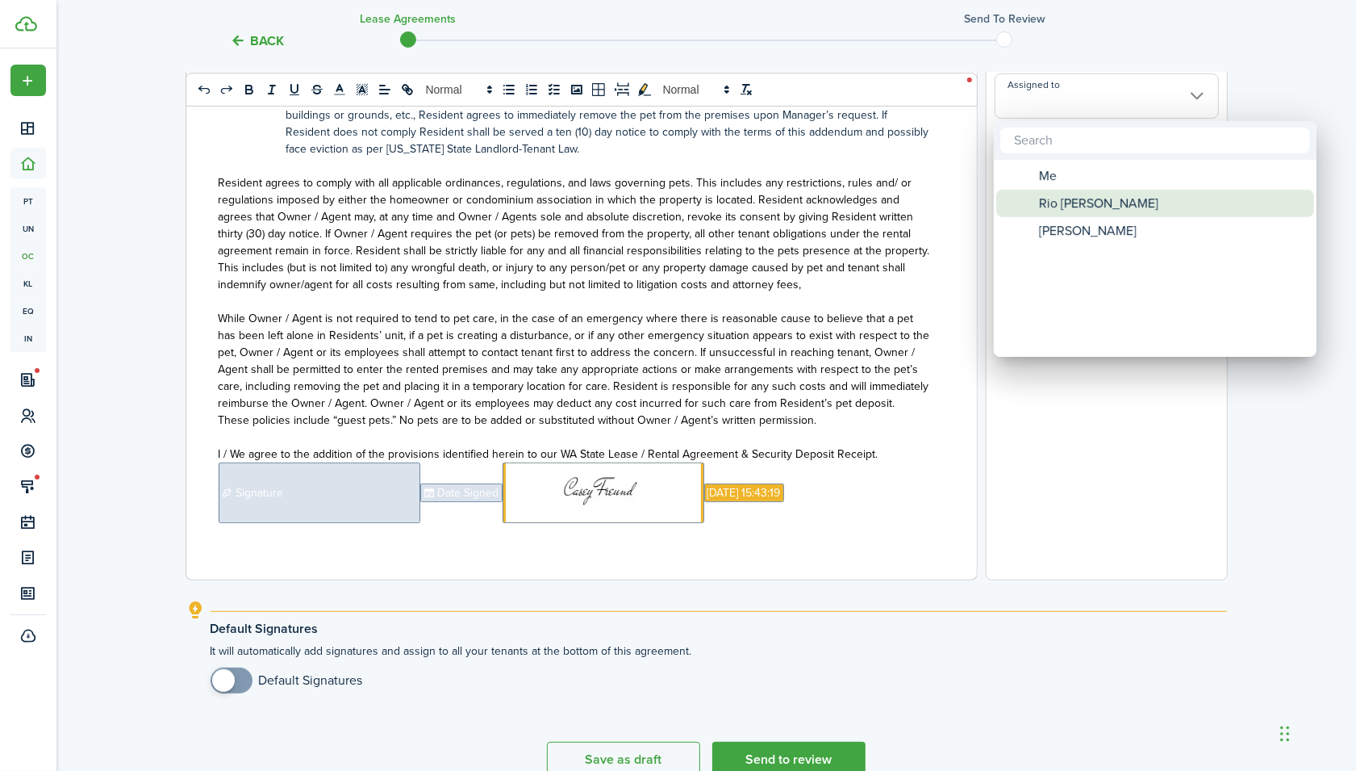
click at [1078, 198] on span "Rio [PERSON_NAME]" at bounding box center [1098, 203] width 119 height 27
type input "Rio [PERSON_NAME]"
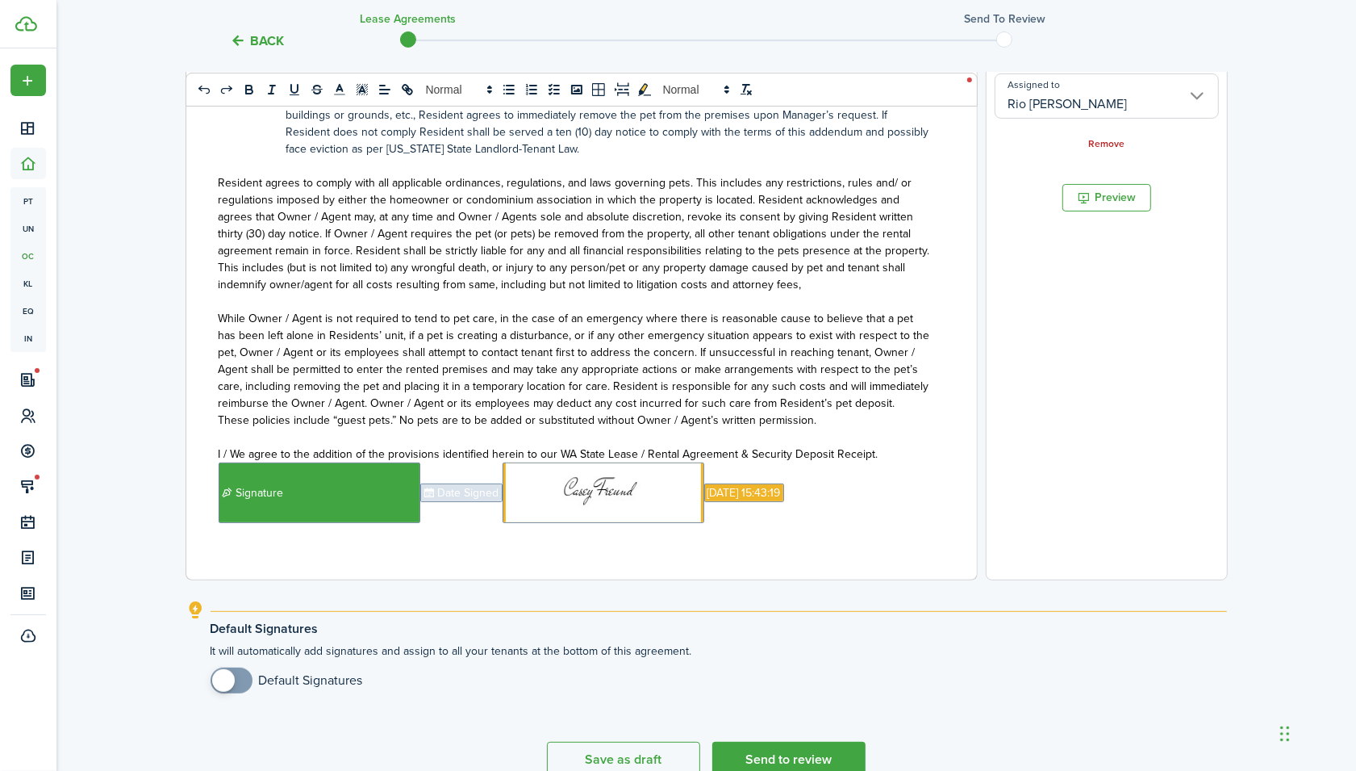
click at [449, 497] on span "Date Signed" at bounding box center [461, 492] width 82 height 19
click at [1047, 93] on input "Assigned to" at bounding box center [1107, 85] width 224 height 45
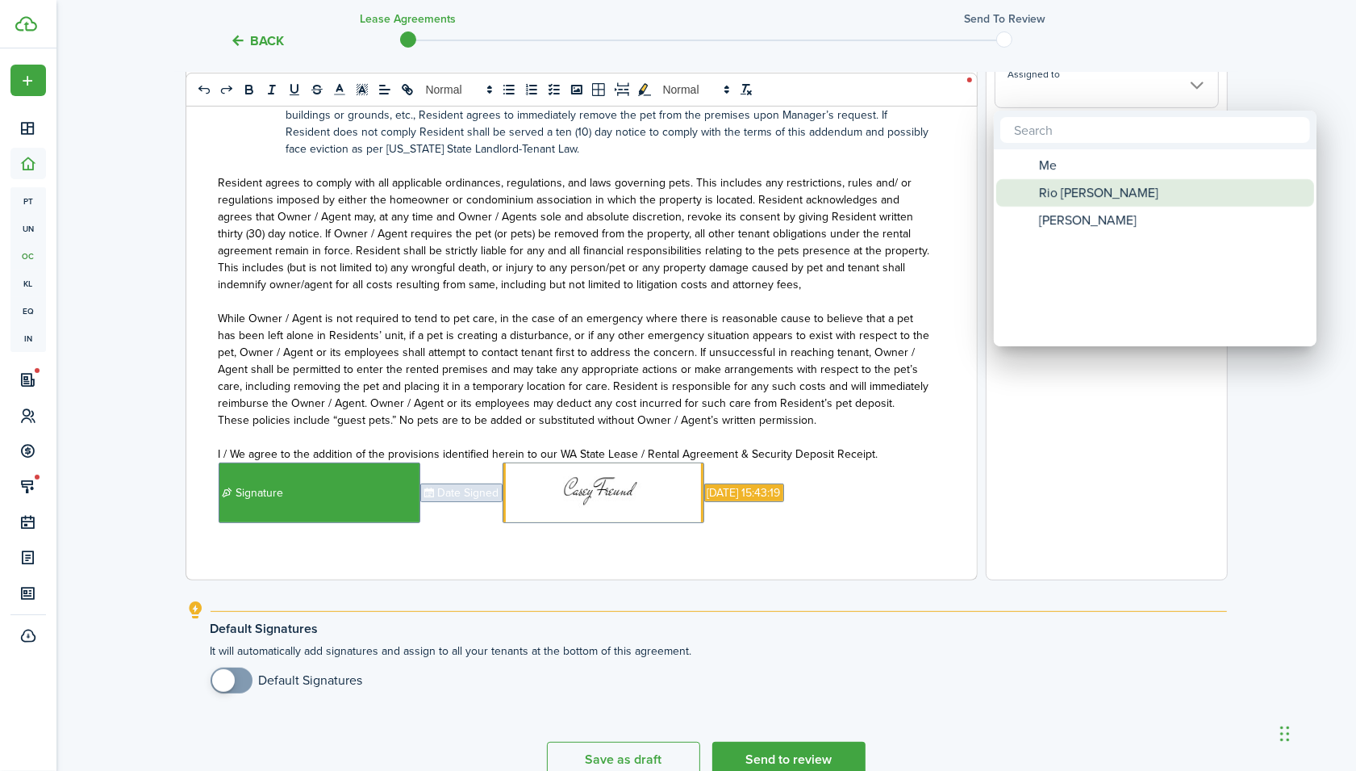
click at [1063, 187] on span "Rio [PERSON_NAME]" at bounding box center [1098, 192] width 119 height 27
type input "Rio [PERSON_NAME]"
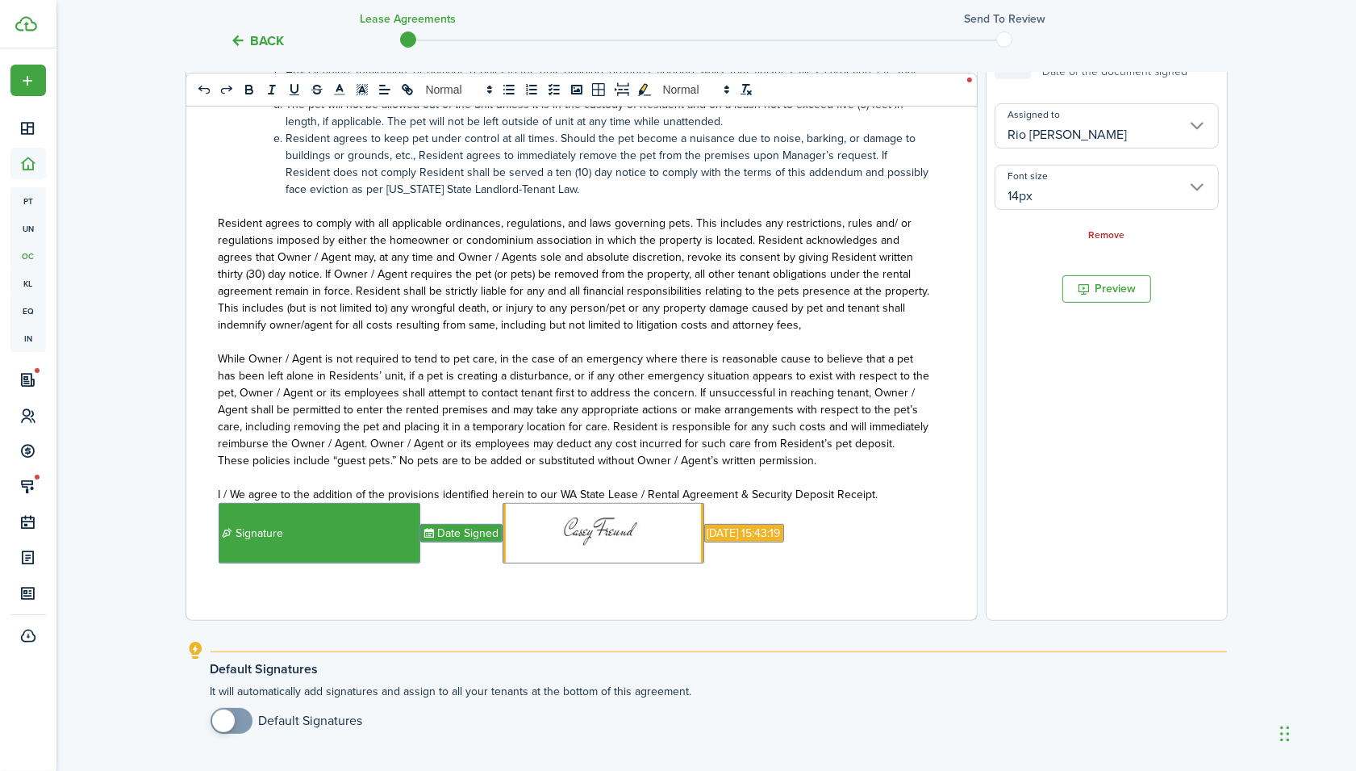
scroll to position [280, 0]
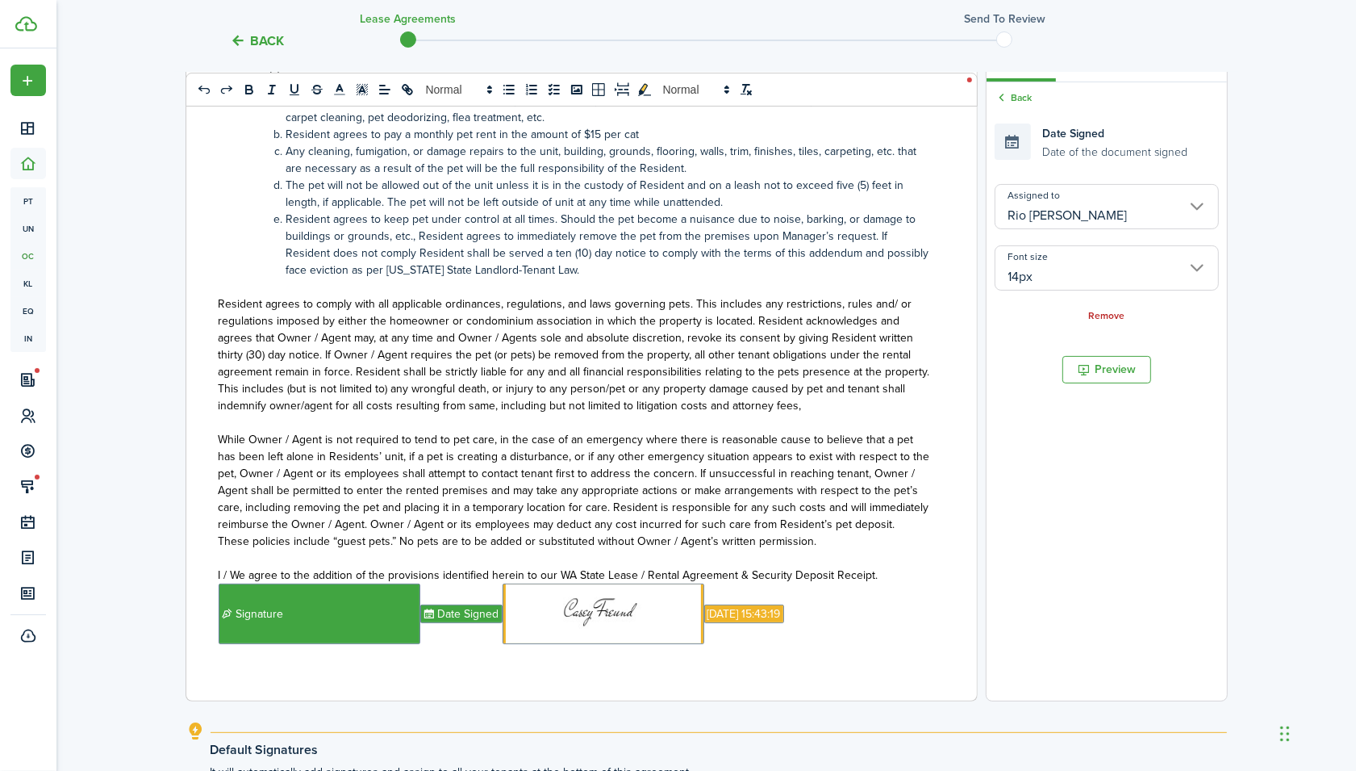
click at [1012, 100] on link "Back" at bounding box center [1014, 97] width 38 height 15
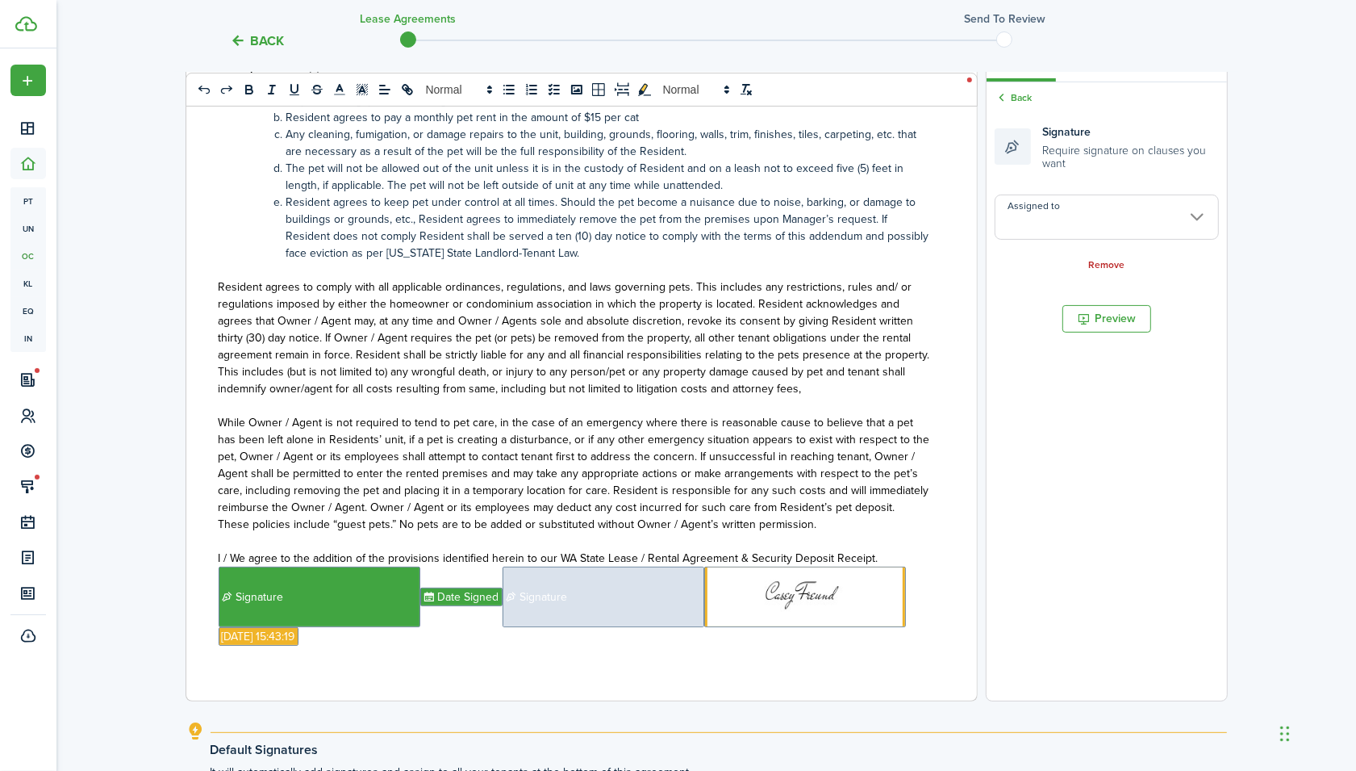
click at [1053, 219] on input "Assigned to" at bounding box center [1107, 216] width 224 height 45
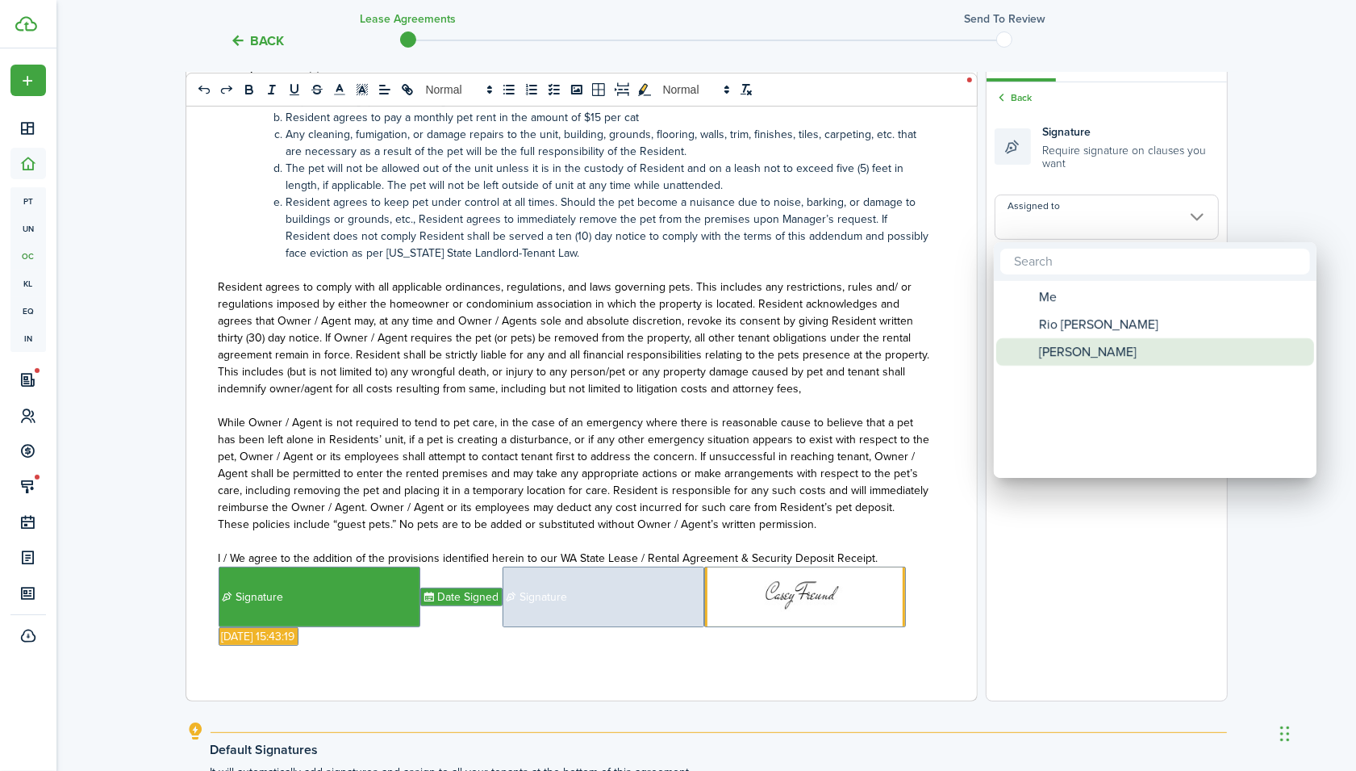
click at [1109, 352] on span "[PERSON_NAME]" at bounding box center [1088, 351] width 98 height 27
type input "[PERSON_NAME]"
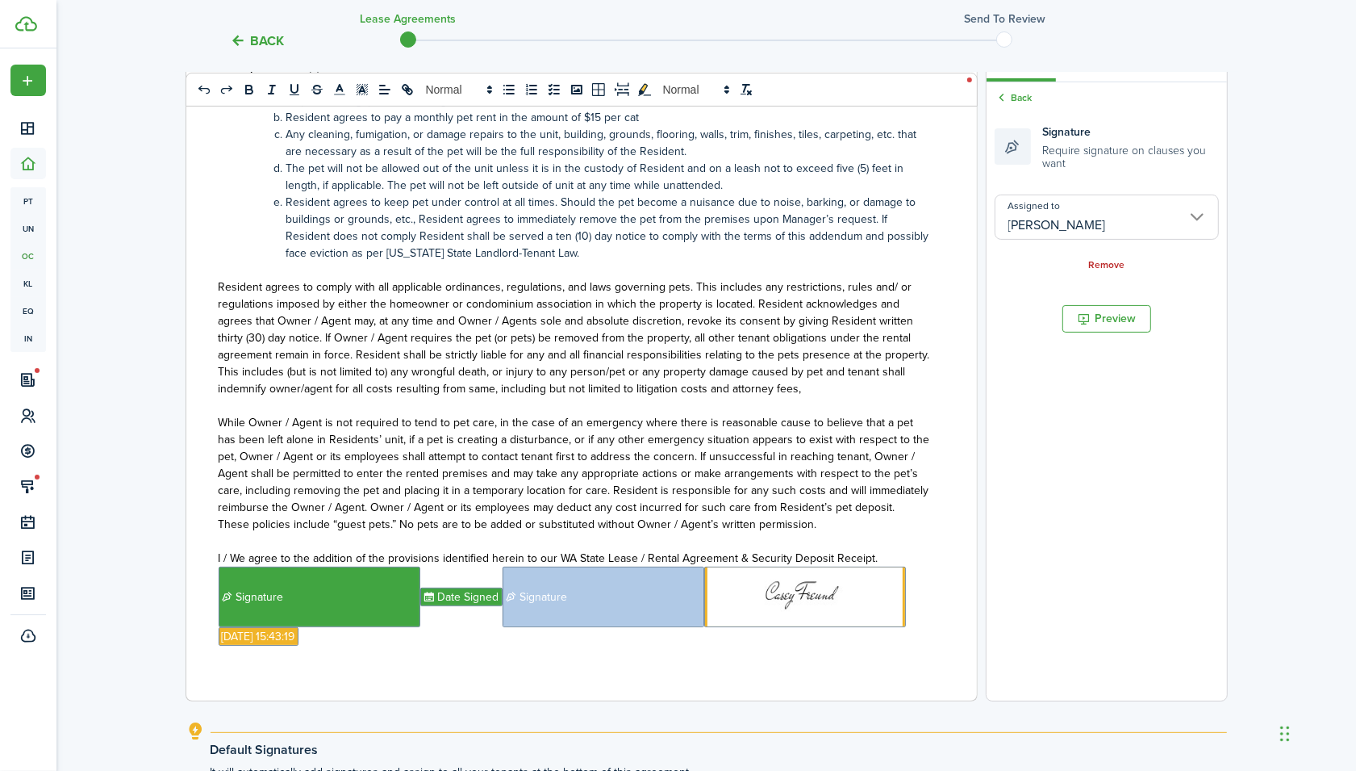
click at [1013, 99] on link "Back" at bounding box center [1014, 97] width 38 height 15
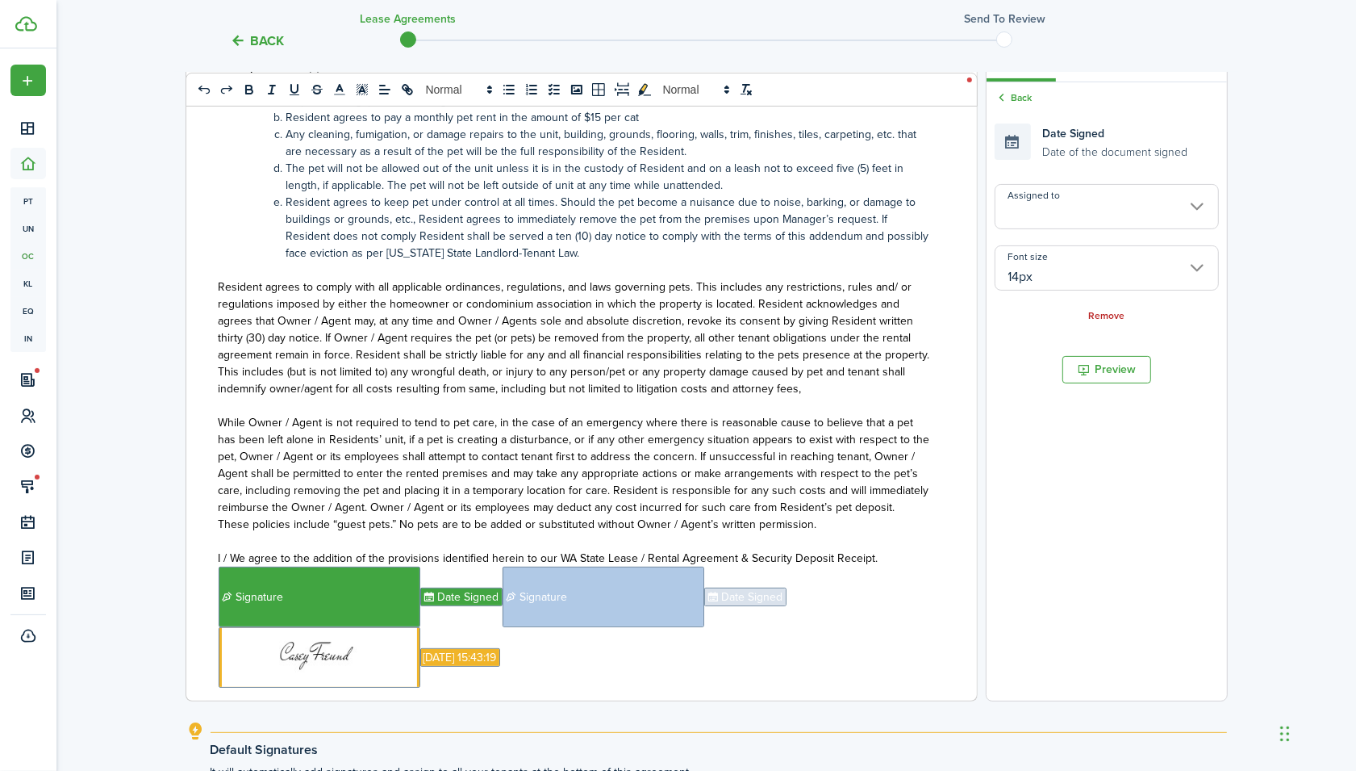
click at [757, 606] on span "Date Signed" at bounding box center [745, 596] width 82 height 19
click at [1050, 219] on input "Assigned to" at bounding box center [1107, 206] width 224 height 45
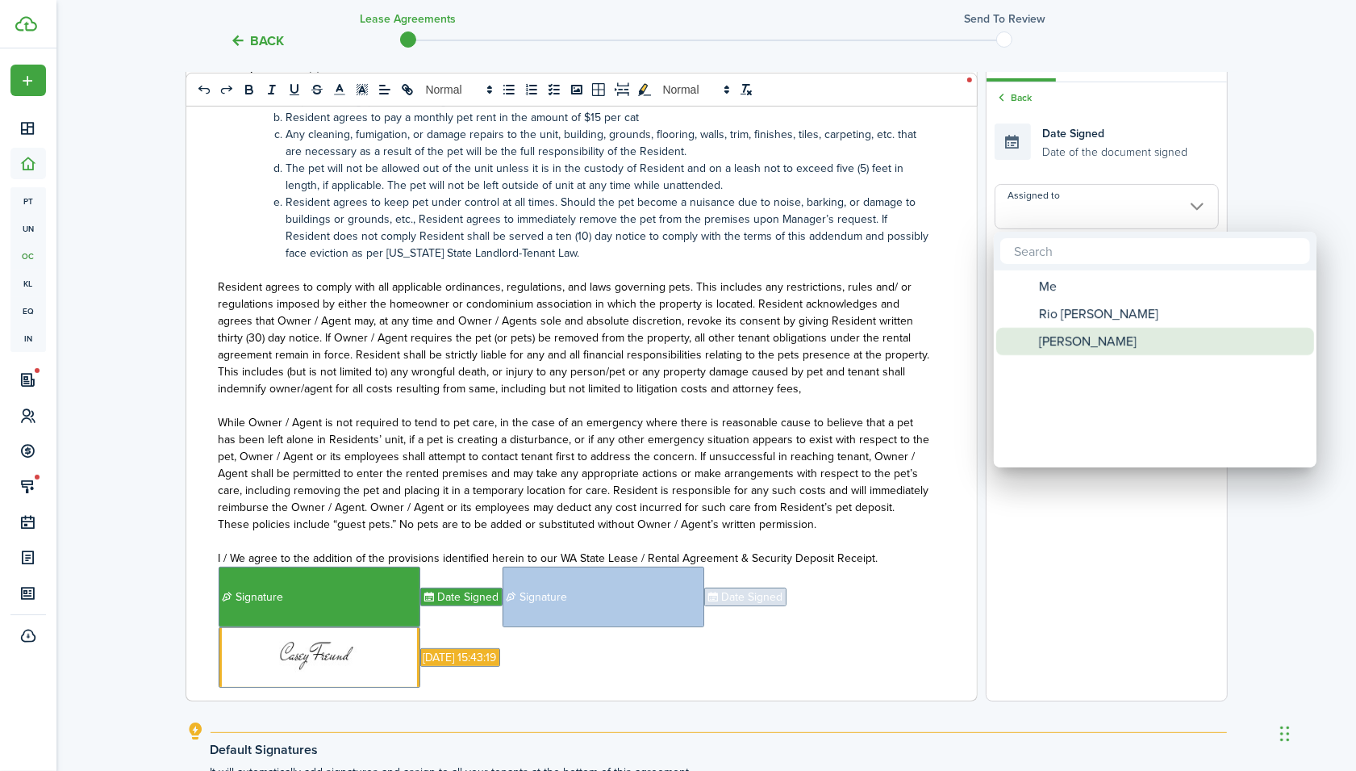
click at [1030, 337] on span "Assigned to" at bounding box center [1025, 342] width 12 height 12
type input "[PERSON_NAME]"
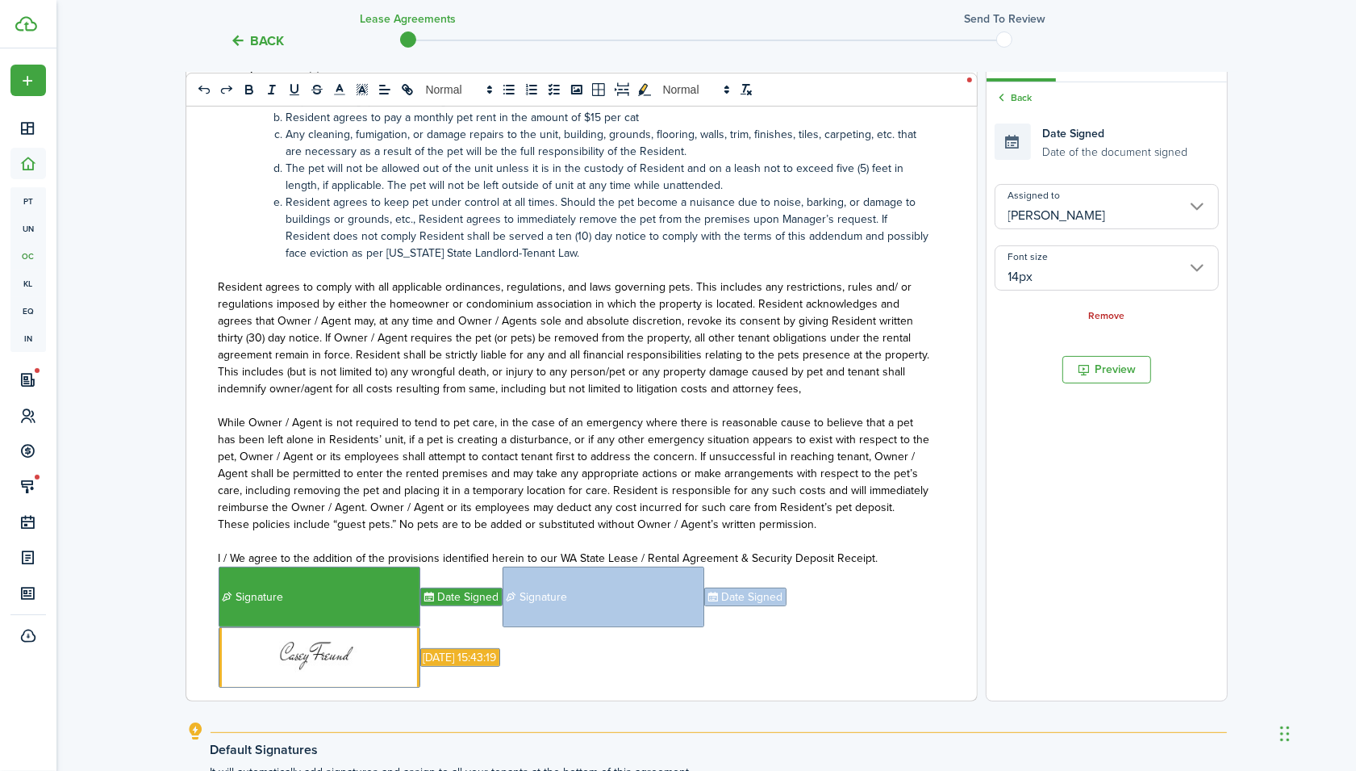
click at [812, 623] on p "﻿ Signature ﻿ Date Signed ﻿ Signature ﻿ Date Signed ﻿ ﻿ [DATE] 15:43:19 ﻿" at bounding box center [576, 626] width 714 height 121
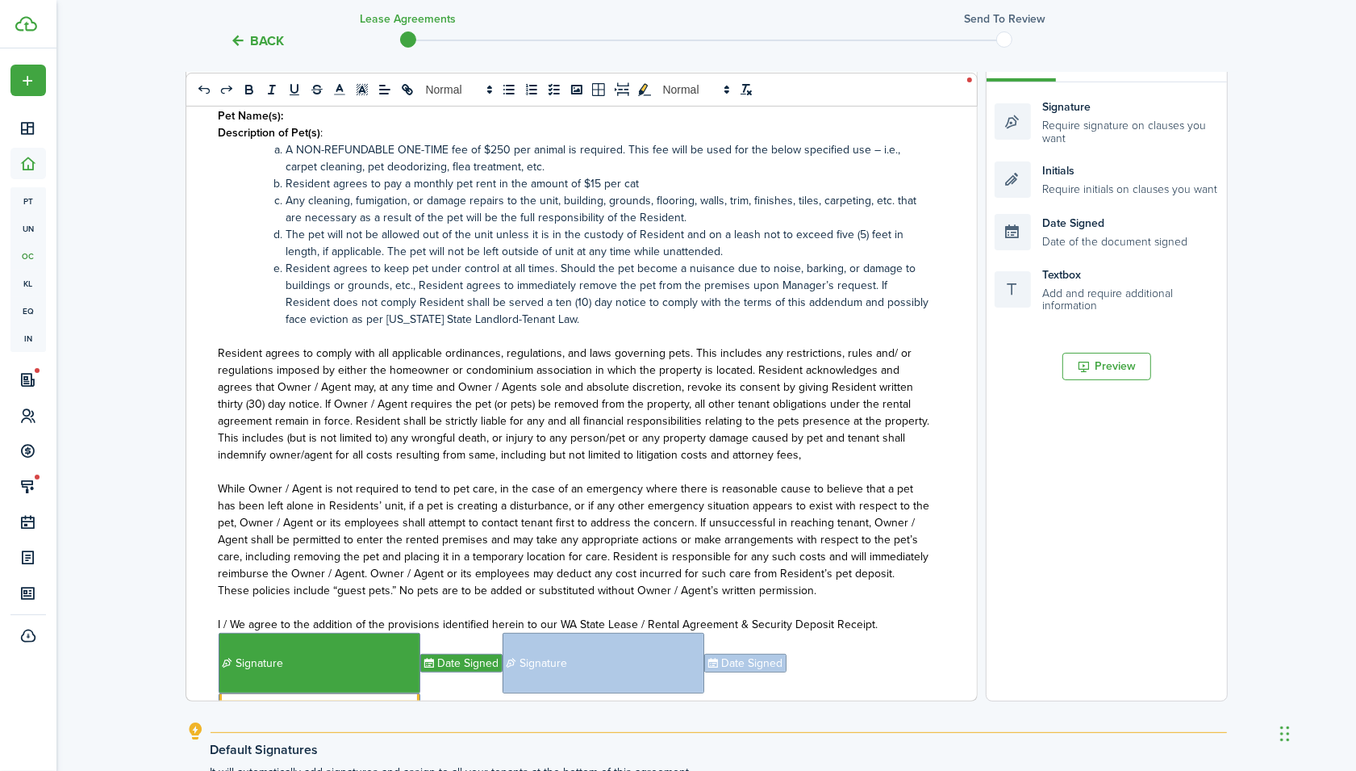
scroll to position [0, 0]
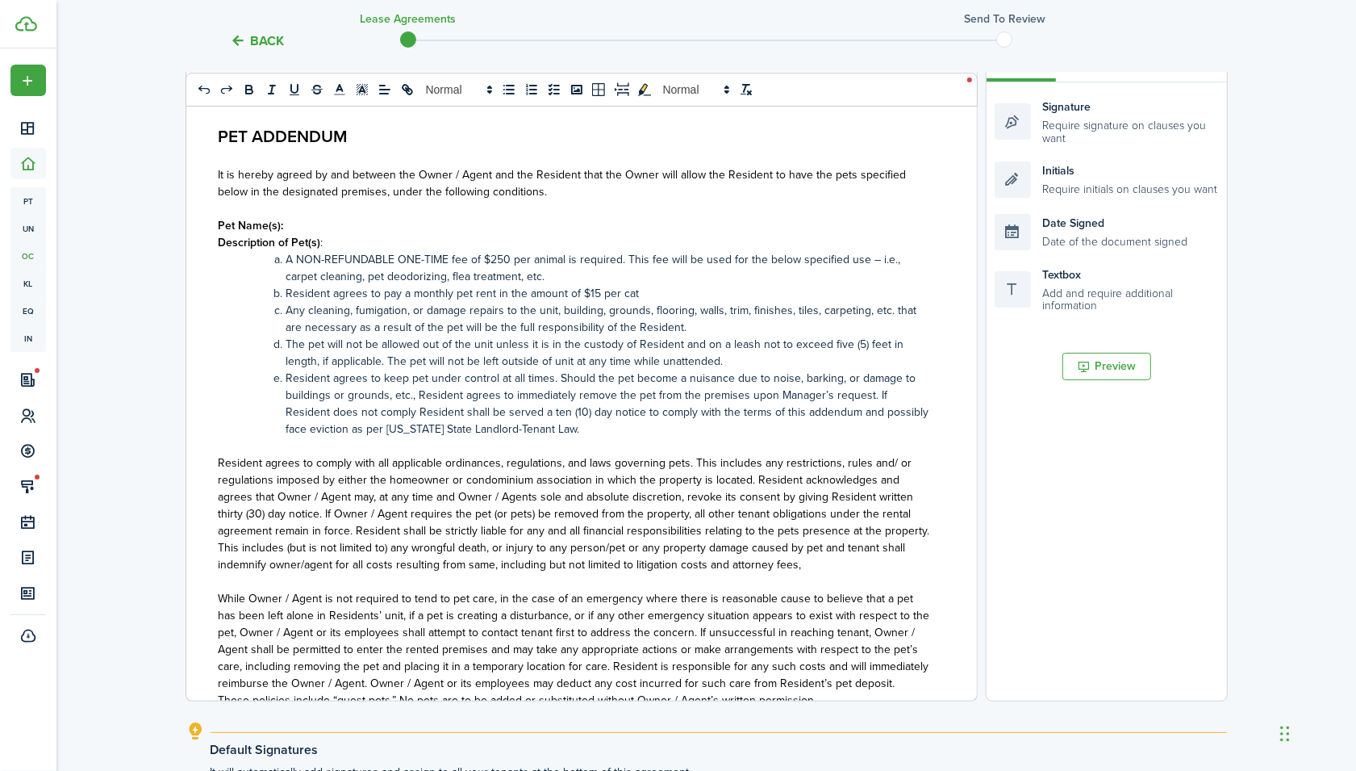
click at [303, 224] on p "Pet Name(s):" at bounding box center [576, 225] width 714 height 17
drag, startPoint x: 411, startPoint y: 227, endPoint x: 284, endPoint y: 220, distance: 126.8
click at [284, 220] on p "Pet Name(s): [PERSON_NAME] and [PERSON_NAME]" at bounding box center [576, 225] width 714 height 17
click at [251, 88] on icon "bold" at bounding box center [249, 88] width 6 height 4
click at [338, 244] on p "Description of Pet(s) :" at bounding box center [576, 242] width 714 height 17
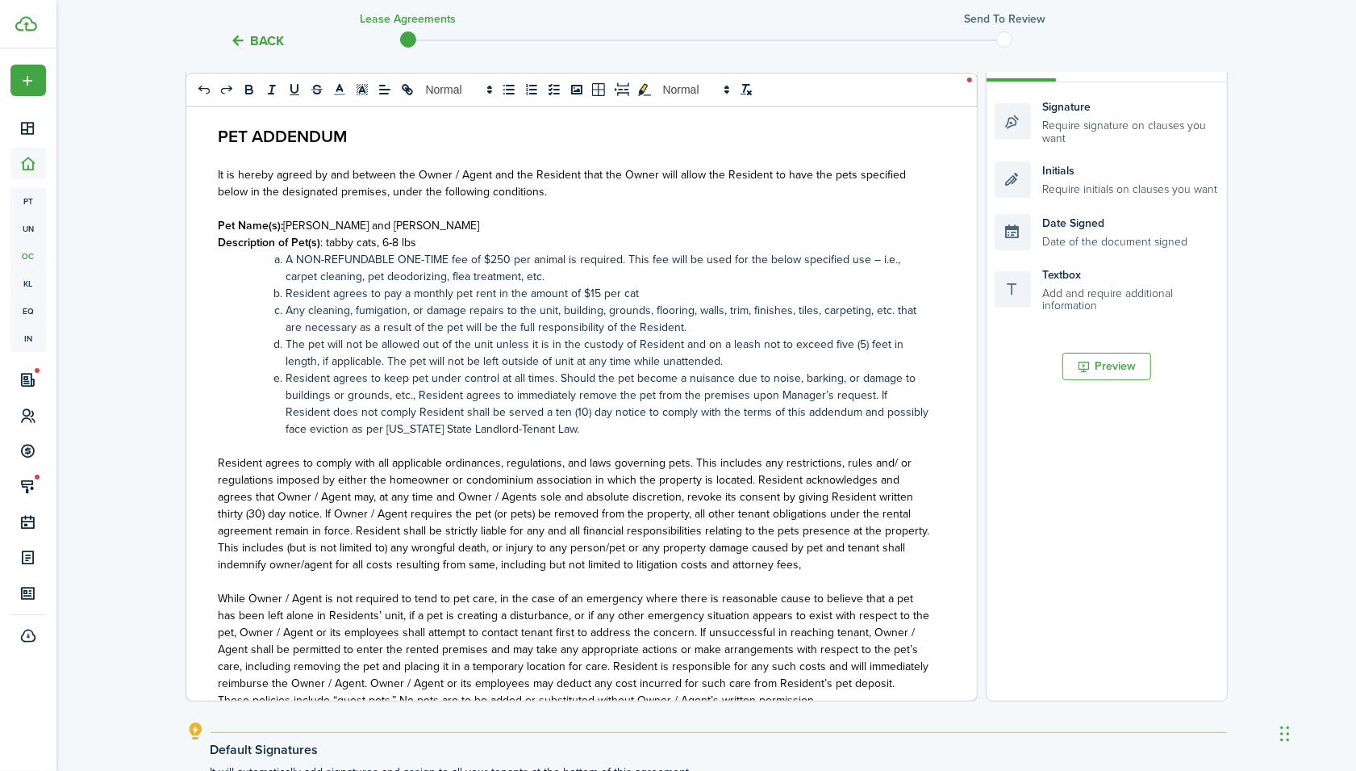
click at [423, 279] on li "A NON-REFUNDABLE ONE-TIME fee of $250 per animal is required. This fee will be …" at bounding box center [584, 268] width 697 height 34
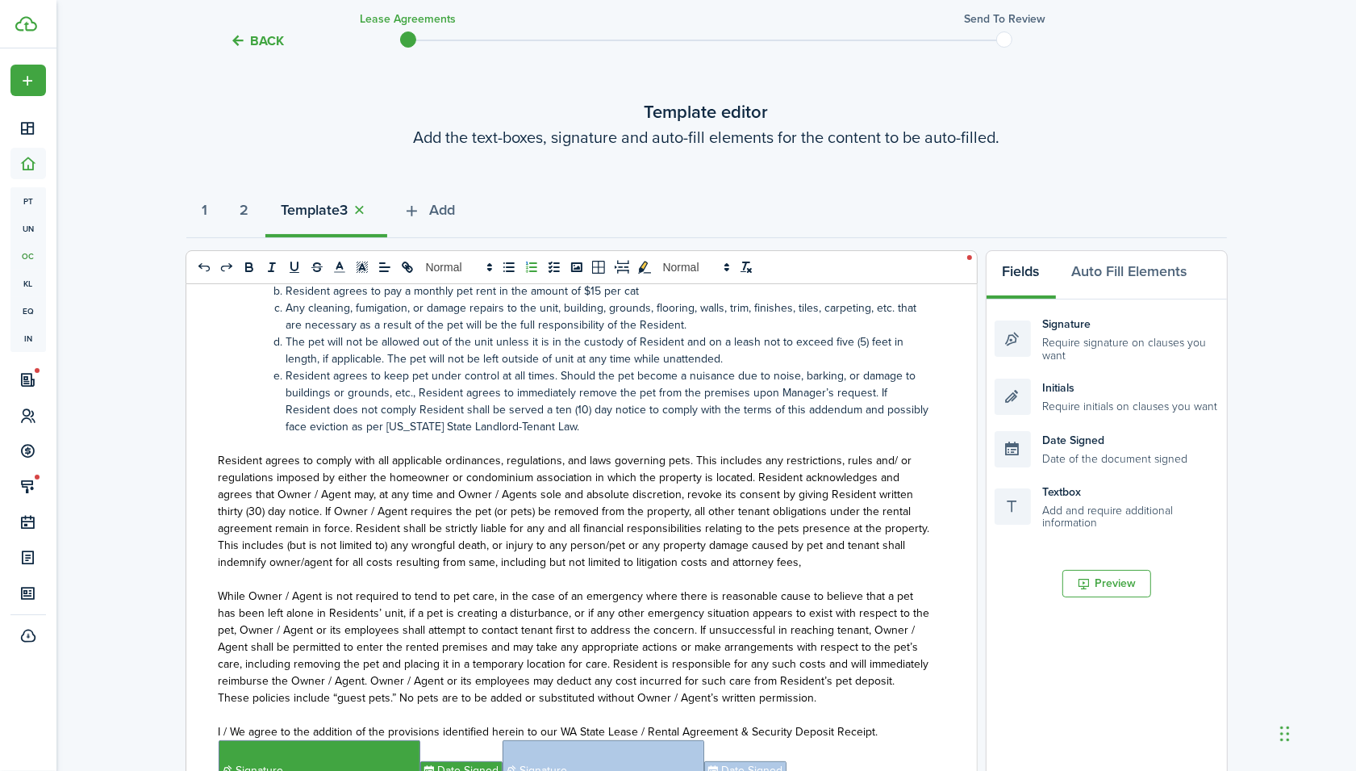
scroll to position [62, 0]
click at [211, 211] on button "1" at bounding box center [205, 214] width 38 height 48
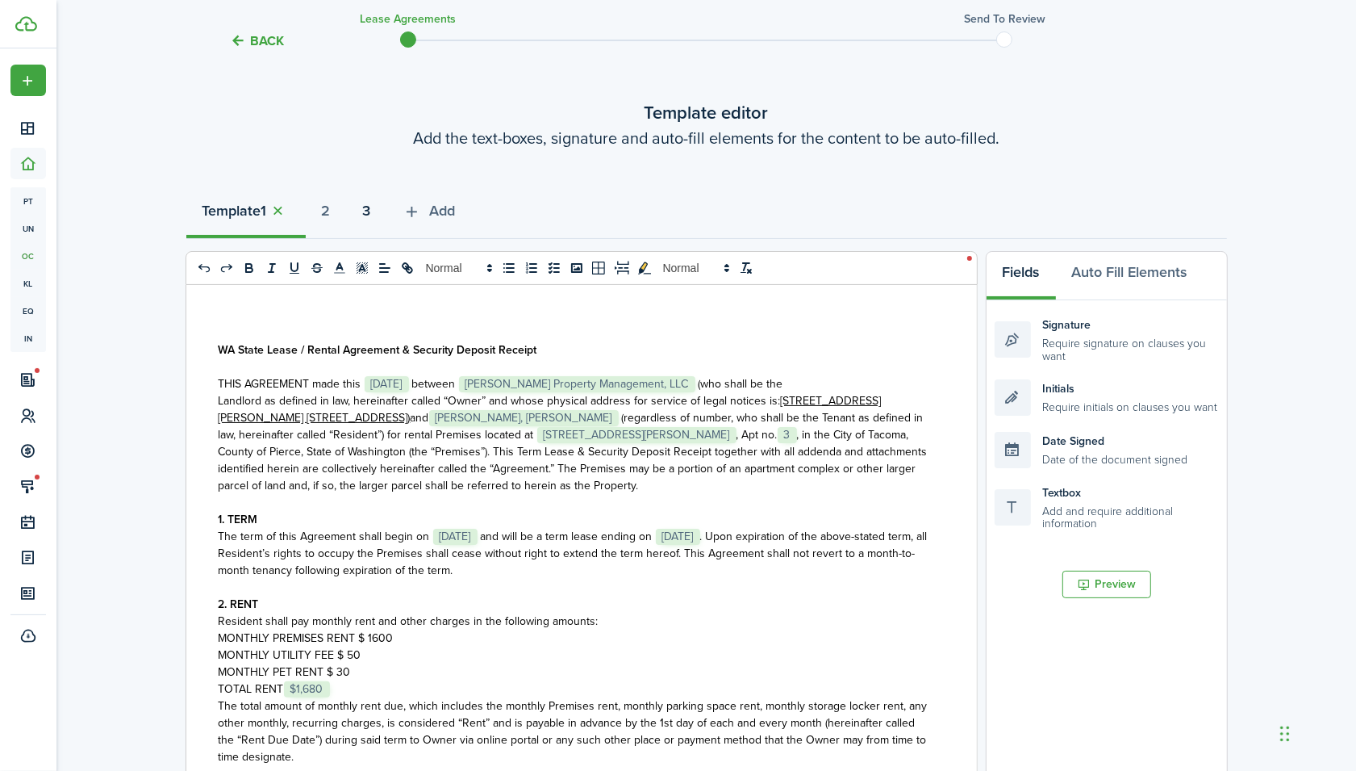
drag, startPoint x: 376, startPoint y: 207, endPoint x: 327, endPoint y: 211, distance: 49.5
click at [327, 211] on div "Template 1 2 3 Add" at bounding box center [706, 214] width 1041 height 48
click at [331, 208] on strong "2" at bounding box center [326, 211] width 9 height 22
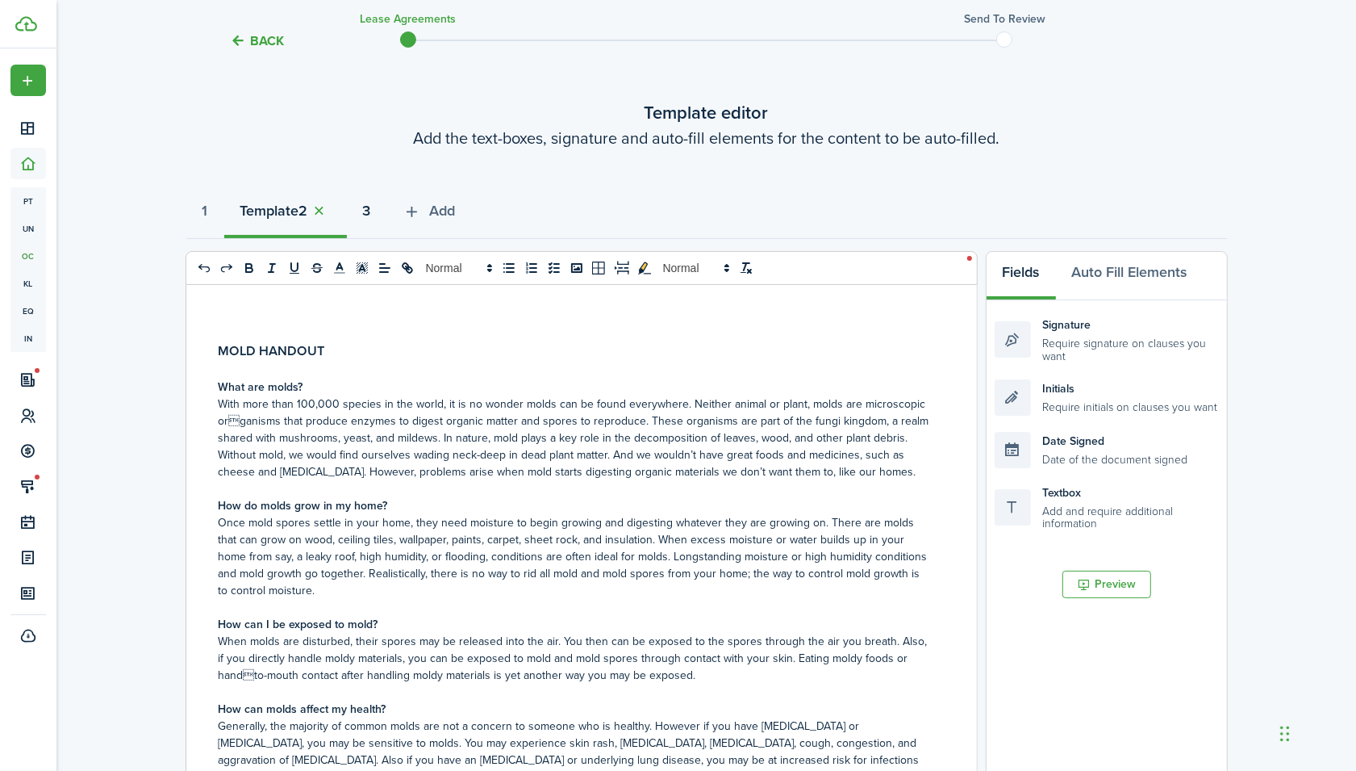
click at [371, 207] on strong "3" at bounding box center [367, 211] width 8 height 22
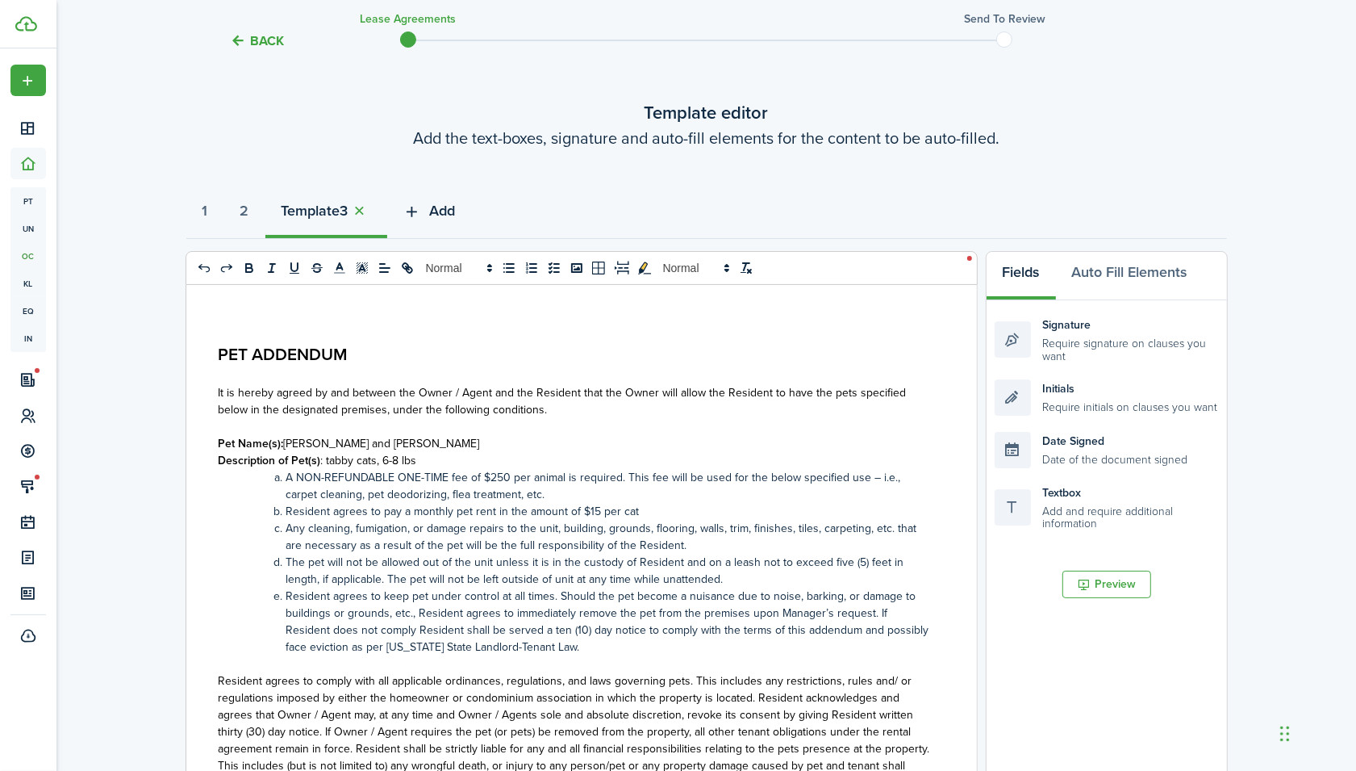
click at [448, 212] on span "Add" at bounding box center [443, 211] width 26 height 22
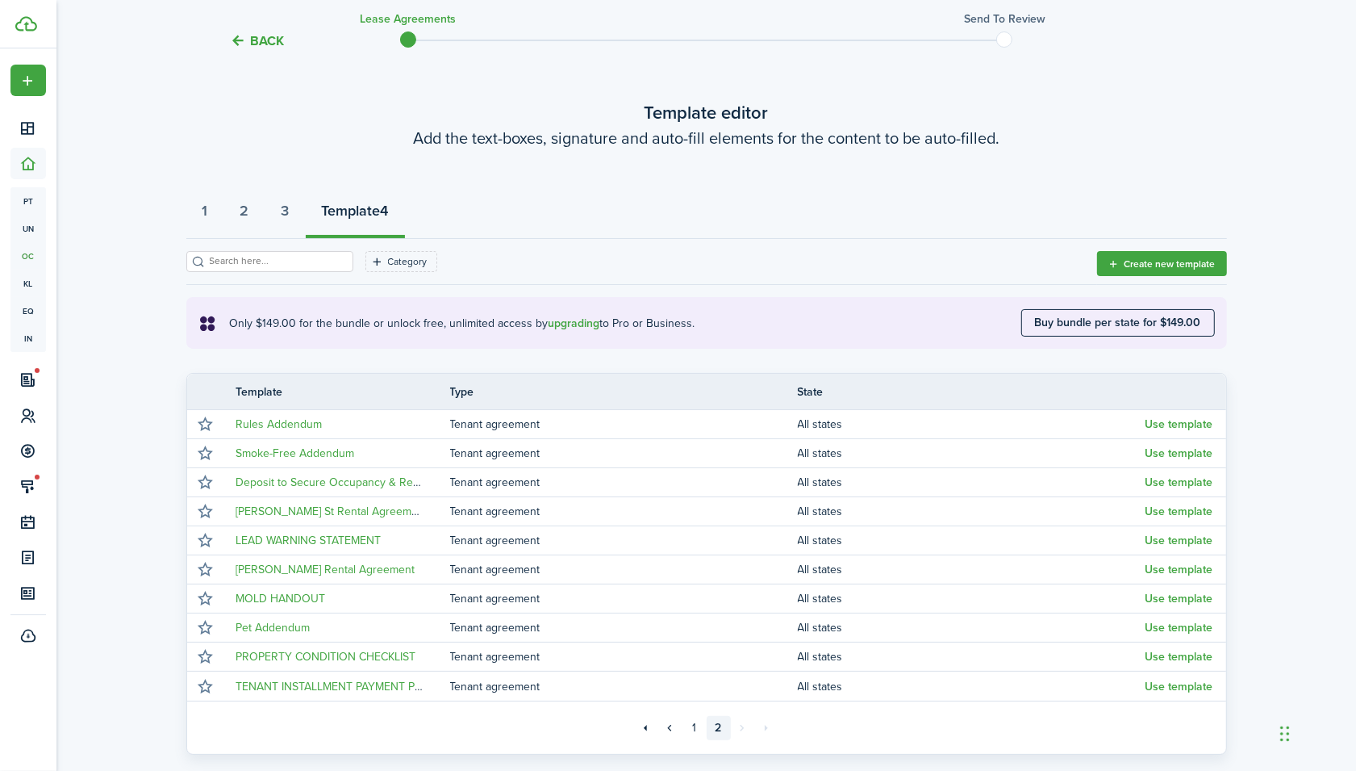
click at [1172, 660] on button "Use template" at bounding box center [1180, 656] width 68 height 13
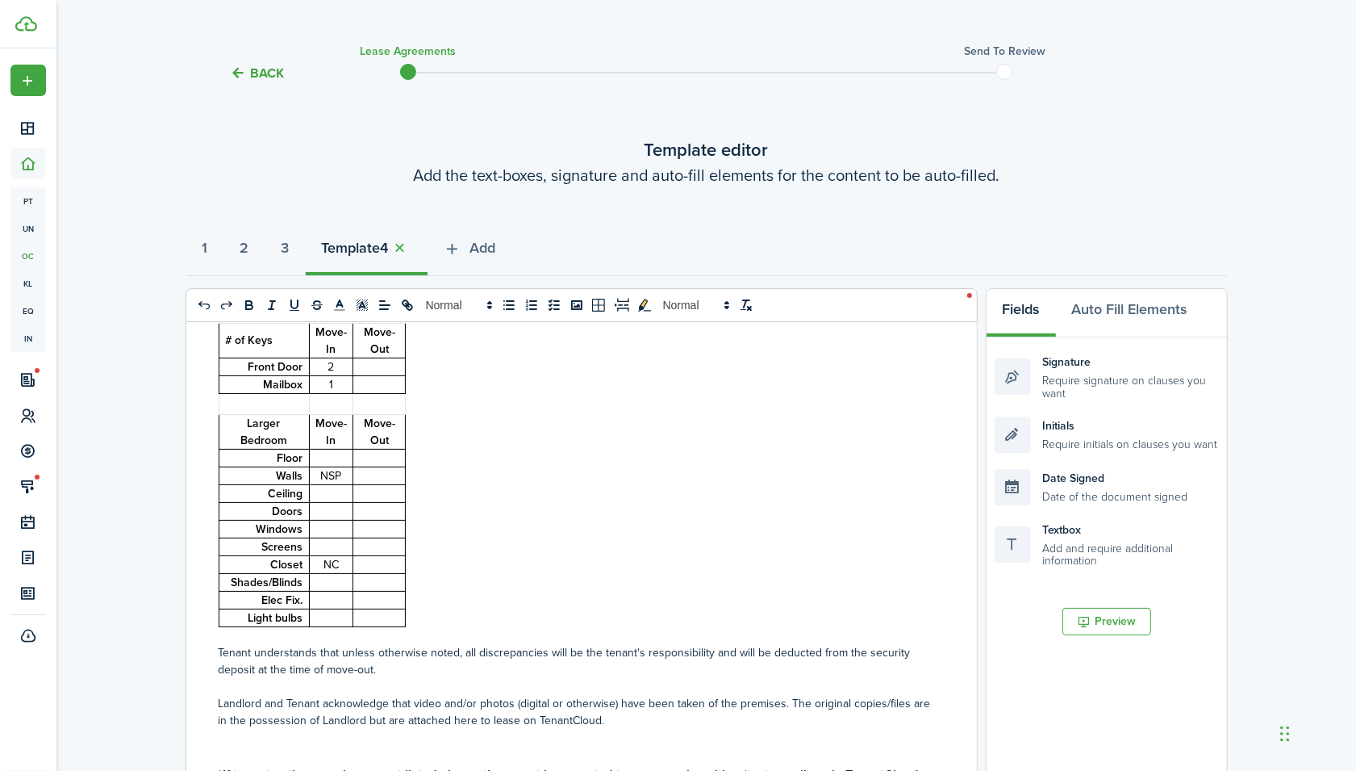
scroll to position [28, 0]
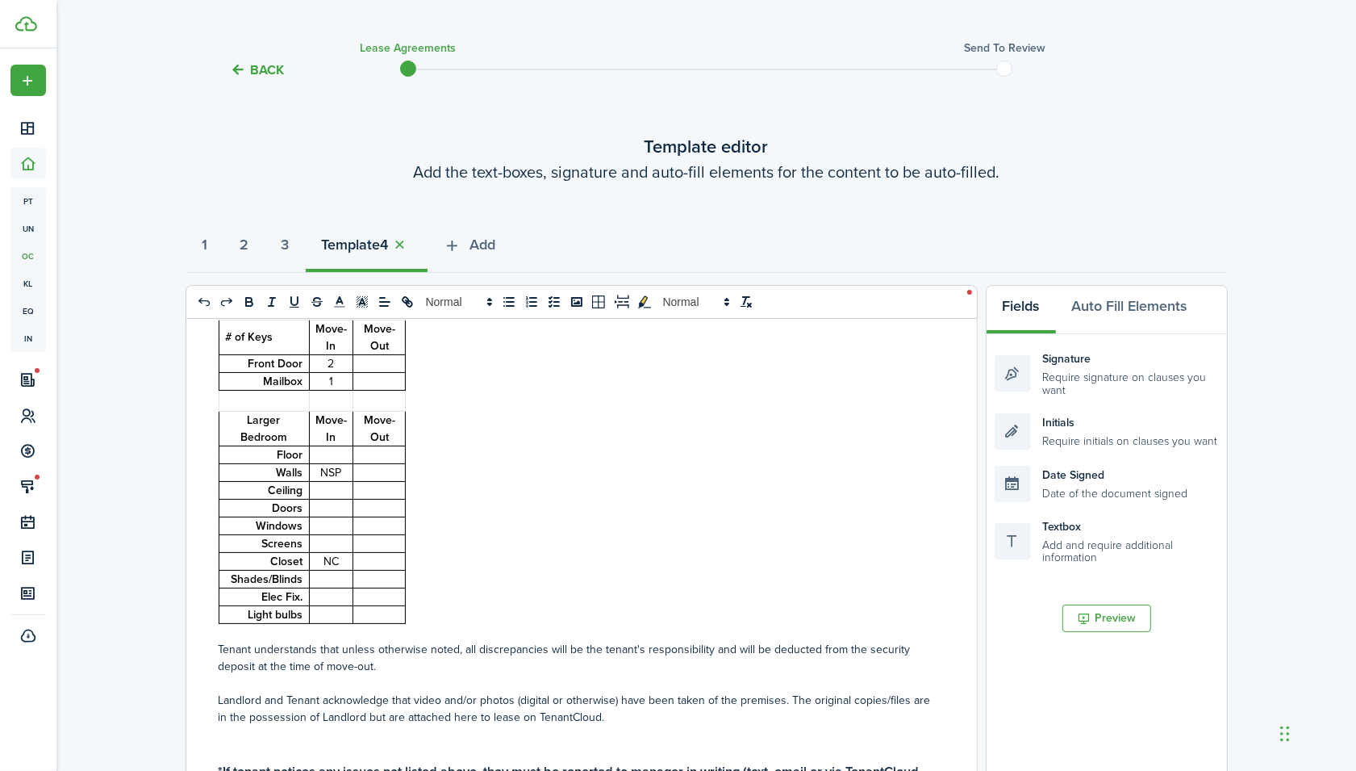
click at [411, 241] on button "button" at bounding box center [400, 245] width 23 height 19
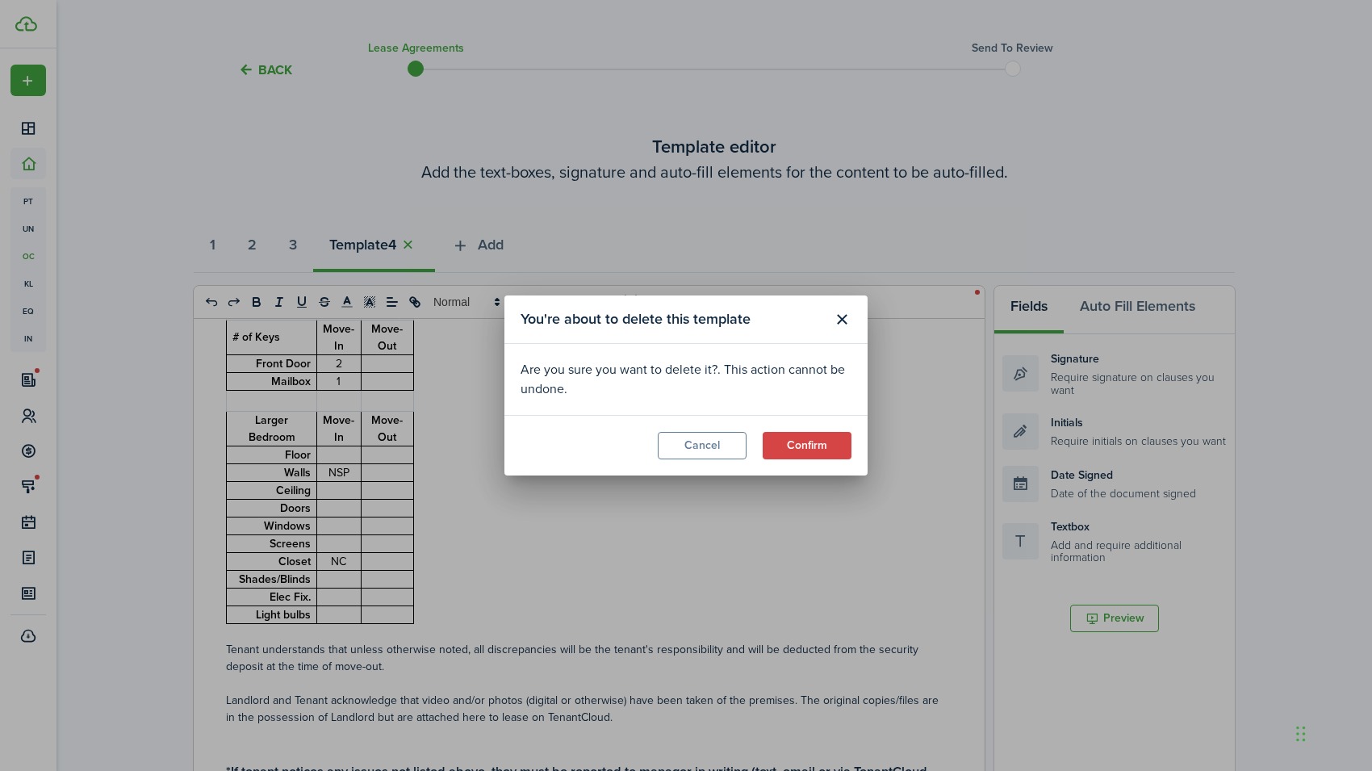
click at [784, 448] on button "Confirm" at bounding box center [806, 445] width 89 height 27
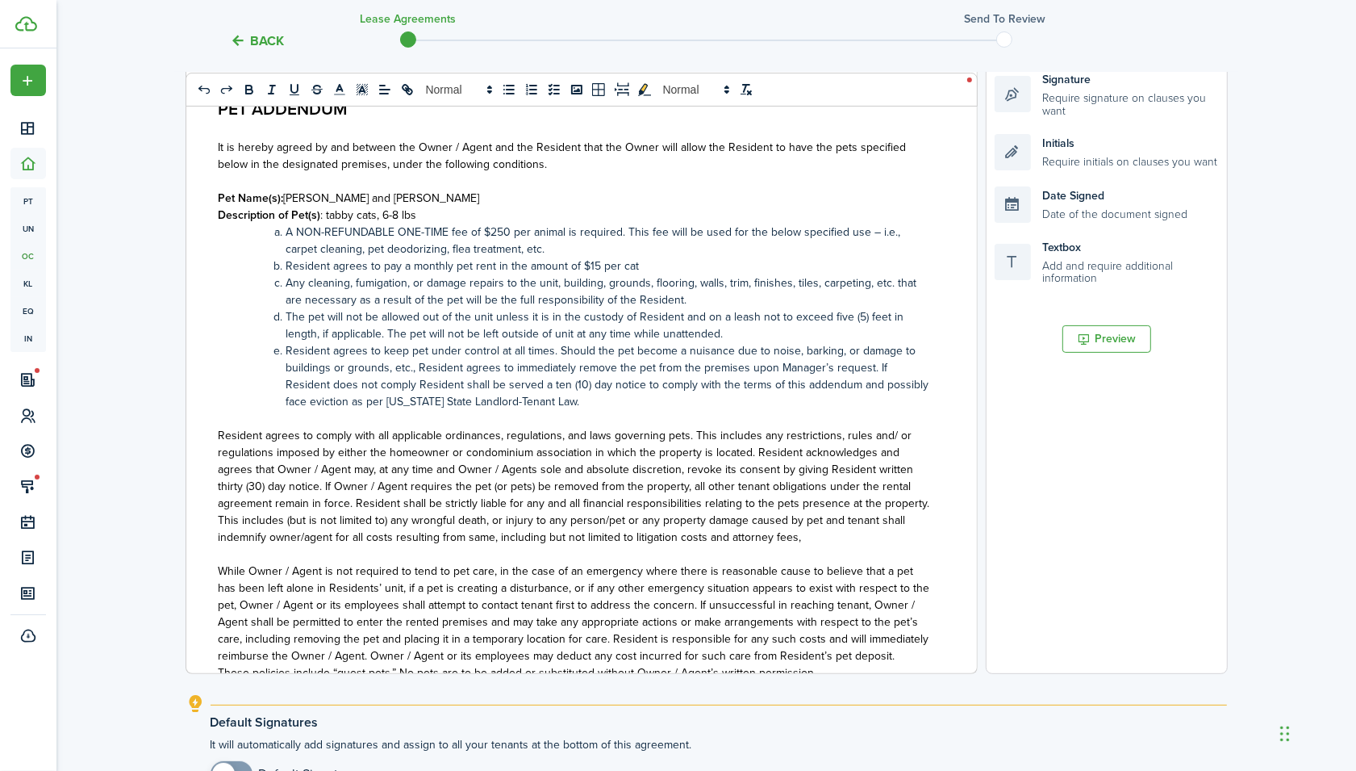
scroll to position [483, 0]
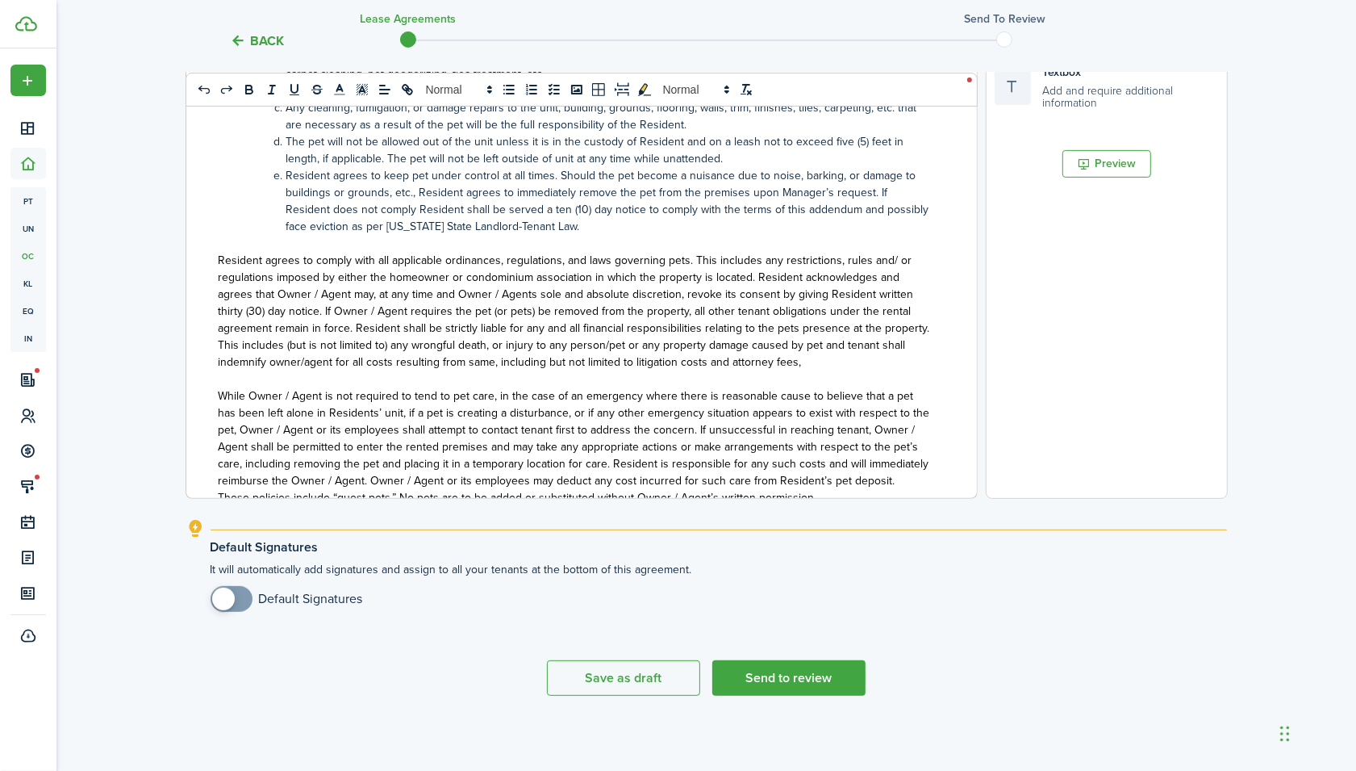
click at [602, 667] on button "Save as draft" at bounding box center [623, 678] width 153 height 36
